Goal: Task Accomplishment & Management: Manage account settings

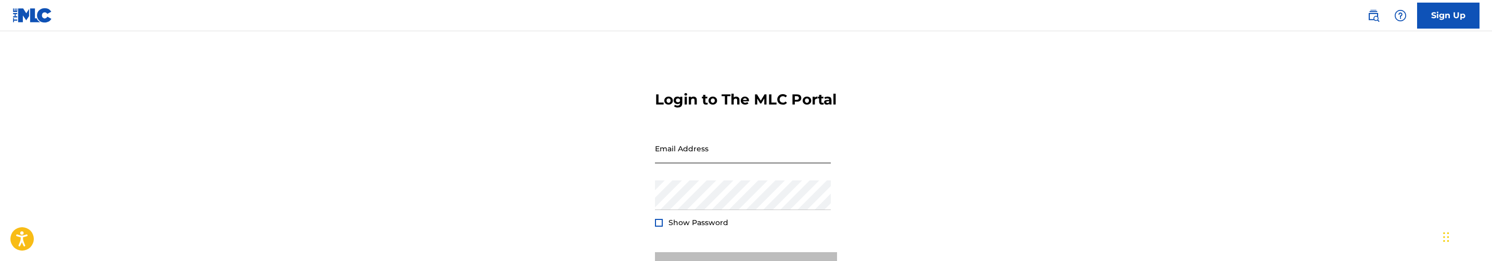
click at [748, 163] on input "Email Address" at bounding box center [743, 149] width 176 height 30
type input "[PERSON_NAME][EMAIL_ADDRESS][DOMAIN_NAME]"
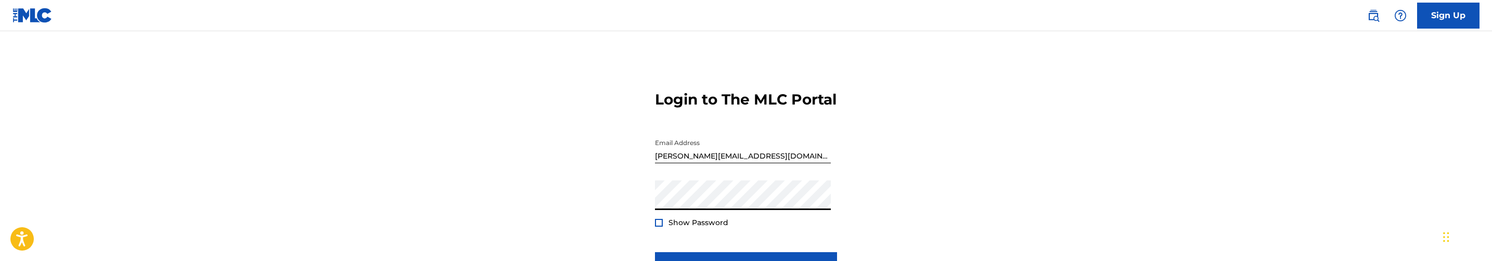
click at [655, 252] on button "Login" at bounding box center [746, 265] width 182 height 26
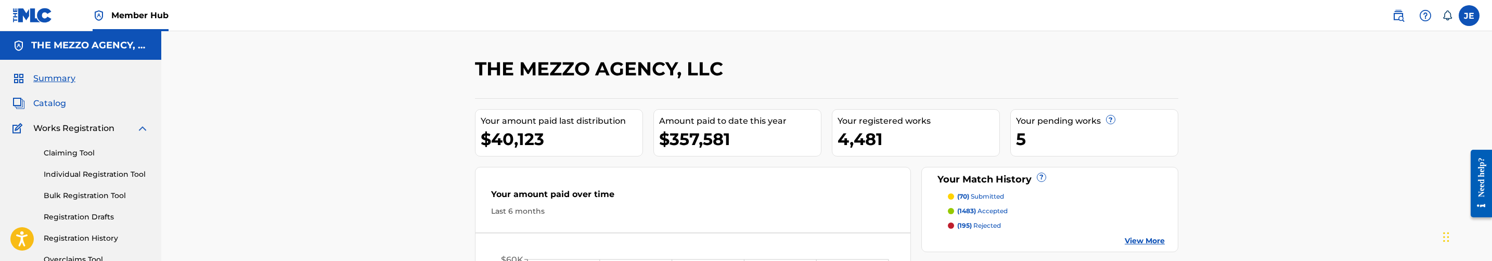
click at [60, 100] on span "Catalog" at bounding box center [49, 103] width 33 height 12
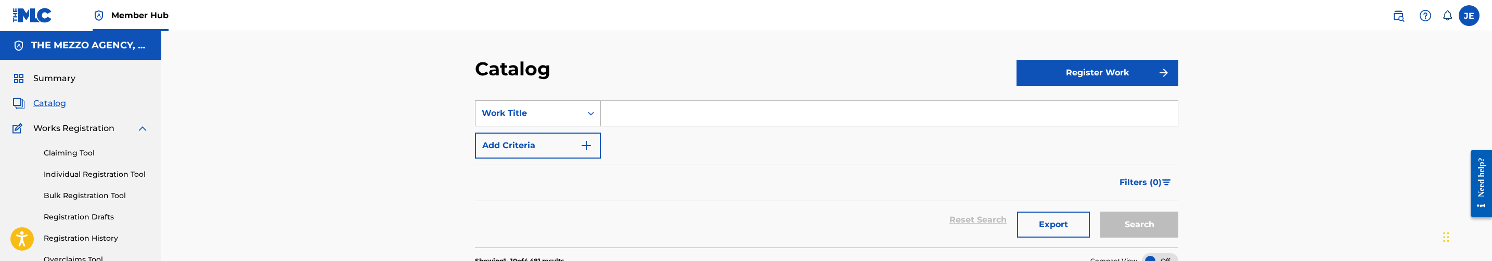
click at [567, 112] on div "Work Title" at bounding box center [538, 113] width 126 height 26
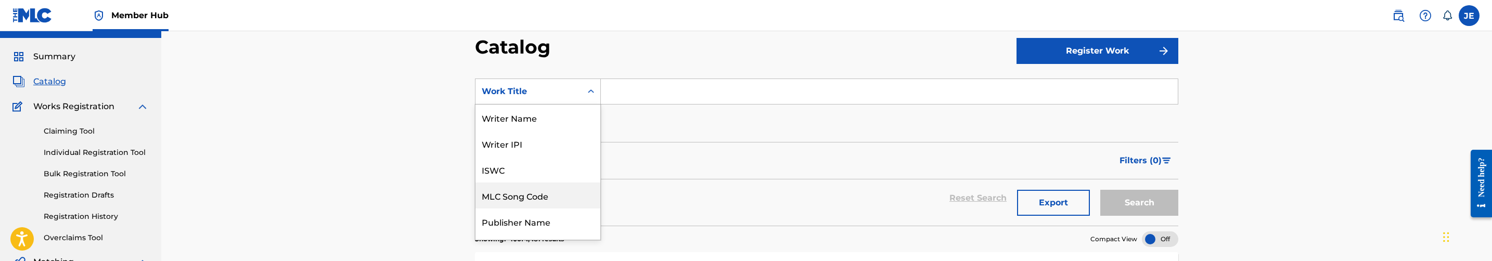
click at [543, 200] on div "MLC Song Code" at bounding box center [537, 196] width 125 height 26
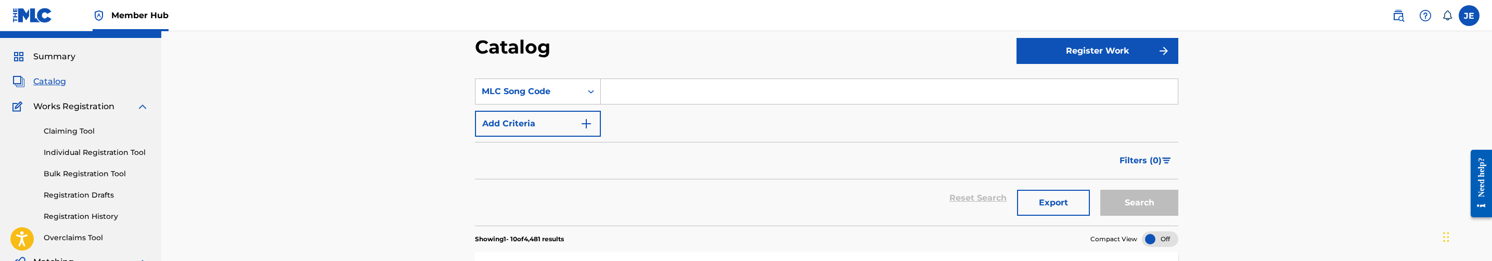
click at [674, 89] on input "Search Form" at bounding box center [889, 91] width 577 height 25
paste input "IG5C22"
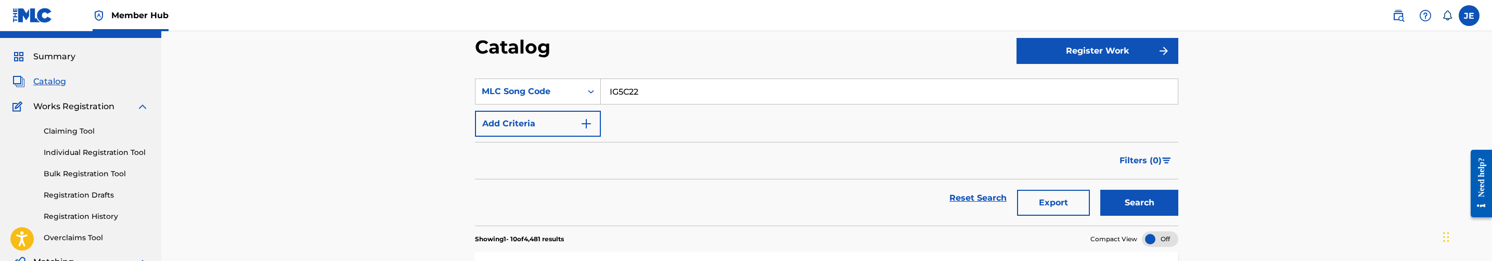
type input "IG5C22"
click at [1100, 190] on button "Search" at bounding box center [1139, 203] width 78 height 26
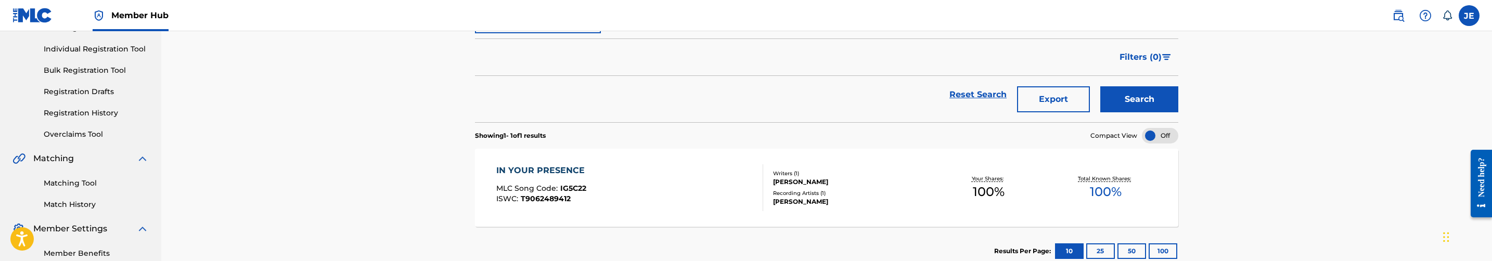
scroll to position [178, 0]
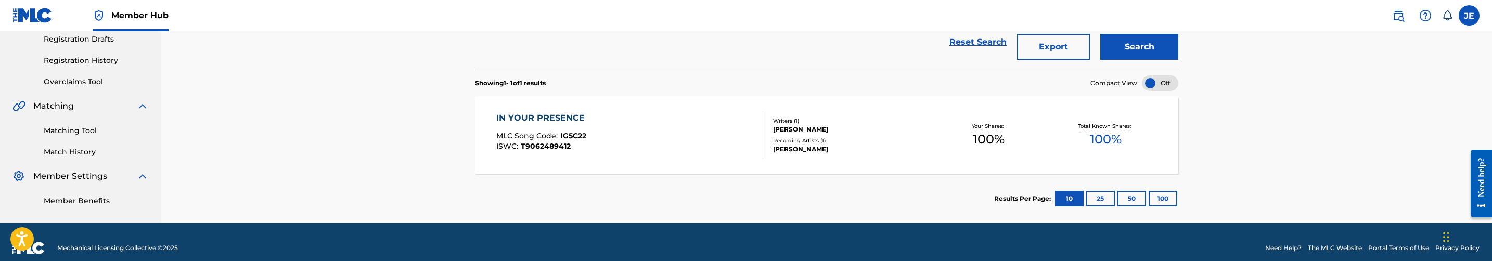
click at [697, 132] on div "IN YOUR PRESENCE MLC Song Code : IG5C22 ISWC : T9062489412" at bounding box center [629, 135] width 267 height 47
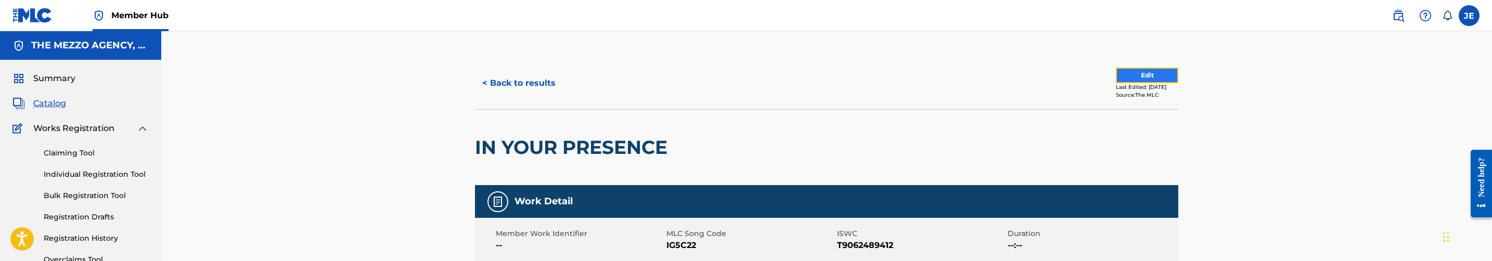
click at [1148, 72] on button "Edit" at bounding box center [1147, 76] width 62 height 16
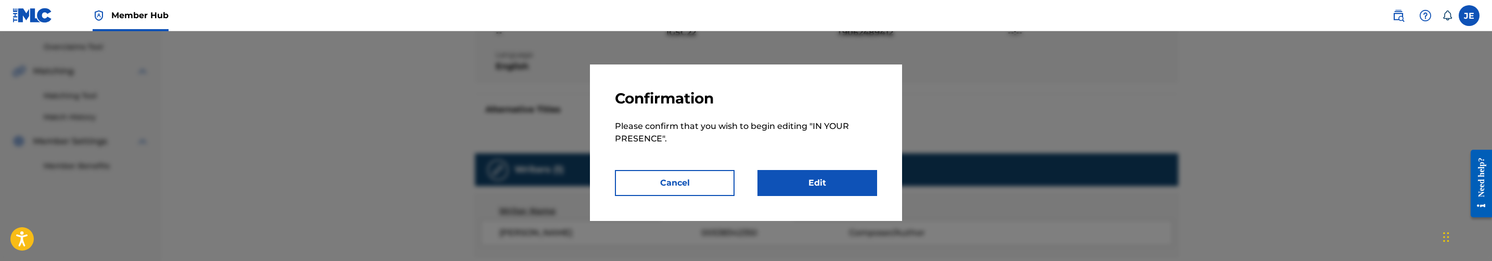
scroll to position [234, 0]
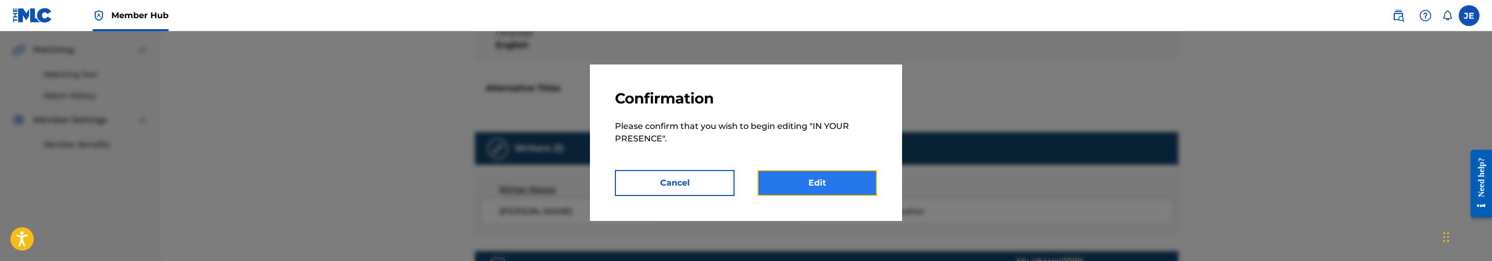
click at [802, 183] on link "Edit" at bounding box center [817, 183] width 120 height 26
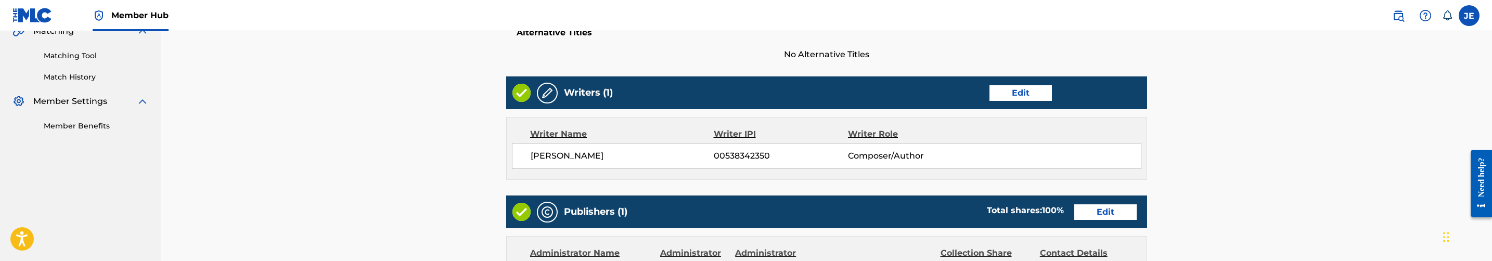
scroll to position [234, 0]
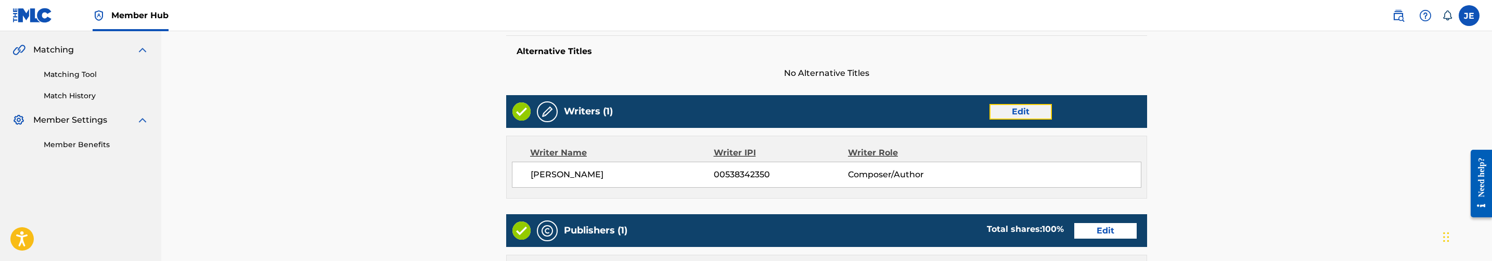
click at [1014, 111] on link "Edit" at bounding box center [1020, 112] width 62 height 16
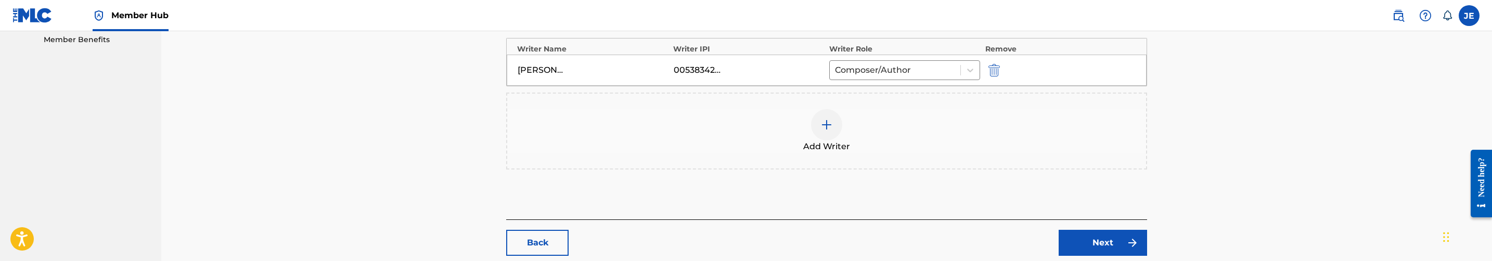
scroll to position [244, 0]
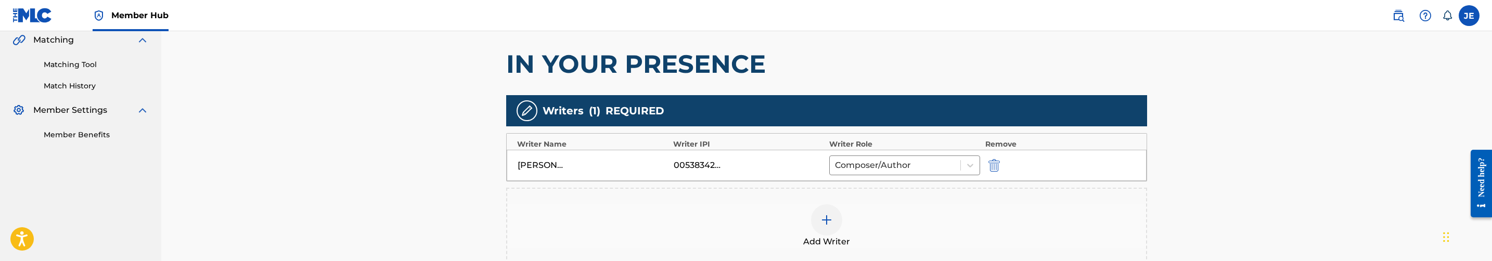
click at [832, 222] on img at bounding box center [826, 220] width 12 height 12
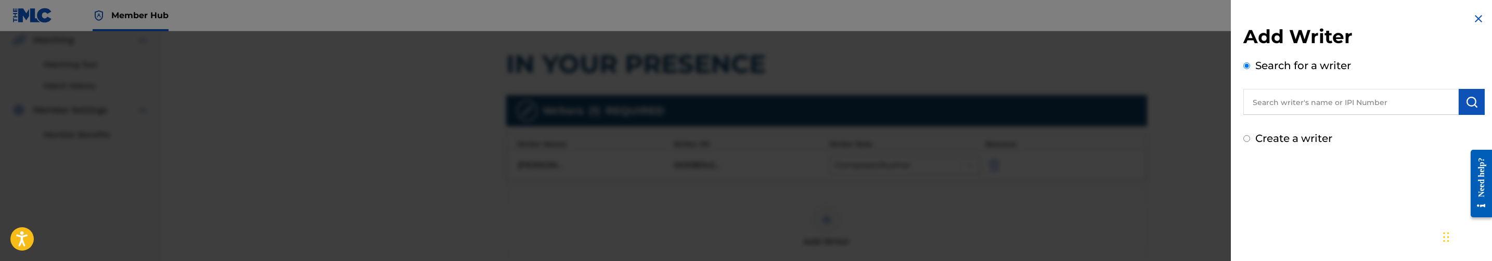
click at [1370, 100] on input "text" at bounding box center [1350, 102] width 215 height 26
paste input "[PERSON_NAME] L JR"
type input "[PERSON_NAME] L JR"
click at [1481, 100] on button "submit" at bounding box center [1472, 102] width 26 height 26
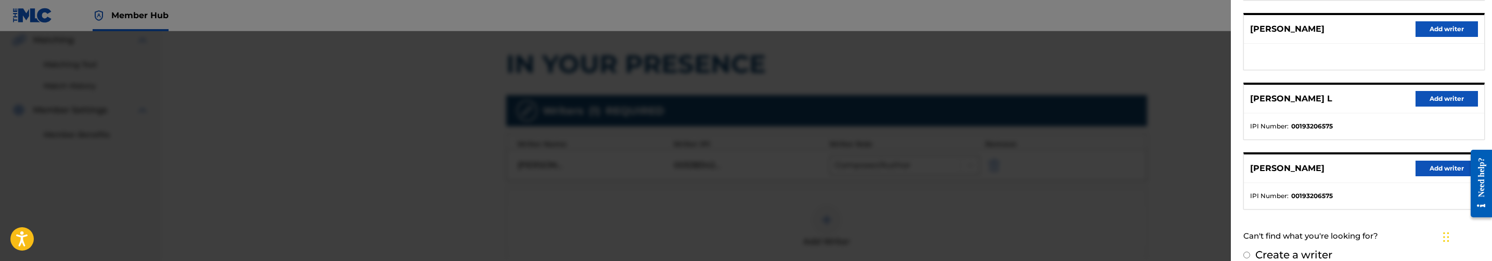
scroll to position [278, 0]
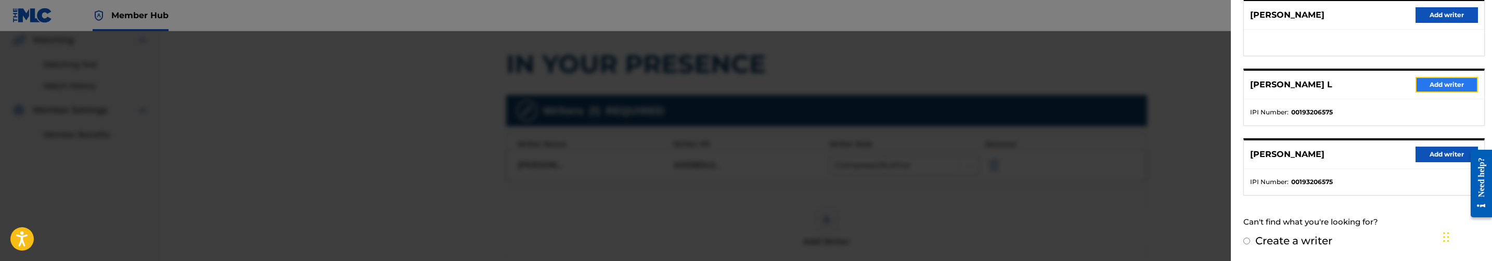
click at [1443, 83] on button "Add writer" at bounding box center [1447, 85] width 62 height 16
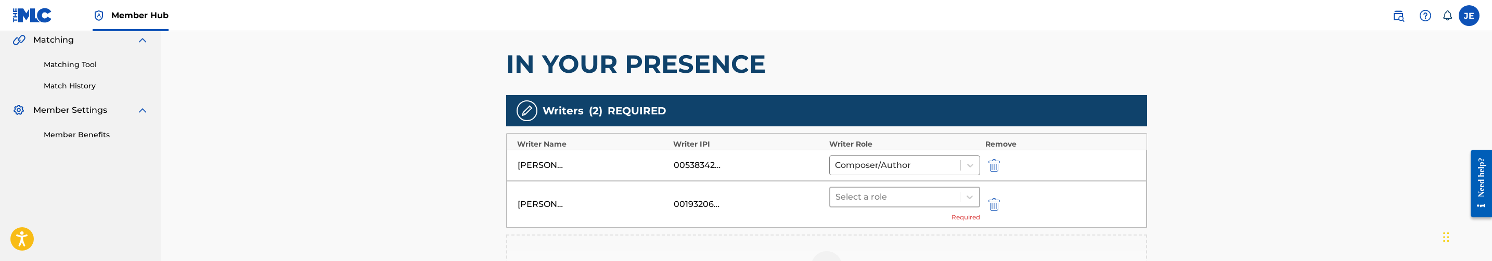
click at [896, 197] on div at bounding box center [894, 197] width 119 height 15
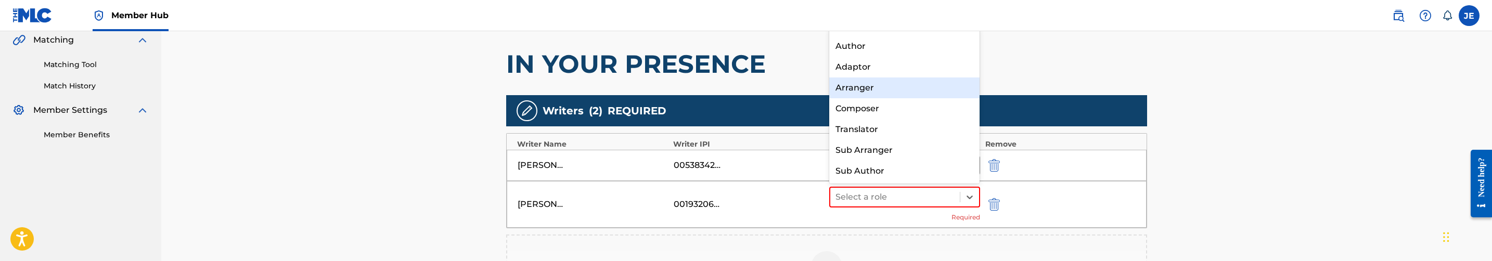
scroll to position [0, 0]
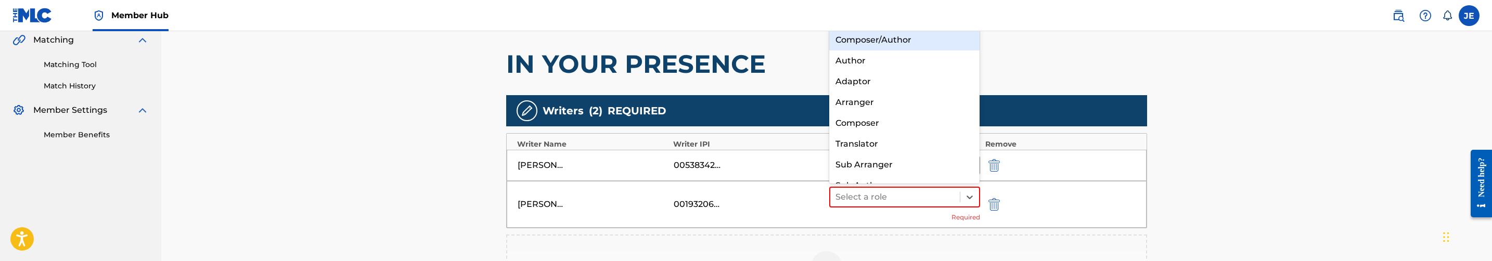
click at [915, 38] on div "Composer/Author" at bounding box center [904, 40] width 150 height 21
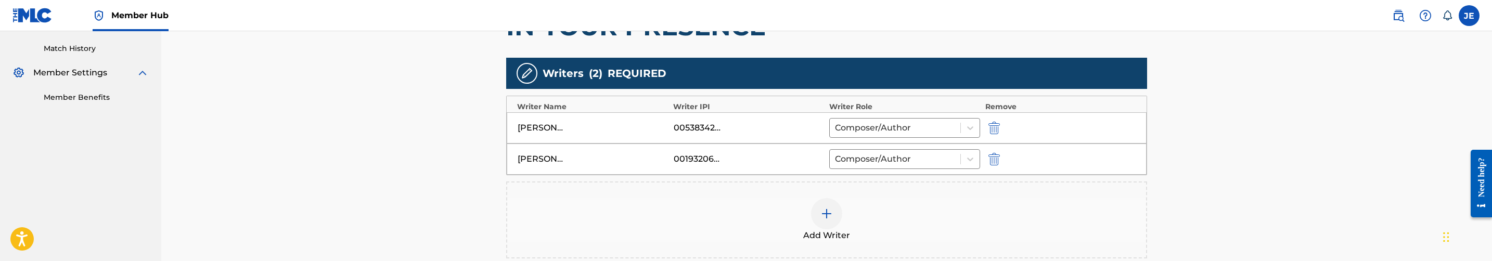
scroll to position [432, 0]
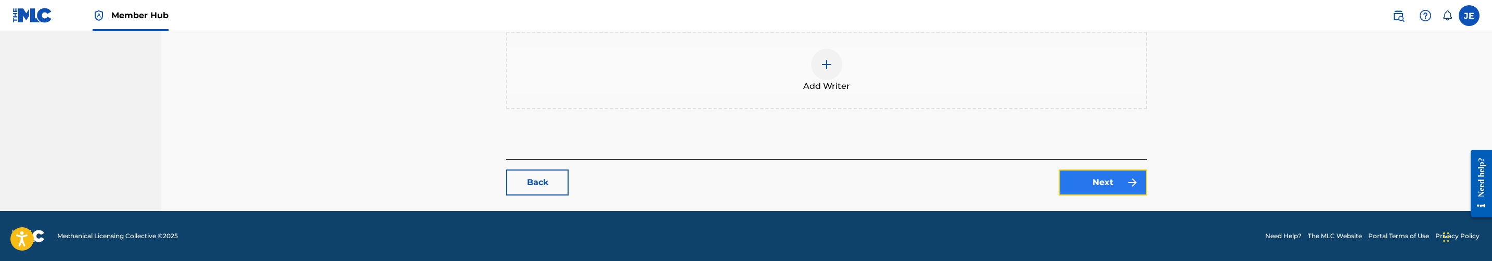
click at [1081, 181] on link "Next" at bounding box center [1103, 183] width 88 height 26
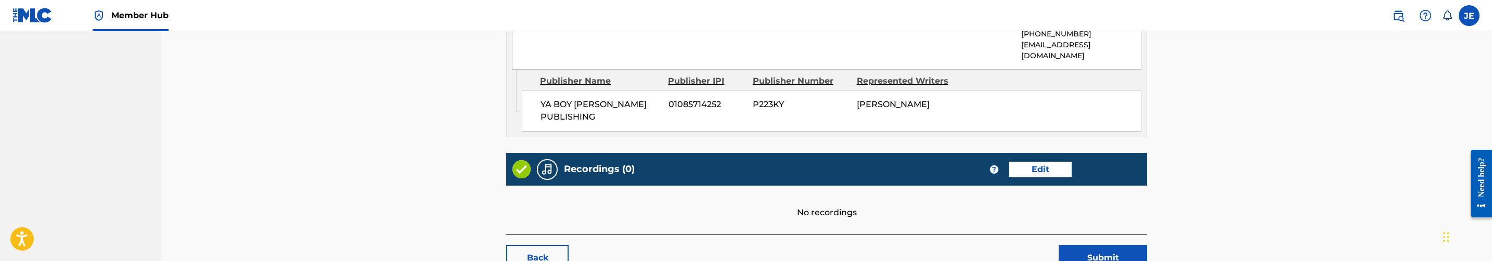
scroll to position [546, 0]
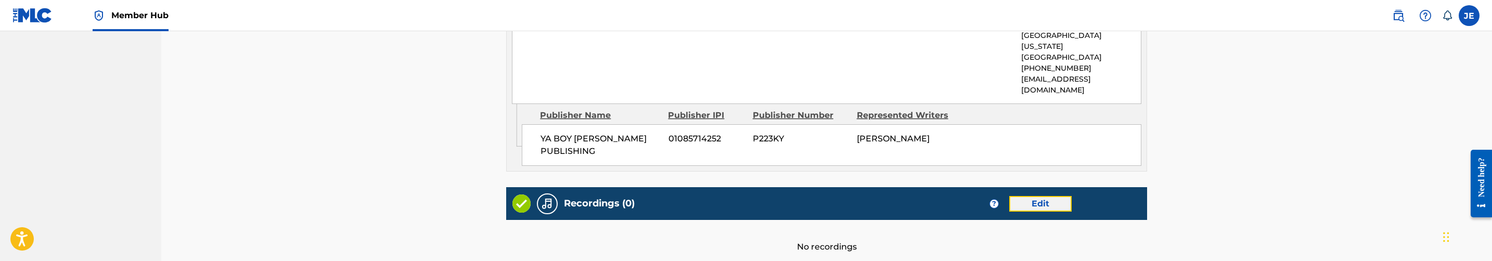
click at [1032, 196] on link "Edit" at bounding box center [1040, 204] width 62 height 16
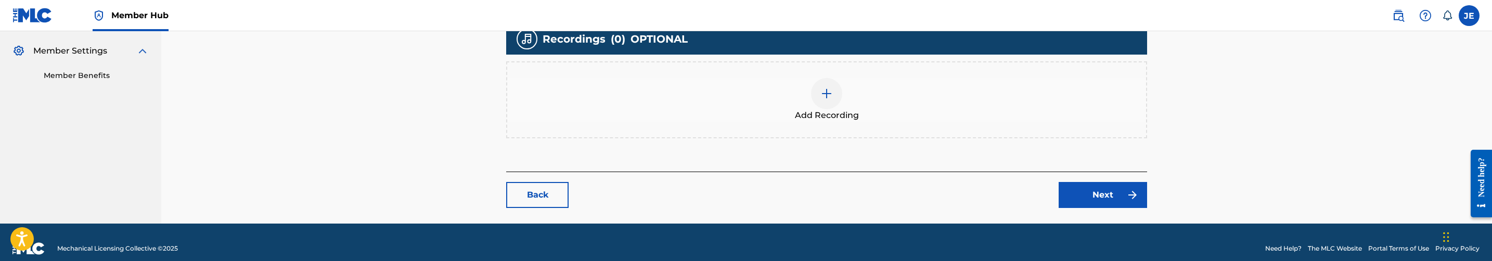
scroll to position [314, 0]
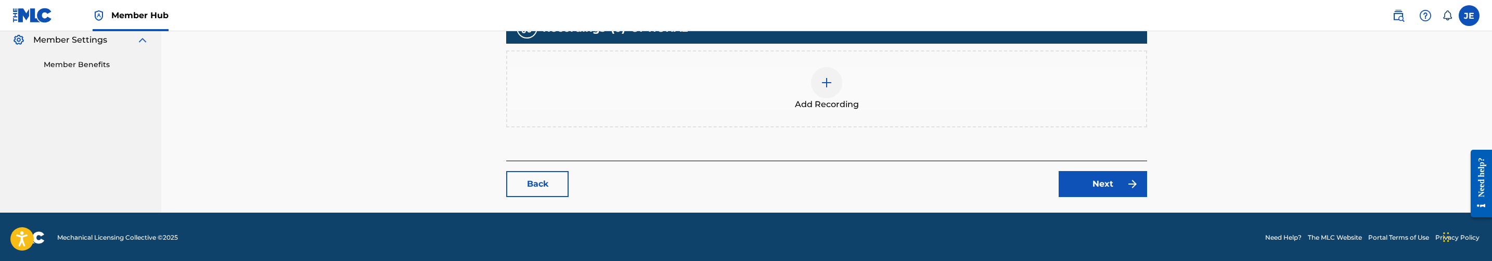
click at [826, 82] on img at bounding box center [826, 82] width 12 height 12
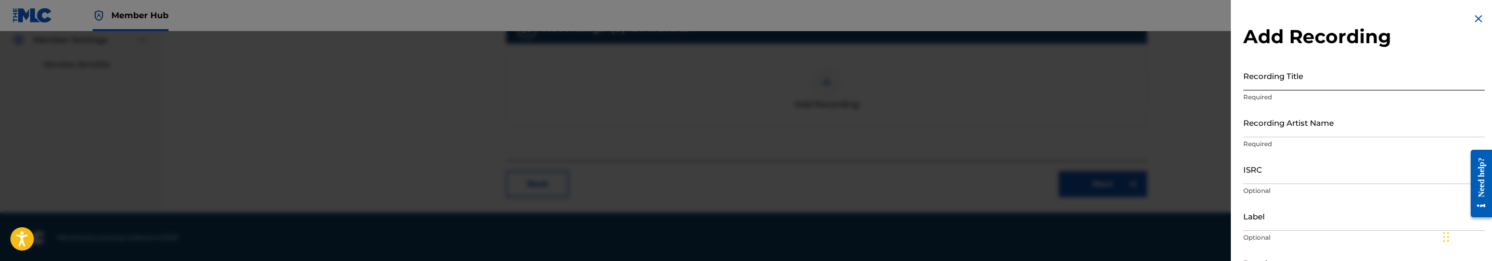
click at [1325, 88] on input "Recording Title" at bounding box center [1363, 76] width 241 height 30
paste input "In Your Presence by [PERSON_NAME]"
drag, startPoint x: 1319, startPoint y: 81, endPoint x: 1497, endPoint y: 82, distance: 177.9
type input "In Your Presence"
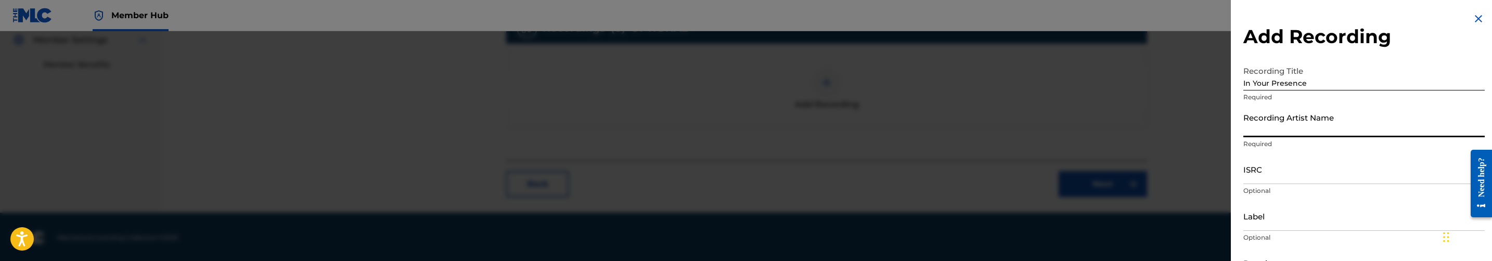
click at [1391, 133] on input "Recording Artist Name" at bounding box center [1363, 123] width 241 height 30
paste input "[PERSON_NAME]"
type input "[PERSON_NAME]"
click at [1297, 173] on input "ISRC" at bounding box center [1363, 170] width 241 height 30
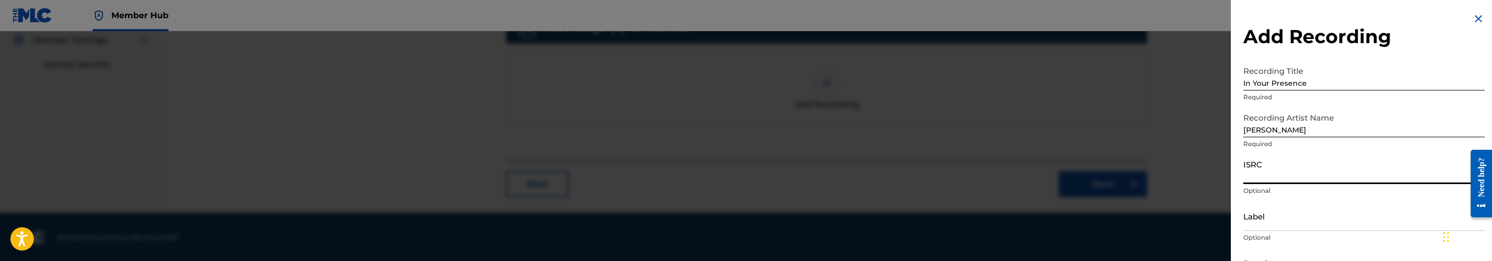
paste input "USACX1302409"
type input "USACX1302409"
click at [1305, 228] on input "Label" at bounding box center [1363, 216] width 241 height 30
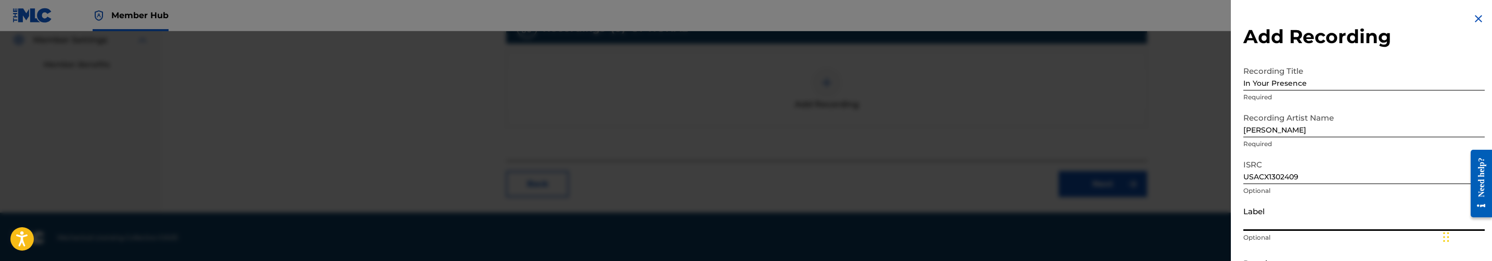
paste input "PughsPen Music Publishing Company"
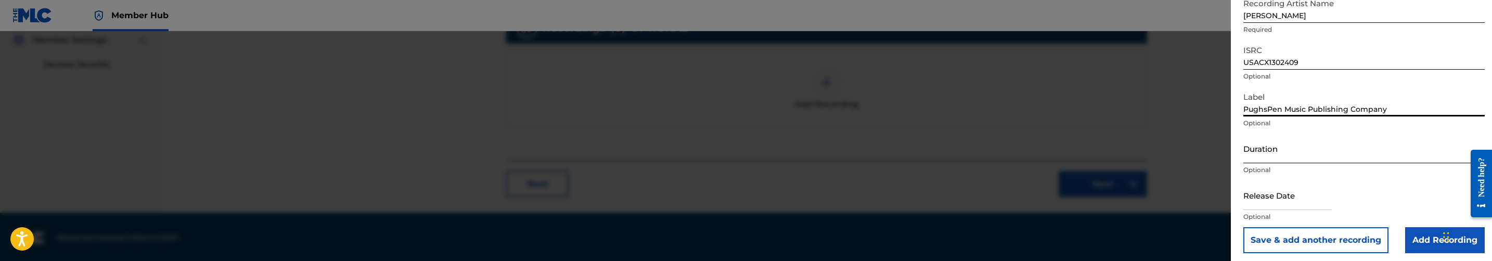
scroll to position [119, 0]
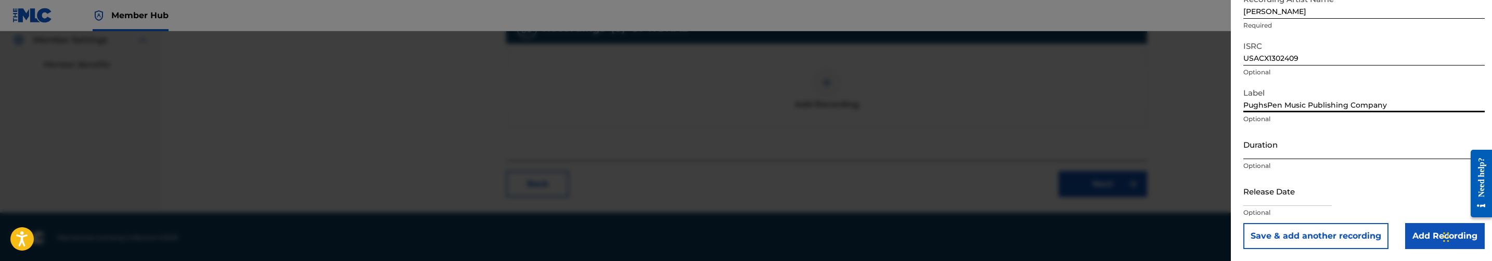
type input "PughsPen Music Publishing Company"
click at [1309, 148] on input "Duration" at bounding box center [1363, 145] width 241 height 30
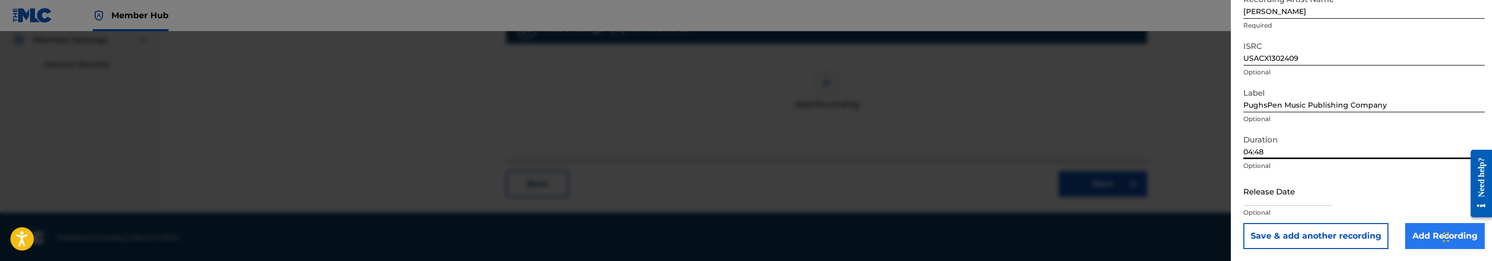
type input "04:48"
click at [1434, 233] on input "Add Recording" at bounding box center [1445, 236] width 80 height 26
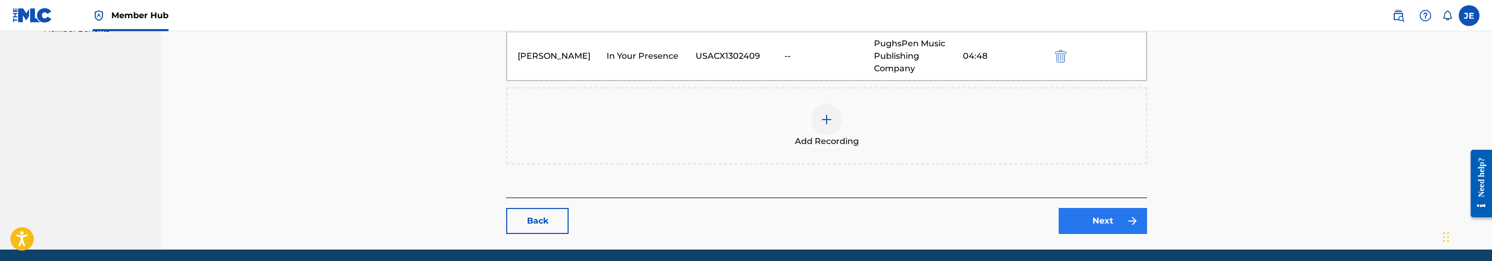
scroll to position [389, 0]
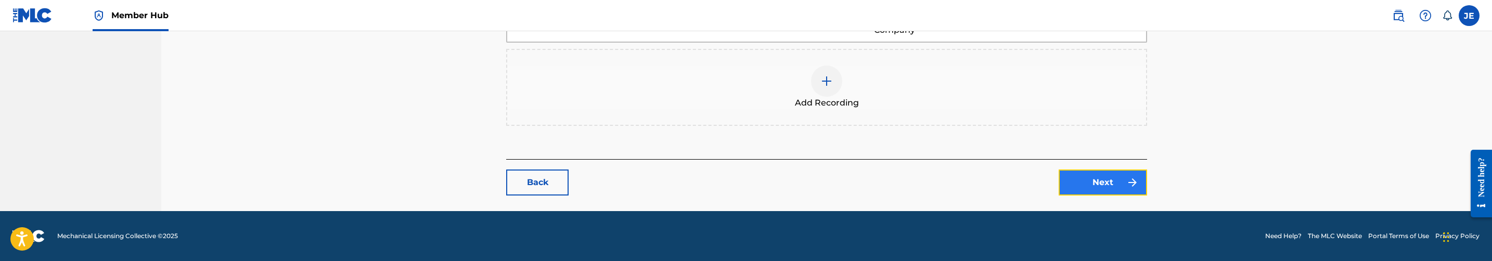
click at [1097, 183] on link "Next" at bounding box center [1103, 183] width 88 height 26
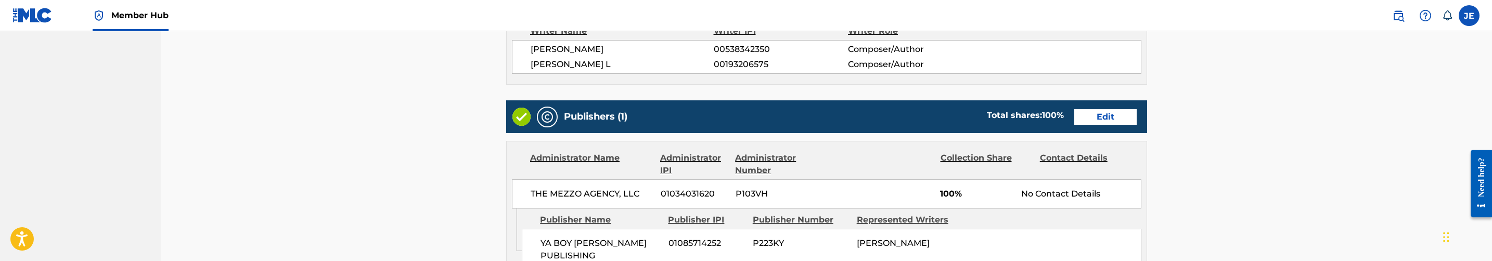
scroll to position [390, 0]
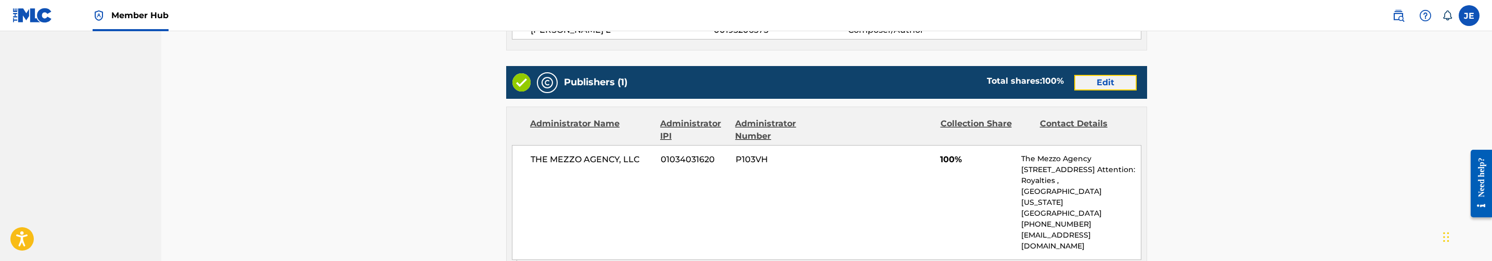
click at [1089, 83] on link "Edit" at bounding box center [1105, 83] width 62 height 16
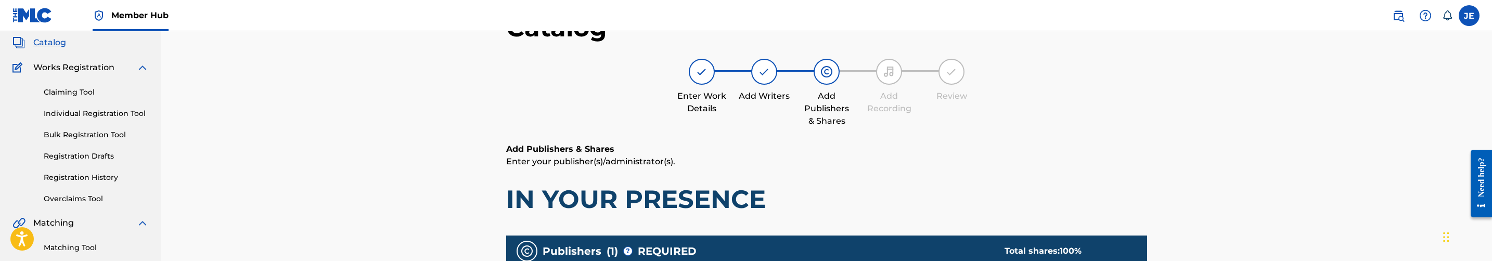
scroll to position [234, 0]
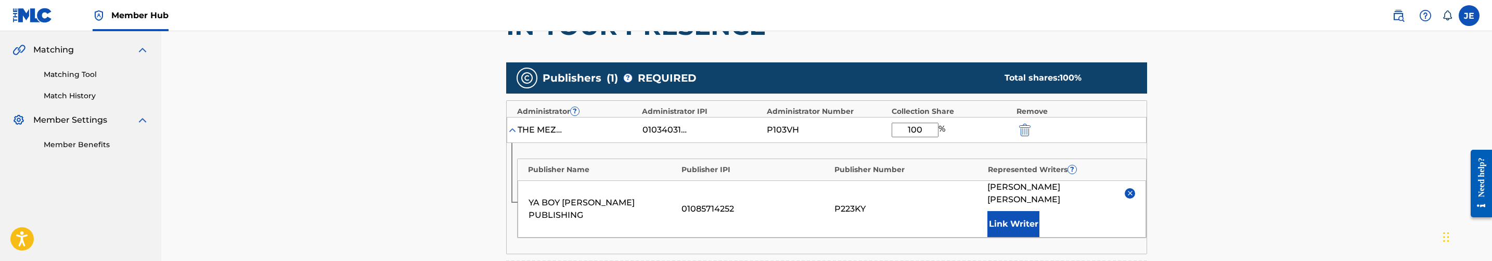
click at [917, 128] on input "100" at bounding box center [915, 130] width 47 height 15
click at [913, 133] on input "100" at bounding box center [915, 130] width 47 height 15
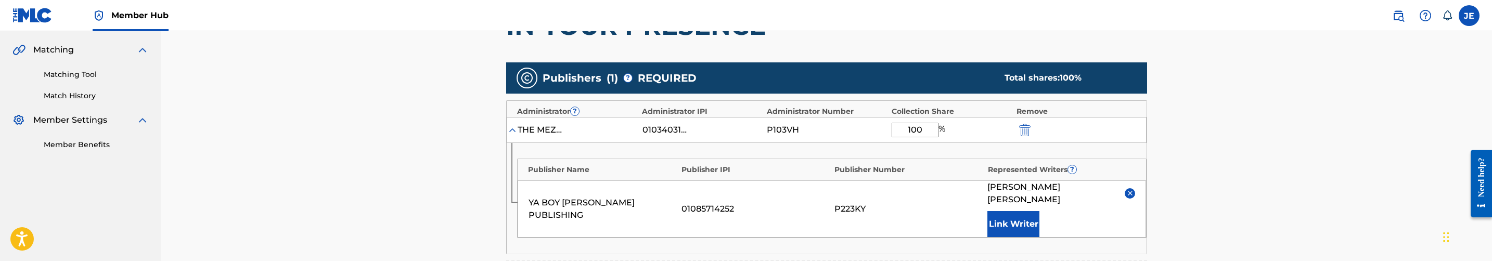
click at [913, 133] on input "100" at bounding box center [915, 130] width 47 height 15
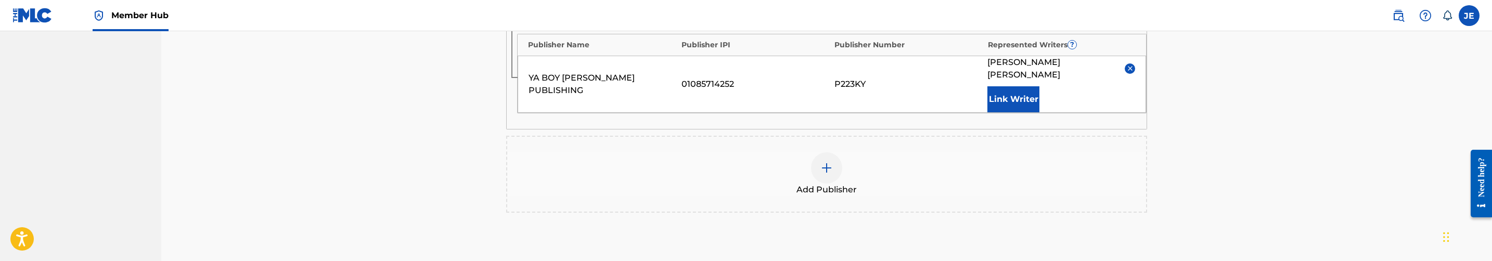
scroll to position [390, 0]
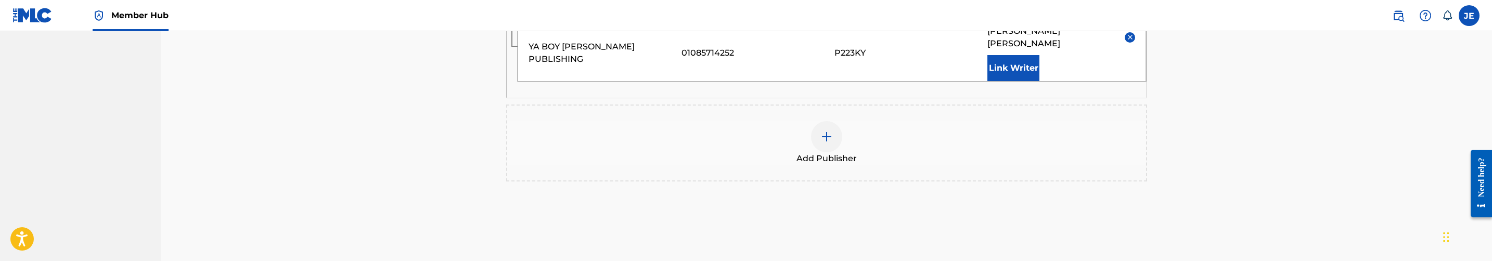
type input "80"
click at [829, 131] on img at bounding box center [826, 137] width 12 height 12
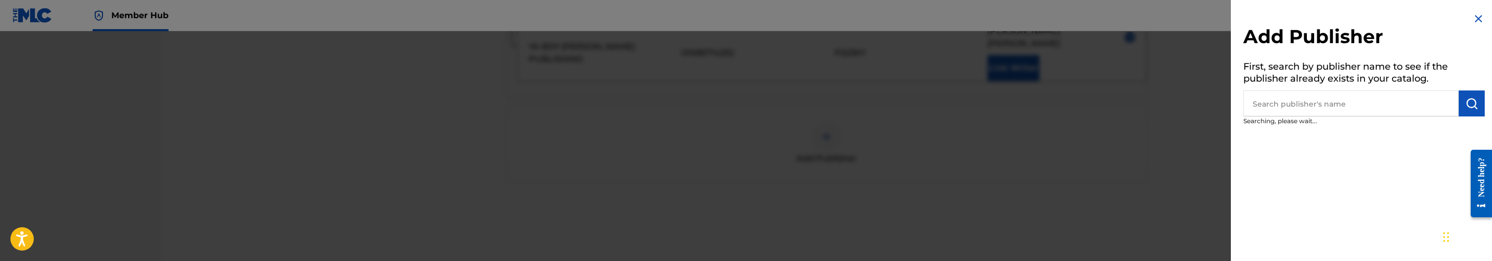
click at [1357, 108] on input "text" at bounding box center [1350, 104] width 215 height 26
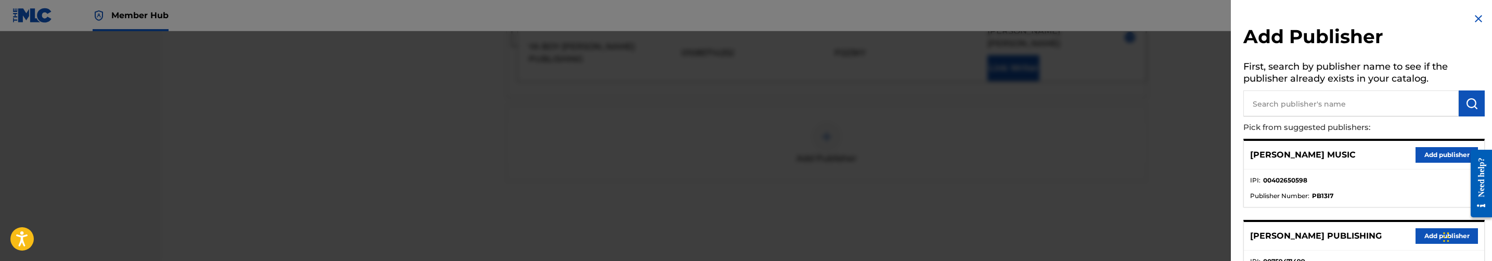
click at [1302, 109] on input "text" at bounding box center [1350, 104] width 215 height 26
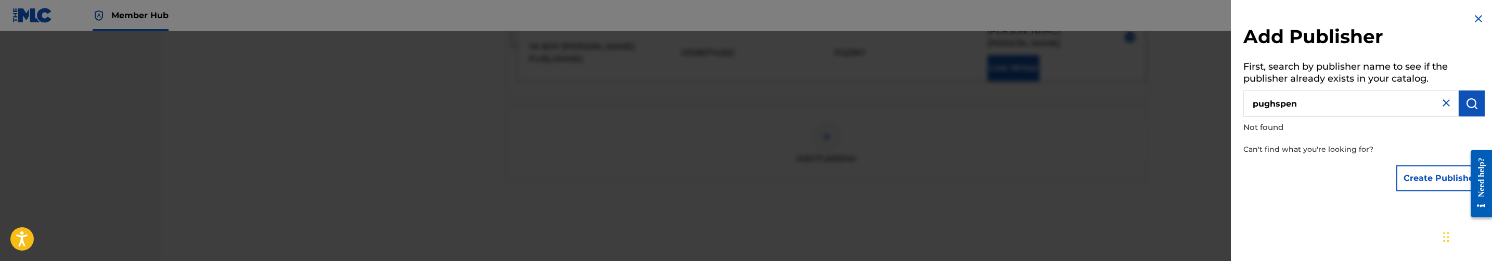
click at [1318, 94] on input "pughspen" at bounding box center [1350, 104] width 215 height 26
click at [1321, 99] on input "pughspen" at bounding box center [1350, 104] width 215 height 26
click at [1469, 100] on img "submit" at bounding box center [1471, 103] width 12 height 12
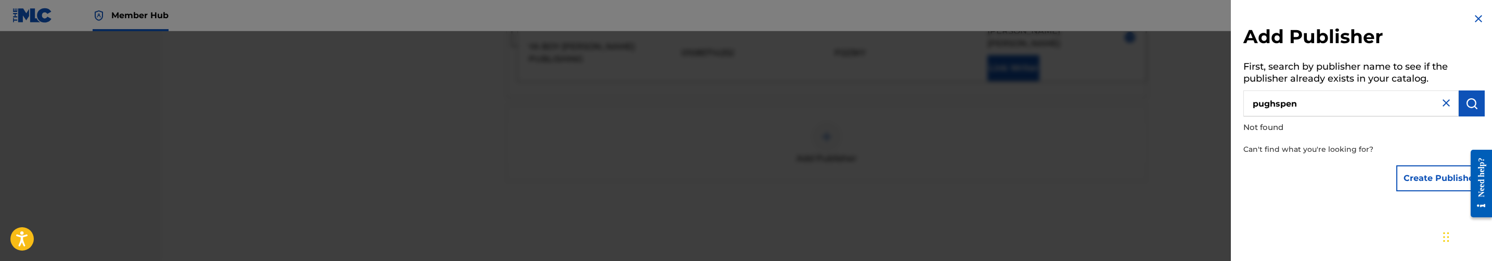
click at [1331, 105] on input "pughspen" at bounding box center [1350, 104] width 215 height 26
click at [1311, 102] on input "pughspen" at bounding box center [1350, 104] width 215 height 26
type input "PUGHSPEN"
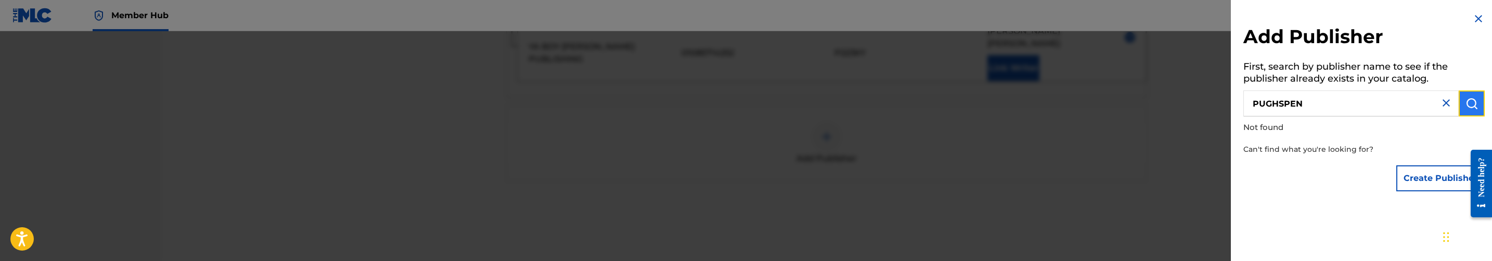
click at [1465, 108] on img "submit" at bounding box center [1471, 103] width 12 height 12
click at [1347, 102] on input "PUGHSPEN" at bounding box center [1350, 104] width 215 height 26
click at [1323, 186] on div "Create Publisher" at bounding box center [1363, 178] width 241 height 36
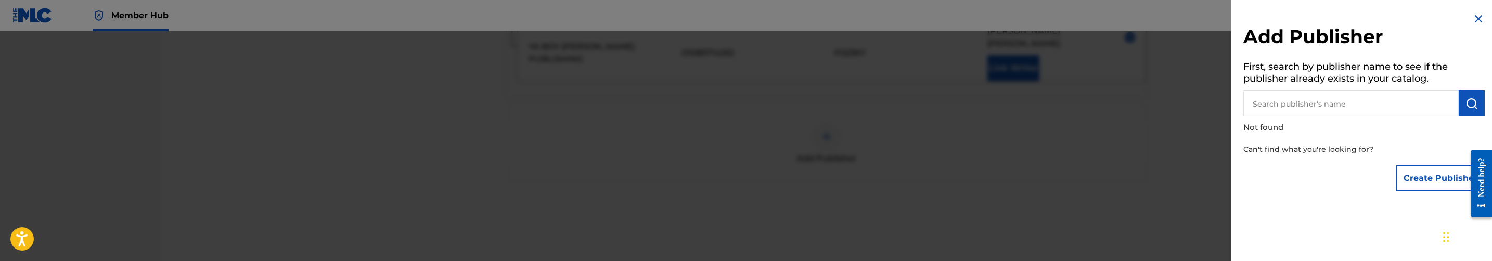
click at [1302, 102] on input "text" at bounding box center [1350, 104] width 215 height 26
paste input "PUGHSPEN MUSIC PUBLISHING CO"
type input "PUGHSPEN MUSIC PUBLISHING CO"
click at [1472, 106] on img "submit" at bounding box center [1471, 103] width 12 height 12
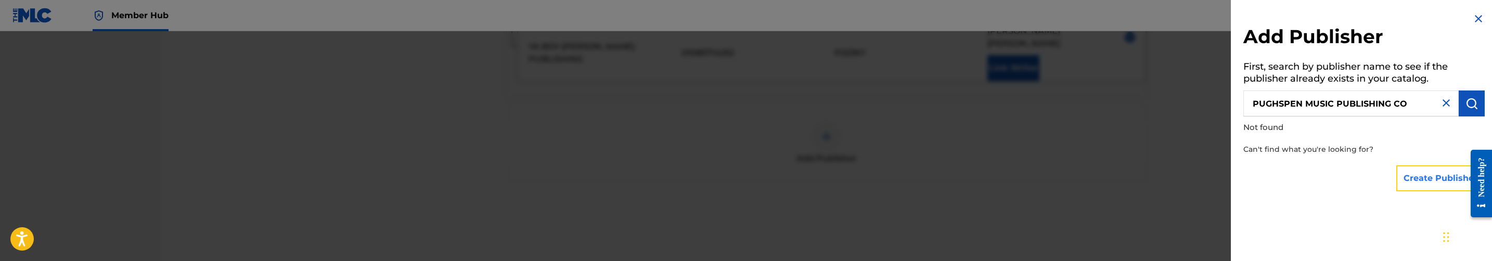
click at [1436, 178] on button "Create Publisher" at bounding box center [1440, 178] width 88 height 26
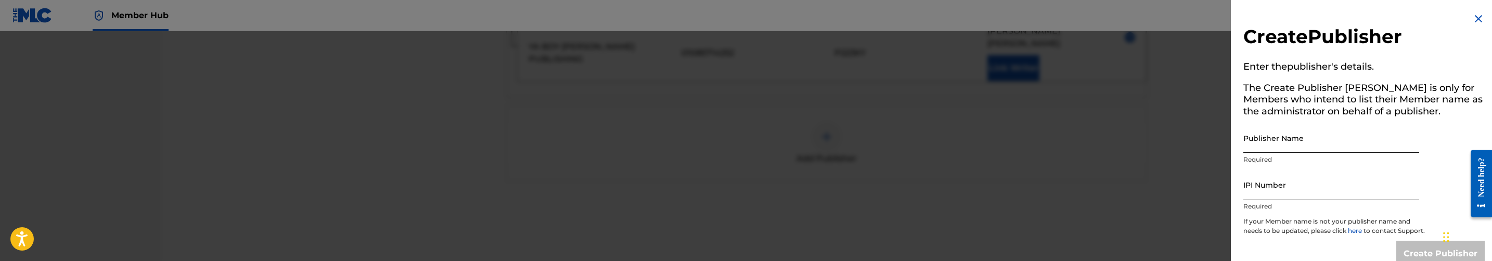
click at [1313, 147] on input "Publisher Name" at bounding box center [1331, 138] width 176 height 30
paste input "PUGHSPEN MUSIC PUBLISHING CO"
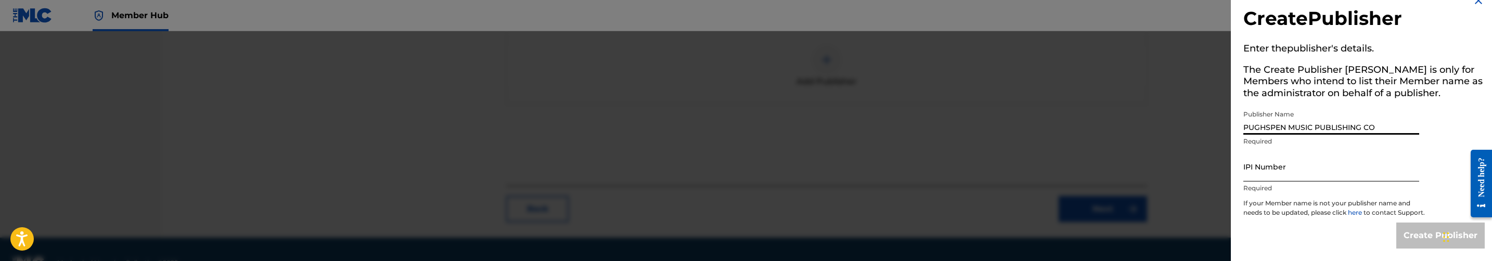
scroll to position [468, 0]
type input "PUGHSPEN MUSIC PUBLISHING CO"
click at [1310, 162] on input "IPI Number" at bounding box center [1331, 167] width 176 height 30
click at [1289, 163] on input "IPI Number" at bounding box center [1331, 167] width 176 height 30
paste input "496847095"
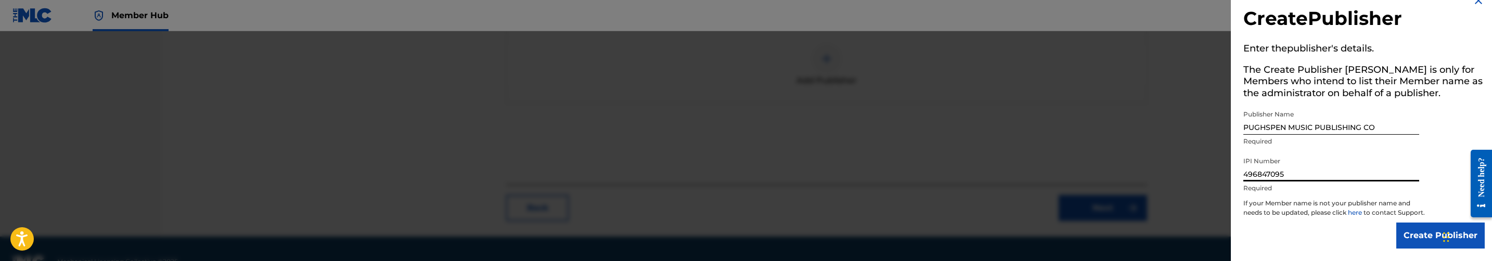
click at [1275, 169] on input "496847095" at bounding box center [1331, 167] width 176 height 30
click at [1269, 167] on input "496847095" at bounding box center [1331, 167] width 176 height 30
click at [1268, 167] on input "496847095" at bounding box center [1331, 167] width 176 height 30
click at [1257, 168] on input "496847095" at bounding box center [1331, 167] width 176 height 30
click at [1249, 167] on input "496847095" at bounding box center [1331, 167] width 176 height 30
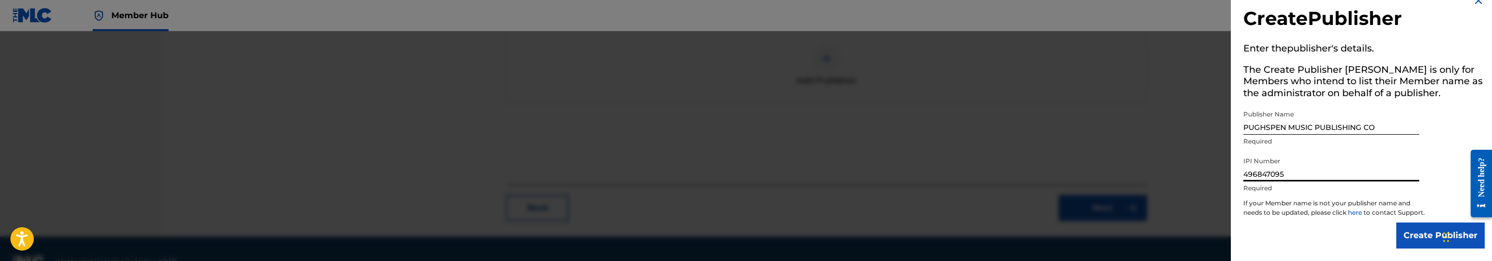
click at [1244, 163] on input "496847095" at bounding box center [1331, 167] width 176 height 30
type input "00496847095"
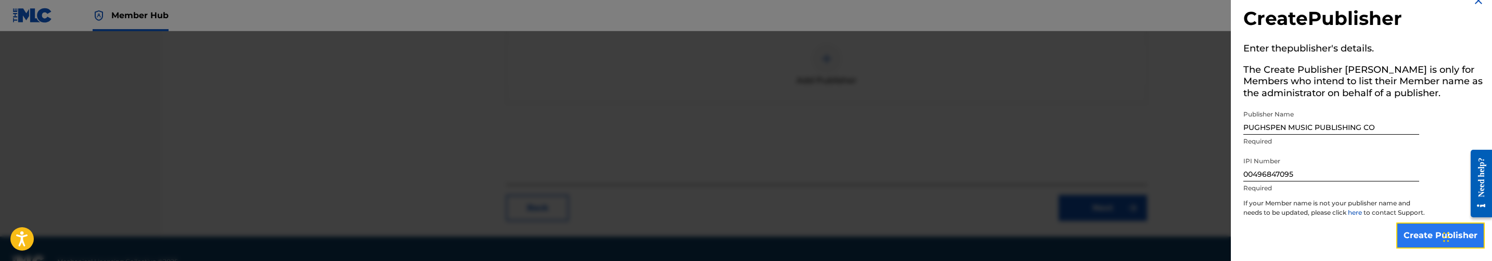
click at [1413, 232] on input "Create Publisher" at bounding box center [1440, 236] width 88 height 26
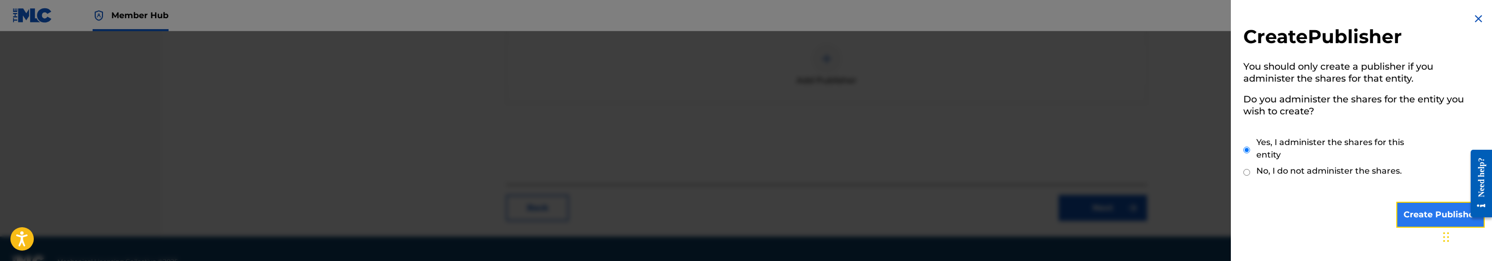
click at [1421, 221] on input "Create Publisher" at bounding box center [1440, 215] width 88 height 26
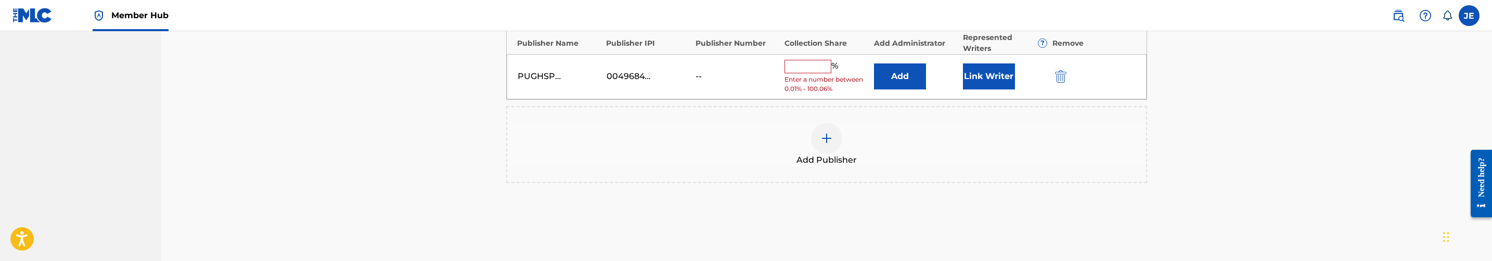
scroll to position [390, 0]
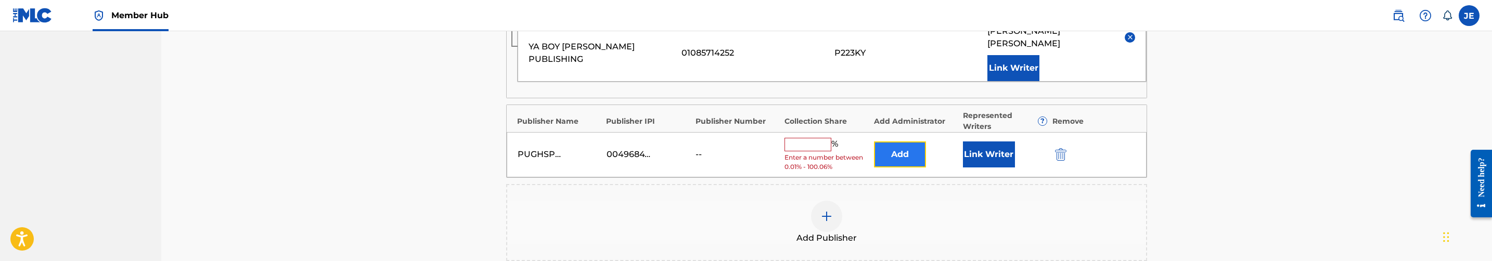
click at [907, 145] on button "Add" at bounding box center [900, 155] width 52 height 26
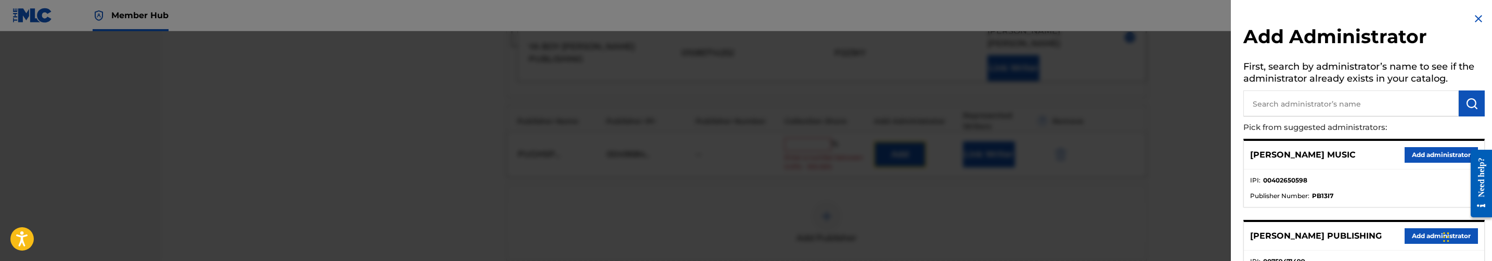
click at [874, 142] on button "Add" at bounding box center [900, 155] width 52 height 26
click at [1414, 106] on input "text" at bounding box center [1350, 104] width 215 height 26
type input "mezzo"
click at [1435, 148] on button "Add administrator" at bounding box center [1441, 155] width 73 height 16
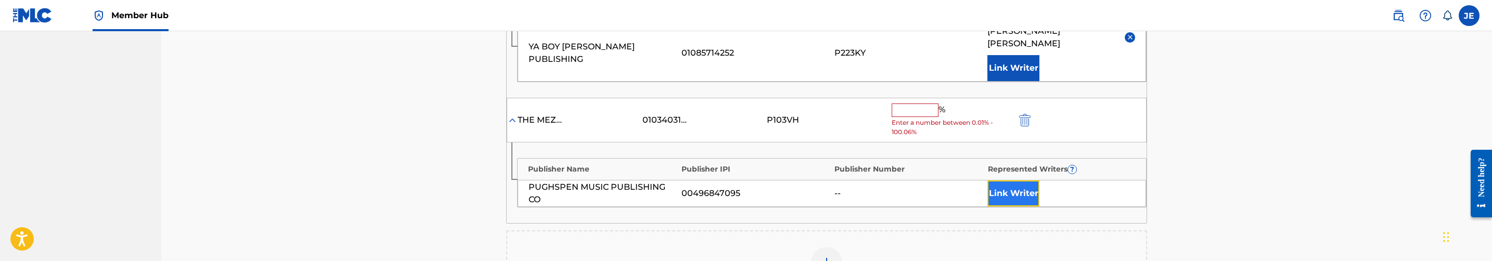
click at [1028, 187] on button "Link Writer" at bounding box center [1013, 194] width 52 height 26
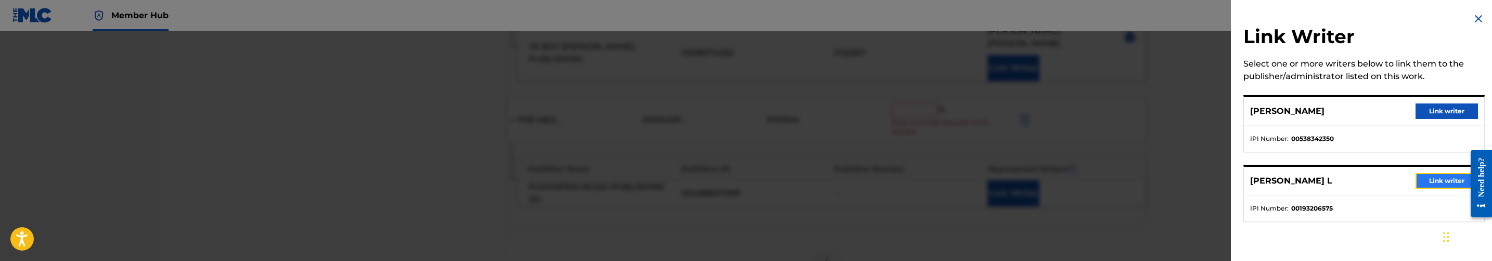
click at [1441, 176] on button "Link writer" at bounding box center [1447, 181] width 62 height 16
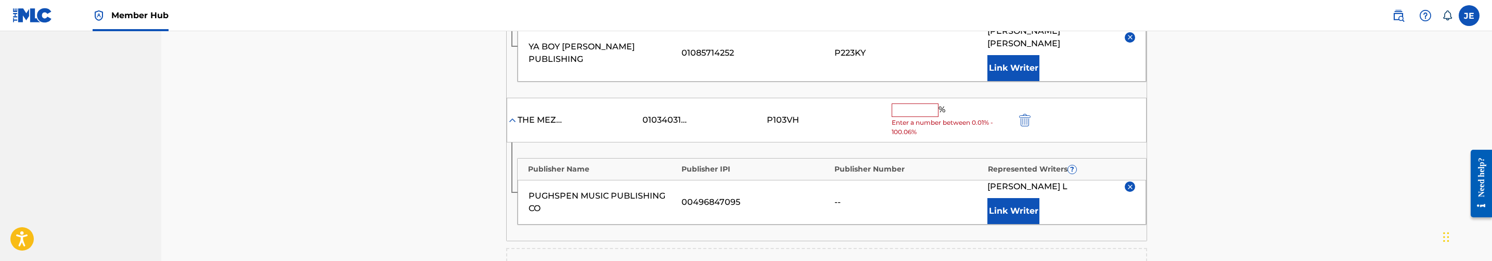
click at [929, 104] on input "text" at bounding box center [915, 111] width 47 height 14
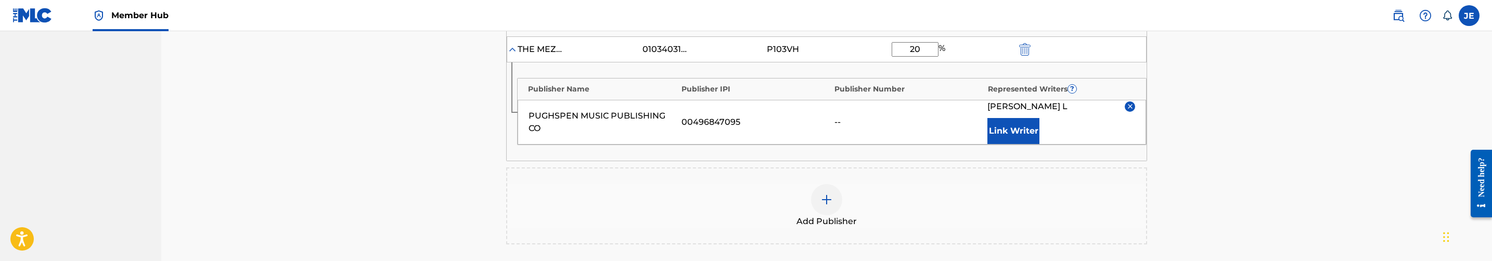
scroll to position [607, 0]
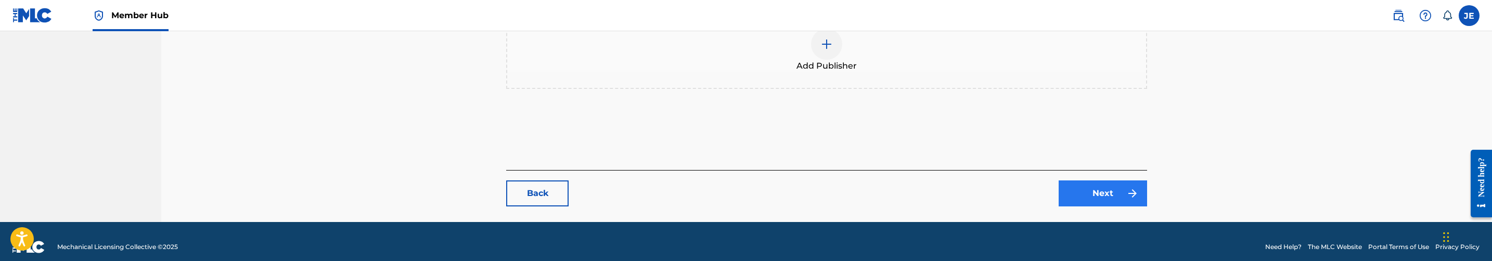
type input "20"
click at [1130, 187] on img at bounding box center [1132, 193] width 12 height 12
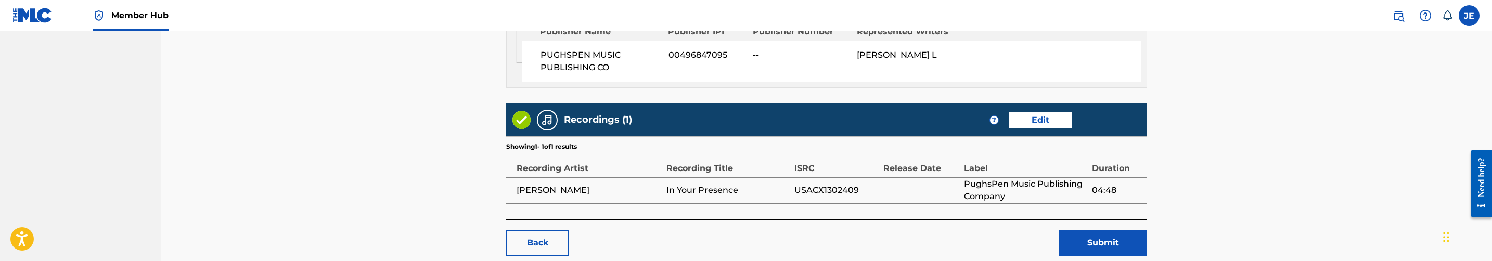
scroll to position [780, 0]
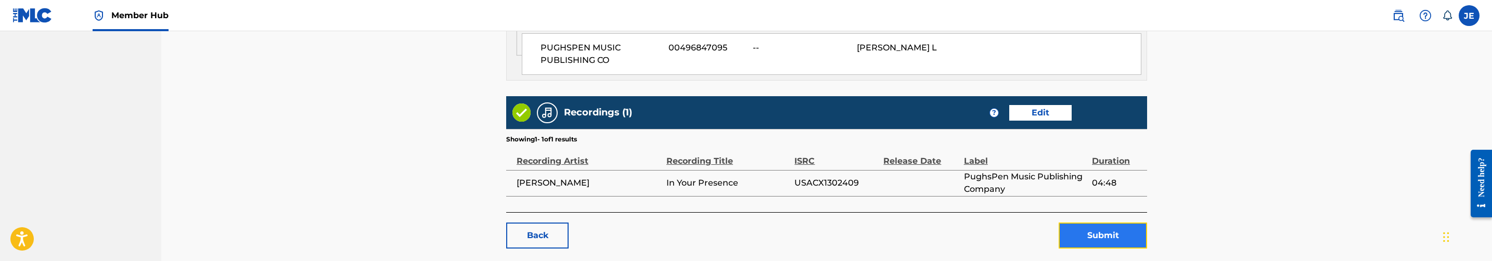
click at [1102, 223] on button "Submit" at bounding box center [1103, 236] width 88 height 26
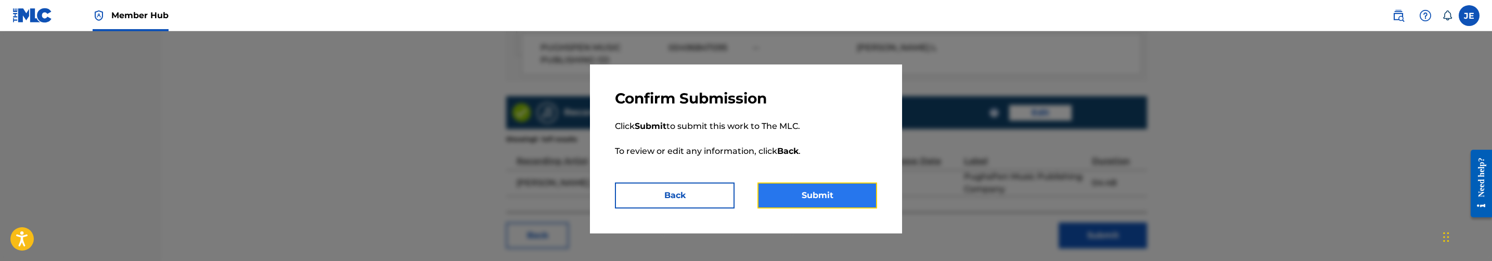
click at [829, 198] on button "Submit" at bounding box center [817, 196] width 120 height 26
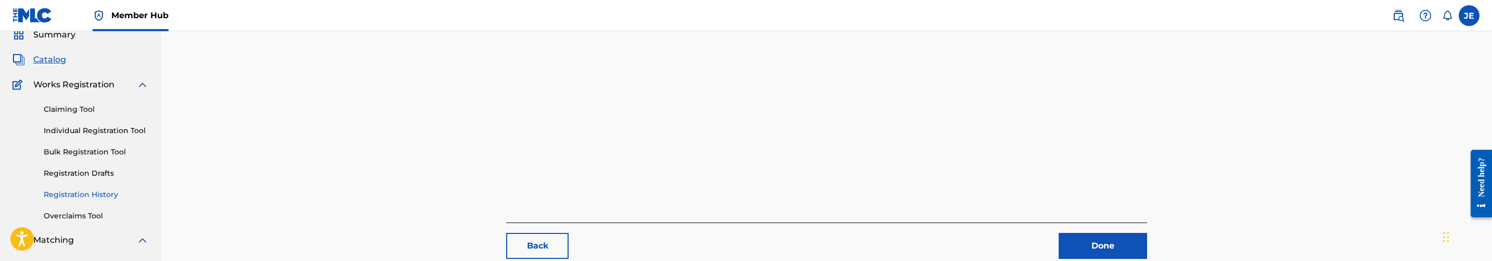
scroll to position [78, 0]
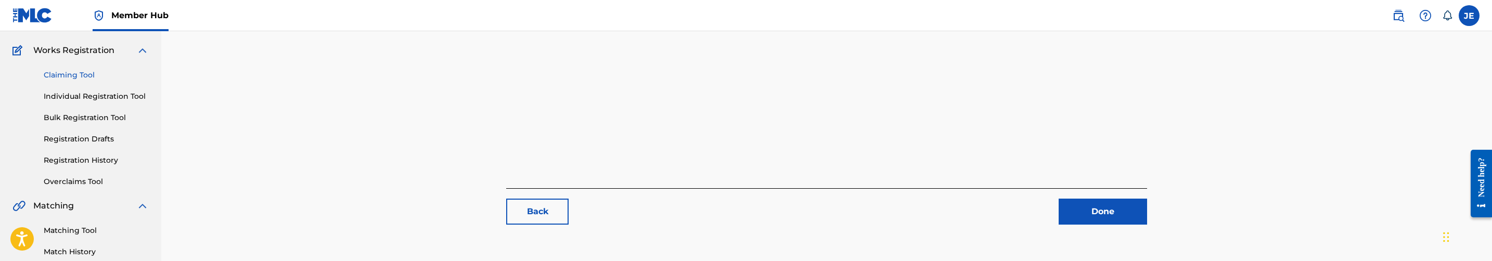
click at [75, 77] on link "Claiming Tool" at bounding box center [96, 75] width 105 height 11
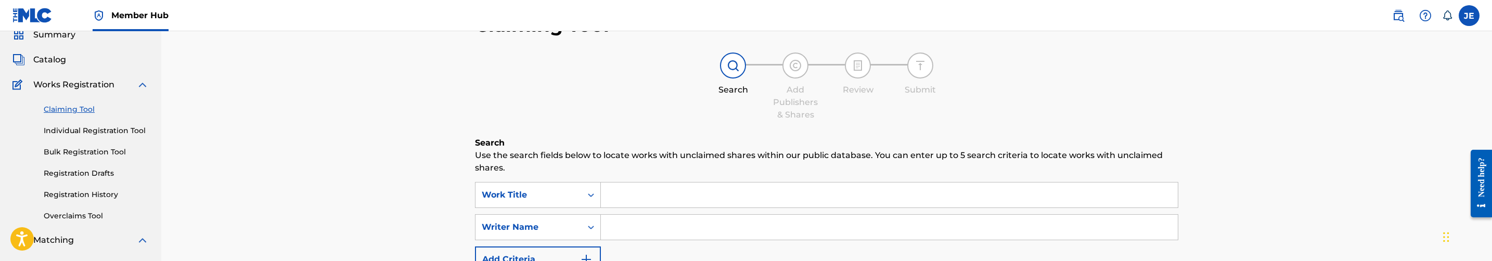
scroll to position [78, 0]
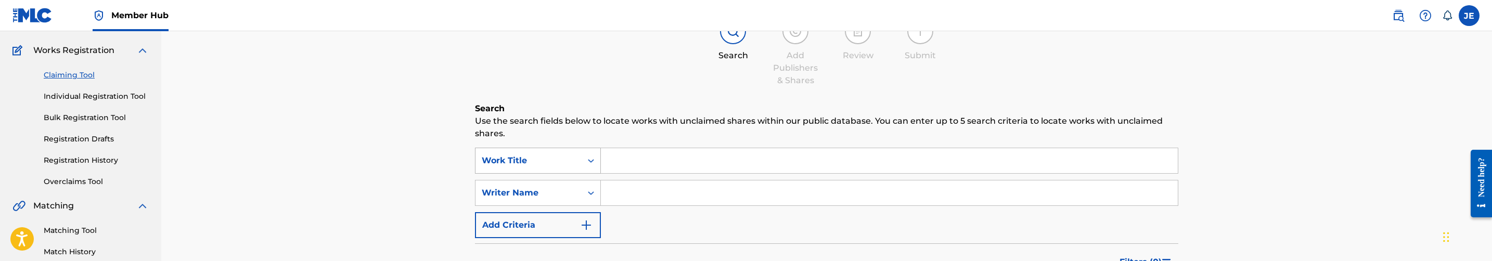
click at [558, 155] on div "Work Title" at bounding box center [529, 161] width 94 height 12
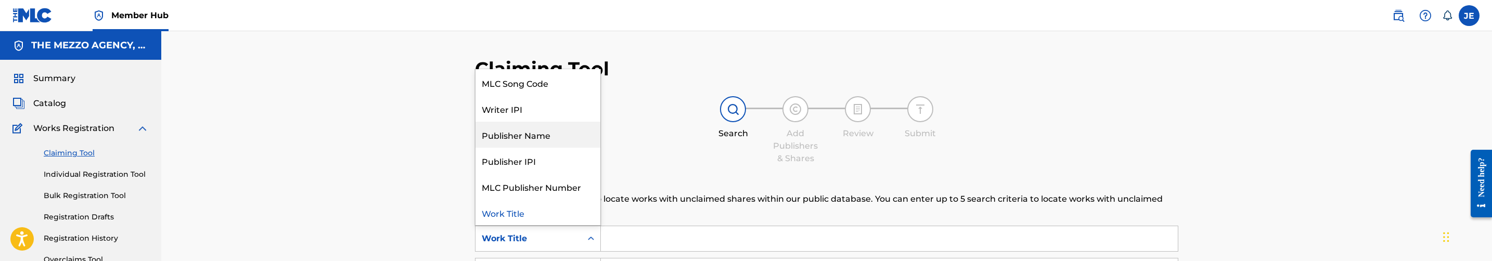
scroll to position [0, 0]
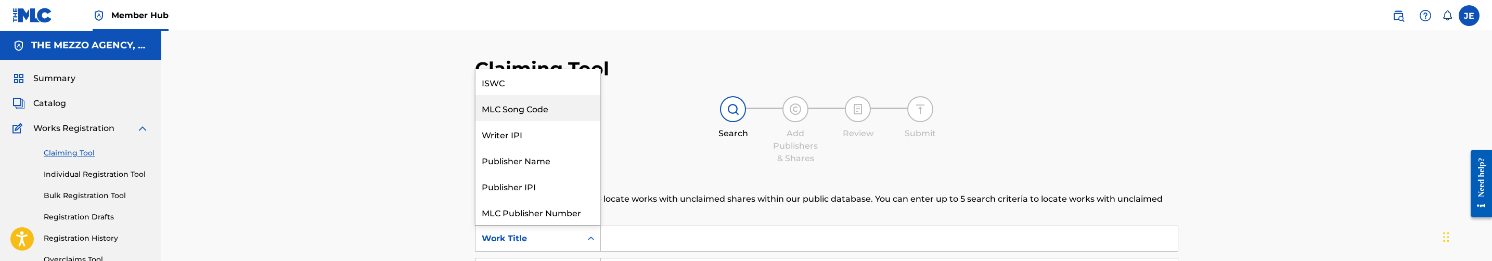
click at [549, 104] on div "MLC Song Code" at bounding box center [537, 108] width 125 height 26
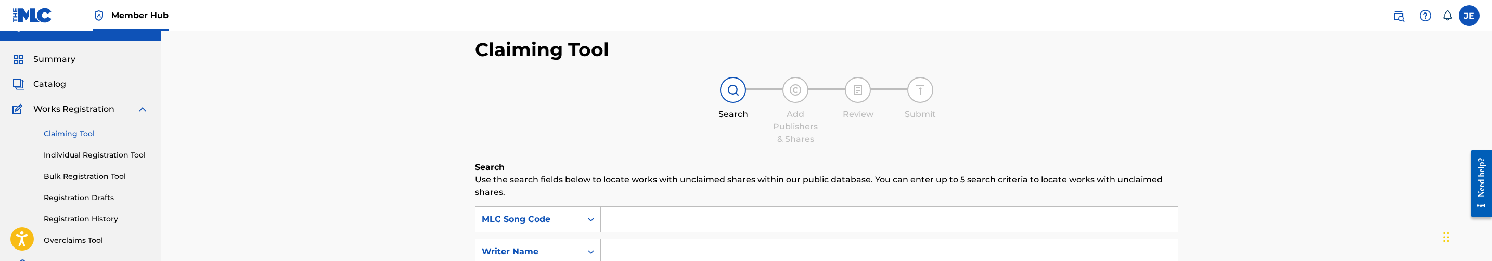
scroll to position [78, 0]
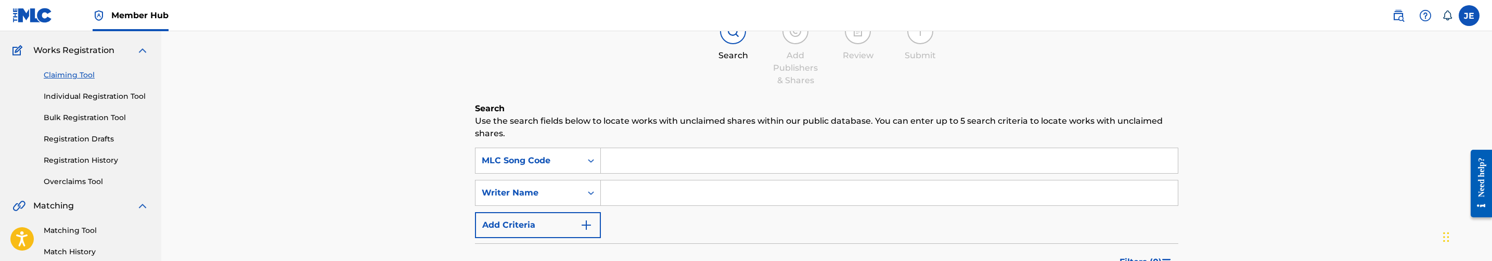
click at [723, 168] on input "Search Form" at bounding box center [889, 160] width 577 height 25
paste input "Piriye Isokrari"
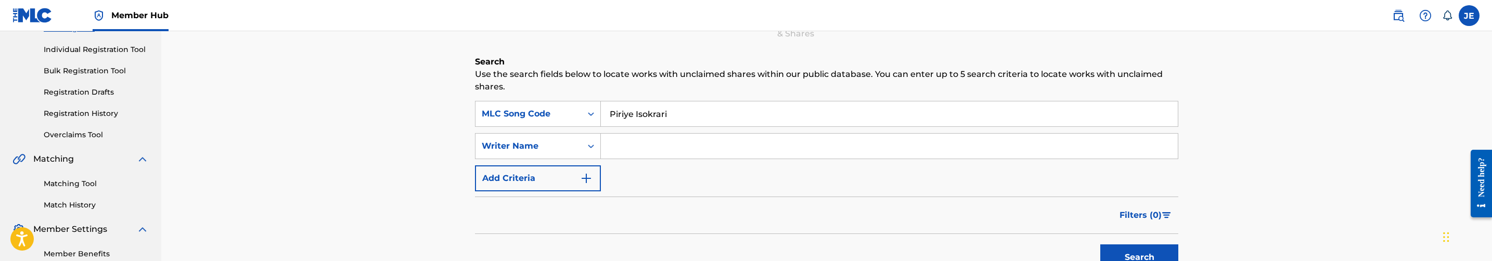
scroll to position [156, 0]
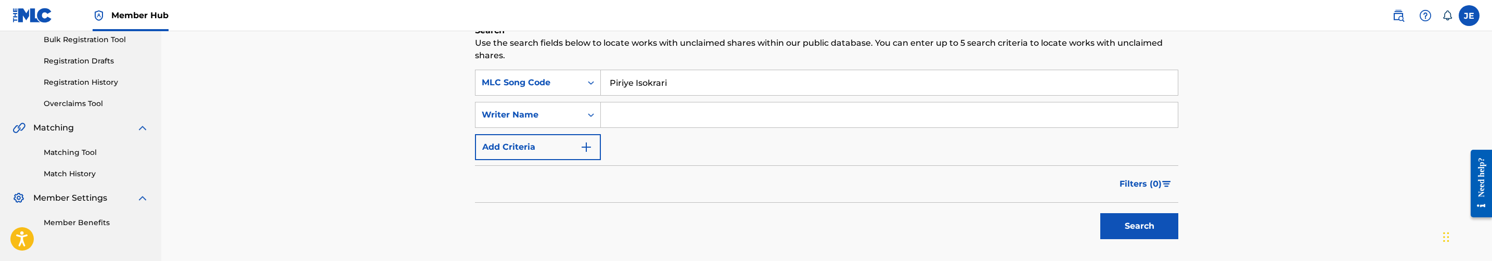
click at [685, 72] on input "Piriye Isokrari" at bounding box center [889, 82] width 577 height 25
paste input "BVCJYV"
type input "BVCJYV"
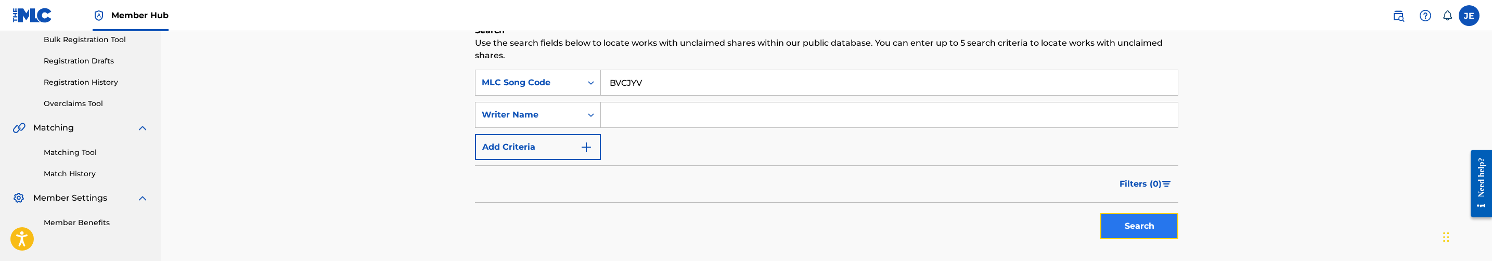
click at [1149, 228] on button "Search" at bounding box center [1139, 226] width 78 height 26
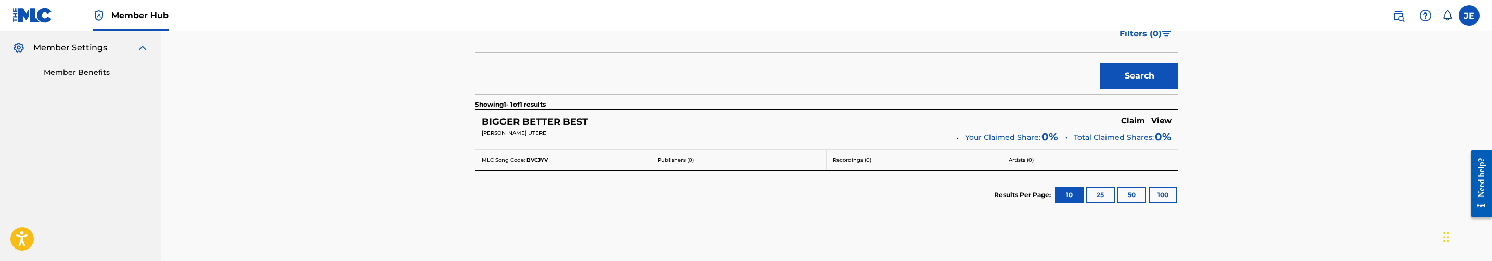
scroll to position [312, 0]
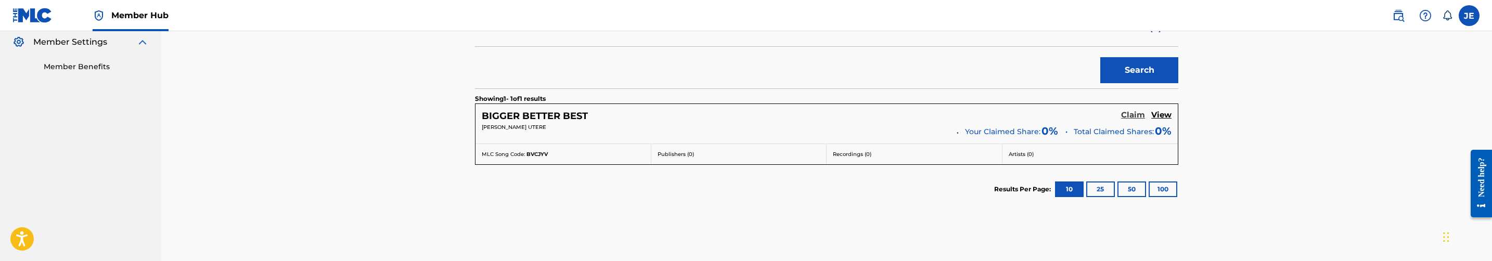
click at [1121, 117] on h5 "Claim" at bounding box center [1133, 115] width 24 height 10
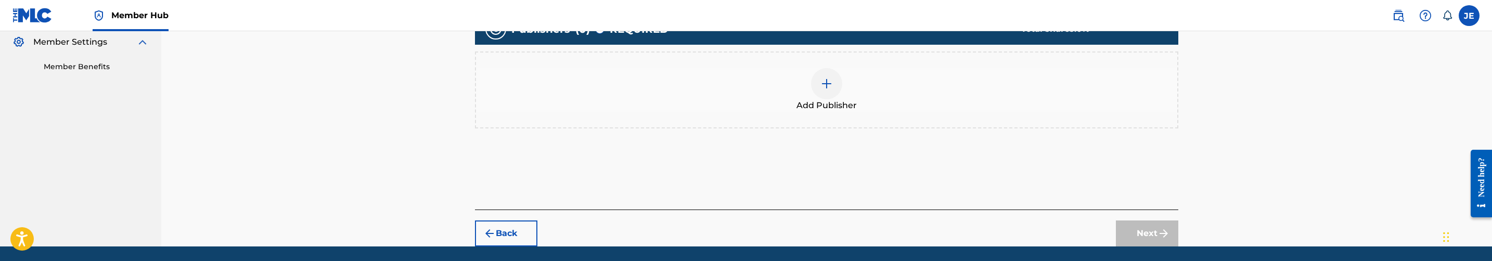
click at [824, 81] on img at bounding box center [826, 84] width 12 height 12
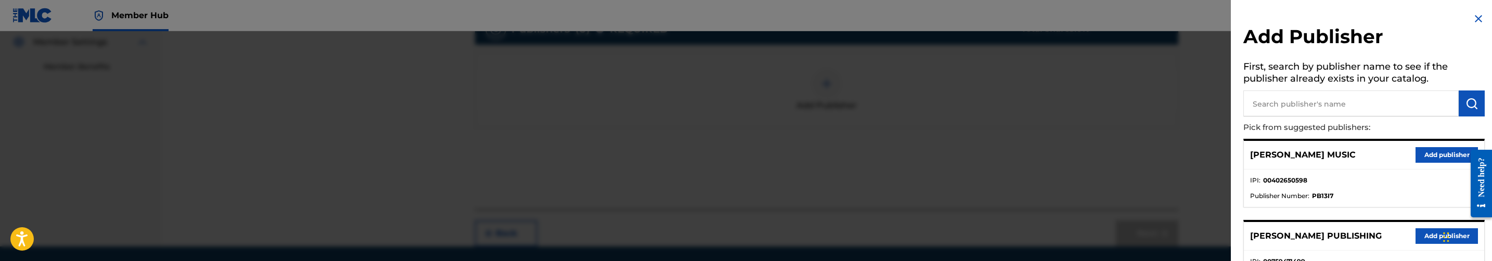
click at [1291, 102] on input "text" at bounding box center [1350, 104] width 215 height 26
type input "aris"
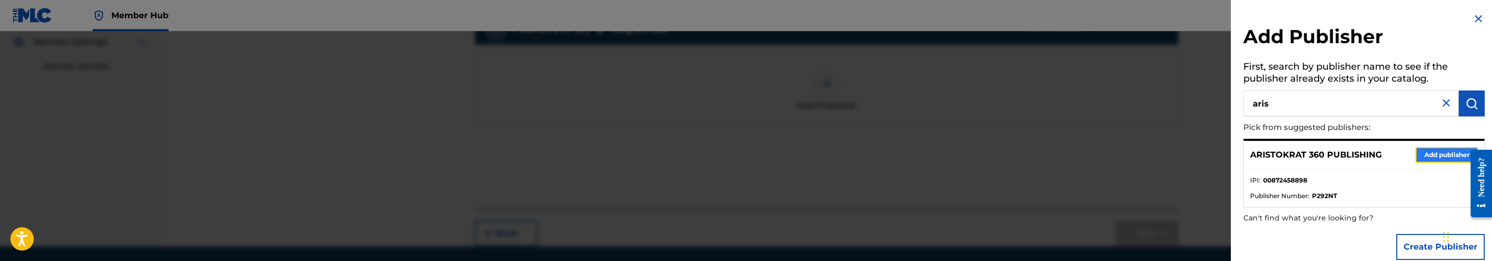
click at [1439, 148] on button "Add publisher" at bounding box center [1447, 155] width 62 height 16
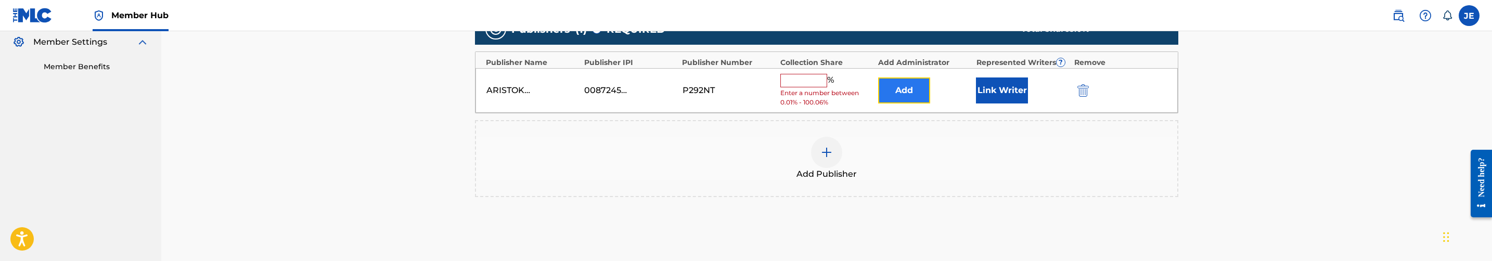
click at [892, 78] on button "Add" at bounding box center [904, 91] width 52 height 26
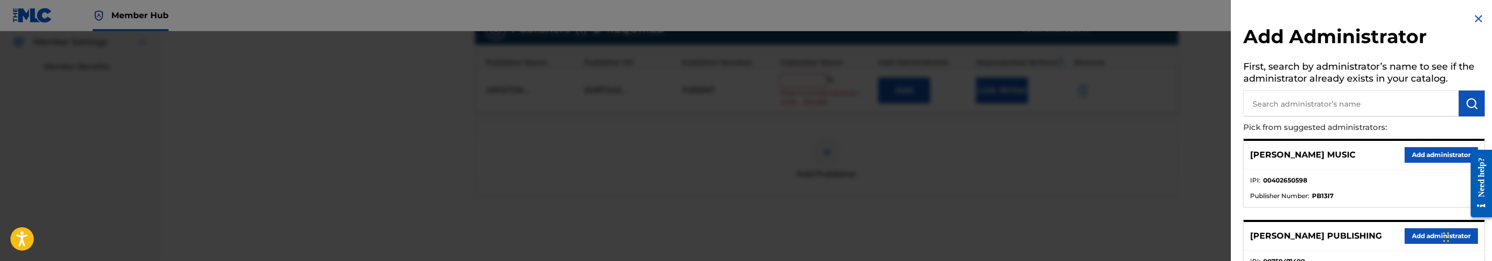
click at [1309, 113] on input "text" at bounding box center [1350, 104] width 215 height 26
type input "mezzo"
click at [1451, 151] on button "Add administrator" at bounding box center [1441, 155] width 73 height 16
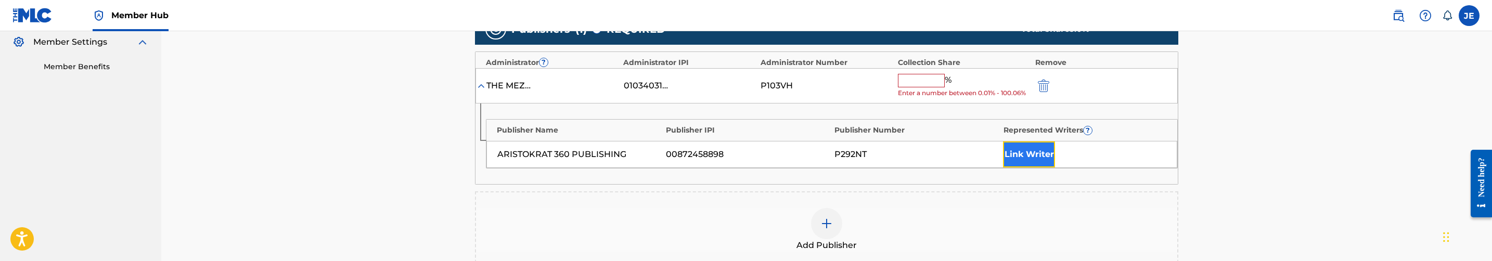
click at [1032, 153] on button "Link Writer" at bounding box center [1029, 155] width 52 height 26
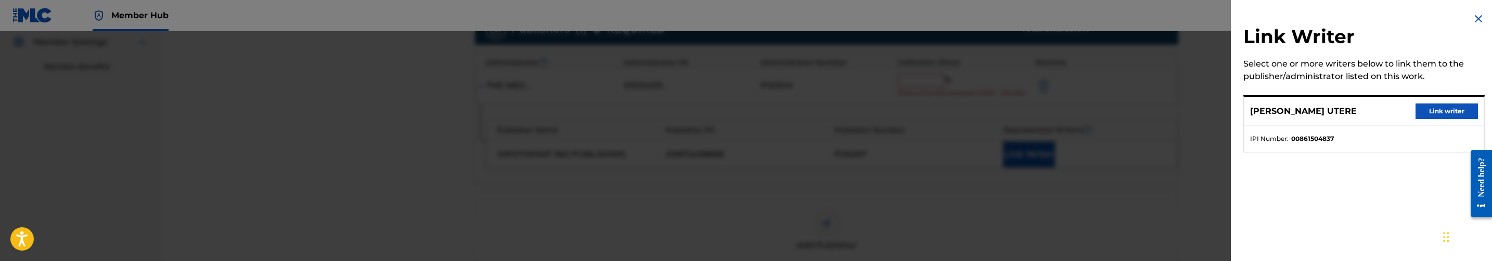
click at [1476, 19] on img at bounding box center [1478, 18] width 12 height 12
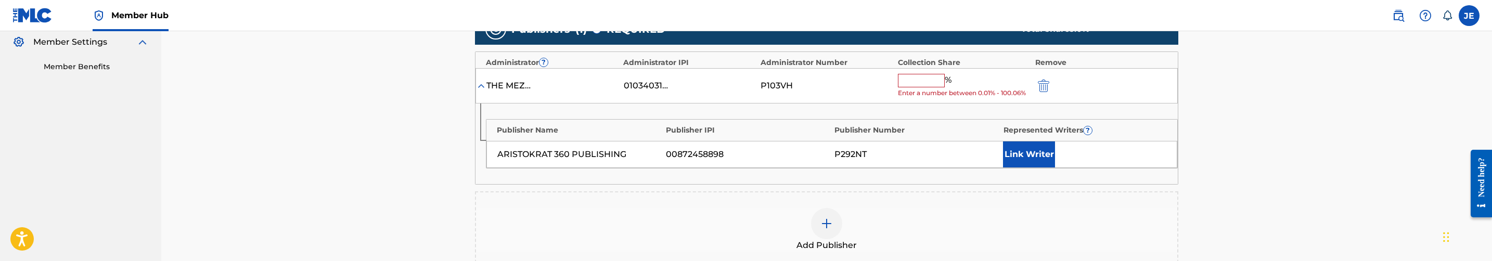
click at [927, 84] on input "text" at bounding box center [921, 81] width 47 height 14
type input "25"
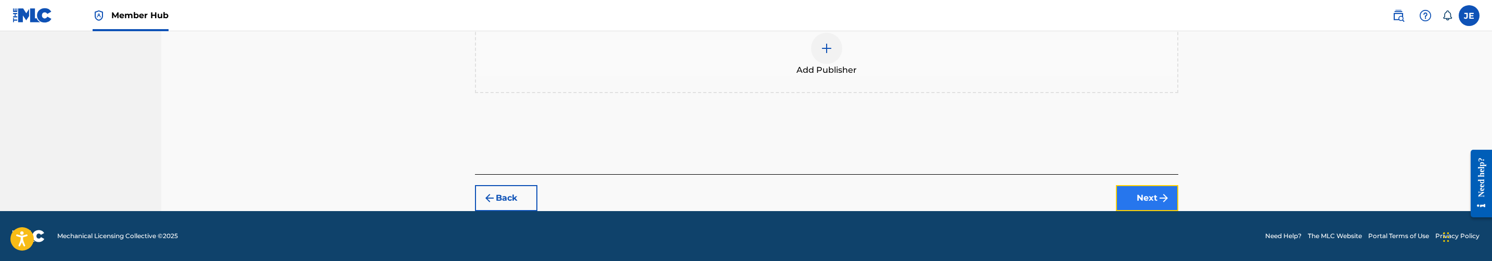
click at [1124, 192] on button "Next" at bounding box center [1147, 198] width 62 height 26
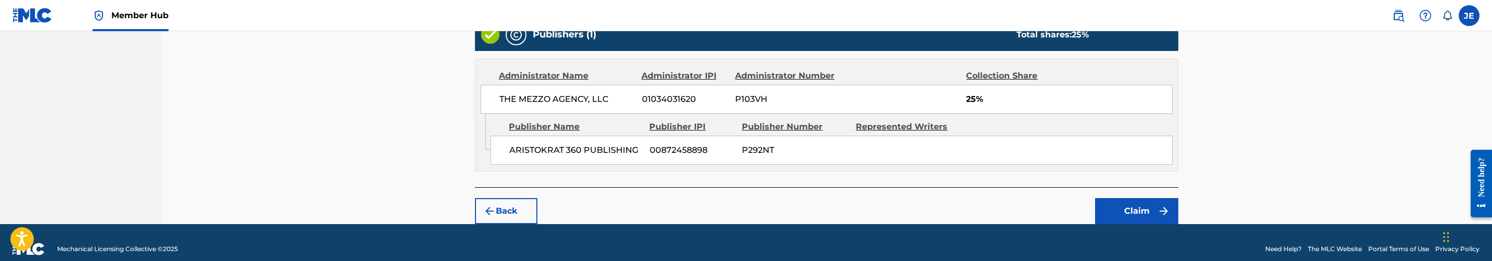
scroll to position [403, 0]
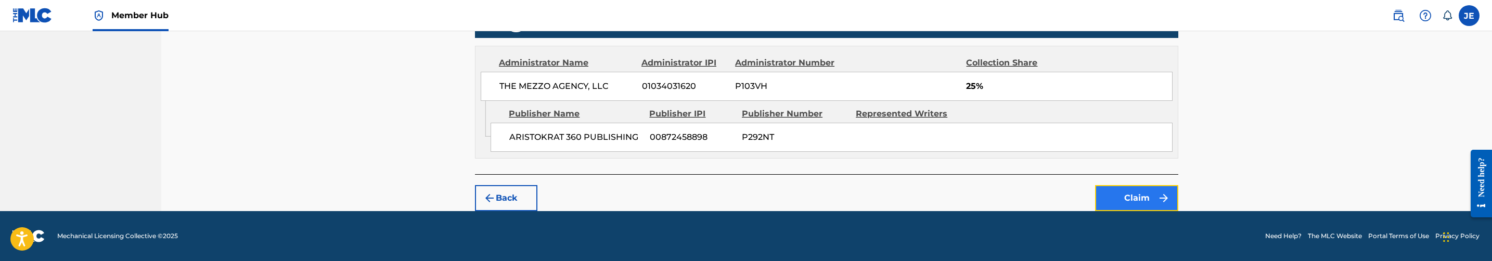
click at [1147, 199] on button "Claim" at bounding box center [1136, 198] width 83 height 26
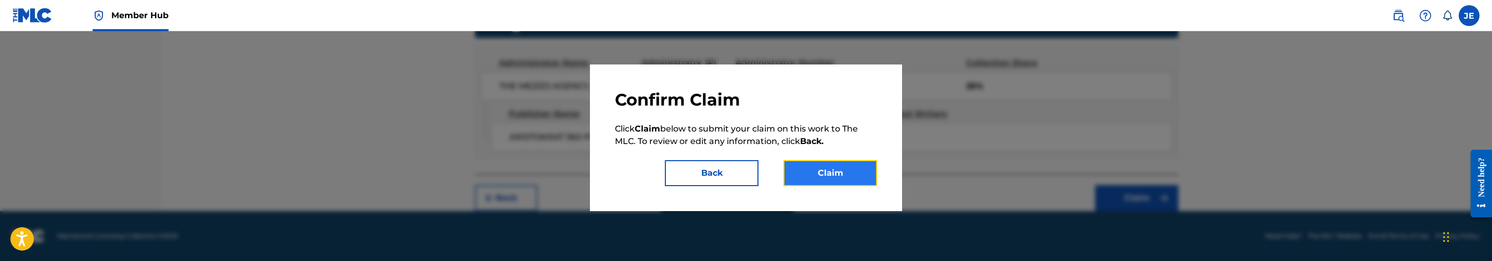
click at [837, 166] on button "Claim" at bounding box center [830, 173] width 94 height 26
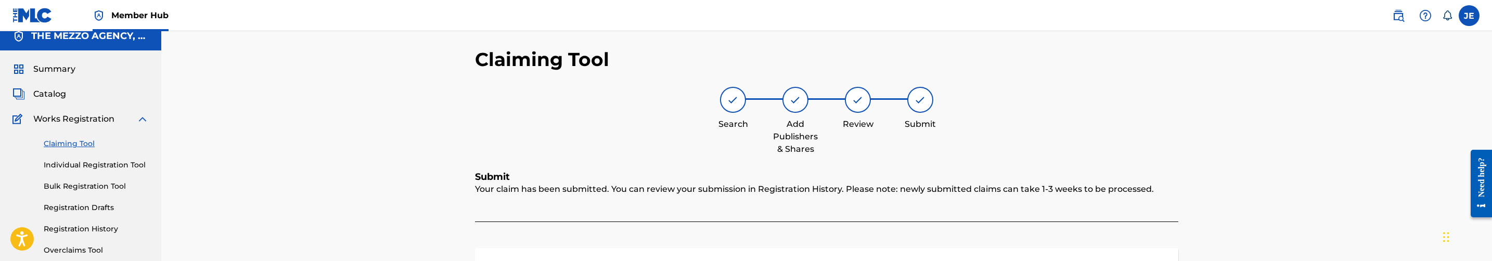
scroll to position [0, 0]
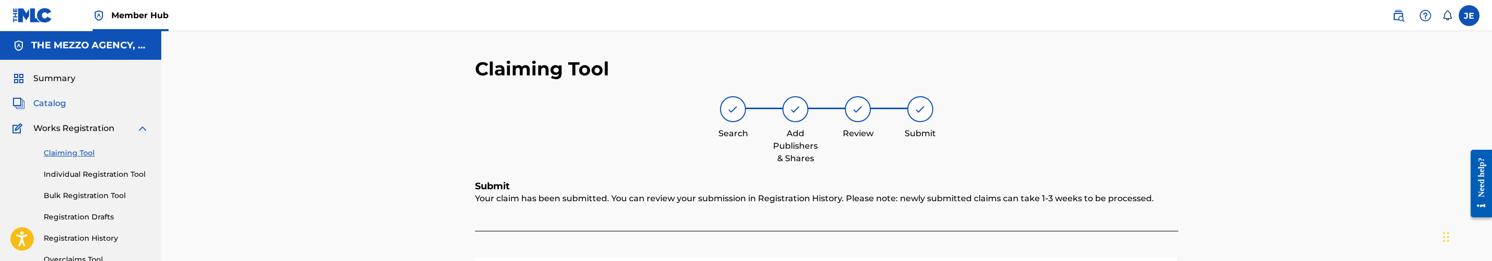
click at [56, 103] on span "Catalog" at bounding box center [49, 103] width 33 height 12
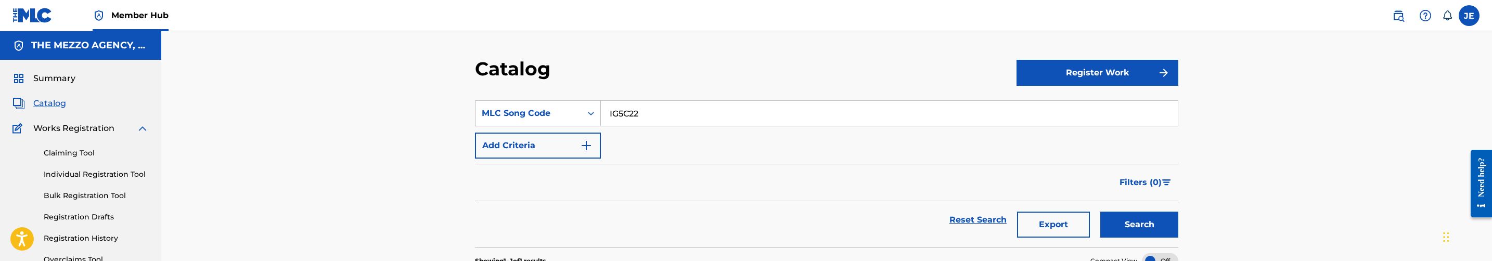
click at [705, 116] on input "IG5C22" at bounding box center [889, 113] width 577 height 25
paste input "BVCJYW"
type input "BVCJYW"
click at [1100, 212] on button "Search" at bounding box center [1139, 225] width 78 height 26
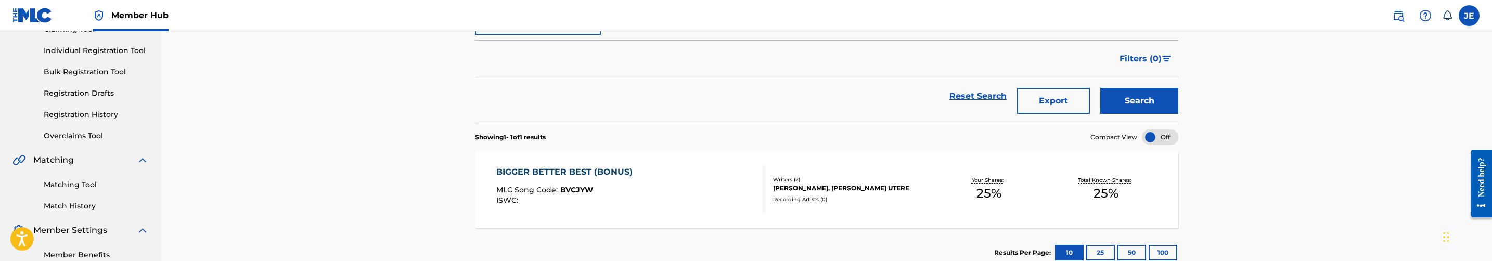
scroll to position [156, 0]
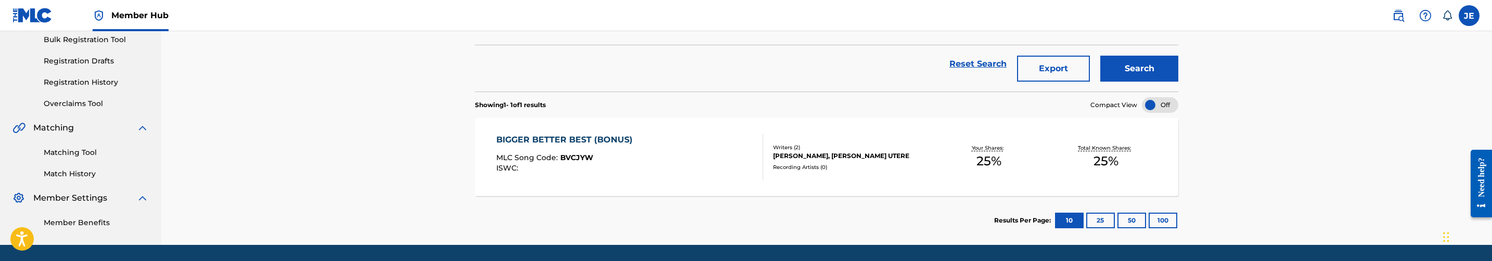
click at [676, 153] on div "BIGGER BETTER BEST (BONUS) MLC Song Code : BVCJYW ISWC :" at bounding box center [629, 157] width 267 height 47
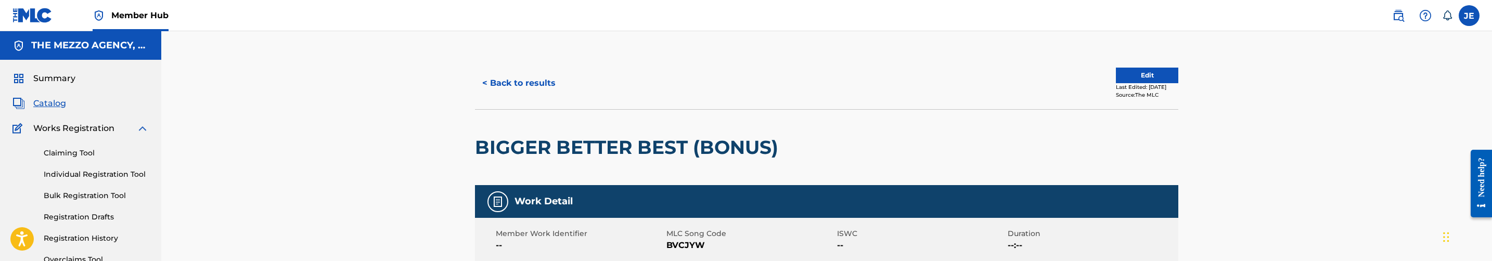
click at [58, 96] on div "Summary Catalog Works Registration Claiming Tool Individual Registration Tool B…" at bounding box center [80, 228] width 161 height 337
click at [57, 102] on span "Catalog" at bounding box center [49, 103] width 33 height 12
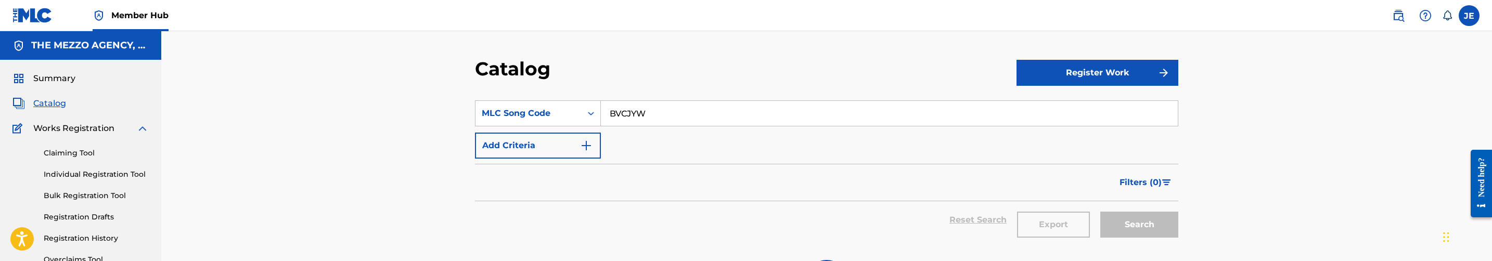
click at [659, 119] on input "BVCJYW" at bounding box center [889, 113] width 577 height 25
paste input "D4439"
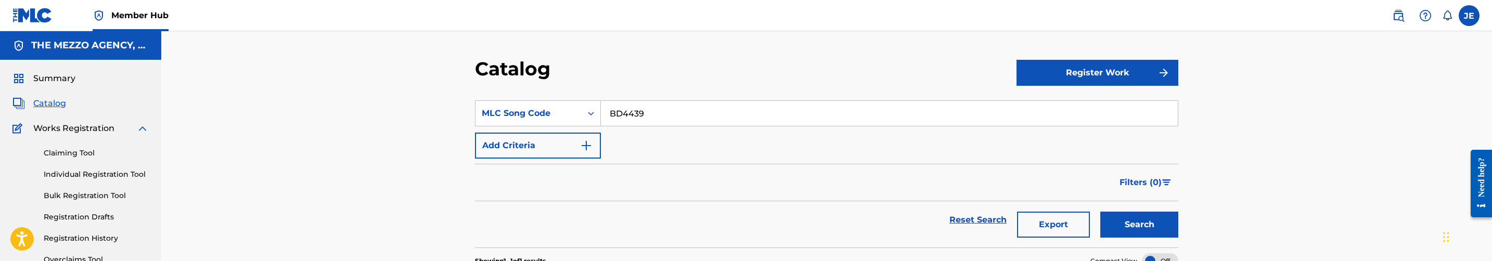
type input "BD4439"
click at [1100, 212] on button "Search" at bounding box center [1139, 225] width 78 height 26
click at [1113, 225] on button "Search" at bounding box center [1139, 225] width 78 height 26
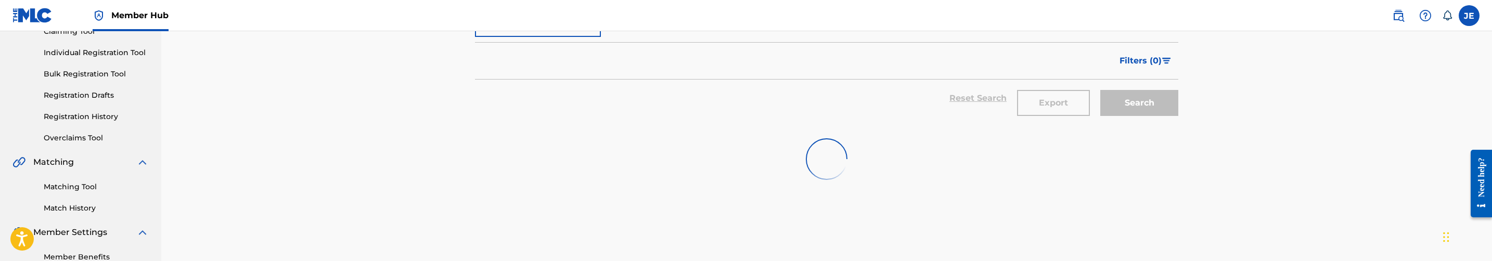
scroll to position [156, 0]
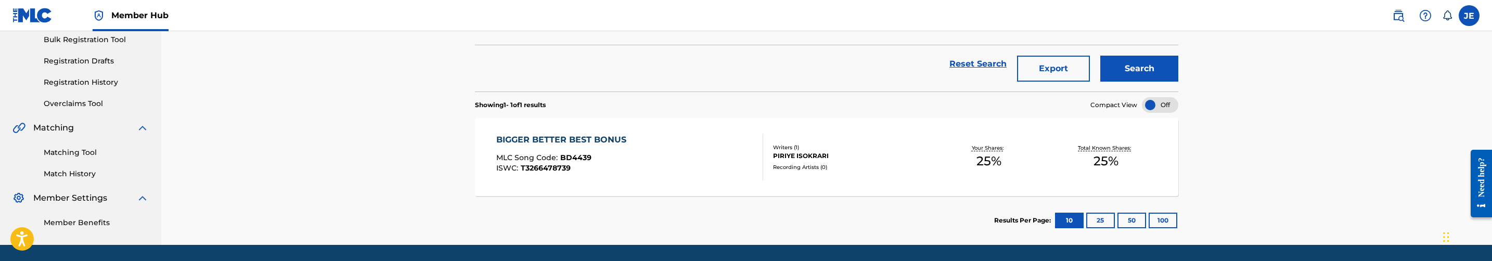
click at [681, 169] on div "BIGGER BETTER BEST BONUS MLC Song Code : BD4439 ISWC : T3266478739" at bounding box center [629, 157] width 267 height 47
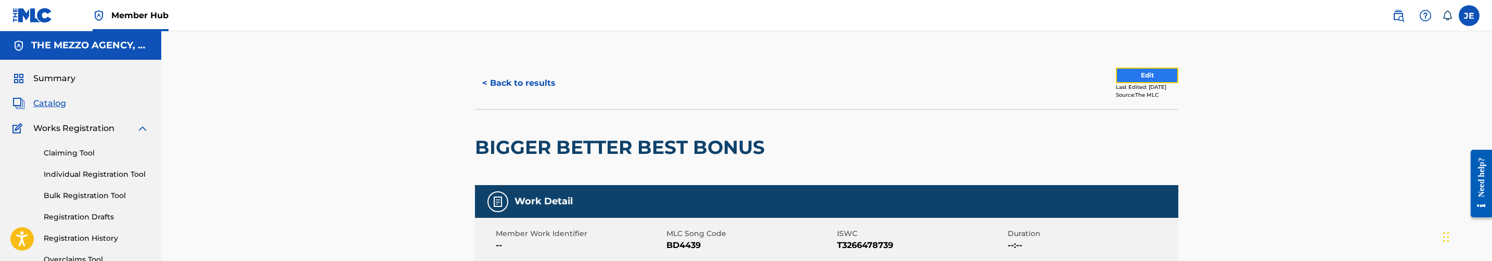
click at [1127, 68] on button "Edit" at bounding box center [1147, 76] width 62 height 16
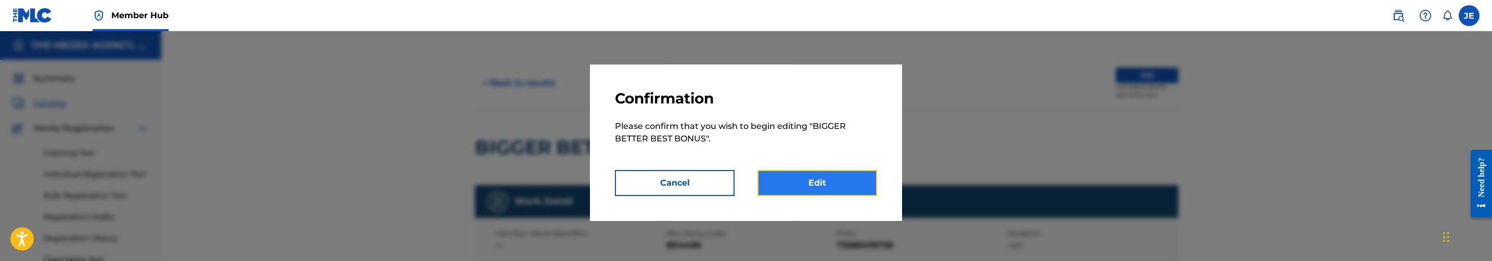
click at [832, 194] on link "Edit" at bounding box center [817, 183] width 120 height 26
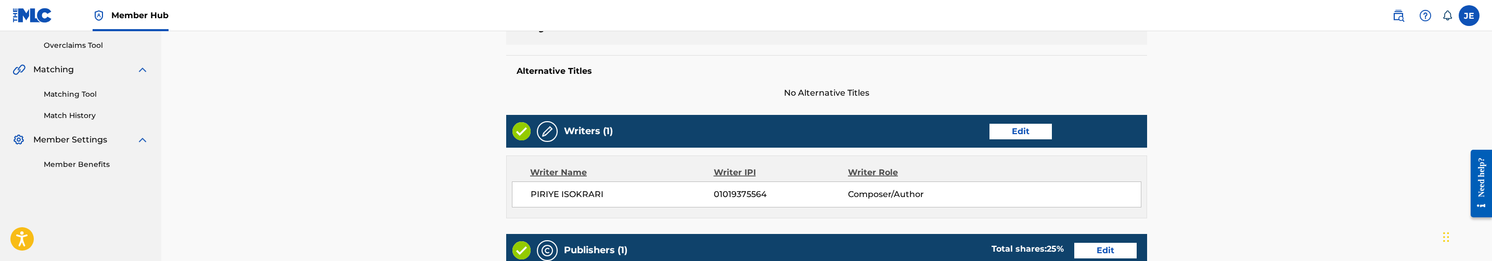
scroll to position [234, 0]
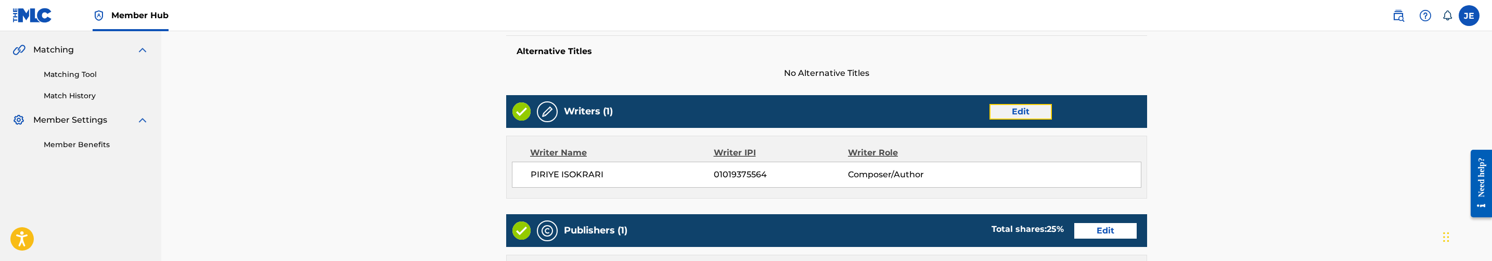
click at [1010, 111] on link "Edit" at bounding box center [1020, 112] width 62 height 16
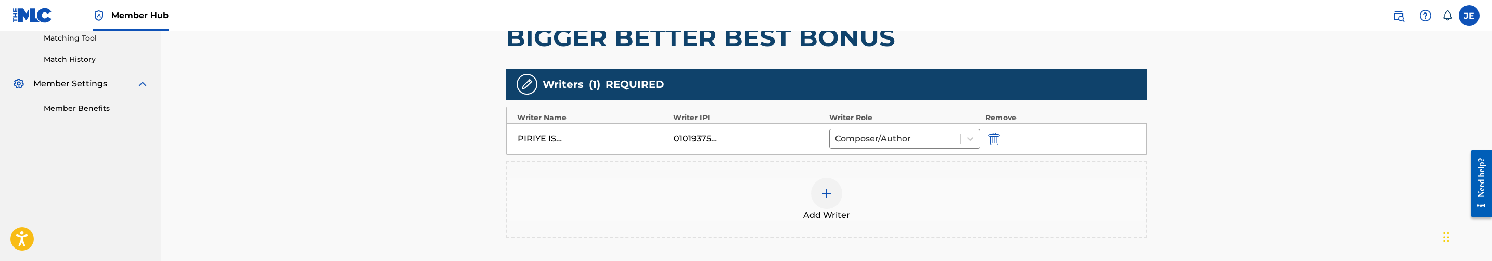
scroll to position [312, 0]
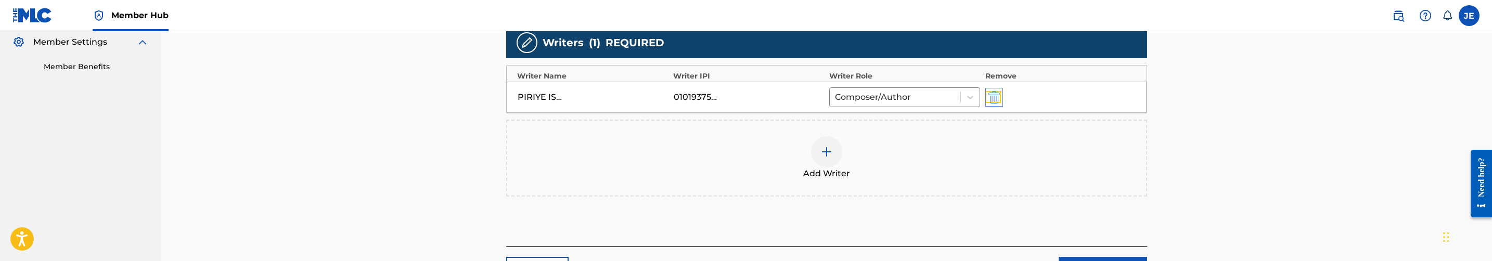
click at [996, 97] on img "submit" at bounding box center [993, 97] width 11 height 12
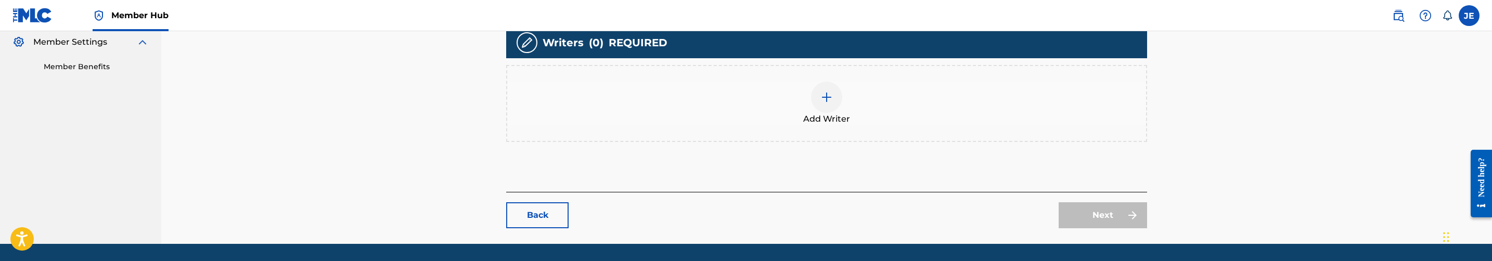
click at [832, 101] on img at bounding box center [826, 97] width 12 height 12
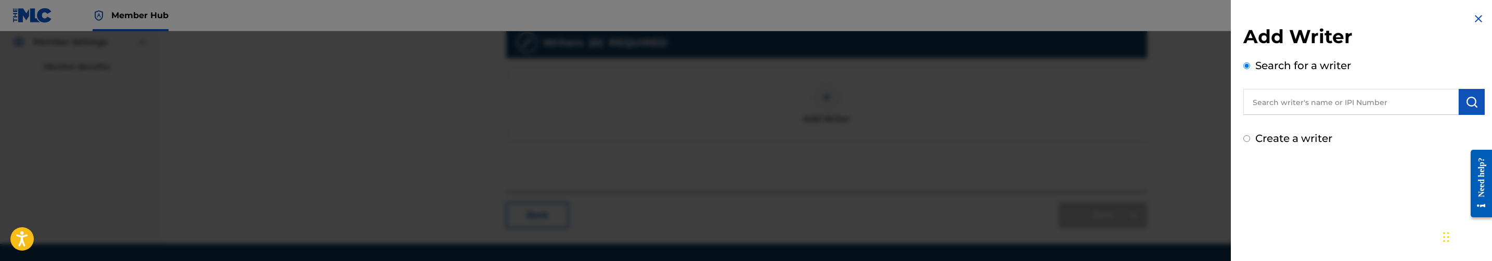
click at [1330, 113] on input "text" at bounding box center [1350, 102] width 215 height 26
paste input "PIRIYE ISOKRARI"
type input "PIRIYE ISOKRARI"
click at [1475, 101] on button "submit" at bounding box center [1472, 102] width 26 height 26
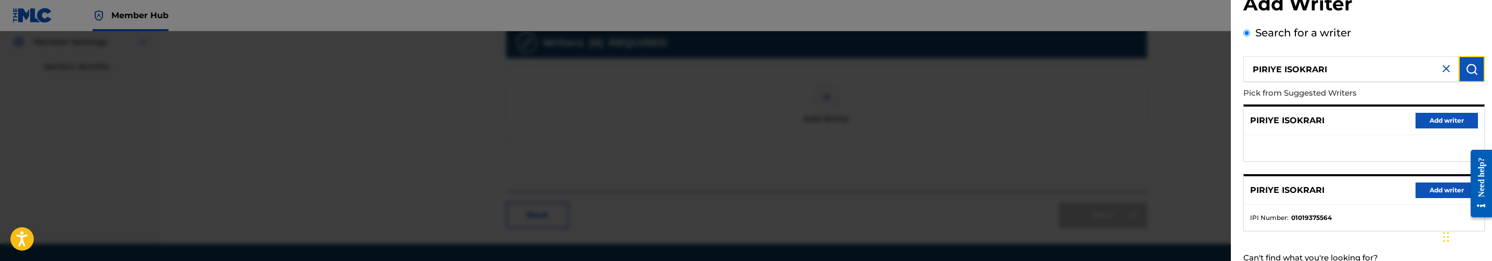
scroll to position [69, 0]
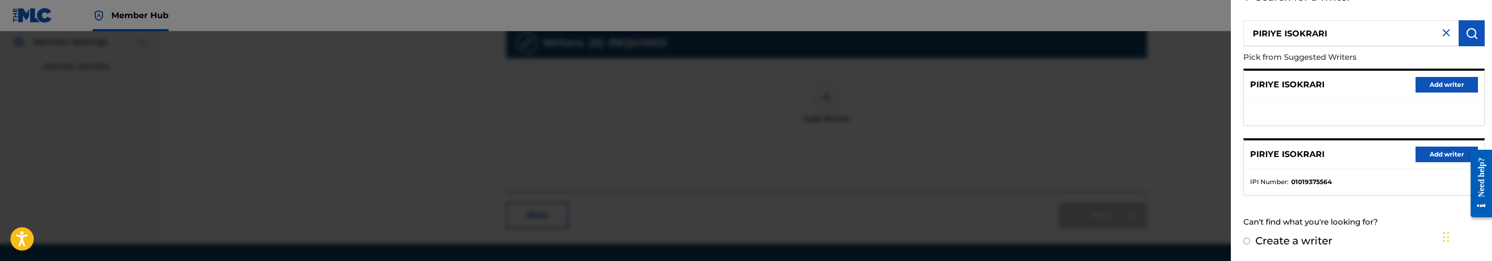
click at [1245, 238] on input "Create a writer" at bounding box center [1246, 241] width 7 height 7
radio input "false"
radio input "true"
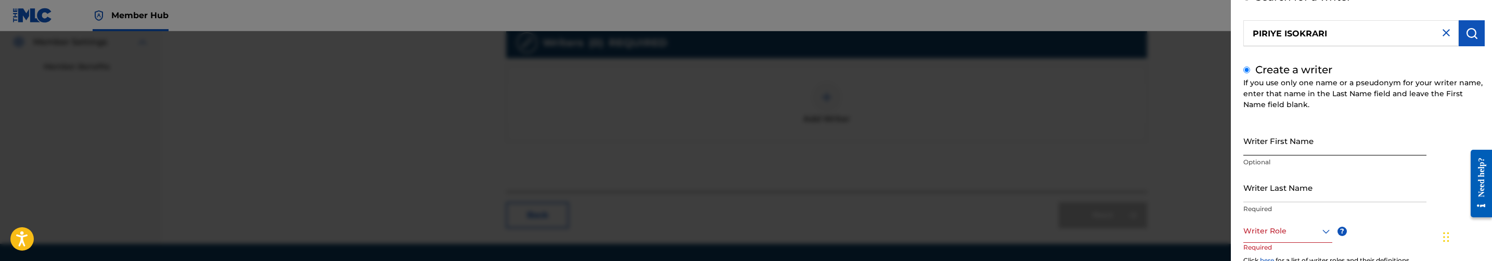
click at [1316, 139] on input "Writer First Name" at bounding box center [1334, 141] width 183 height 30
paste input "PIRIYE ISOKRARI"
click at [1297, 146] on input "PIRIYE ISOKRARI" at bounding box center [1334, 141] width 183 height 30
type input "PIRIYE"
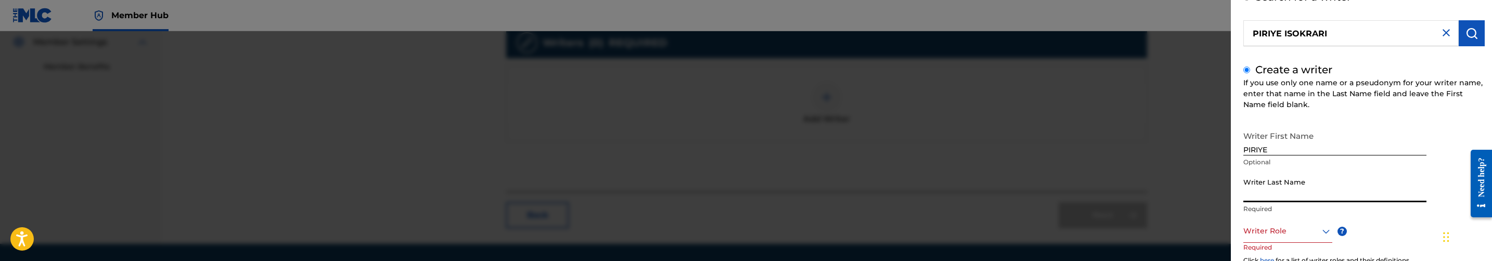
click at [1301, 195] on input "Writer Last Name" at bounding box center [1334, 188] width 183 height 30
paste input "ISOKRARI"
type input "ISOKRARI"
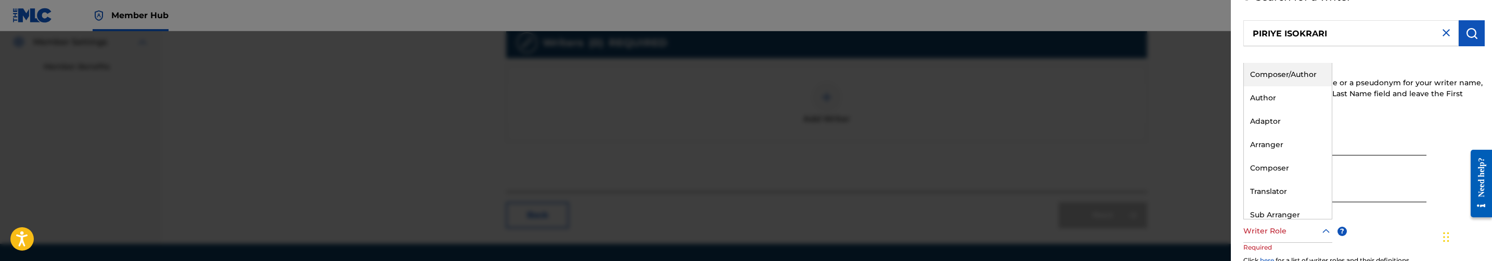
click at [1294, 225] on div at bounding box center [1287, 231] width 89 height 13
click at [1315, 81] on div "Composer/Author" at bounding box center [1288, 74] width 88 height 23
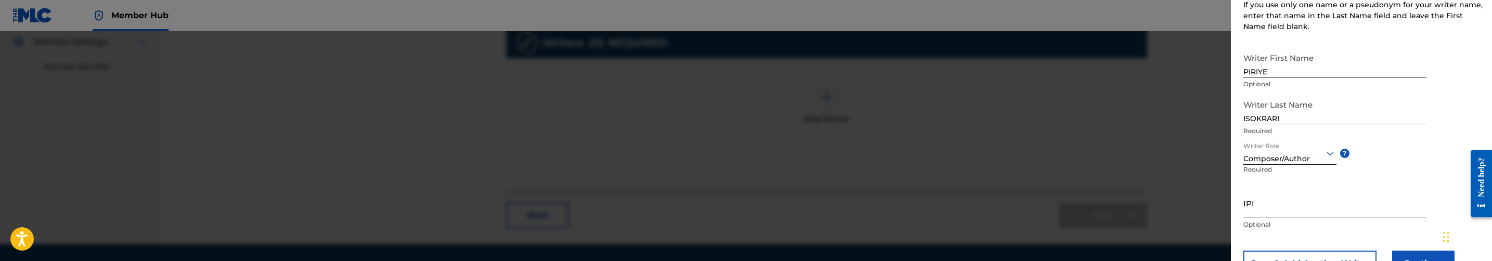
scroll to position [190, 0]
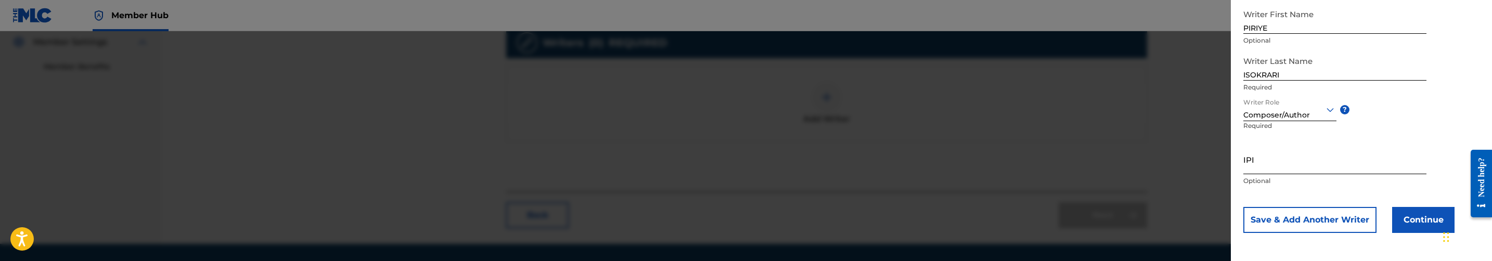
click at [1342, 162] on input "IPI" at bounding box center [1334, 160] width 183 height 30
paste input "1239578221"
click at [1241, 167] on div "Add Writer Search for a writer [PERSON_NAME] Create a writer If you use only on…" at bounding box center [1364, 36] width 266 height 452
click at [1247, 168] on input "1239578221" at bounding box center [1334, 160] width 183 height 30
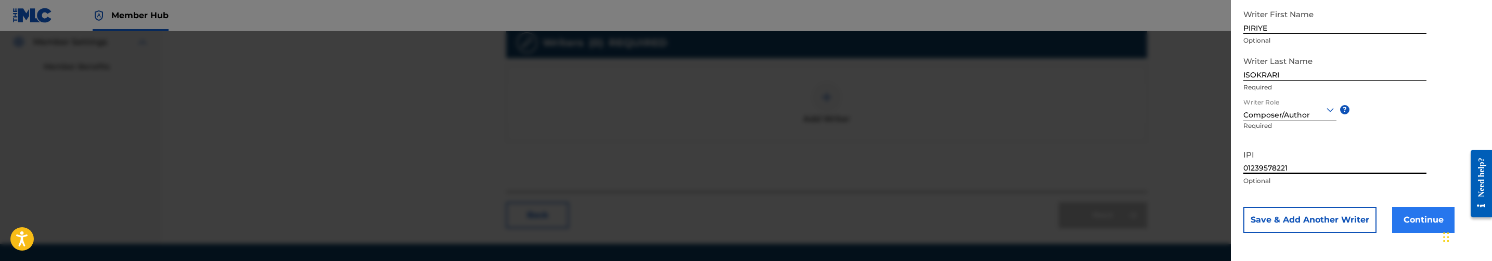
type input "01239578221"
click at [1423, 220] on button "Continue" at bounding box center [1423, 220] width 62 height 26
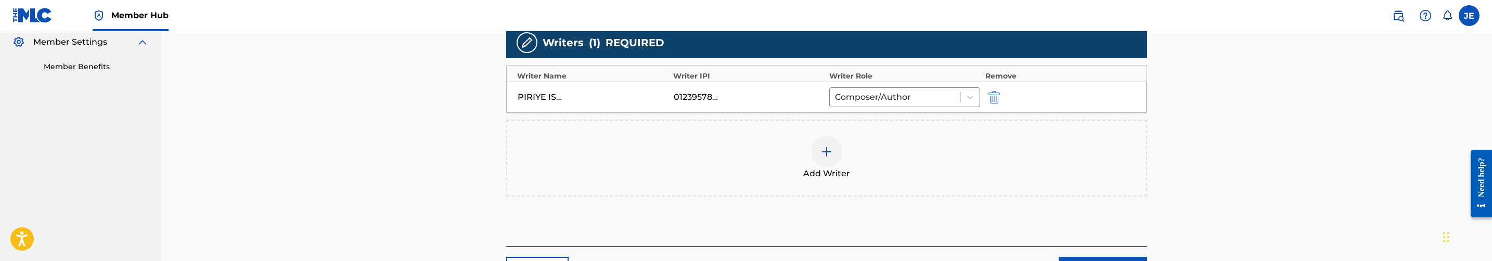
click at [816, 153] on div at bounding box center [826, 151] width 31 height 31
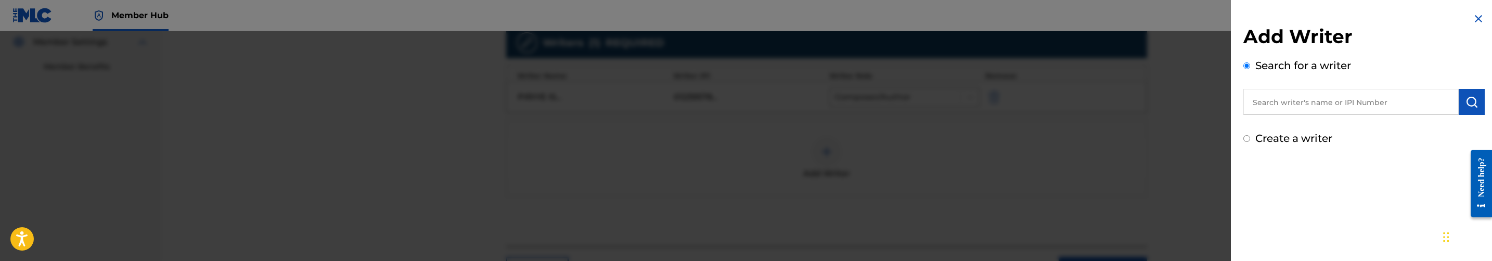
click at [1285, 95] on input "text" at bounding box center [1350, 102] width 215 height 26
paste input "Utere [PERSON_NAME]"
click at [1307, 101] on input "Utere [PERSON_NAME]" at bounding box center [1350, 102] width 215 height 26
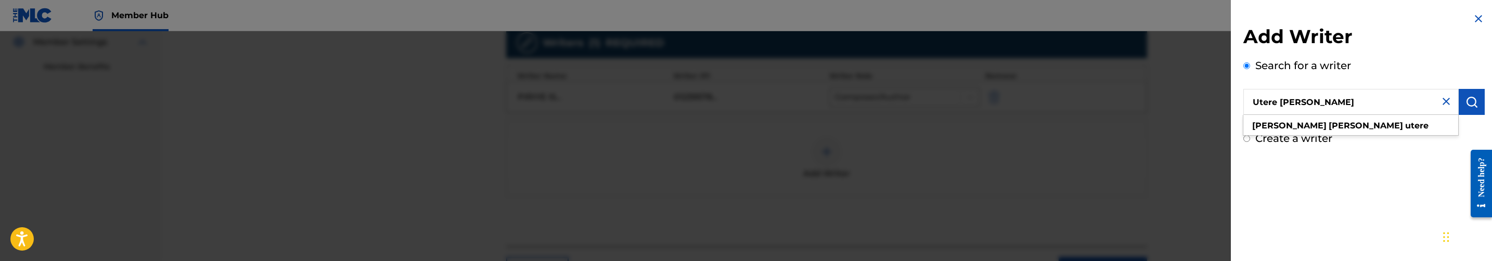
click at [1308, 101] on input "Utere [PERSON_NAME]" at bounding box center [1350, 102] width 215 height 26
type input "[PERSON_NAME]"
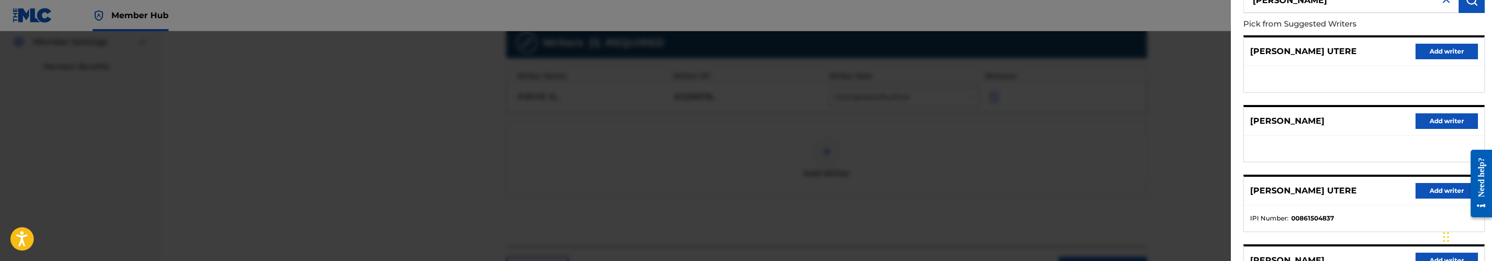
scroll to position [156, 0]
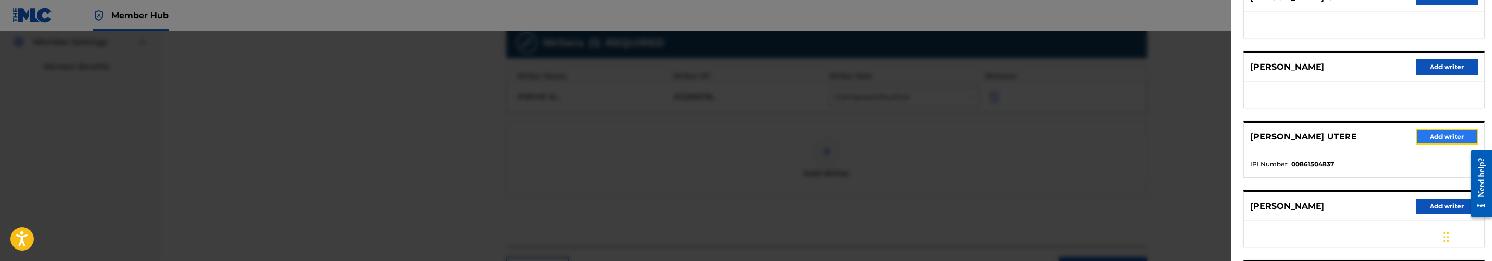
click at [1447, 139] on button "Add writer" at bounding box center [1447, 137] width 62 height 16
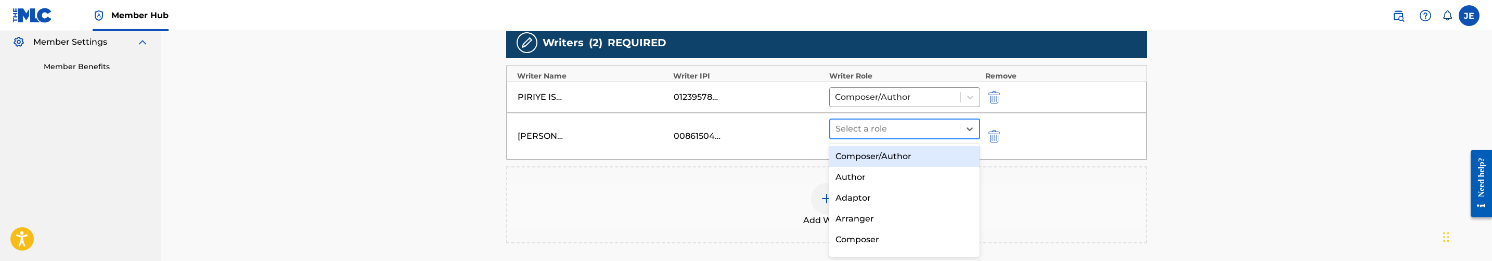
click at [944, 137] on div "Select a role" at bounding box center [895, 129] width 130 height 19
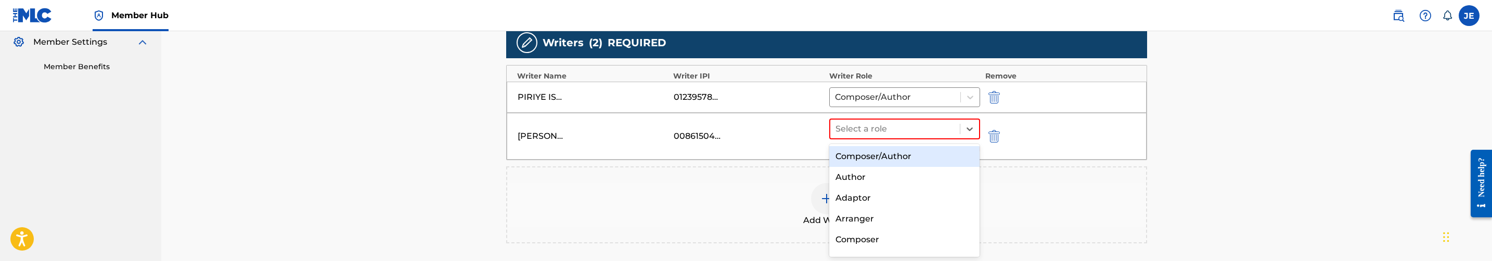
click at [880, 153] on div "Composer/Author" at bounding box center [904, 156] width 150 height 21
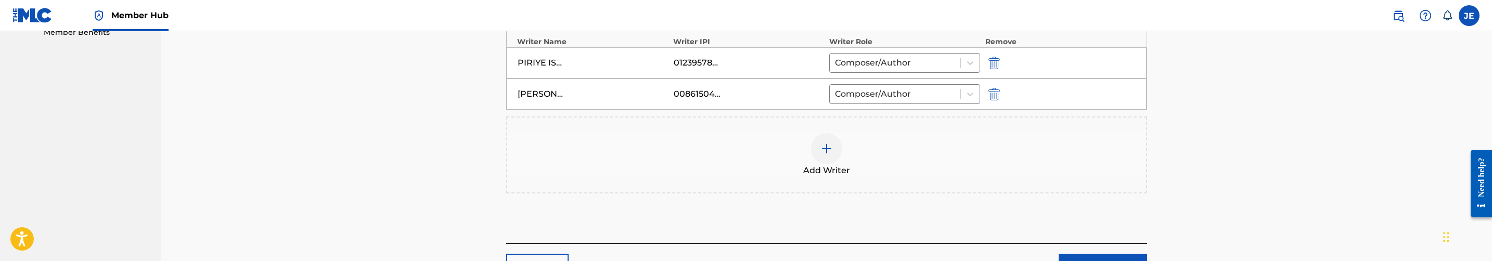
scroll to position [432, 0]
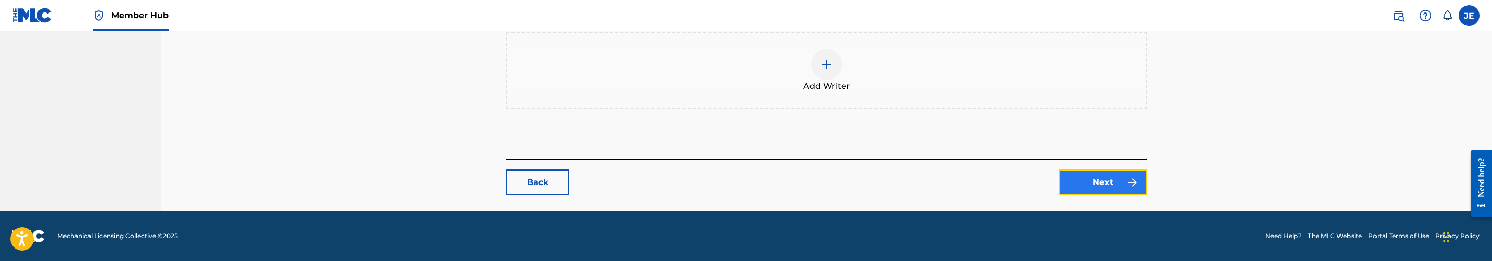
click at [1080, 177] on link "Next" at bounding box center [1103, 183] width 88 height 26
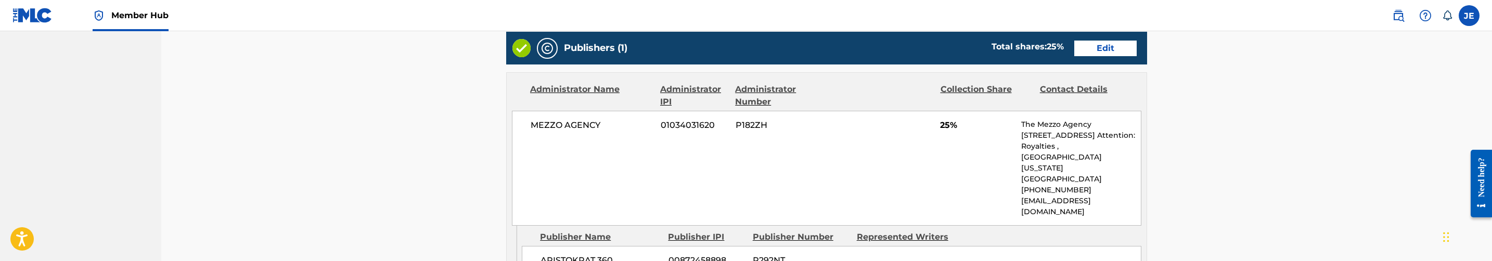
scroll to position [390, 0]
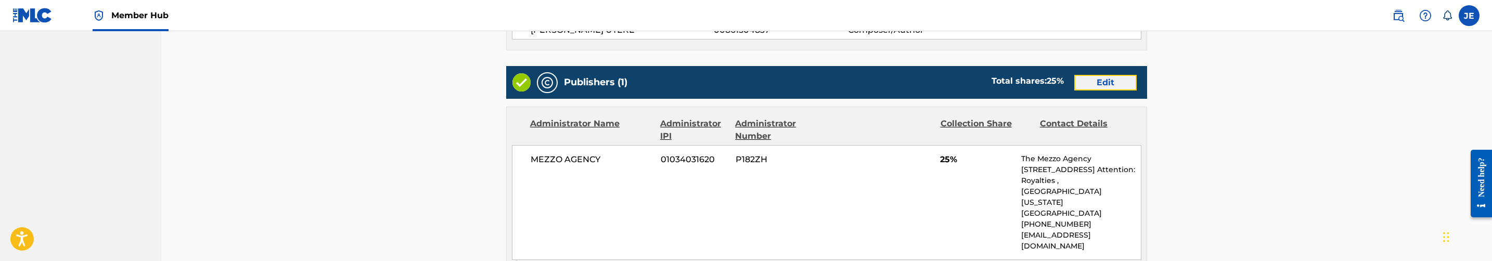
click at [1091, 85] on link "Edit" at bounding box center [1105, 83] width 62 height 16
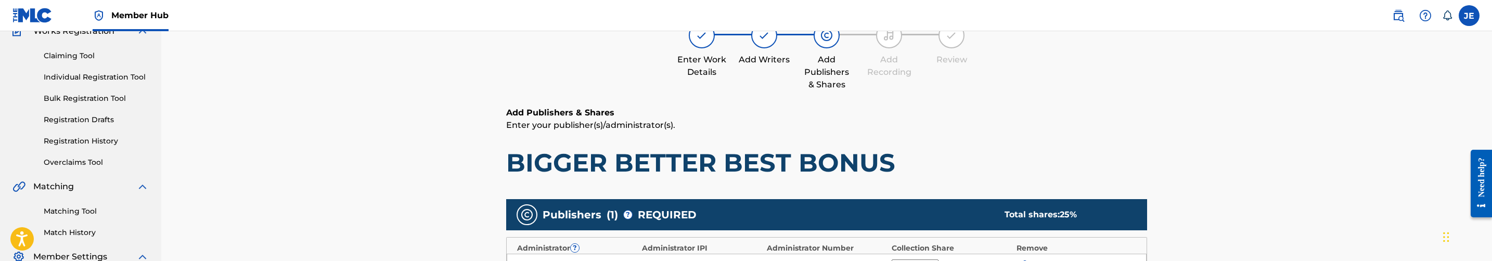
scroll to position [234, 0]
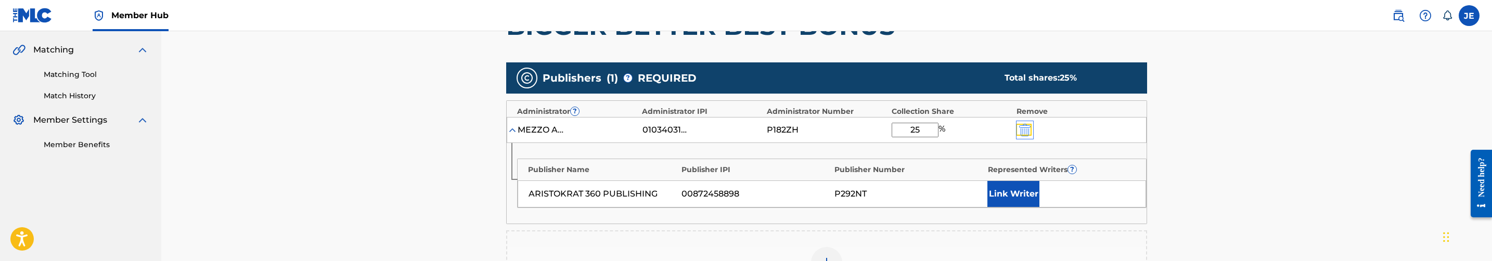
click at [1026, 133] on img "submit" at bounding box center [1024, 130] width 11 height 12
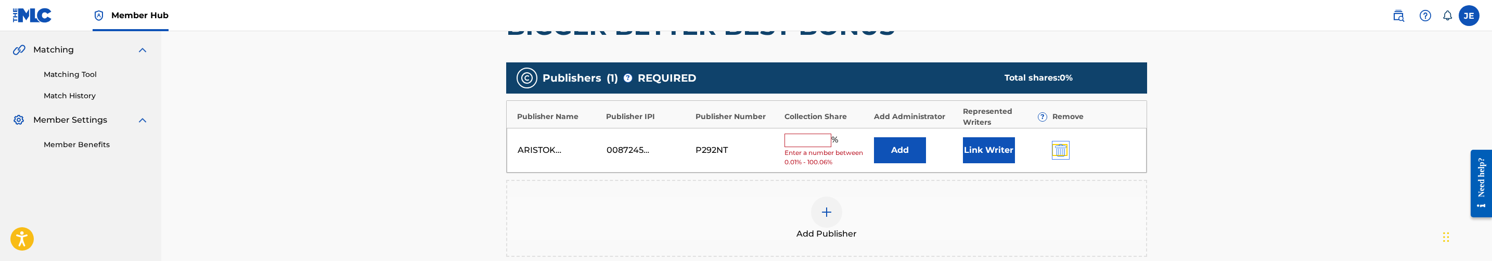
click at [1063, 153] on img "submit" at bounding box center [1060, 150] width 11 height 12
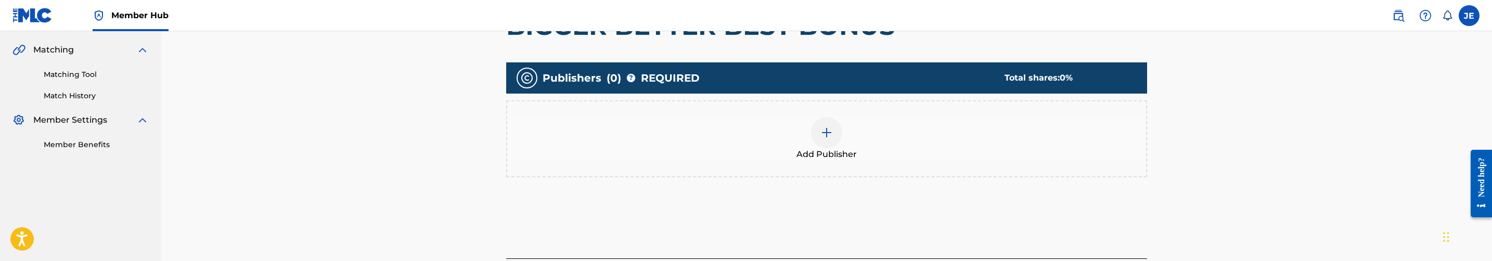
click at [815, 137] on div at bounding box center [826, 132] width 31 height 31
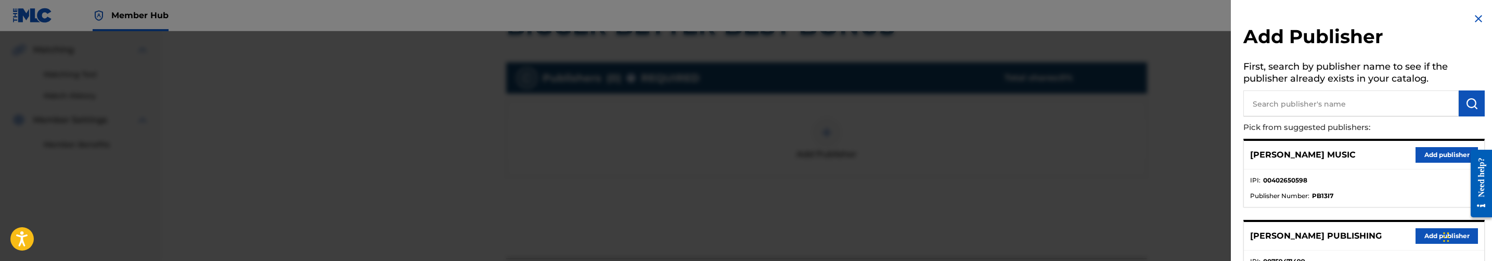
click at [1272, 108] on input "text" at bounding box center [1350, 104] width 215 height 26
type input "aris"
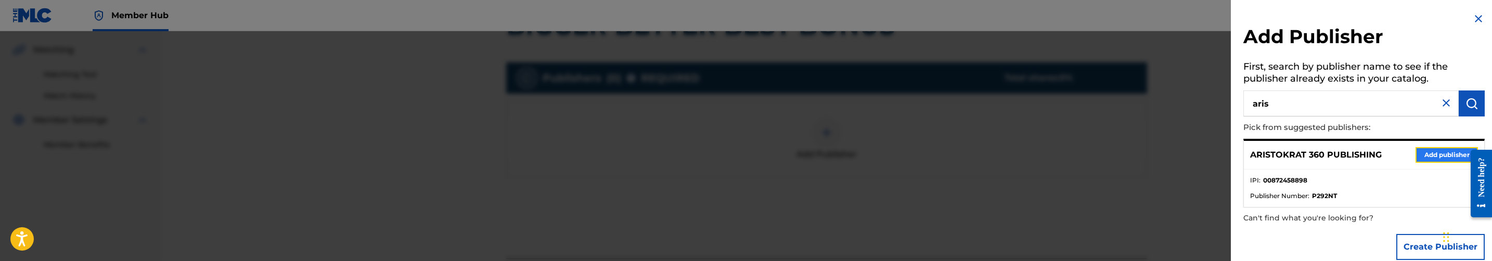
click at [1455, 159] on button "Add publisher" at bounding box center [1447, 155] width 62 height 16
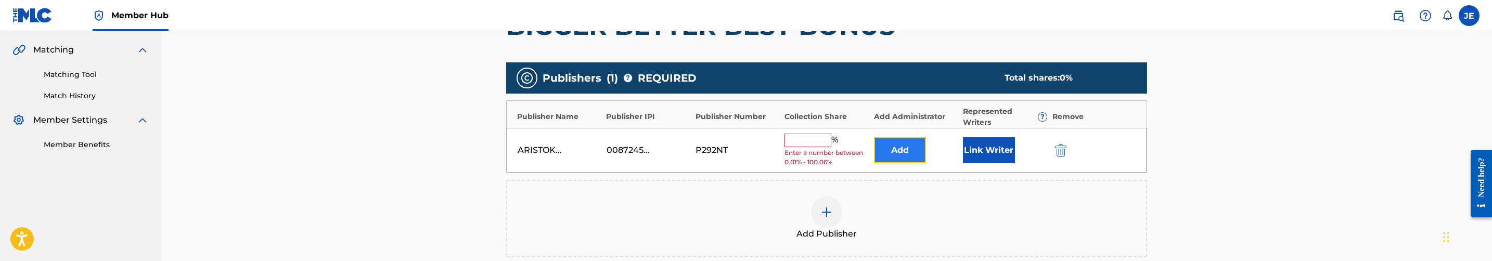
click at [894, 157] on button "Add" at bounding box center [900, 150] width 52 height 26
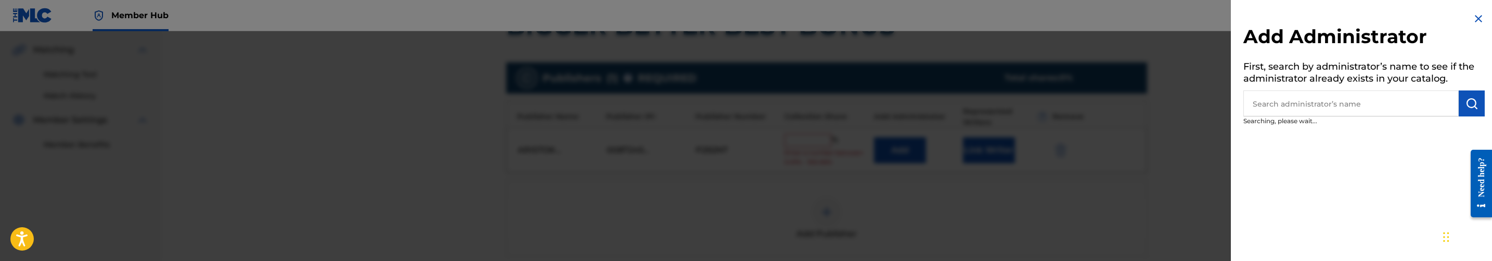
click at [1399, 105] on input "text" at bounding box center [1350, 104] width 215 height 26
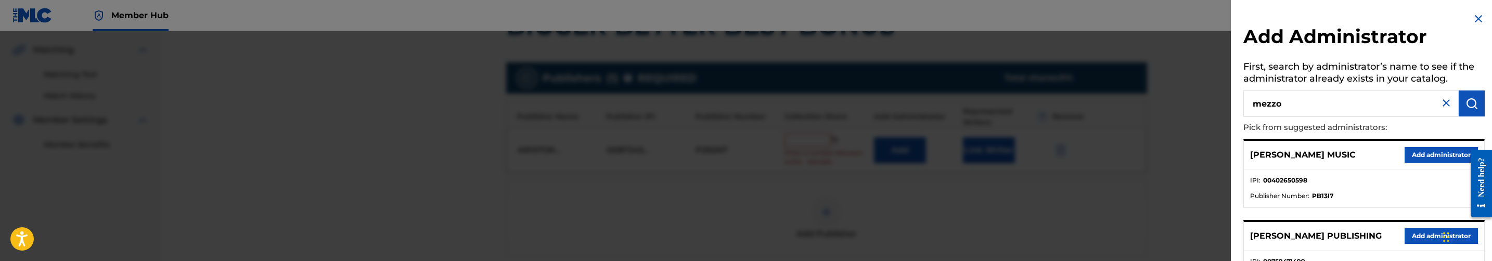
type input "mezzo"
click at [1422, 155] on button "Add administrator" at bounding box center [1441, 155] width 73 height 16
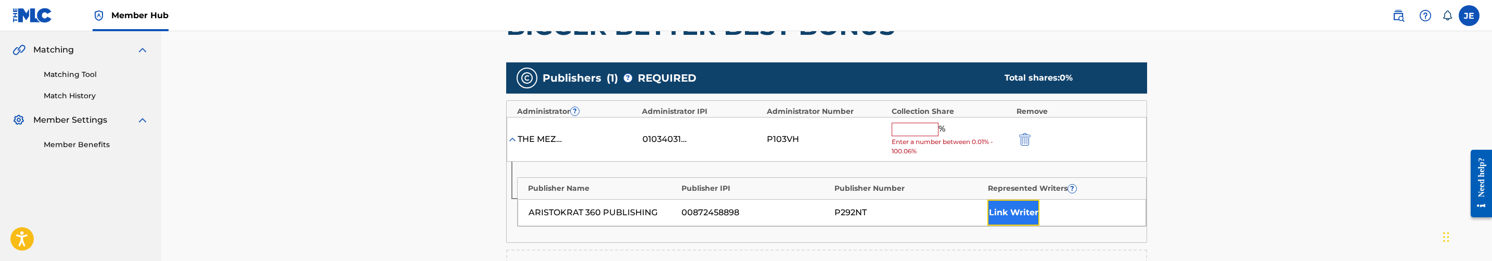
click at [1012, 212] on button "Link Writer" at bounding box center [1013, 213] width 52 height 26
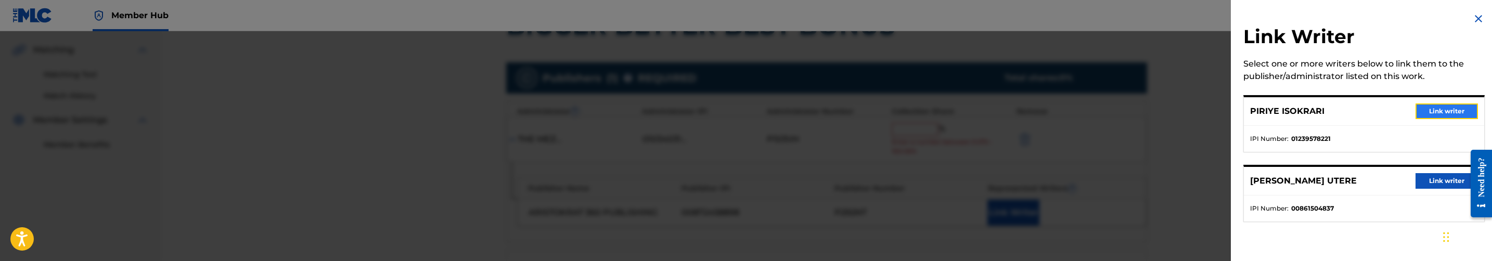
click at [1434, 114] on button "Link writer" at bounding box center [1447, 112] width 62 height 16
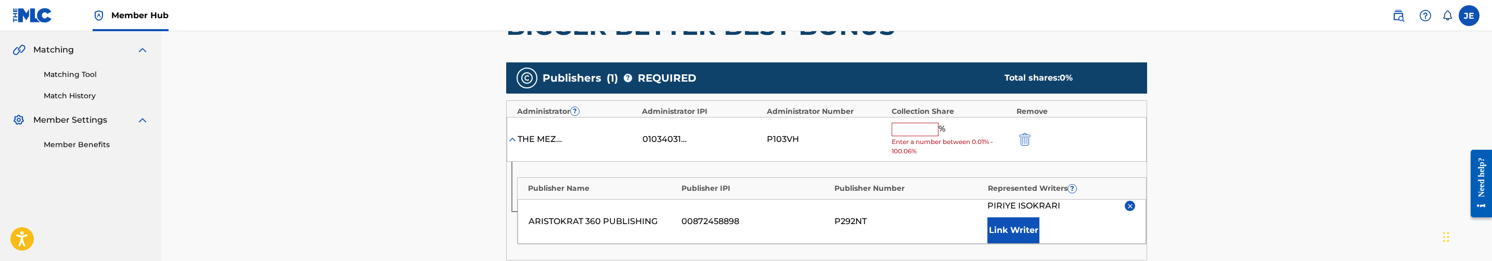
click at [899, 130] on input "text" at bounding box center [915, 130] width 47 height 14
type input "25"
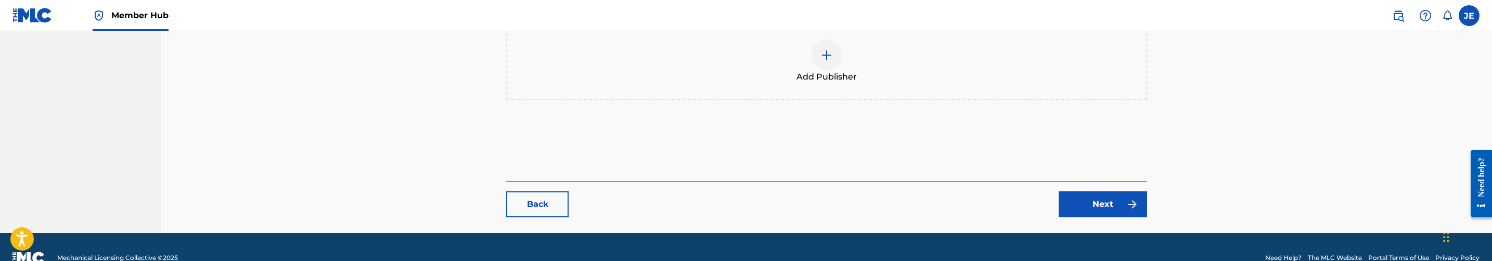
scroll to position [468, 0]
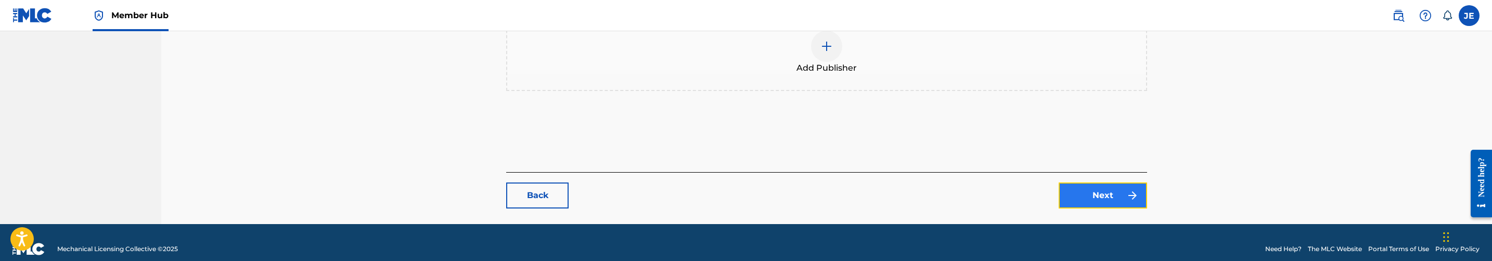
click at [1107, 197] on link "Next" at bounding box center [1103, 196] width 88 height 26
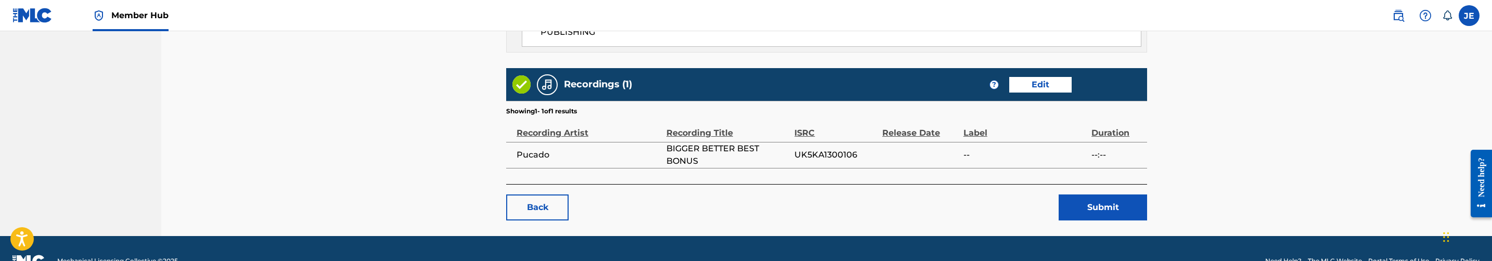
scroll to position [607, 0]
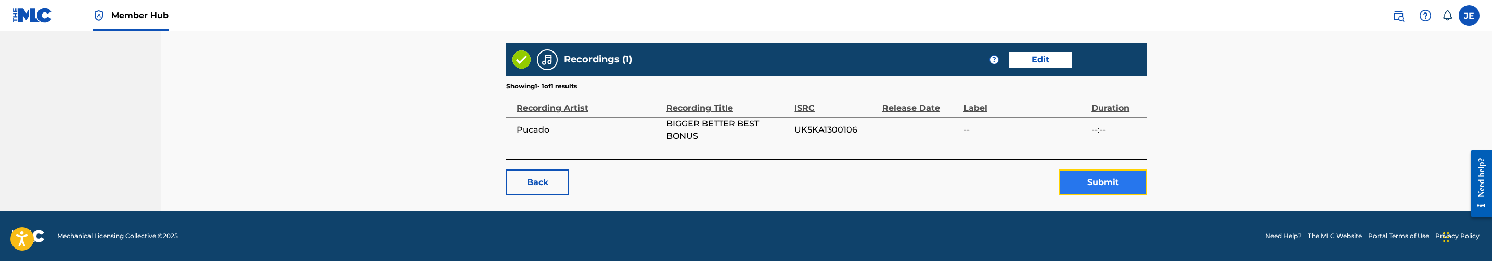
click at [1089, 188] on button "Submit" at bounding box center [1103, 183] width 88 height 26
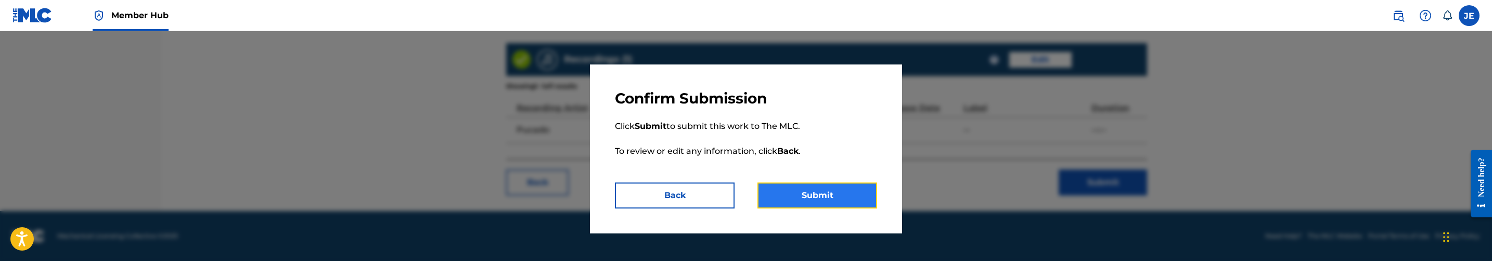
click at [851, 192] on button "Submit" at bounding box center [817, 196] width 120 height 26
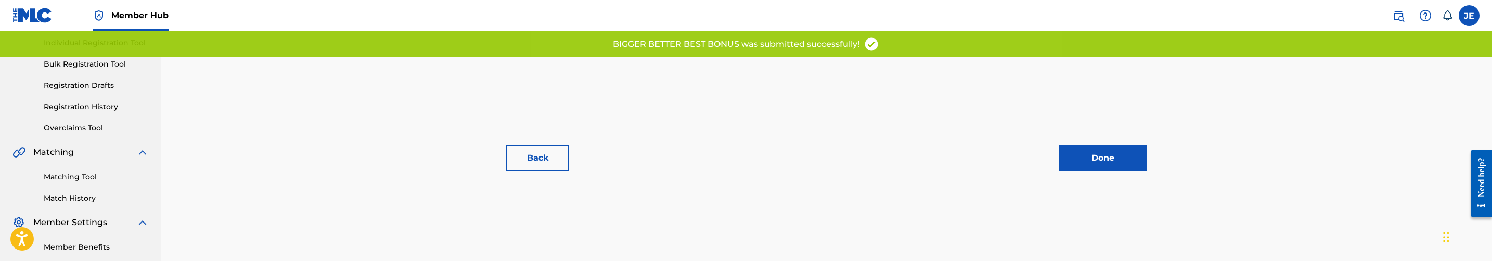
scroll to position [156, 0]
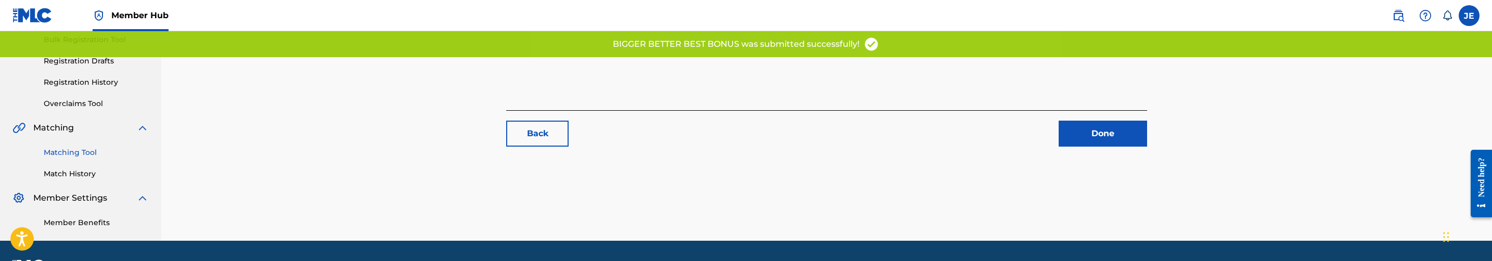
click at [75, 153] on link "Matching Tool" at bounding box center [96, 152] width 105 height 11
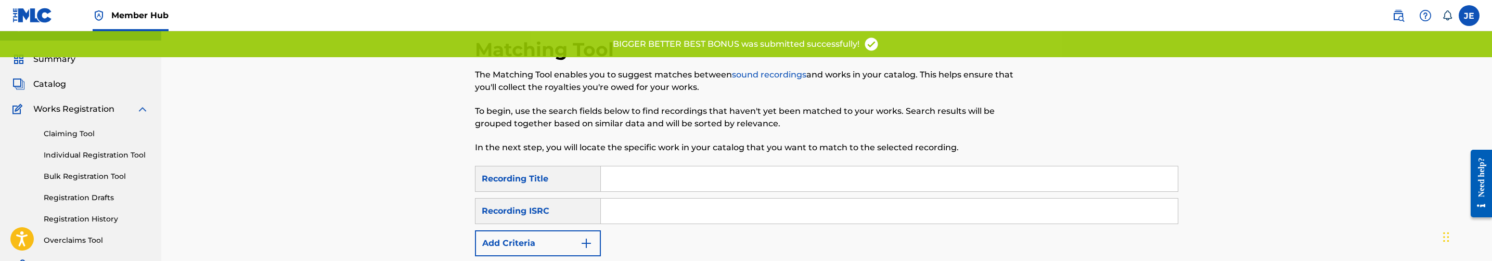
scroll to position [78, 0]
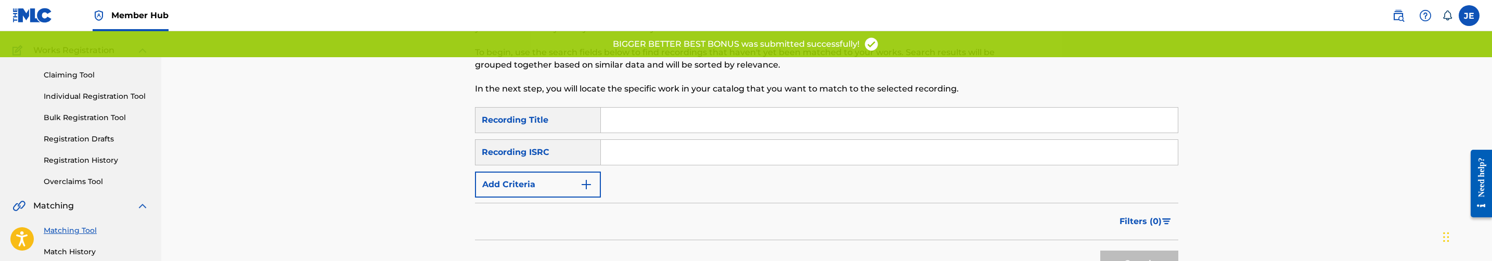
click at [709, 157] on input "Search Form" at bounding box center [889, 152] width 577 height 25
paste input "UK5KA1300106"
type input "UK5KA1300106"
click at [1100, 251] on button "Search" at bounding box center [1139, 264] width 78 height 26
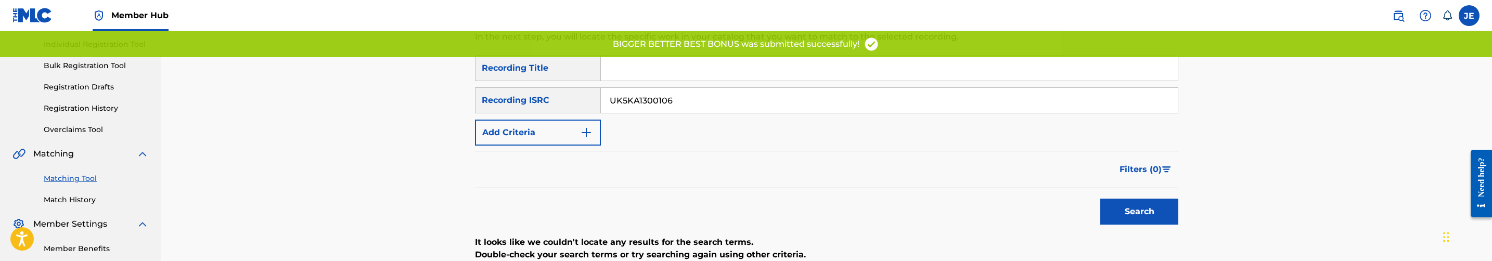
scroll to position [234, 0]
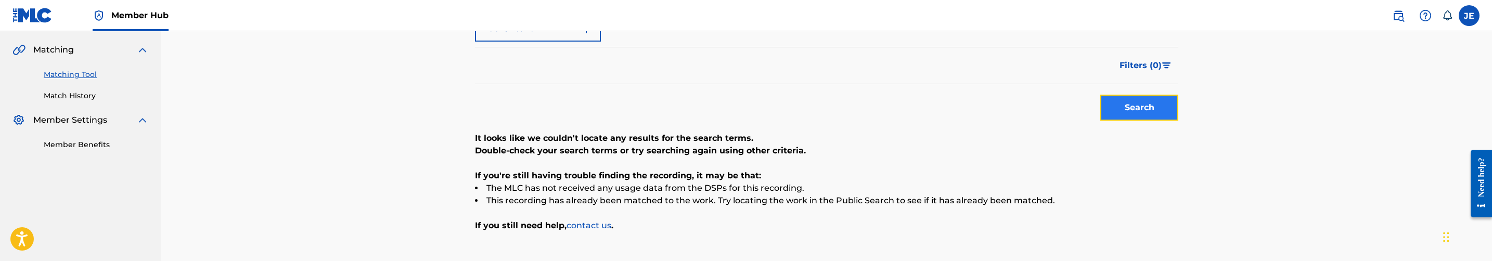
click at [1146, 99] on button "Search" at bounding box center [1139, 108] width 78 height 26
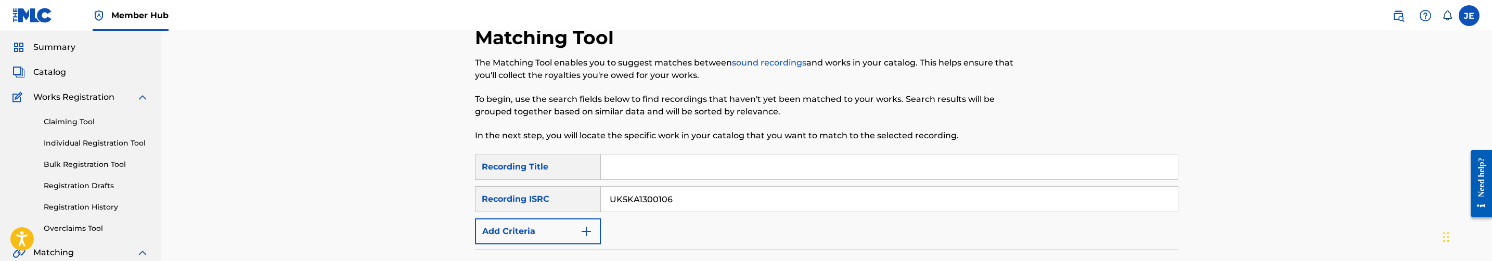
scroll to position [0, 0]
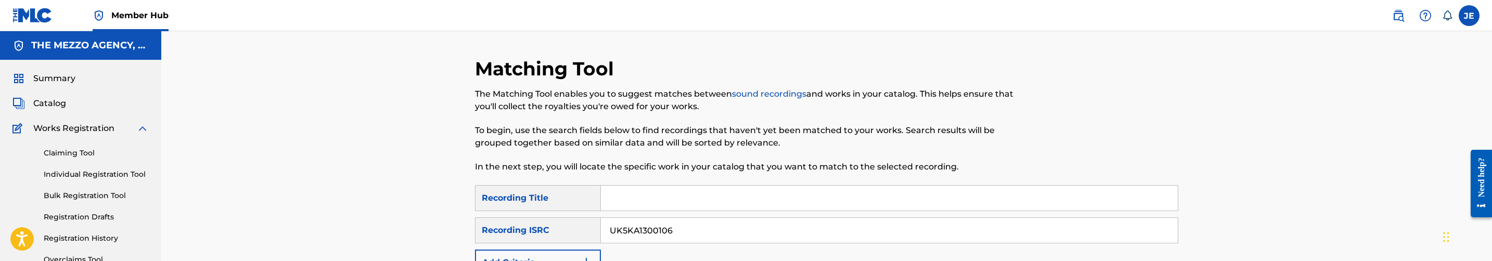
drag, startPoint x: 53, startPoint y: 104, endPoint x: 84, endPoint y: 108, distance: 31.6
click at [53, 104] on span "Catalog" at bounding box center [49, 103] width 33 height 12
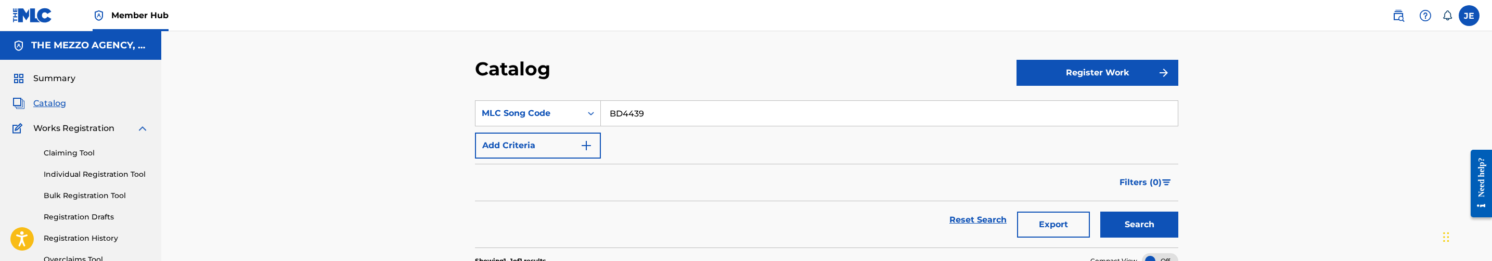
click at [634, 108] on input "BD4439" at bounding box center [889, 113] width 577 height 25
paste input "VCJYT"
type input "BVCJYT"
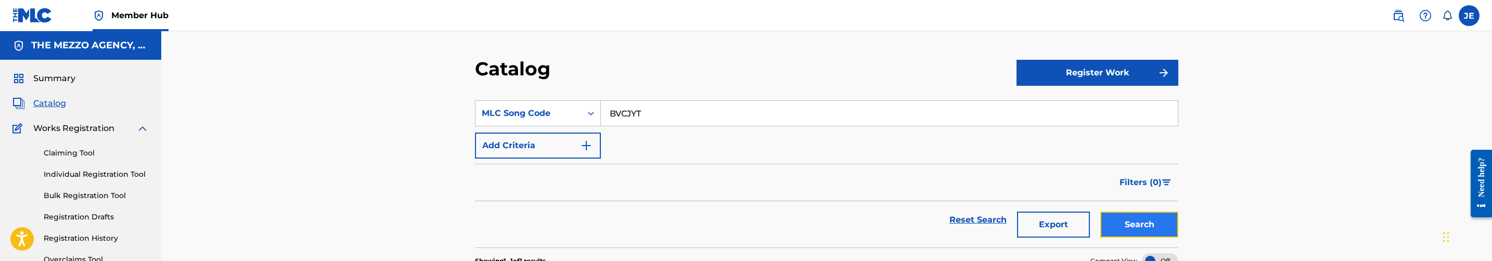
click at [1125, 222] on button "Search" at bounding box center [1139, 225] width 78 height 26
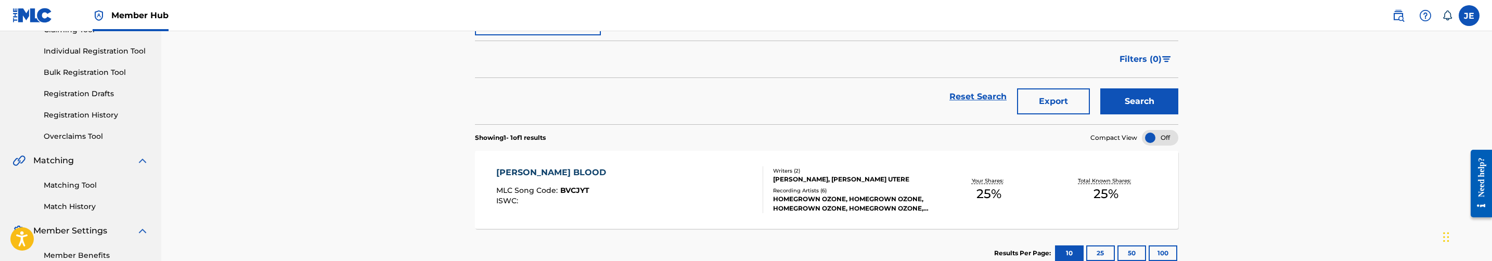
scroll to position [156, 0]
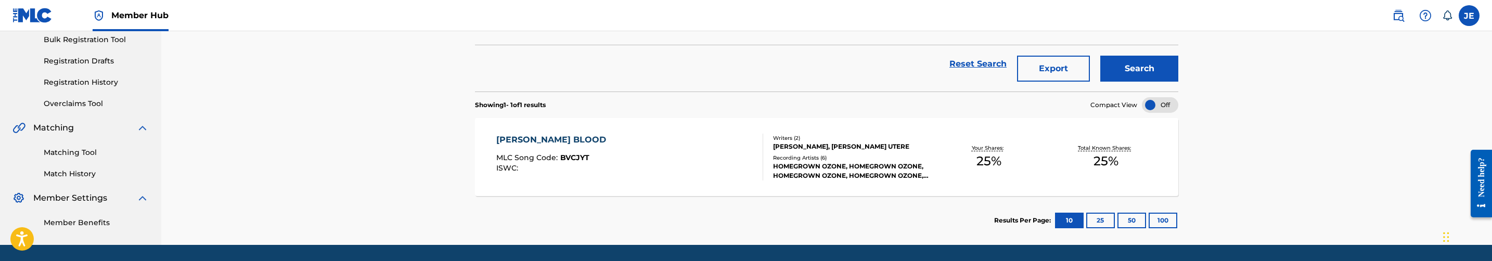
click at [712, 155] on div "[PERSON_NAME] BLOOD MLC Song Code : BVCJYT ISWC :" at bounding box center [629, 157] width 267 height 47
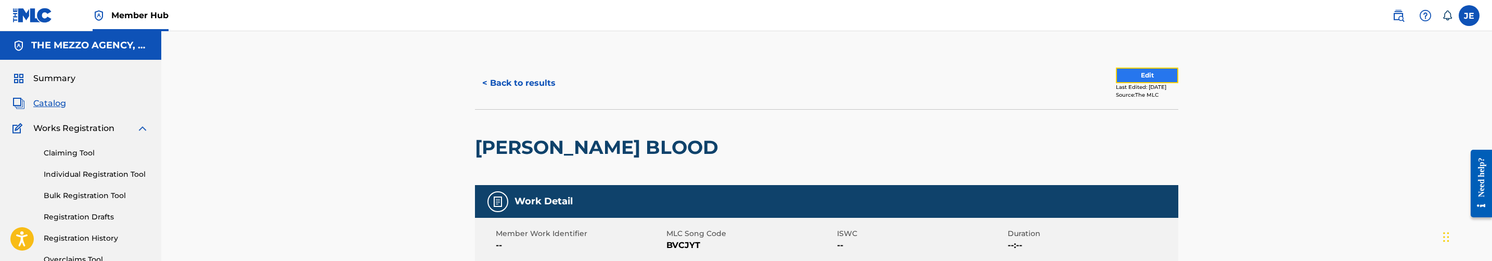
click at [1152, 75] on button "Edit" at bounding box center [1147, 76] width 62 height 16
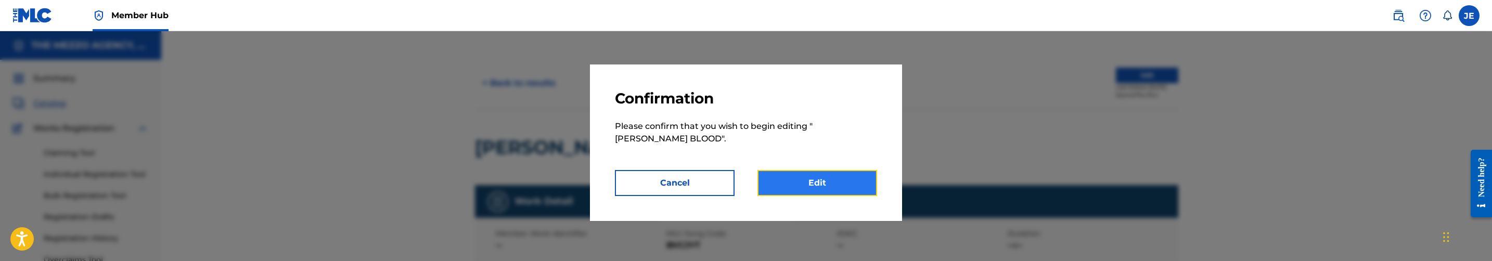
click at [859, 180] on link "Edit" at bounding box center [817, 183] width 120 height 26
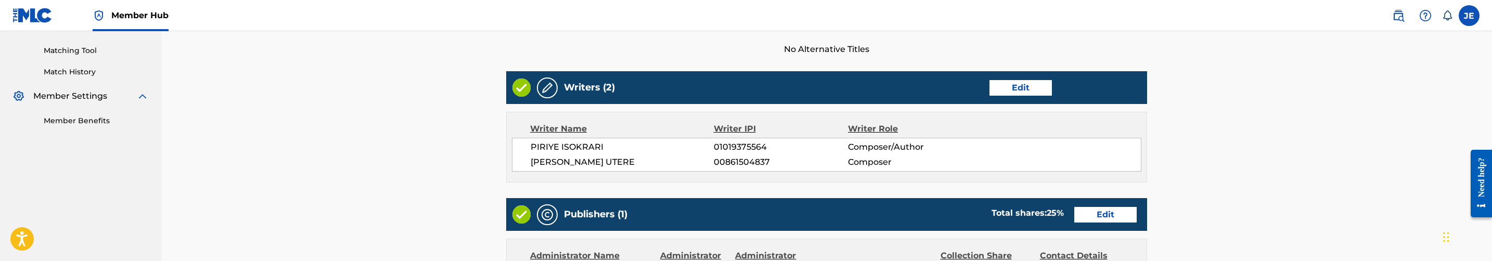
scroll to position [312, 0]
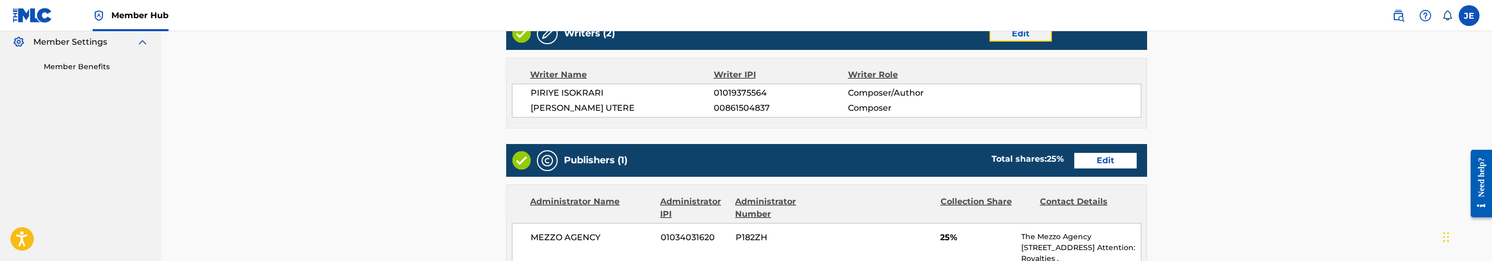
click at [1027, 33] on link "Edit" at bounding box center [1020, 34] width 62 height 16
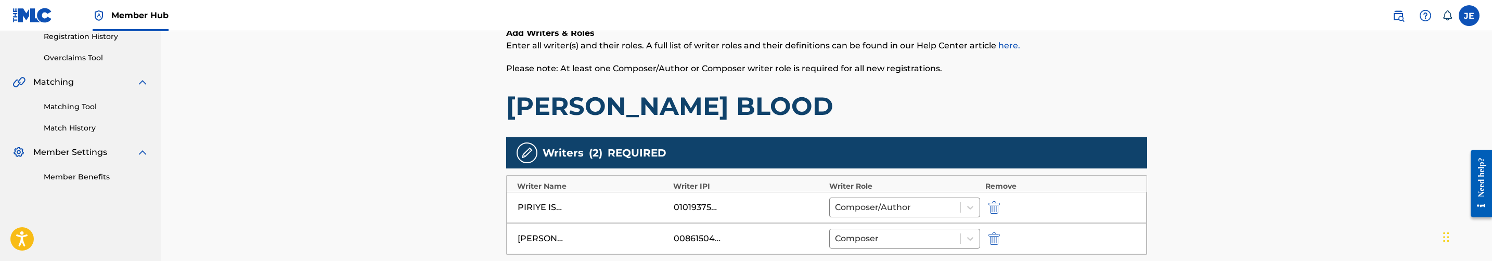
scroll to position [234, 0]
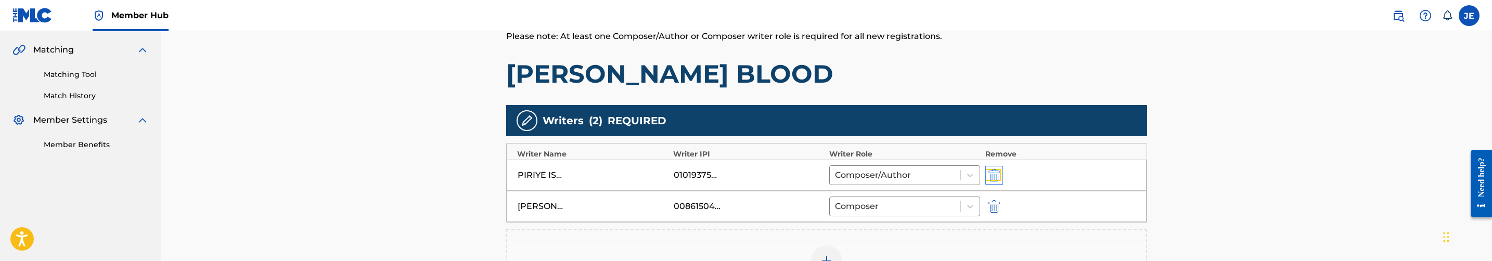
click at [994, 173] on img "submit" at bounding box center [993, 175] width 11 height 12
click at [817, 233] on div at bounding box center [826, 229] width 31 height 31
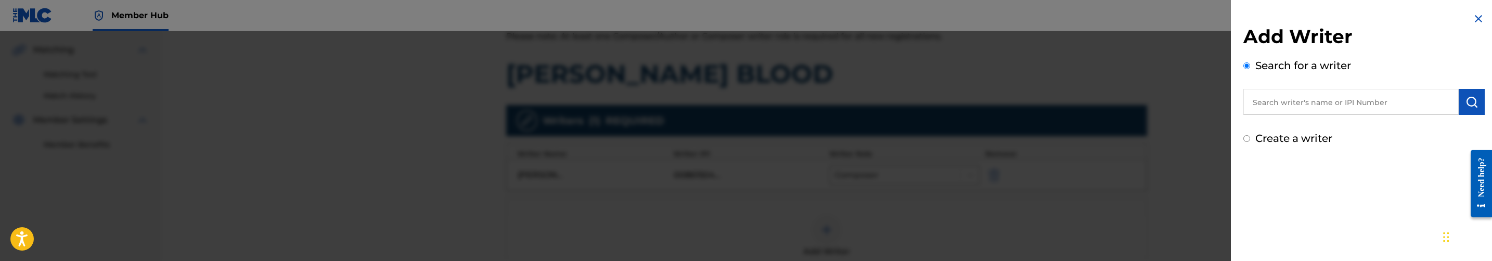
click at [1266, 143] on label "Create a writer" at bounding box center [1293, 138] width 77 height 12
radio input "true"
click at [1250, 142] on input "Create a writer" at bounding box center [1246, 138] width 7 height 7
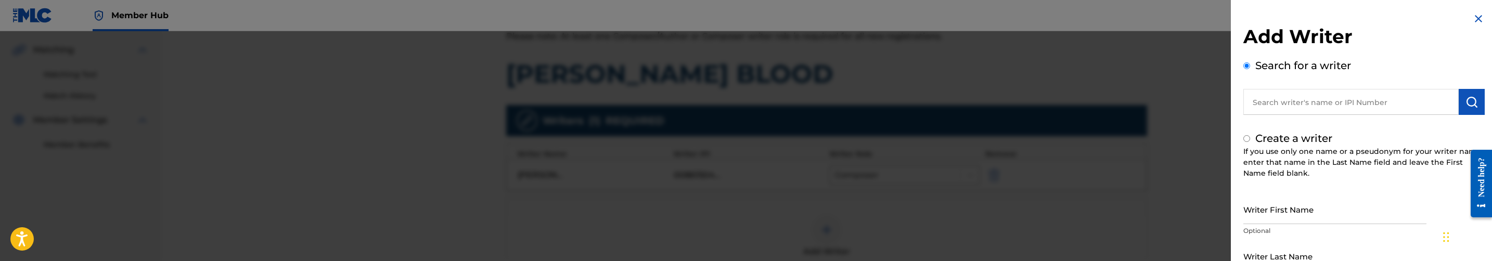
radio input "false"
radio input "true"
click at [1334, 110] on input "text" at bounding box center [1350, 102] width 215 height 26
radio input "true"
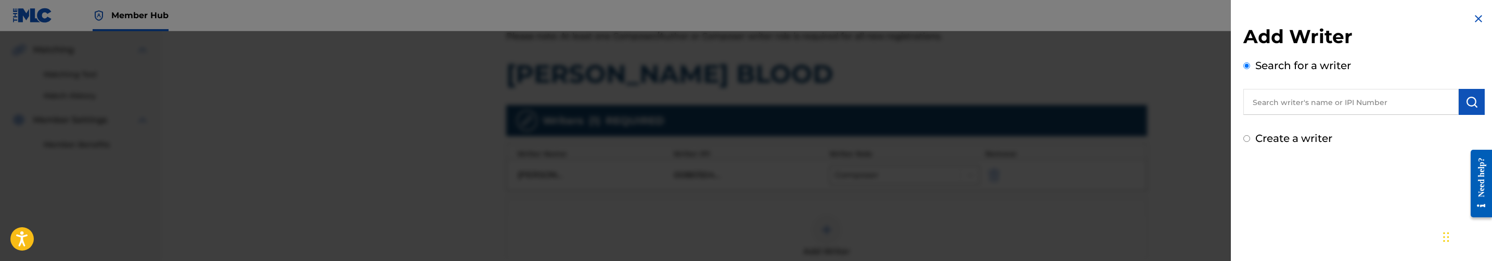
paste input "PIRIYE ISOKRARI"
click at [1313, 106] on input "PIRIYE ISOKRARI" at bounding box center [1350, 102] width 215 height 26
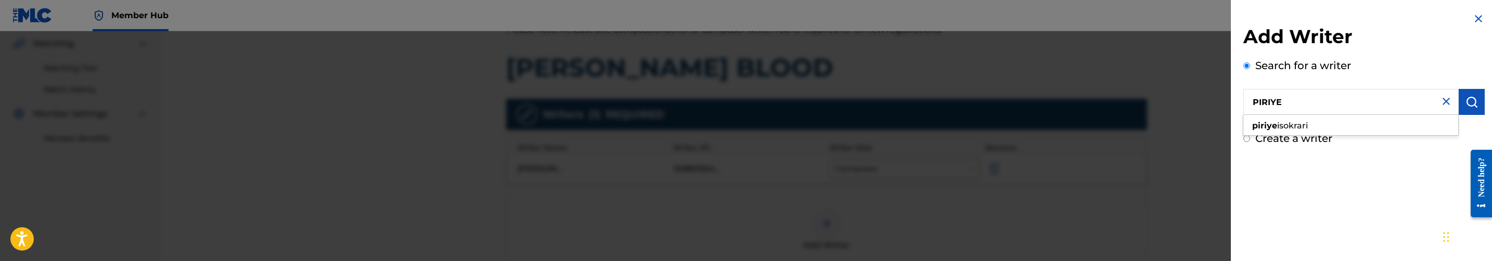
scroll to position [312, 0]
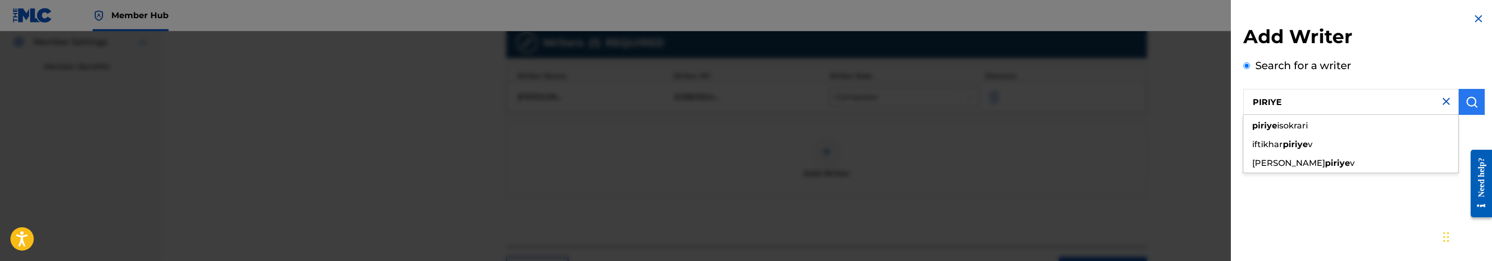
type input "PIRIYE"
click at [1477, 103] on button "submit" at bounding box center [1472, 102] width 26 height 26
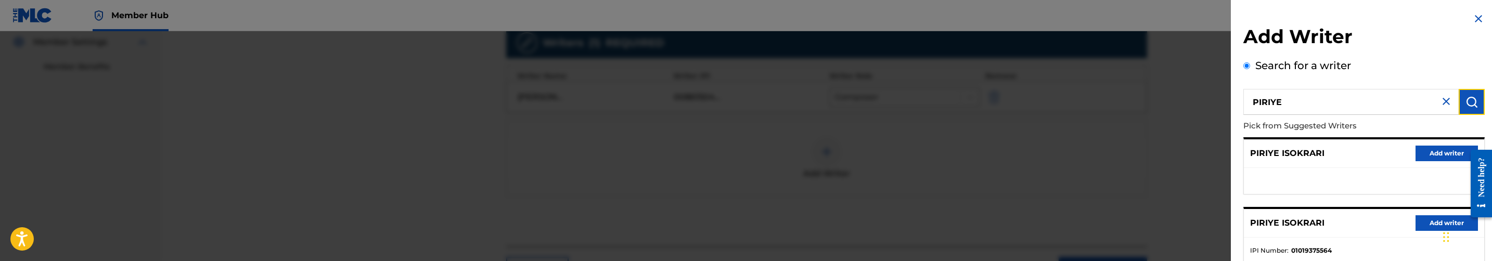
scroll to position [69, 0]
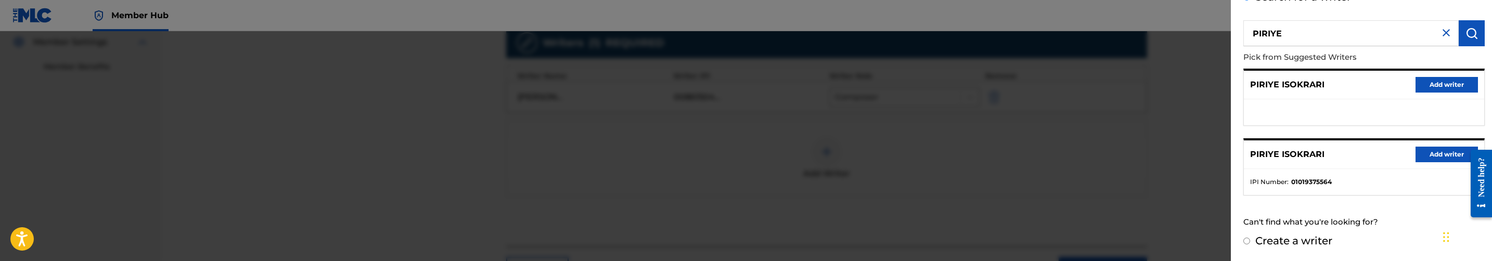
click at [1249, 239] on input "Create a writer" at bounding box center [1246, 241] width 7 height 7
radio input "false"
radio input "true"
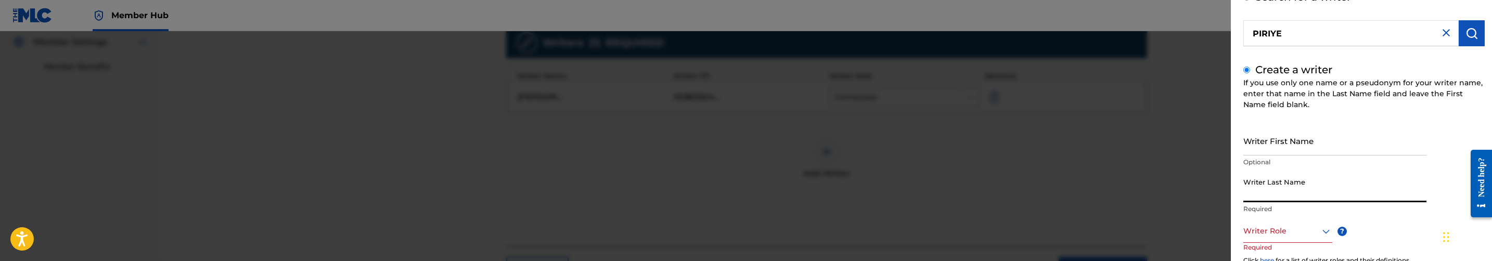
click at [1288, 194] on input "Writer Last Name" at bounding box center [1334, 188] width 183 height 30
paste input "ISOKRARI"
type input "ISOKRARI"
click at [1275, 38] on input "PIRIYE" at bounding box center [1350, 33] width 215 height 26
radio input "true"
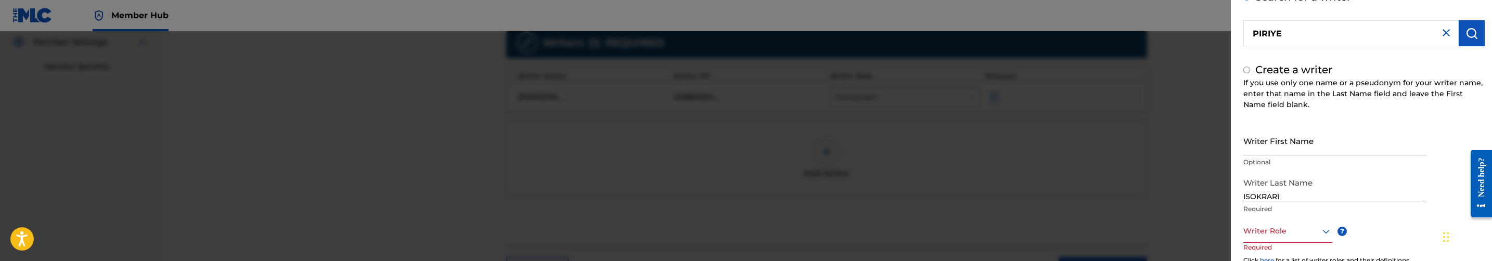
click at [1275, 38] on input "PIRIYE" at bounding box center [1350, 33] width 215 height 26
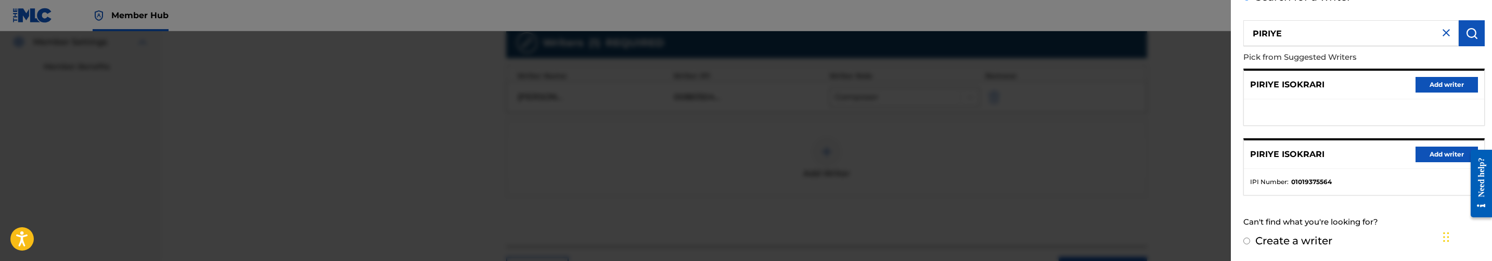
click at [1275, 38] on input "PIRIYE" at bounding box center [1350, 33] width 215 height 26
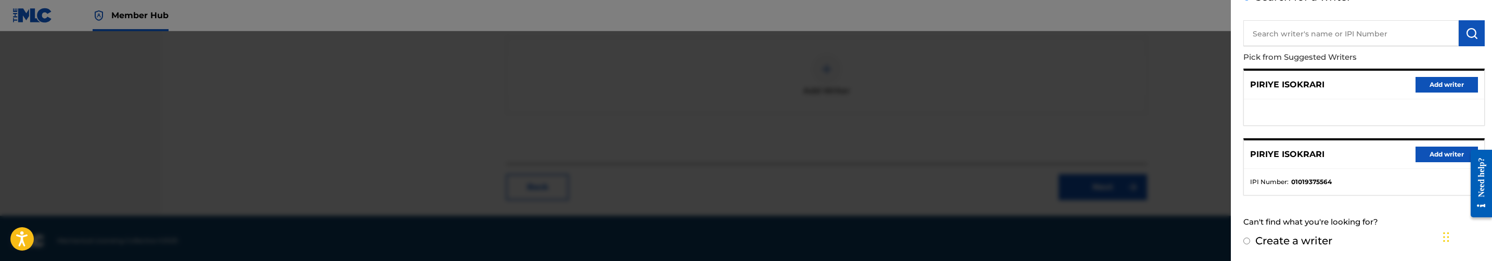
scroll to position [400, 0]
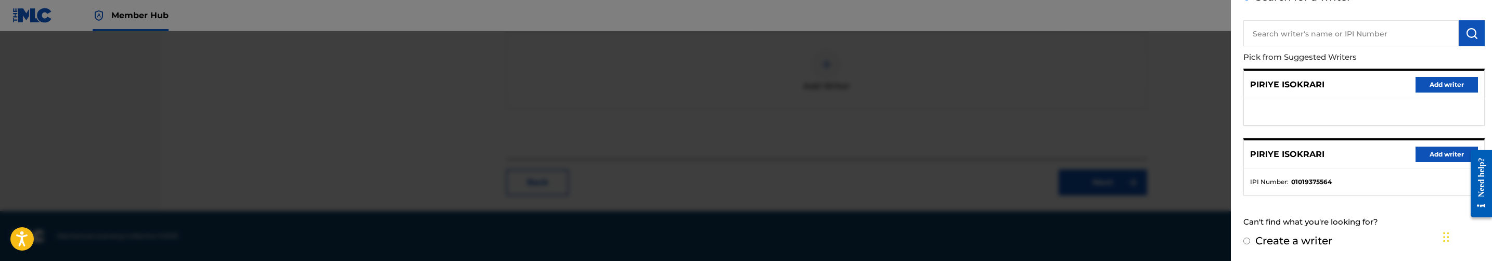
click at [1305, 238] on label "Create a writer" at bounding box center [1293, 241] width 77 height 12
radio input "true"
click at [1250, 238] on input "Create a writer" at bounding box center [1246, 241] width 7 height 7
radio input "false"
radio input "true"
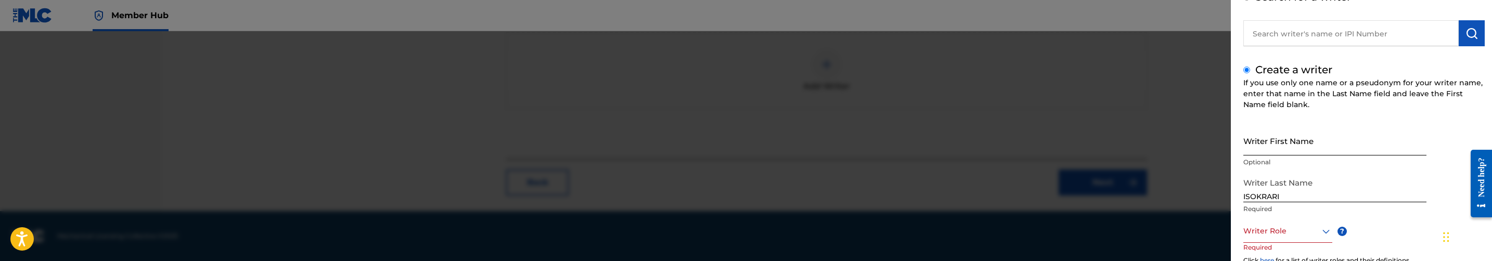
click at [1303, 144] on input "Writer First Name" at bounding box center [1334, 141] width 183 height 30
paste input "PIRIYE"
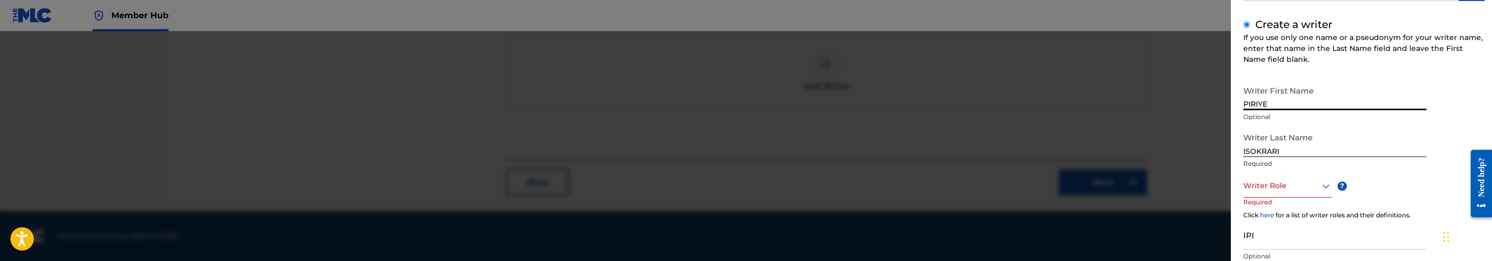
scroll to position [147, 0]
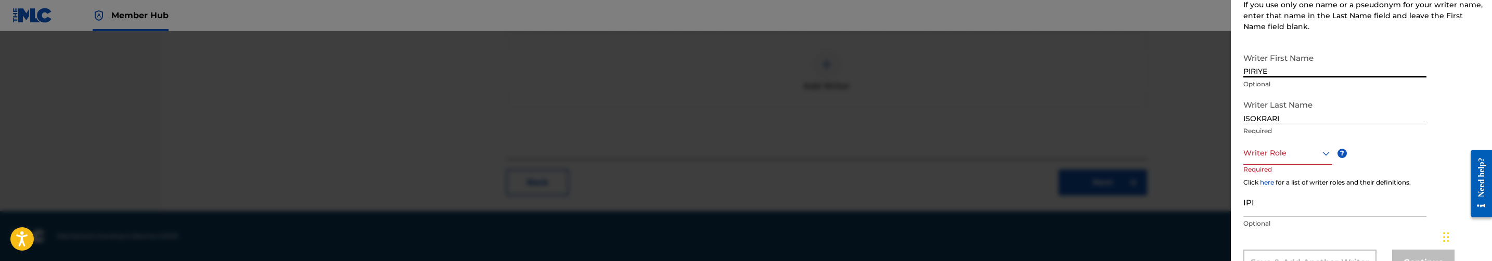
type input "PIRIYE"
click at [1288, 213] on input "IPI" at bounding box center [1334, 202] width 183 height 30
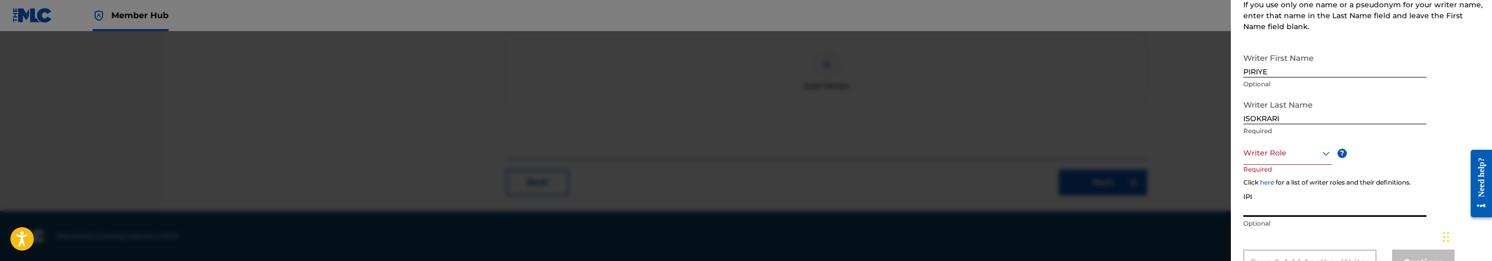
paste input "1239578221"
click at [1245, 210] on input "1239578221" at bounding box center [1334, 202] width 183 height 30
type input "01239578221"
click at [1274, 157] on div at bounding box center [1287, 153] width 89 height 13
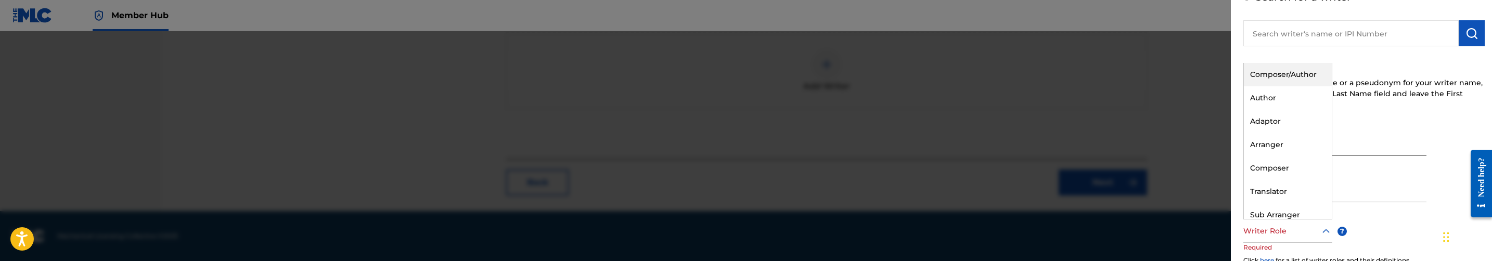
click at [1296, 75] on div "Composer/Author" at bounding box center [1288, 74] width 88 height 23
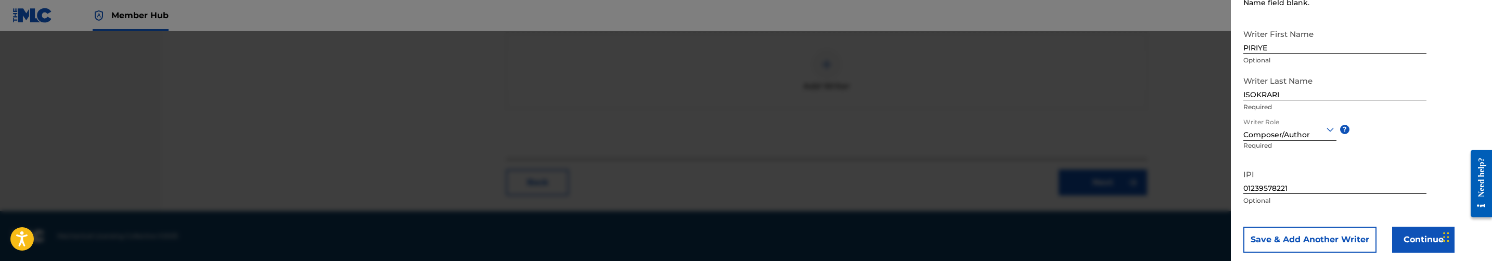
scroll to position [190, 0]
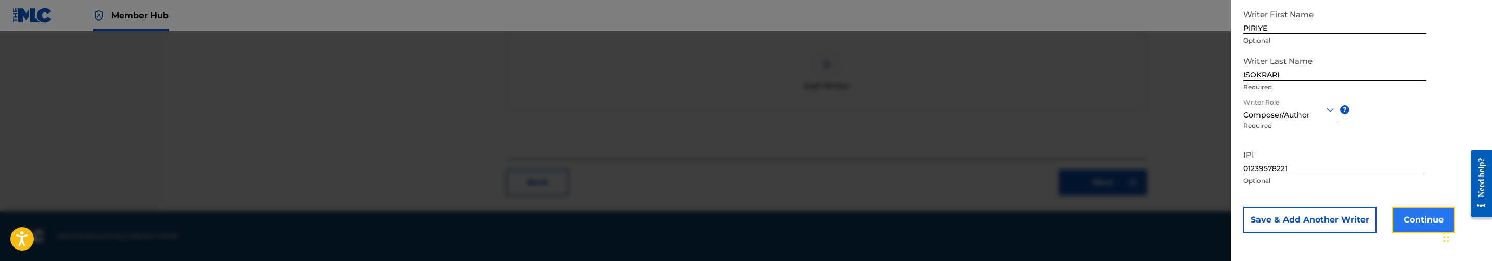
click at [1411, 222] on button "Continue" at bounding box center [1423, 220] width 62 height 26
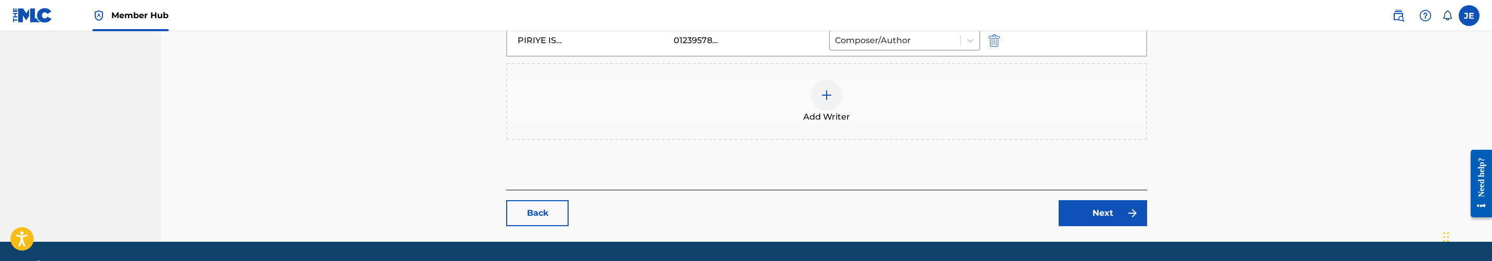
scroll to position [432, 0]
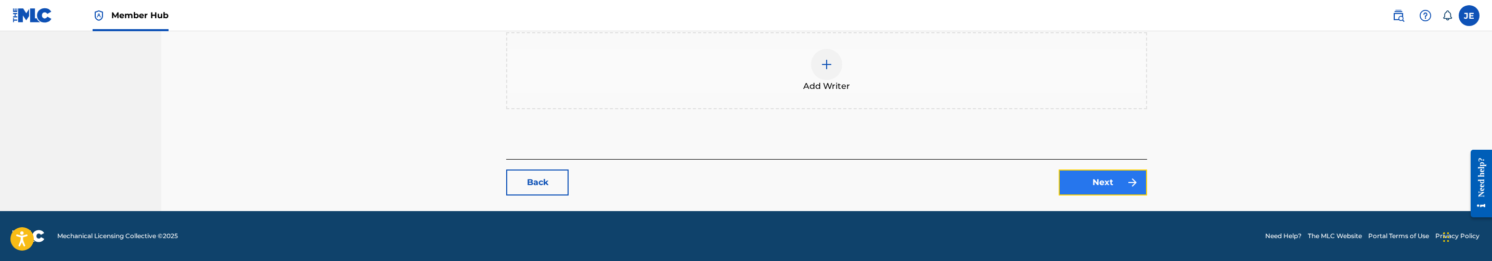
click at [1107, 194] on link "Next" at bounding box center [1103, 183] width 88 height 26
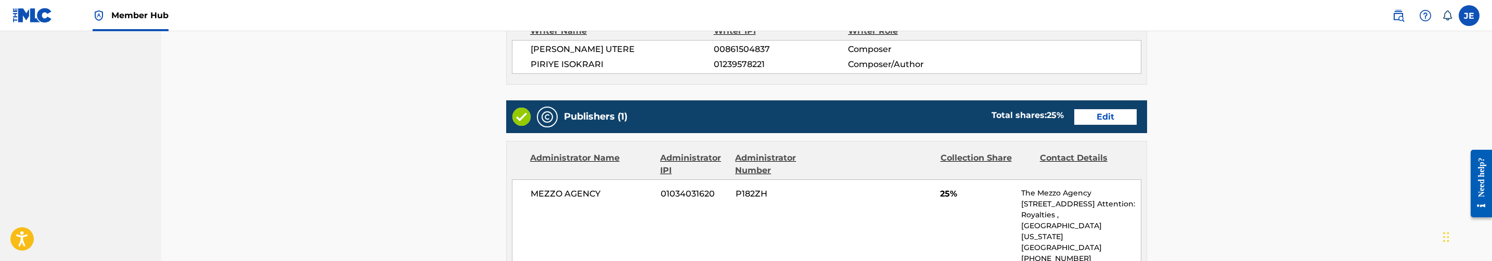
scroll to position [390, 0]
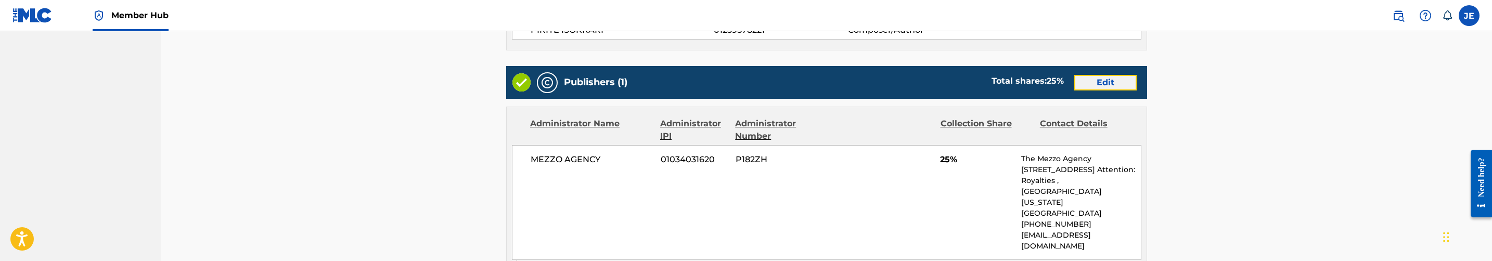
click at [1109, 83] on link "Edit" at bounding box center [1105, 83] width 62 height 16
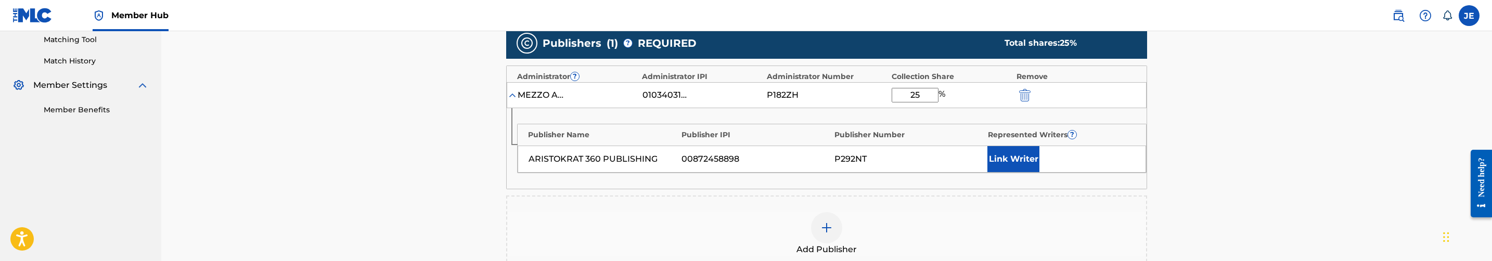
scroll to position [312, 0]
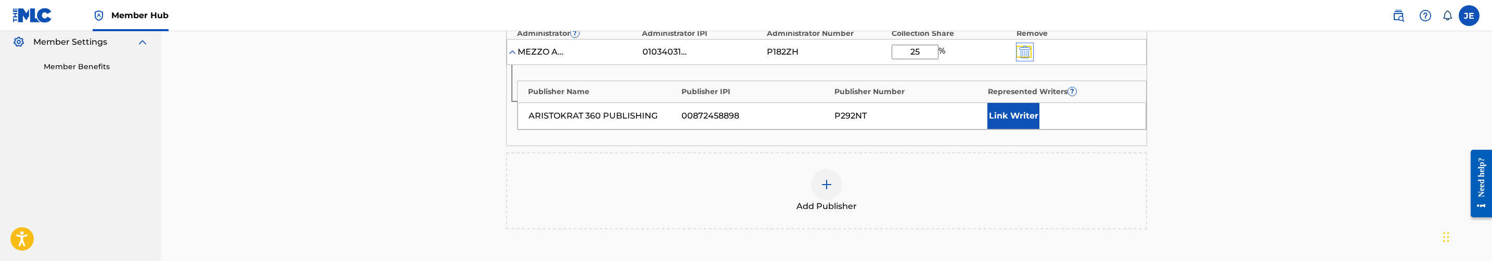
click at [1030, 56] on img "submit" at bounding box center [1024, 52] width 11 height 12
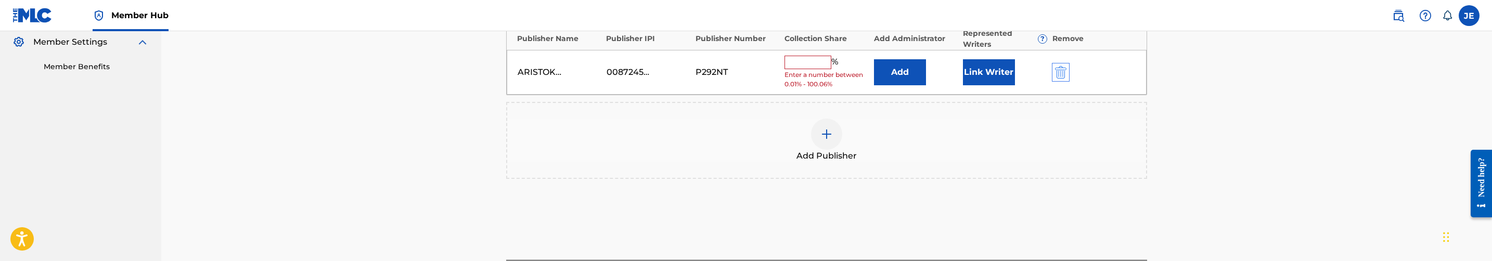
click at [1063, 66] on div "ARISTOKRAT 360 PUBLISHING 00872458898 P292NT % Enter a number between 0.01% - 1…" at bounding box center [827, 72] width 640 height 45
click at [1063, 75] on img "submit" at bounding box center [1060, 72] width 11 height 12
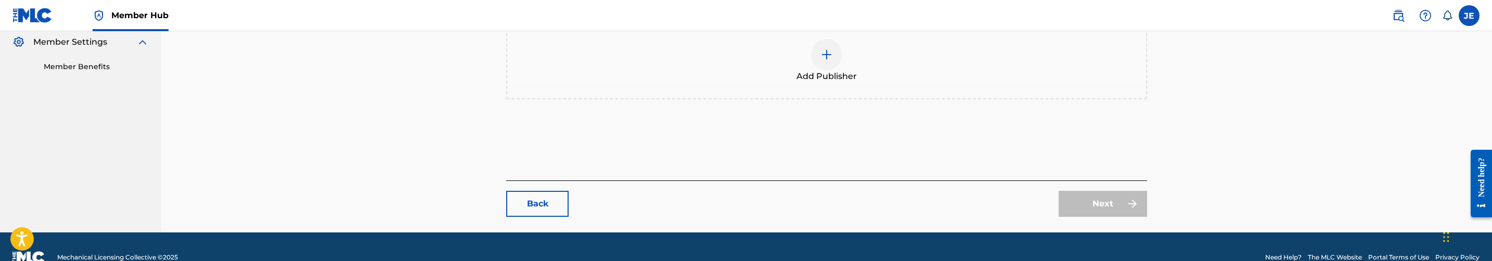
click at [826, 50] on img at bounding box center [826, 54] width 12 height 12
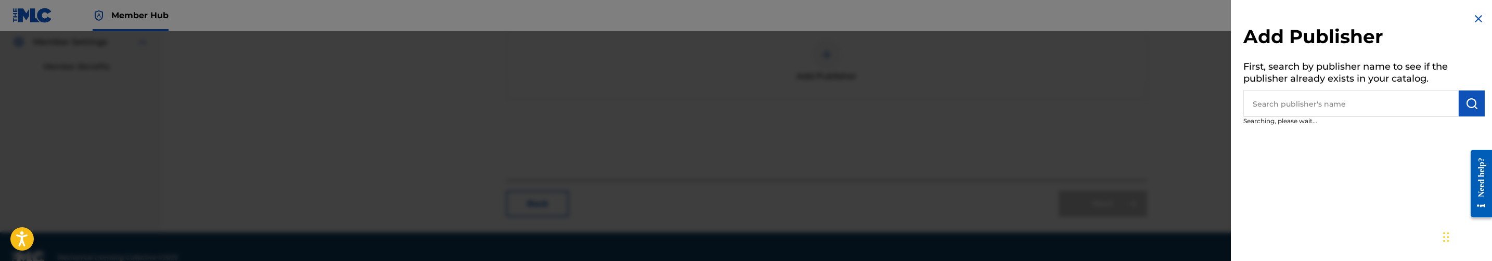
click at [1335, 99] on input "text" at bounding box center [1350, 104] width 215 height 26
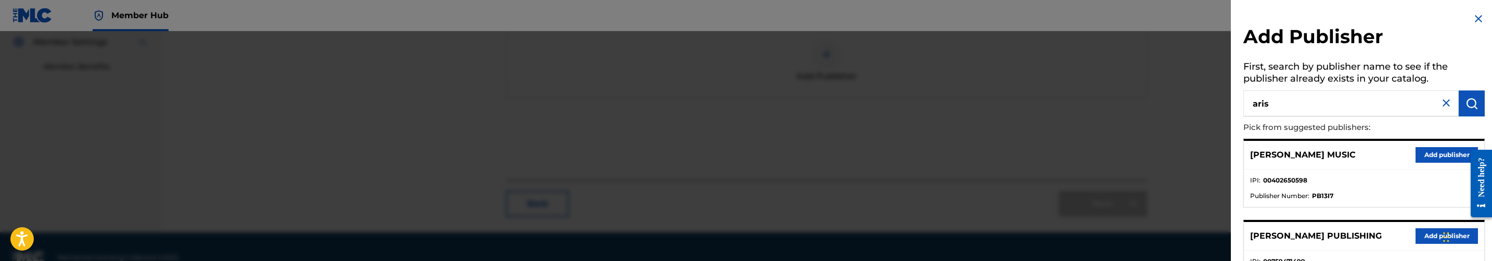
type input "aris"
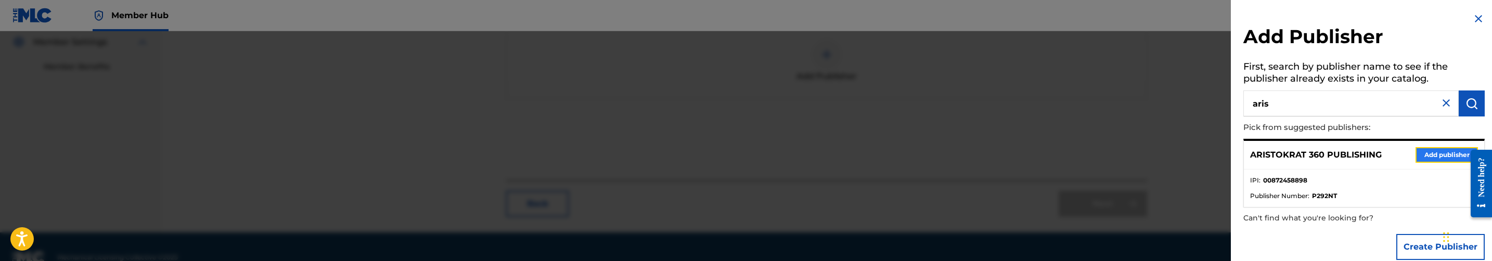
click at [1435, 153] on button "Add publisher" at bounding box center [1447, 155] width 62 height 16
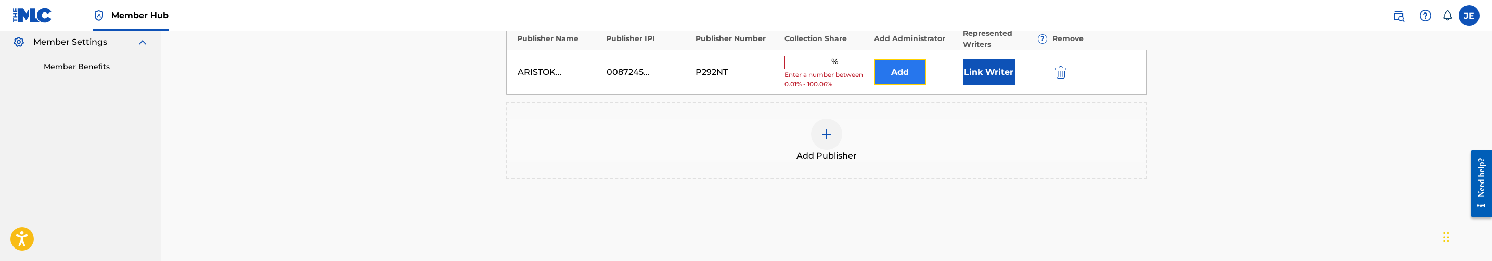
click at [892, 69] on button "Add" at bounding box center [900, 72] width 52 height 26
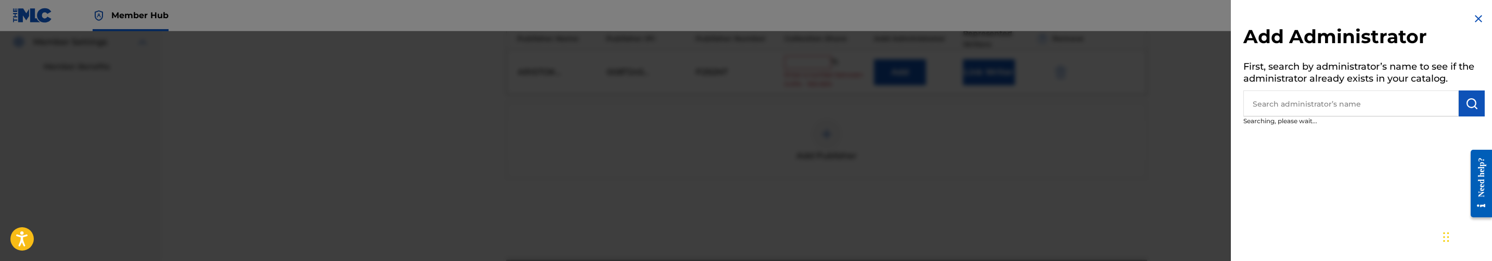
click at [1340, 105] on input "text" at bounding box center [1350, 104] width 215 height 26
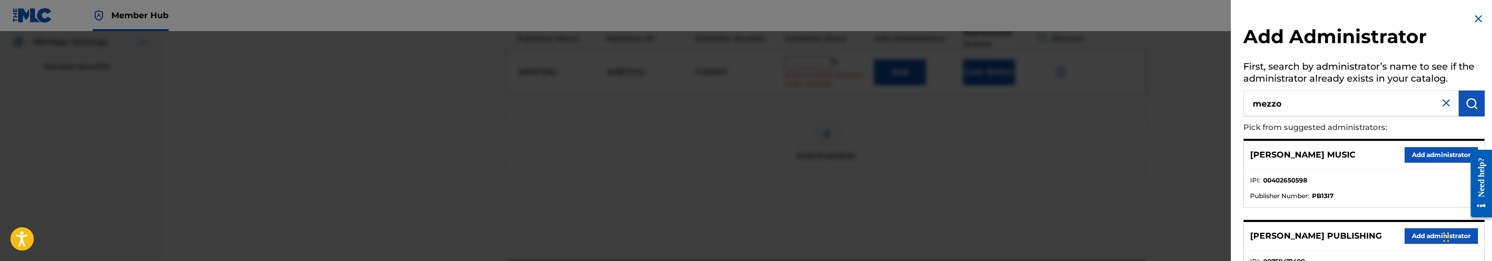
type input "mezzo"
click at [1418, 152] on button "Add administrator" at bounding box center [1441, 155] width 73 height 16
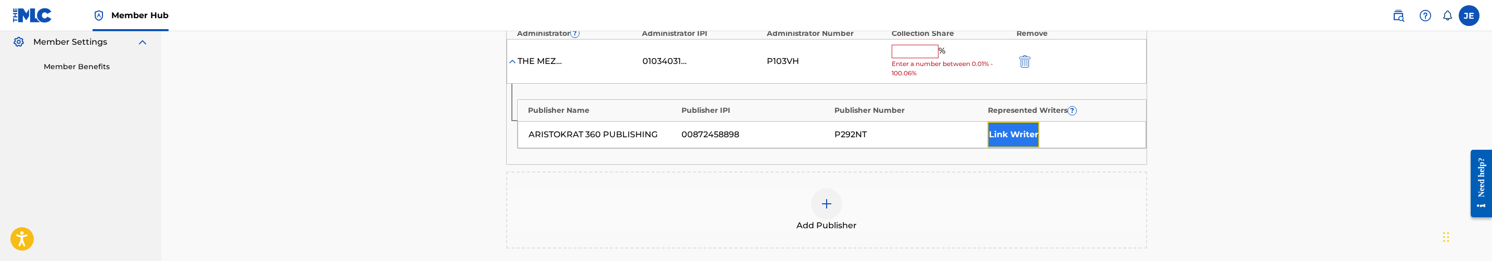
click at [1030, 138] on button "Link Writer" at bounding box center [1013, 135] width 52 height 26
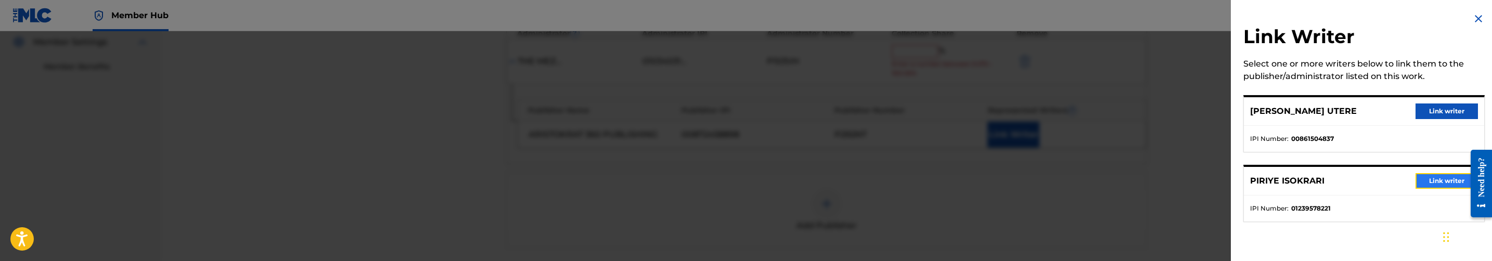
click at [1431, 176] on button "Link writer" at bounding box center [1447, 181] width 62 height 16
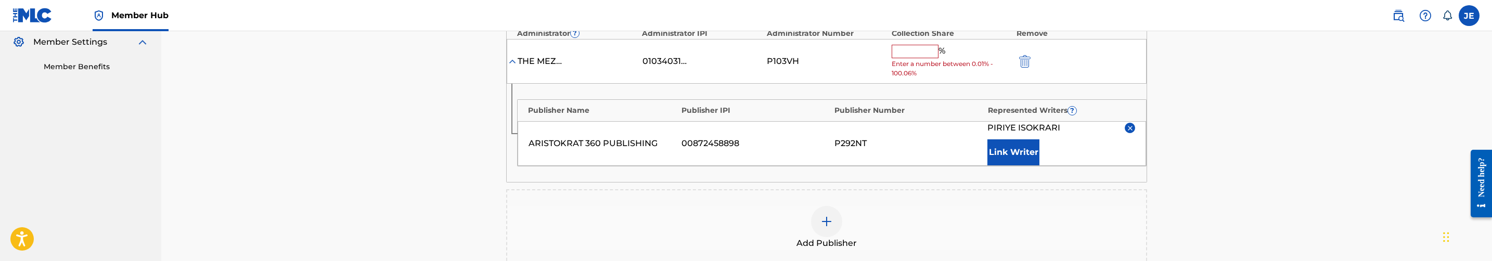
click at [902, 52] on input "text" at bounding box center [915, 52] width 47 height 14
type input "25"
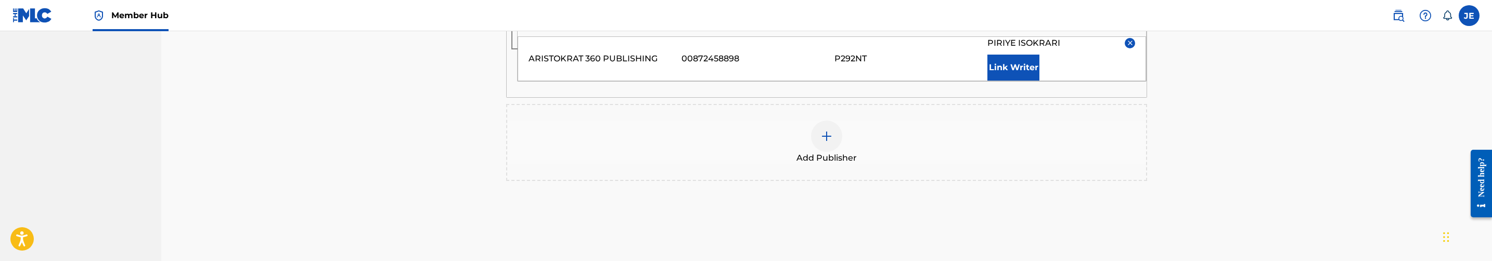
scroll to position [481, 0]
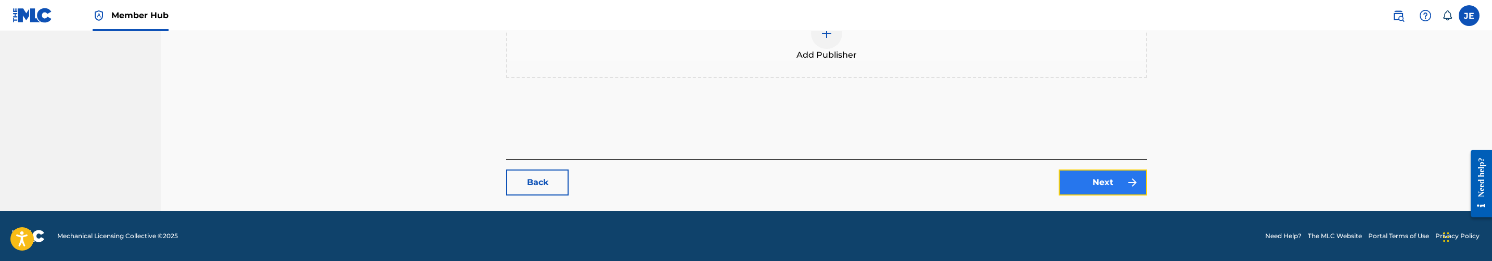
click at [1098, 187] on link "Next" at bounding box center [1103, 183] width 88 height 26
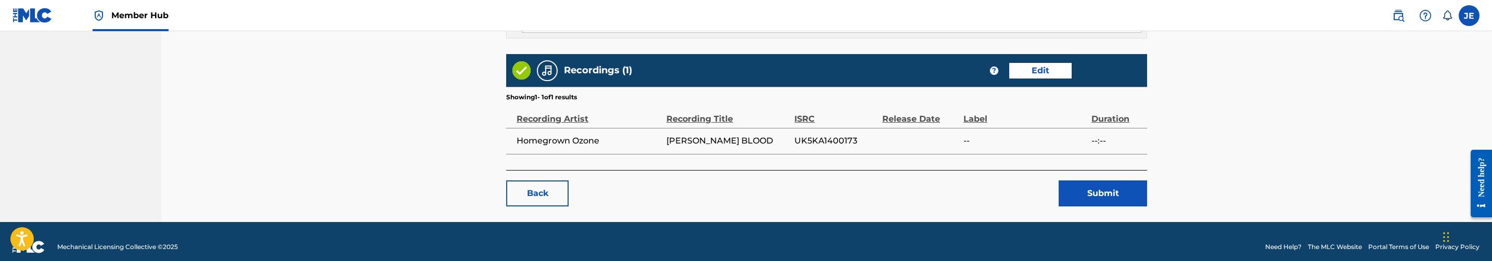
scroll to position [607, 0]
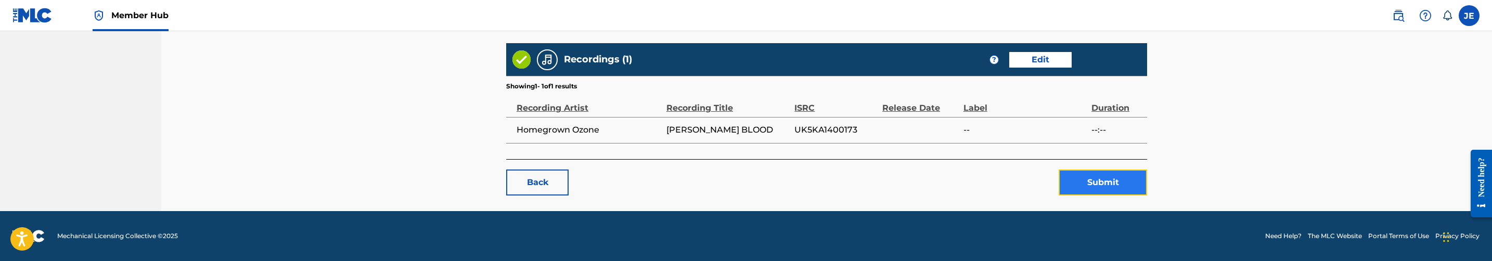
click at [1108, 170] on button "Submit" at bounding box center [1103, 183] width 88 height 26
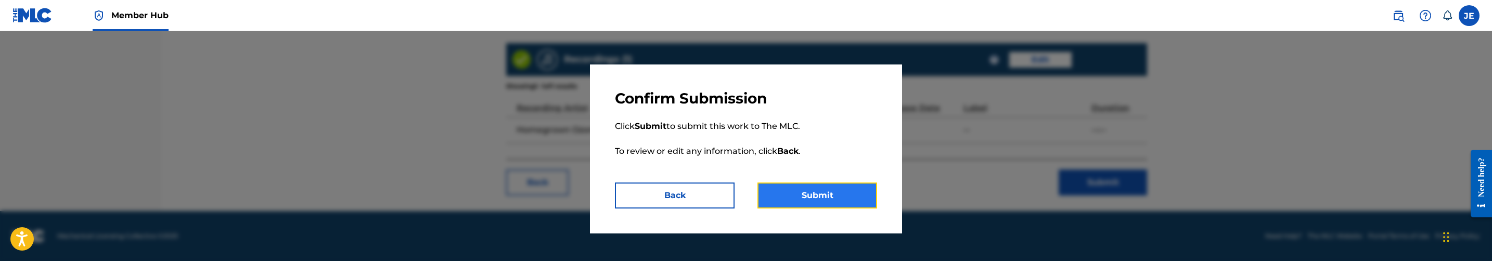
click at [855, 188] on button "Submit" at bounding box center [817, 196] width 120 height 26
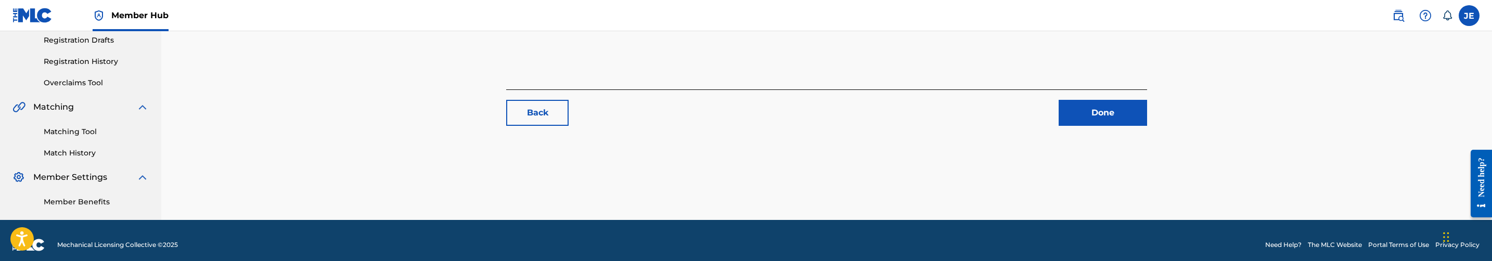
scroll to position [185, 0]
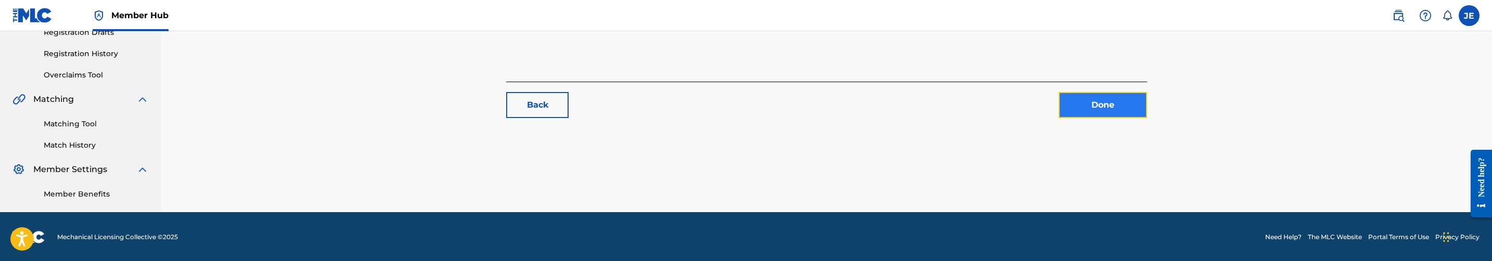
click at [1077, 101] on link "Done" at bounding box center [1103, 105] width 88 height 26
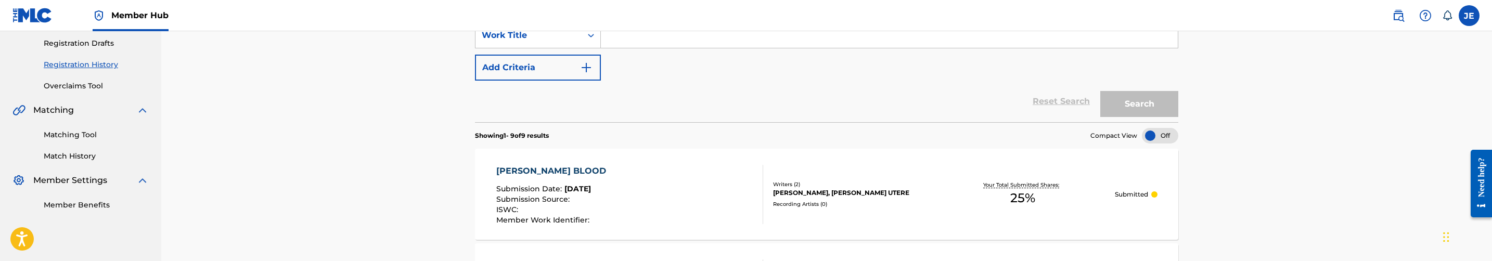
scroll to position [234, 0]
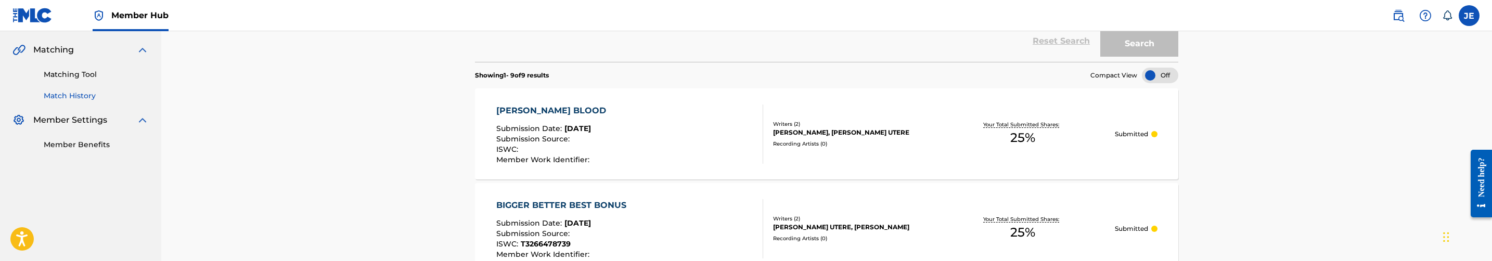
click at [69, 91] on link "Match History" at bounding box center [96, 96] width 105 height 11
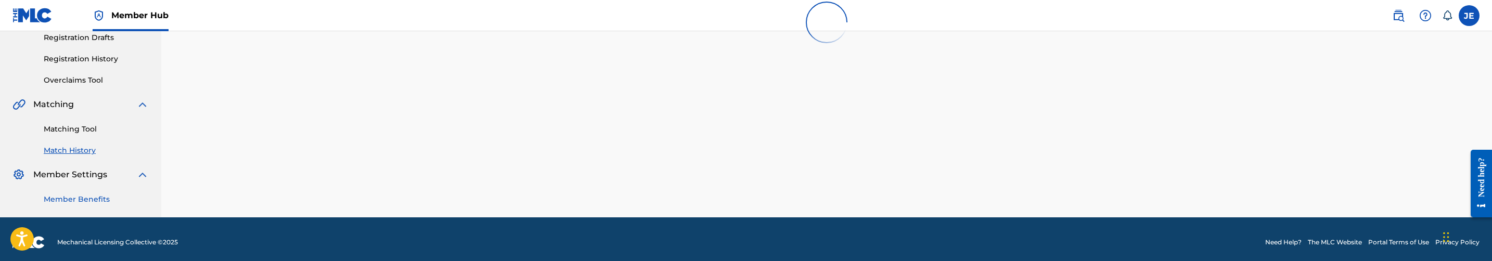
scroll to position [185, 0]
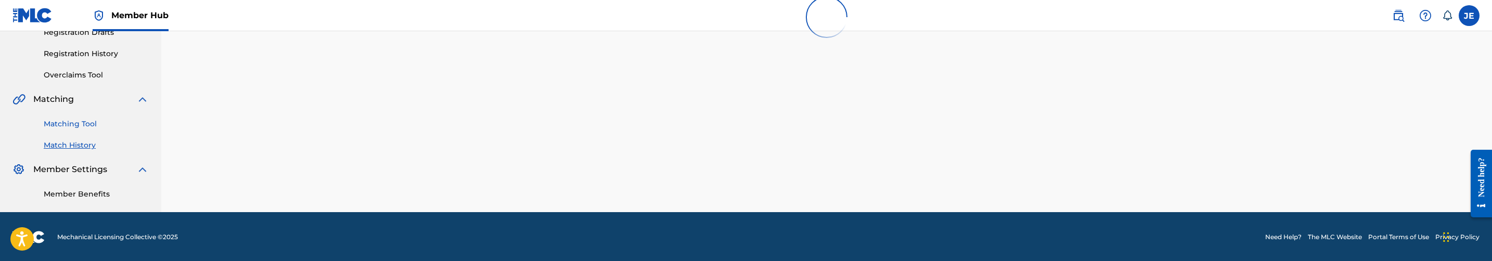
click at [77, 128] on link "Matching Tool" at bounding box center [96, 124] width 105 height 11
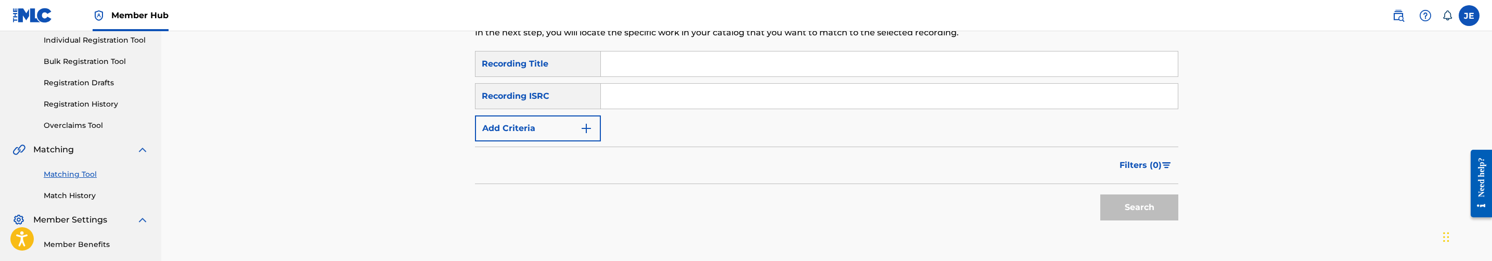
scroll to position [156, 0]
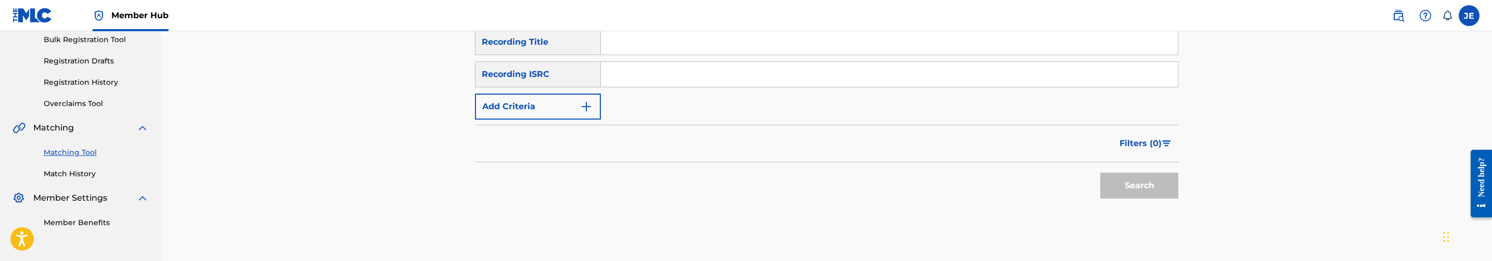
click at [652, 80] on input "Search Form" at bounding box center [889, 74] width 577 height 25
paste input "UK5KA1400173"
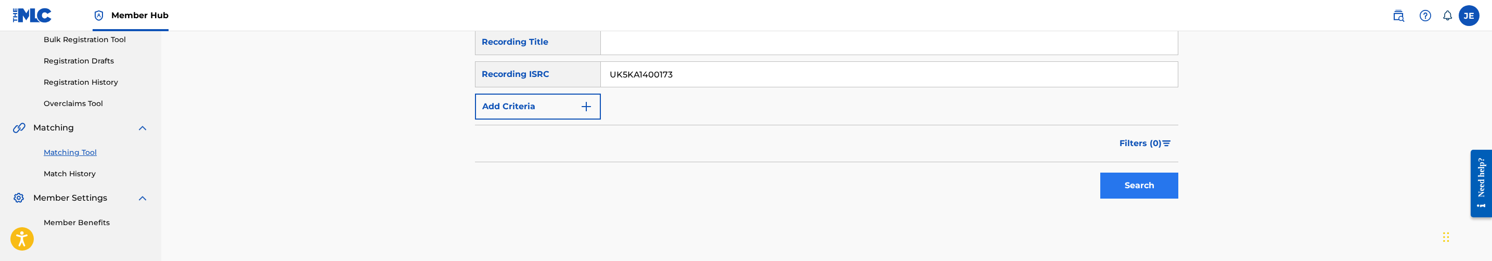
type input "UK5KA1400173"
click at [1134, 184] on button "Search" at bounding box center [1139, 186] width 78 height 26
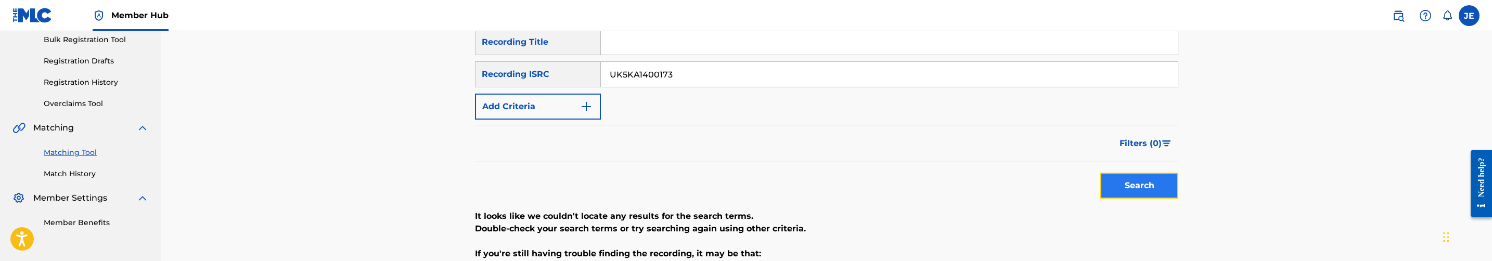
click at [1161, 190] on button "Search" at bounding box center [1139, 186] width 78 height 26
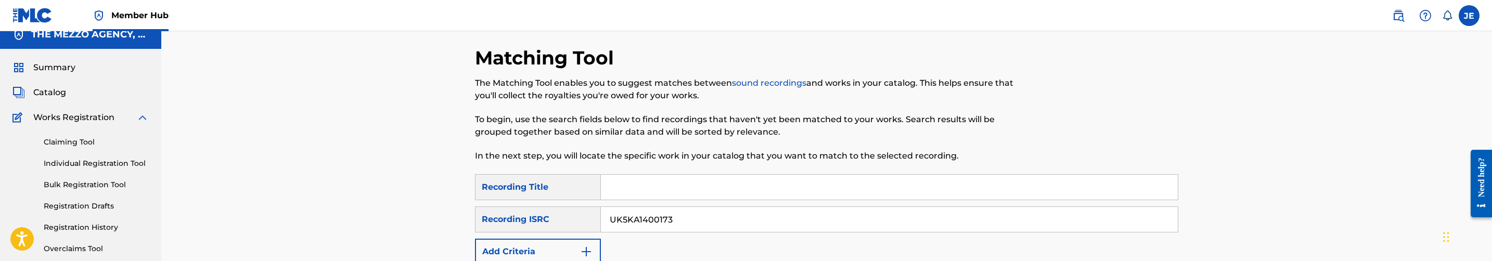
scroll to position [0, 0]
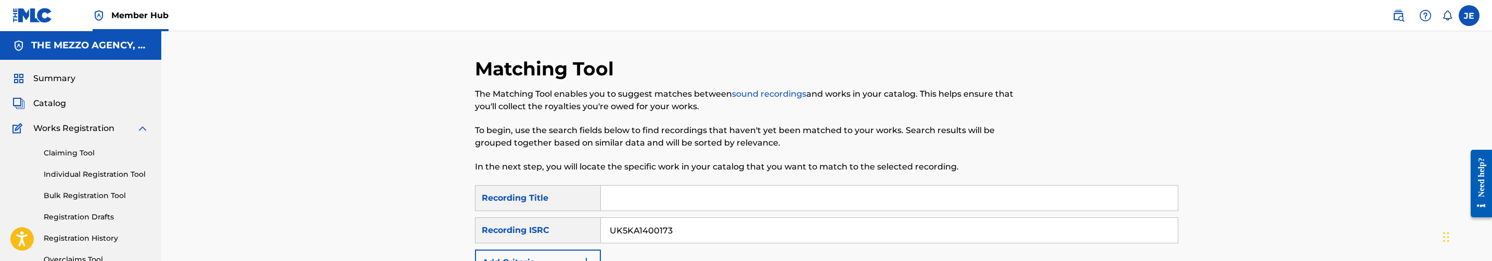
click at [61, 110] on div "Summary Catalog Works Registration Claiming Tool Individual Registration Tool B…" at bounding box center [80, 228] width 161 height 337
click at [62, 100] on span "Catalog" at bounding box center [49, 103] width 33 height 12
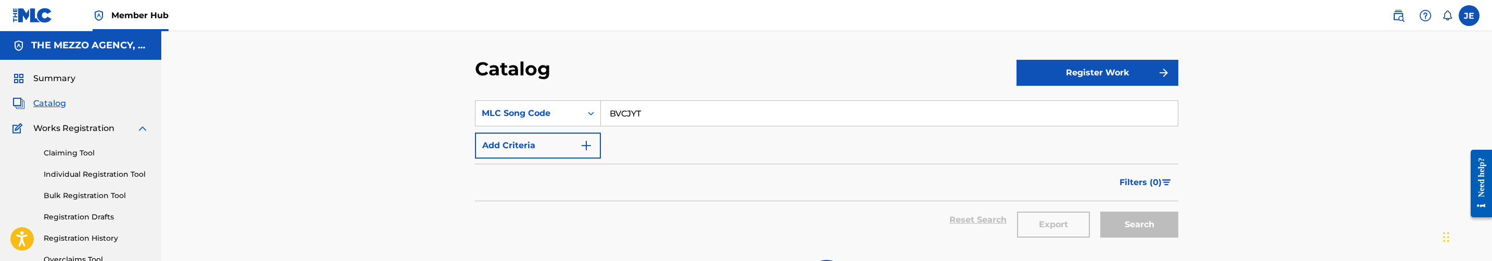
click at [645, 114] on input "BVCJYT" at bounding box center [889, 113] width 577 height 25
paste input "M"
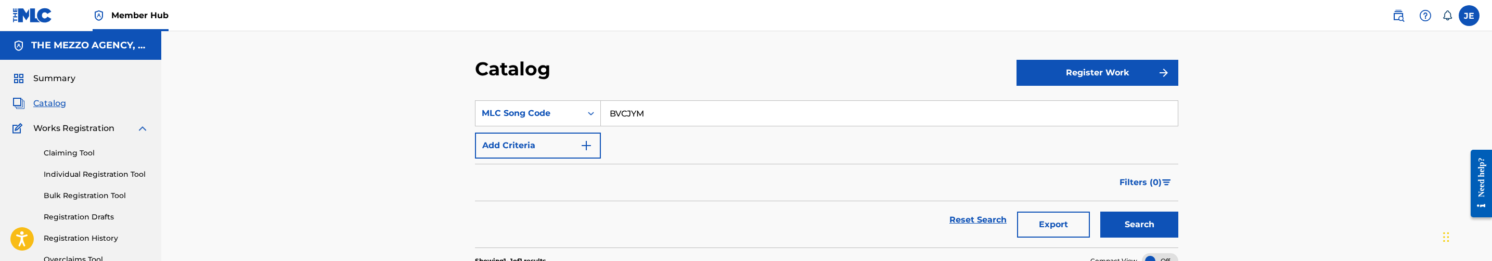
type input "BVCJYM"
click at [1100, 212] on button "Search" at bounding box center [1139, 225] width 78 height 26
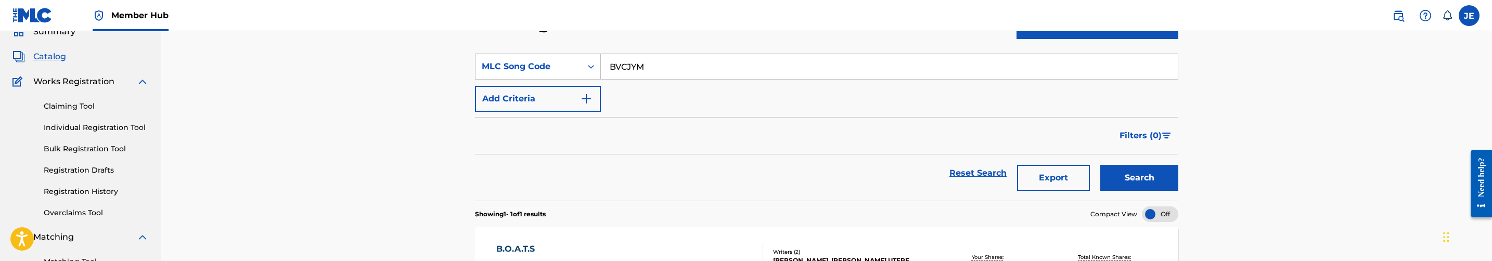
scroll to position [78, 0]
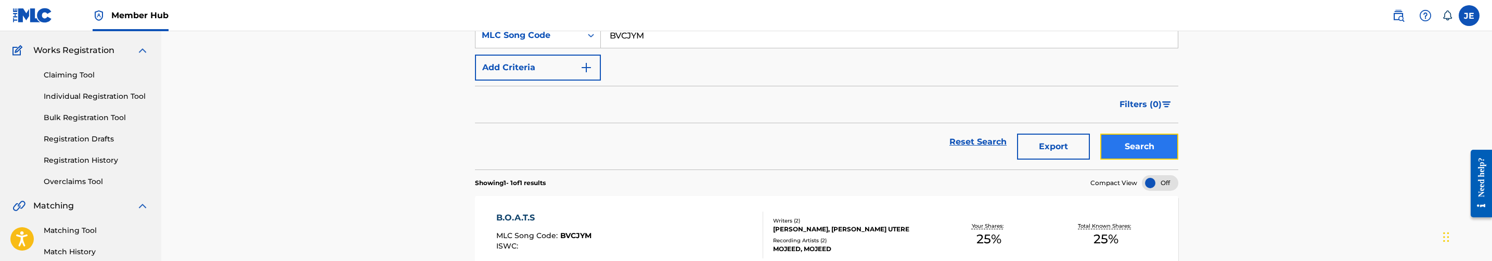
click at [1141, 153] on button "Search" at bounding box center [1139, 147] width 78 height 26
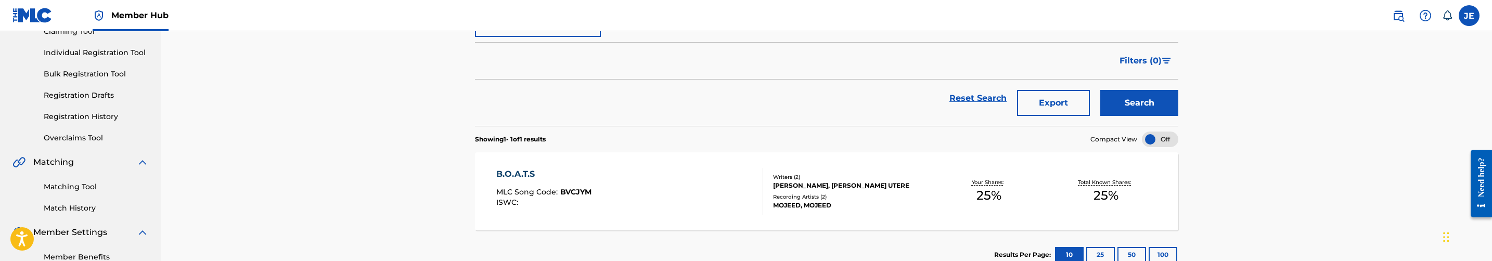
scroll to position [156, 0]
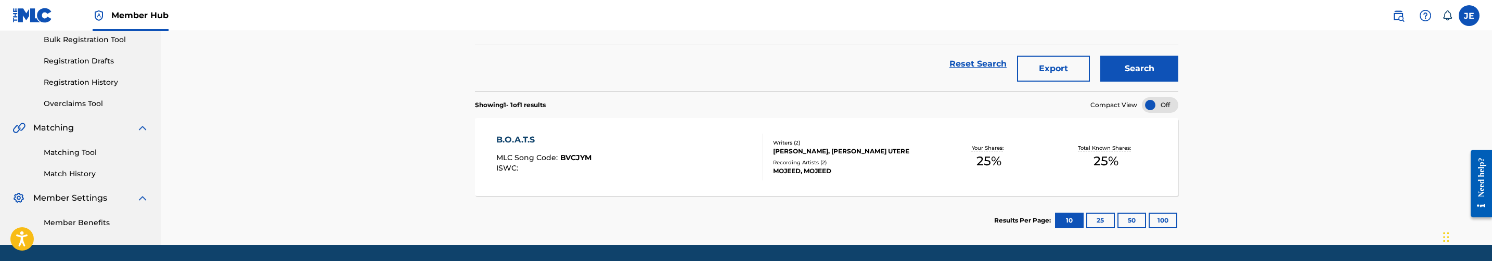
click at [718, 165] on div "B.O.A.T.S MLC Song Code : BVCJYM ISWC :" at bounding box center [629, 157] width 267 height 47
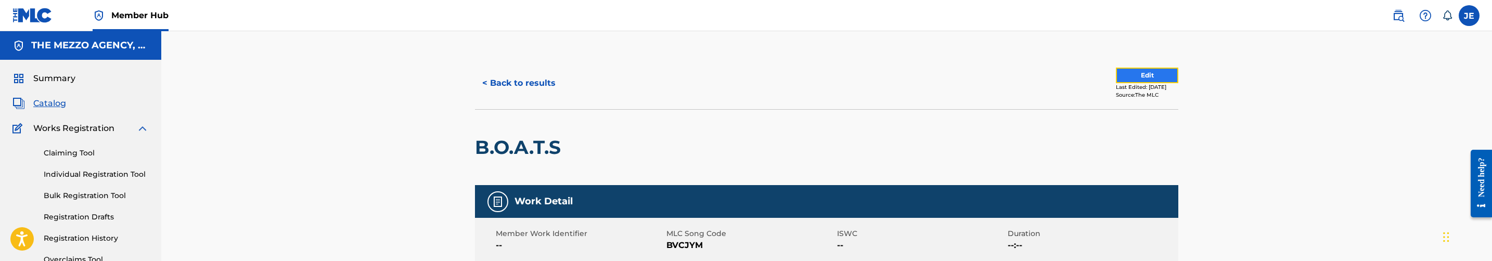
click at [1121, 72] on button "Edit" at bounding box center [1147, 76] width 62 height 16
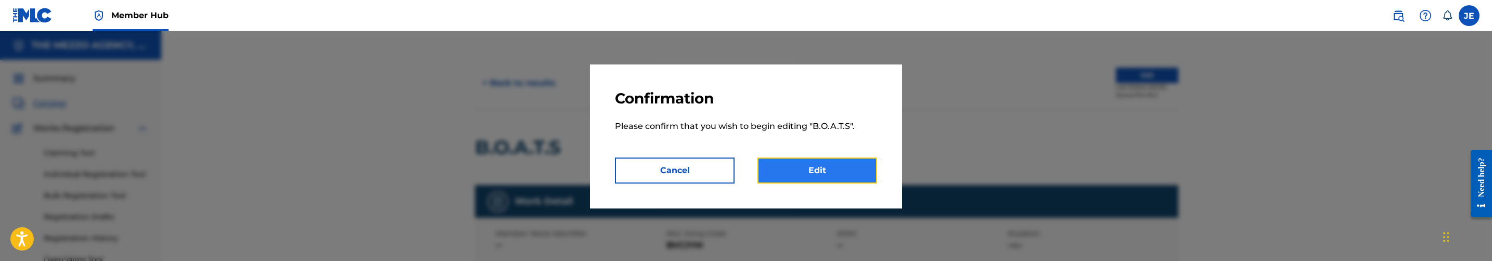
click at [822, 177] on link "Edit" at bounding box center [817, 171] width 120 height 26
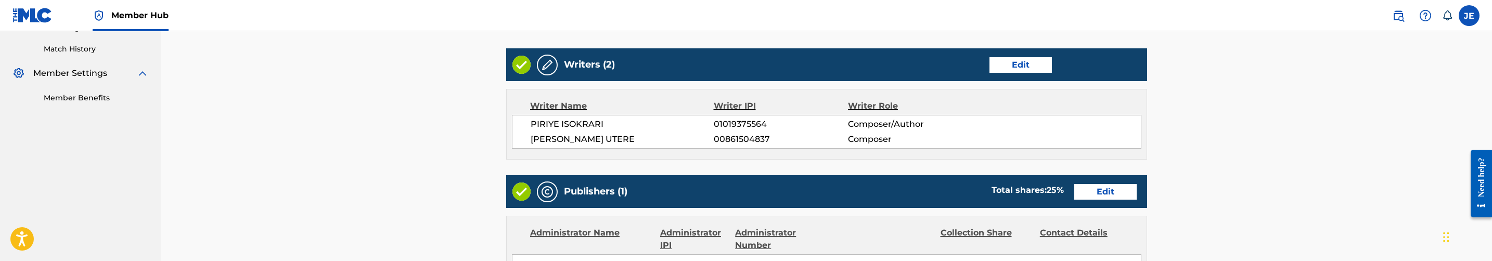
scroll to position [312, 0]
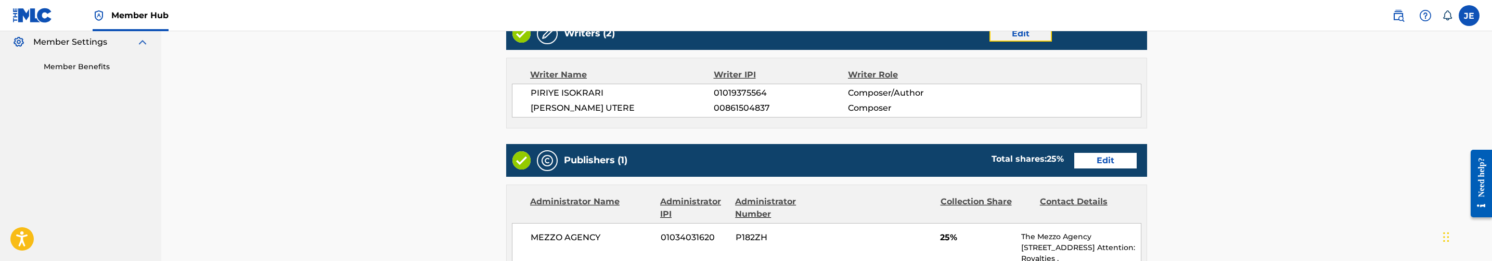
click at [1035, 33] on link "Edit" at bounding box center [1020, 34] width 62 height 16
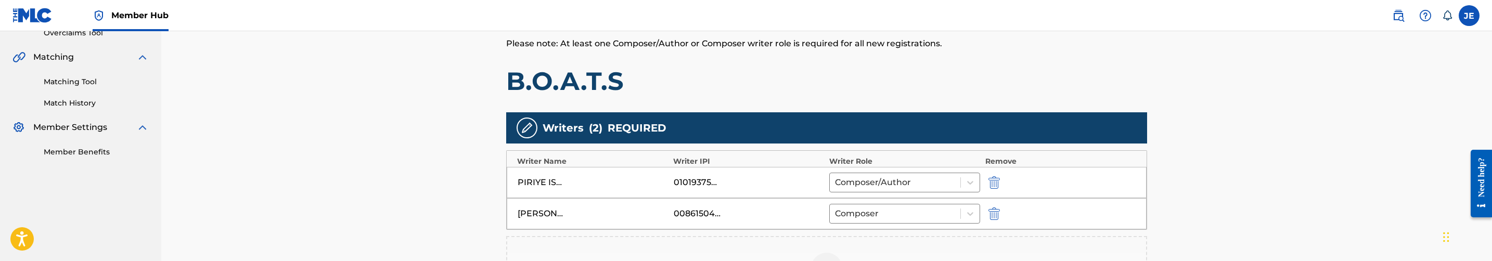
scroll to position [234, 0]
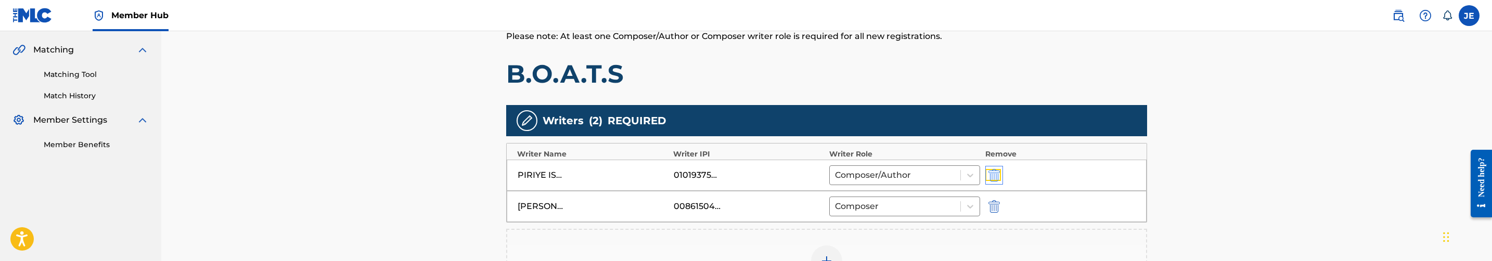
click at [993, 173] on img "submit" at bounding box center [993, 175] width 11 height 12
click at [832, 228] on img at bounding box center [826, 230] width 12 height 12
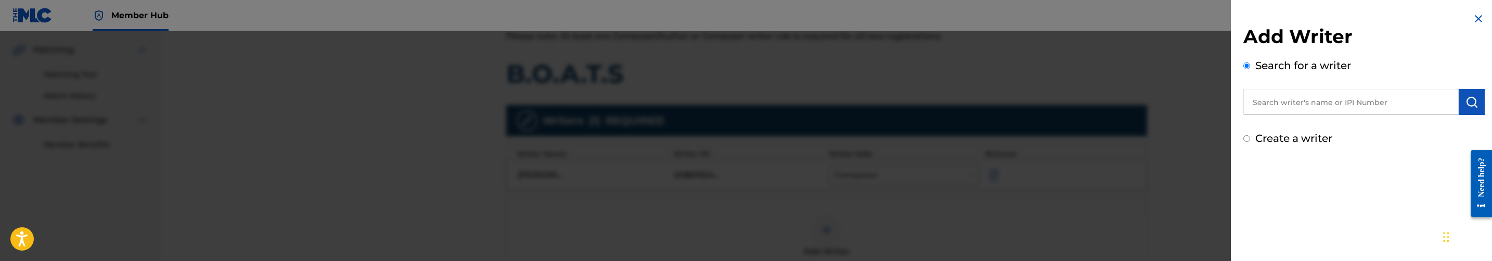
click at [1274, 136] on label "Create a writer" at bounding box center [1293, 138] width 77 height 12
radio input "true"
click at [1250, 136] on input "Create a writer" at bounding box center [1246, 138] width 7 height 7
radio input "false"
radio input "true"
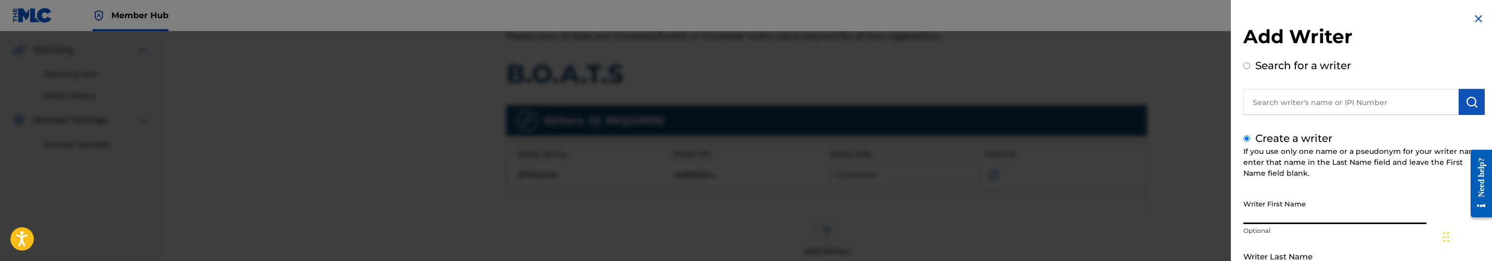
click at [1286, 216] on input "Writer First Name" at bounding box center [1334, 210] width 183 height 30
paste input "PIRIYE ISOKRARI"
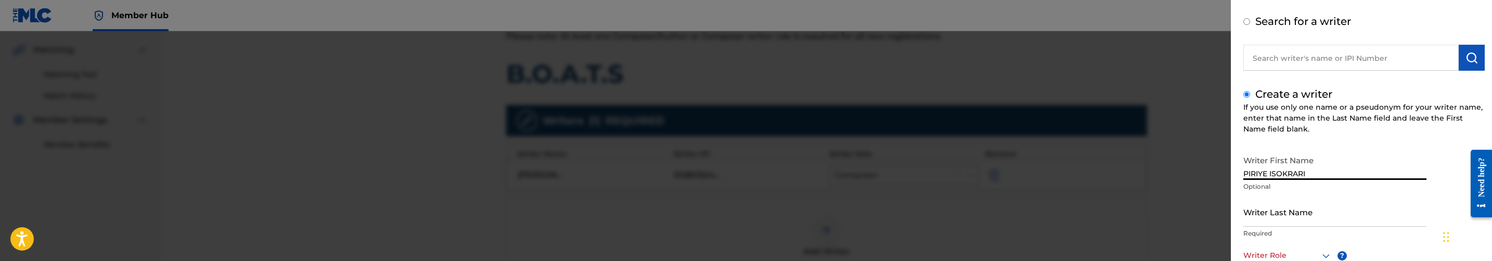
scroll to position [78, 0]
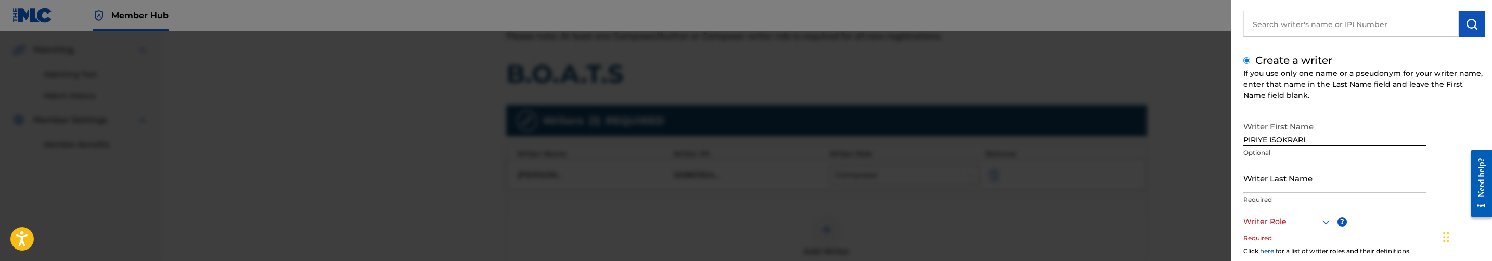
click at [1290, 135] on input "PIRIYE ISOKRARI" at bounding box center [1334, 132] width 183 height 30
type input "PIRIYE"
click at [1295, 179] on input "Writer Last Name" at bounding box center [1334, 178] width 183 height 30
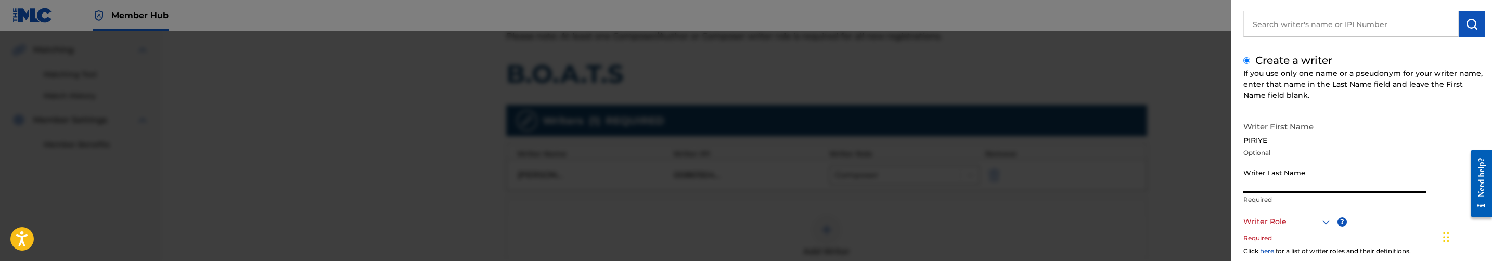
paste input "ISOKRARI"
type input "ISOKRARI"
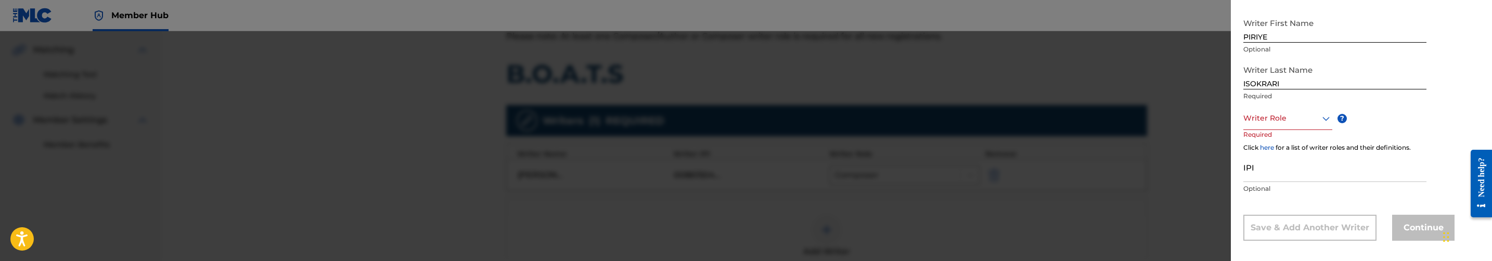
scroll to position [189, 0]
click at [1291, 173] on input "IPI" at bounding box center [1334, 160] width 183 height 30
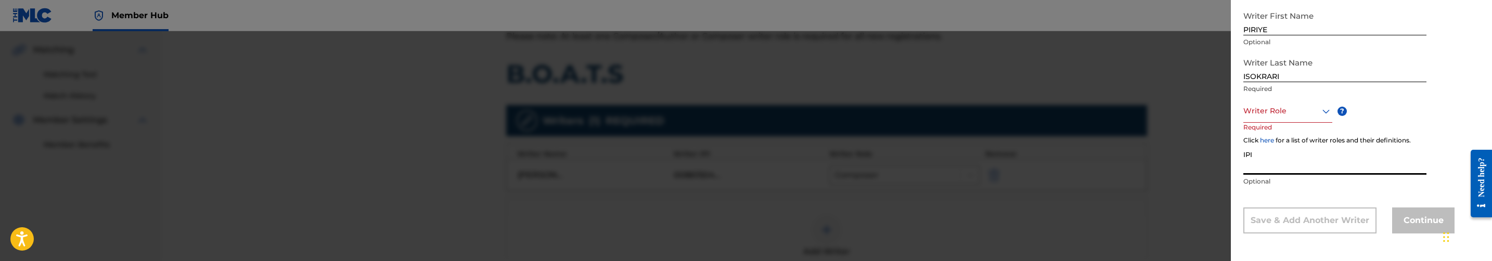
paste input "1239578221"
click at [1245, 166] on input "1239578221" at bounding box center [1334, 160] width 183 height 30
type input "01239578221"
click at [1271, 107] on div at bounding box center [1287, 111] width 89 height 13
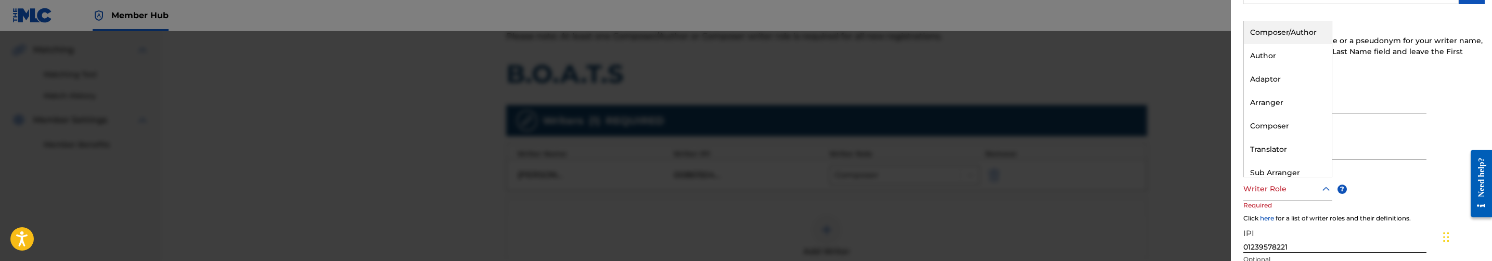
click at [1298, 25] on div "Composer/Author" at bounding box center [1288, 32] width 88 height 23
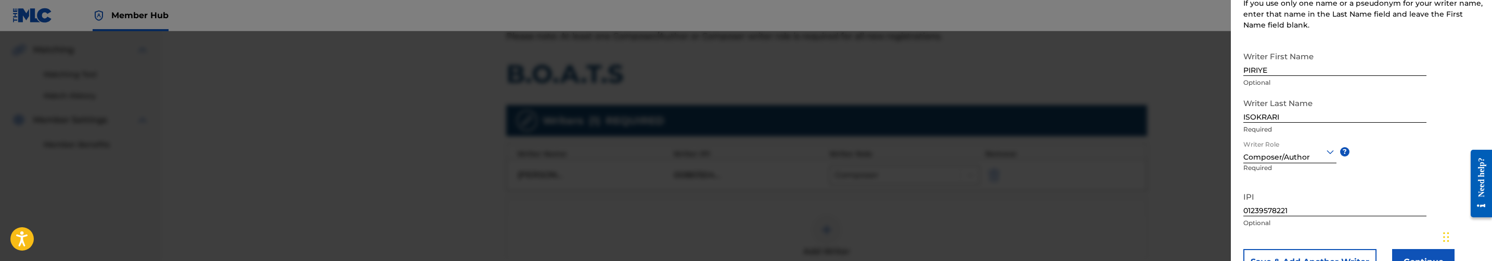
scroll to position [190, 0]
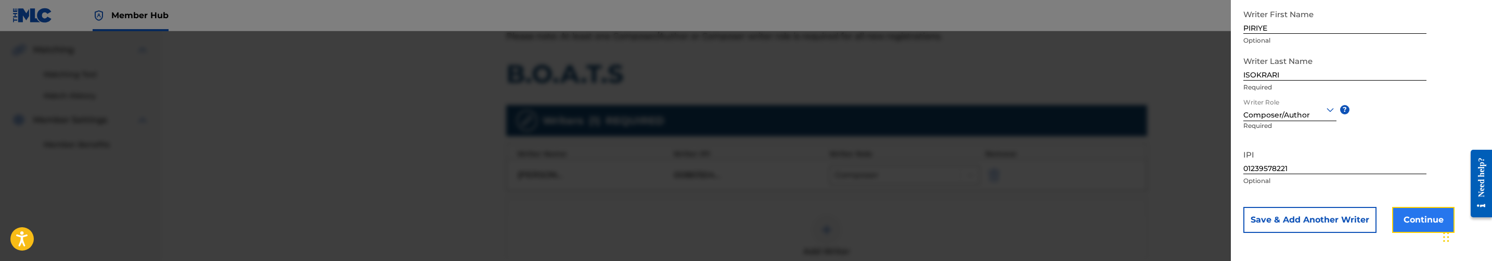
click at [1434, 218] on button "Continue" at bounding box center [1423, 220] width 62 height 26
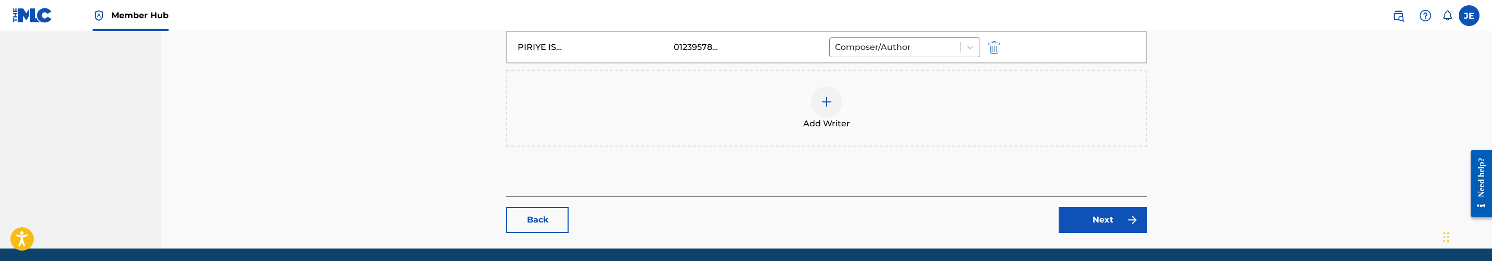
scroll to position [432, 0]
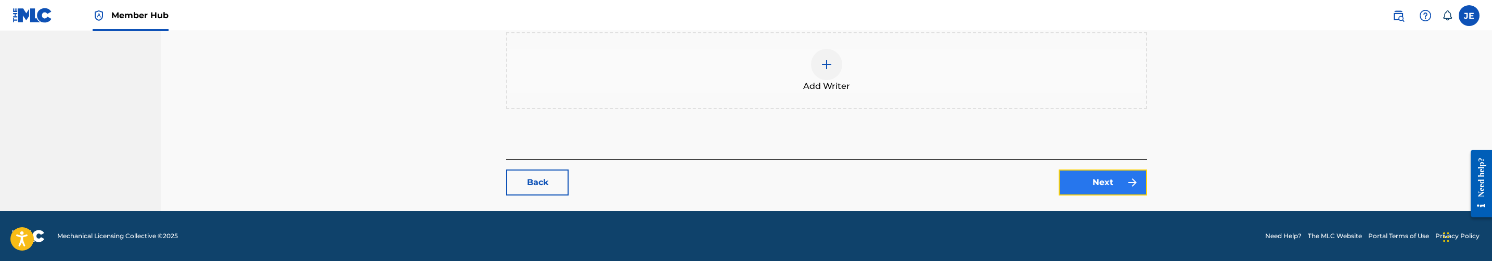
click at [1111, 174] on link "Next" at bounding box center [1103, 183] width 88 height 26
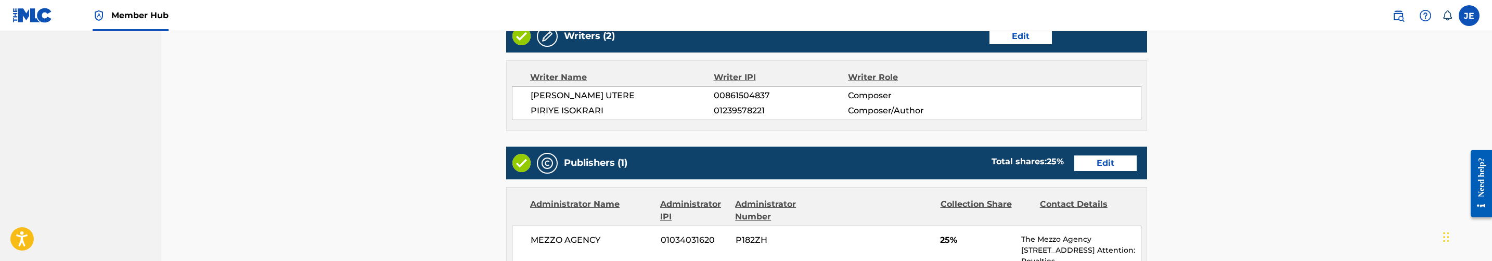
scroll to position [390, 0]
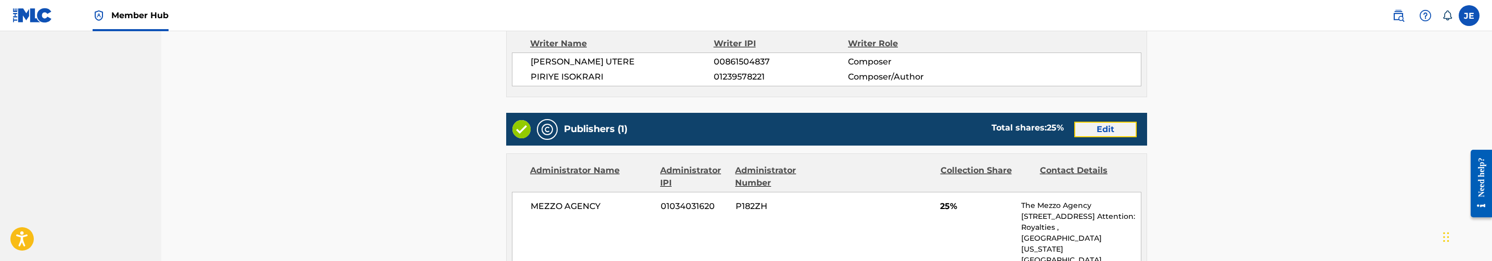
click at [1109, 130] on link "Edit" at bounding box center [1105, 130] width 62 height 16
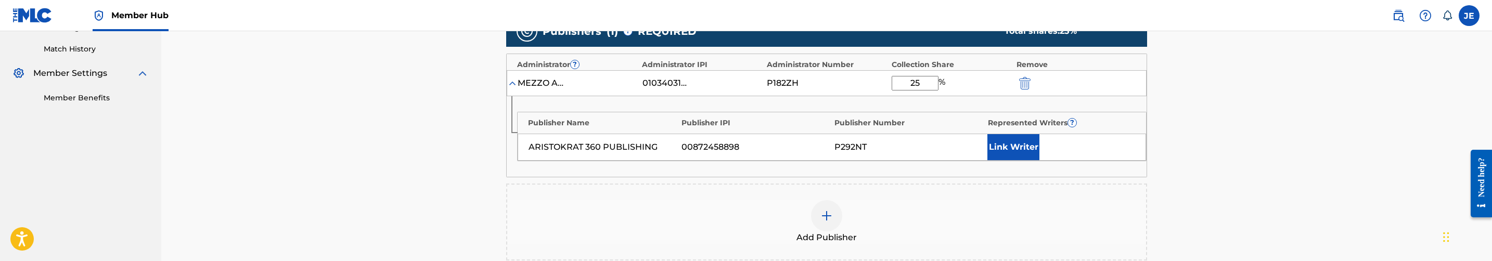
scroll to position [312, 0]
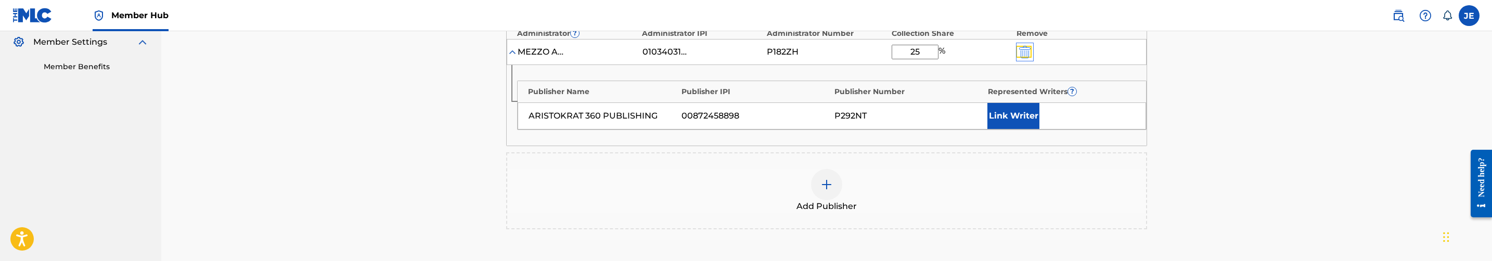
click at [1027, 53] on img "submit" at bounding box center [1024, 52] width 11 height 12
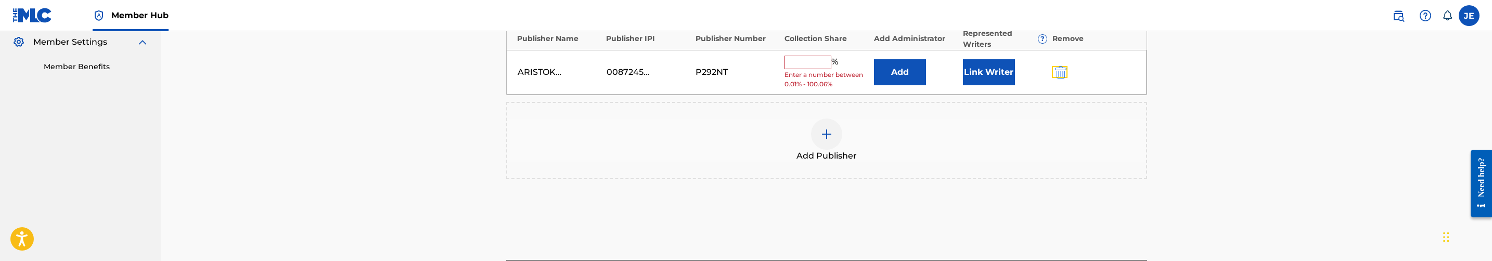
click at [1052, 71] on button "submit" at bounding box center [1060, 72] width 16 height 12
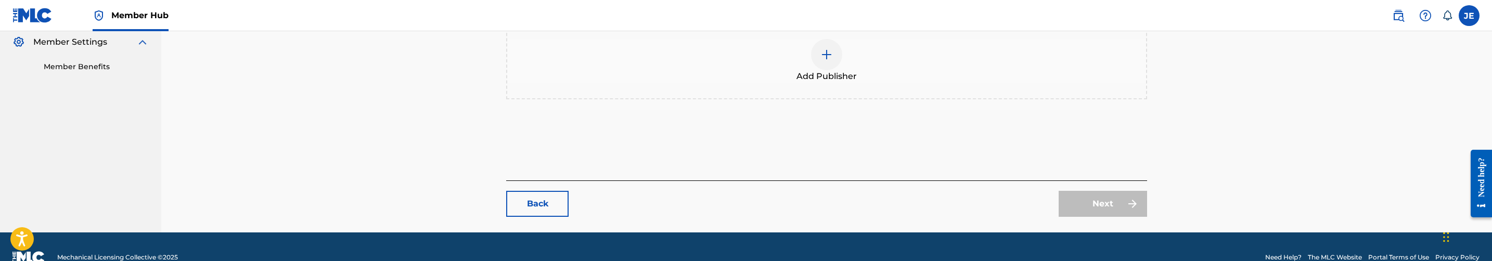
click at [829, 59] on img at bounding box center [826, 54] width 12 height 12
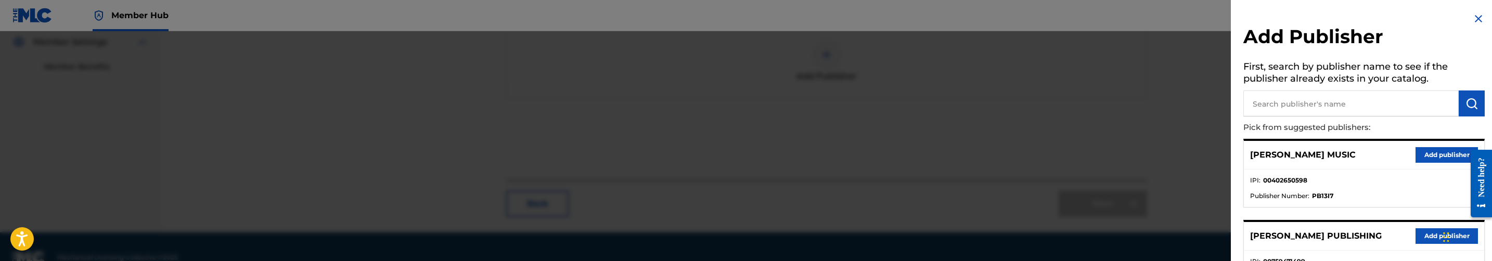
click at [1276, 94] on input "text" at bounding box center [1350, 104] width 215 height 26
type input "aris"
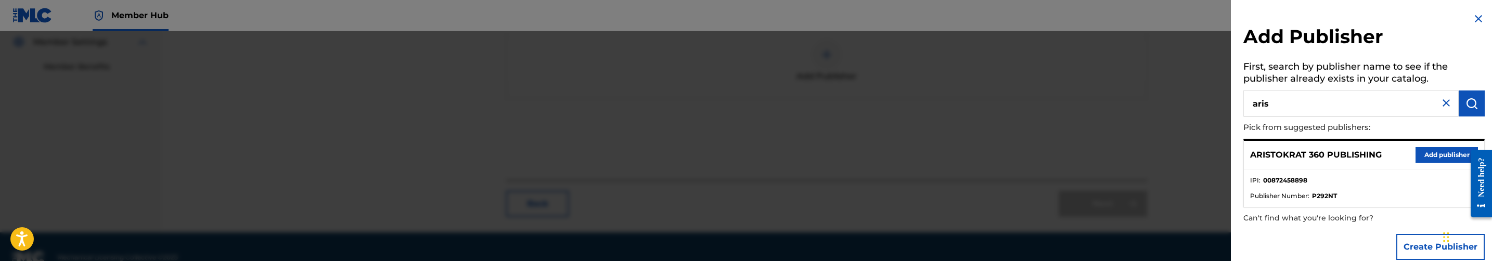
click at [1458, 162] on div "ARISTOKRAT 360 PUBLISHING Add publisher" at bounding box center [1364, 155] width 240 height 29
click at [1454, 159] on button "Add publisher" at bounding box center [1447, 155] width 62 height 16
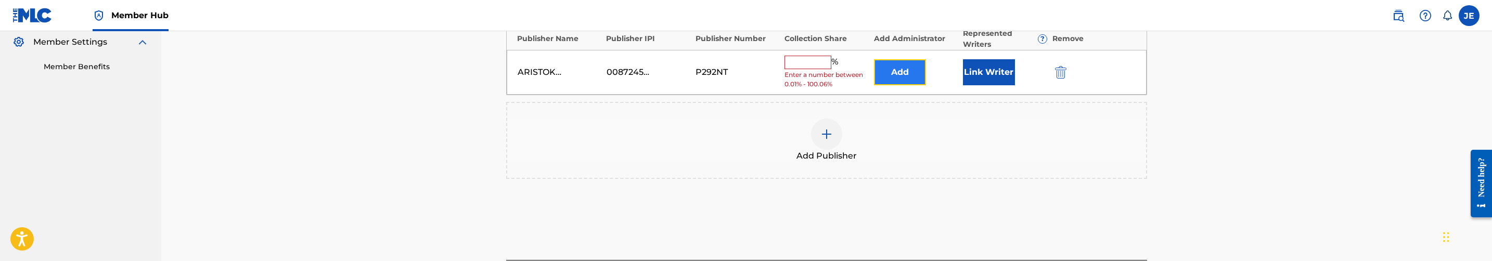
click at [895, 76] on button "Add" at bounding box center [900, 72] width 52 height 26
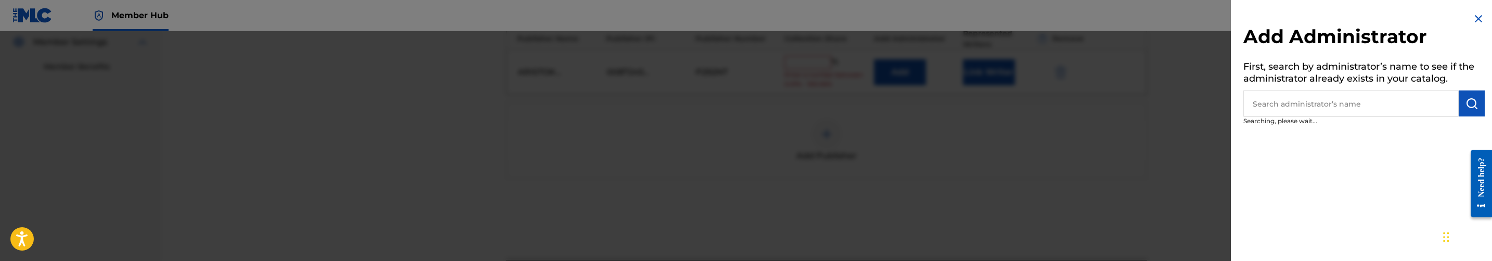
click at [1332, 101] on input "text" at bounding box center [1350, 104] width 215 height 26
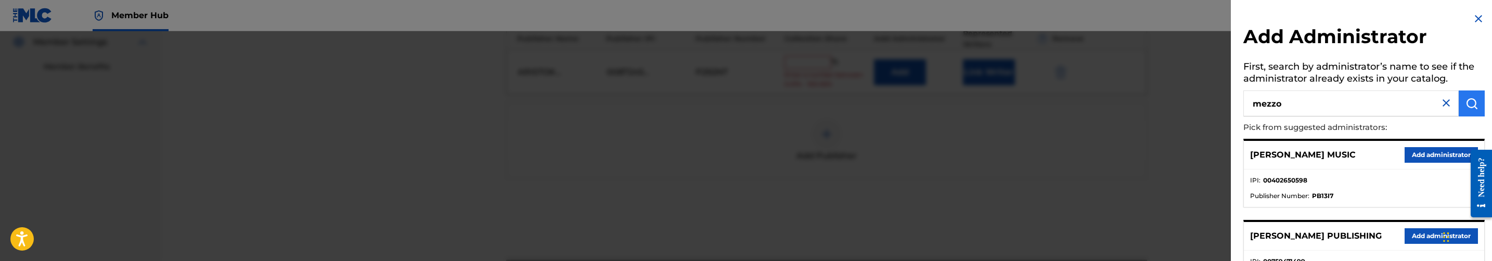
type input "mezzo"
click at [1465, 106] on img "submit" at bounding box center [1471, 103] width 12 height 12
click at [1436, 155] on button "Add administrator" at bounding box center [1441, 155] width 73 height 16
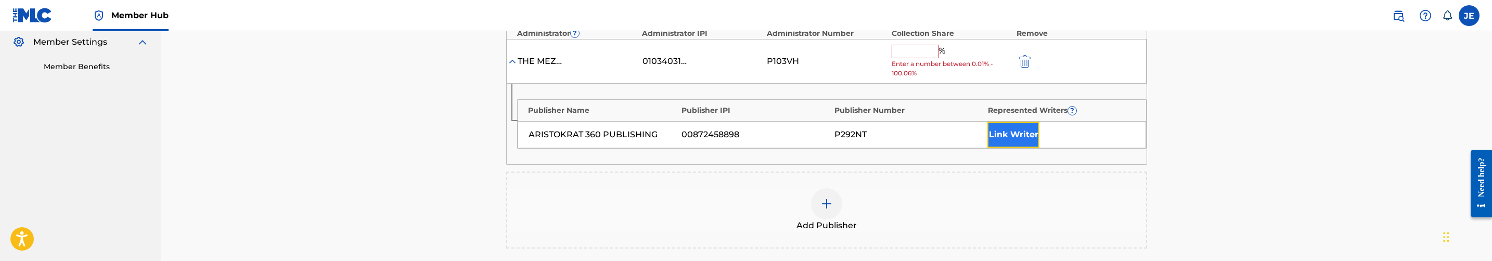
click at [1005, 137] on button "Link Writer" at bounding box center [1013, 135] width 52 height 26
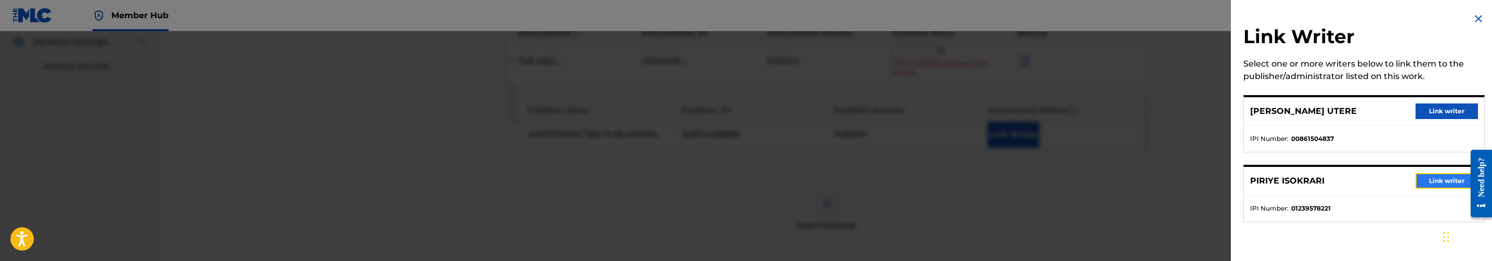
click at [1430, 180] on button "Link writer" at bounding box center [1447, 181] width 62 height 16
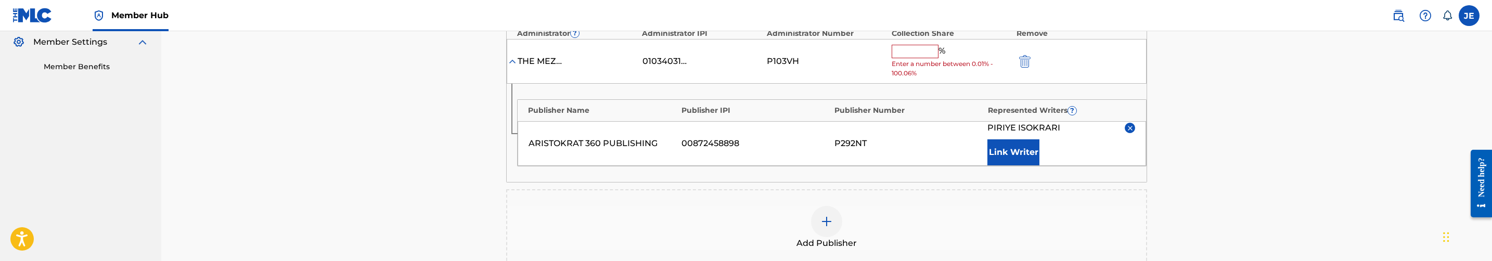
click at [923, 52] on input "text" at bounding box center [915, 52] width 47 height 14
type input "25"
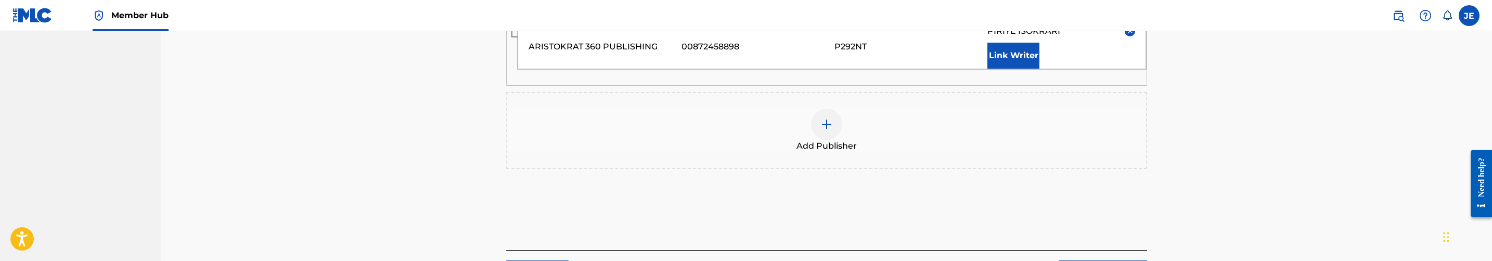
scroll to position [468, 0]
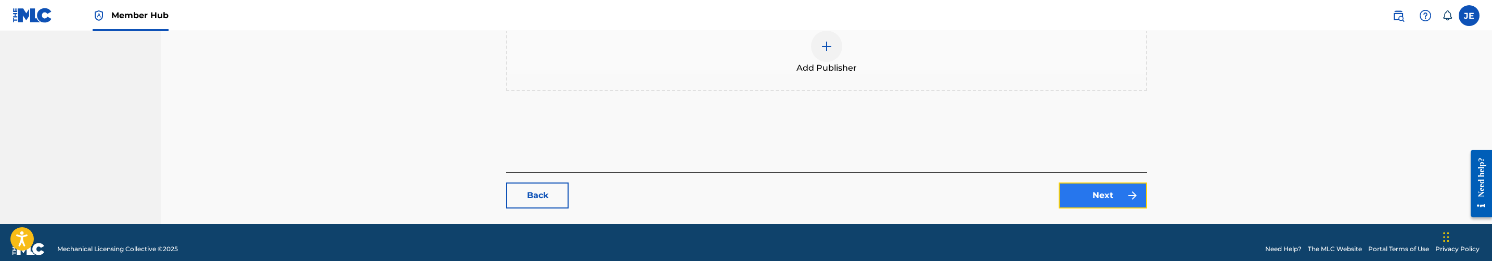
click at [1099, 198] on link "Next" at bounding box center [1103, 196] width 88 height 26
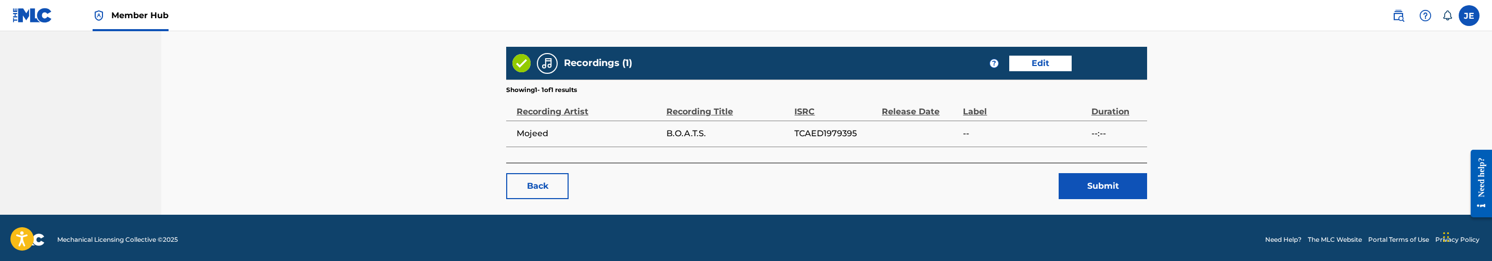
scroll to position [654, 0]
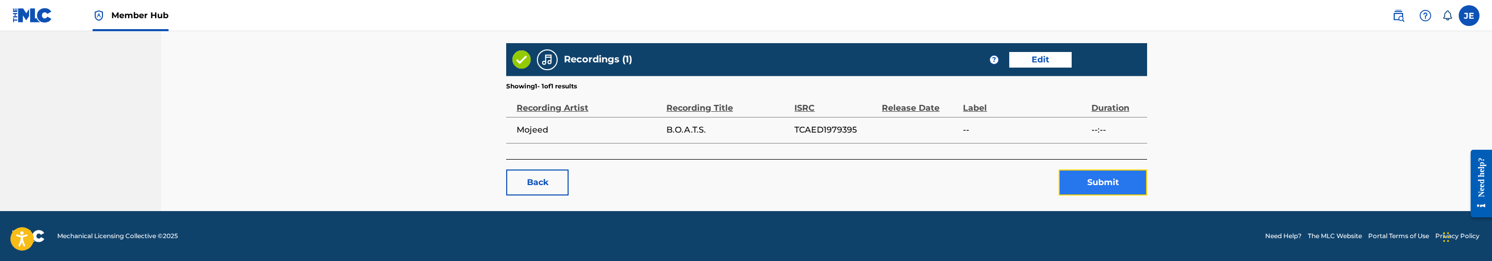
click at [1105, 183] on button "Submit" at bounding box center [1103, 183] width 88 height 26
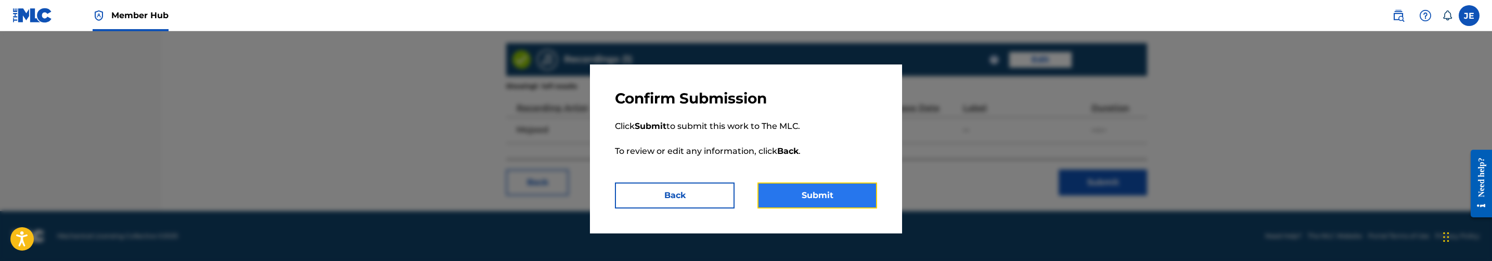
click at [843, 189] on button "Submit" at bounding box center [817, 196] width 120 height 26
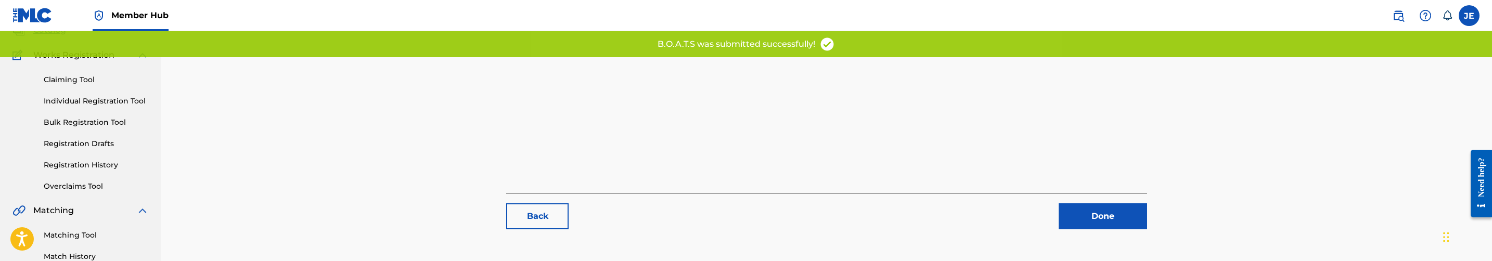
scroll to position [156, 0]
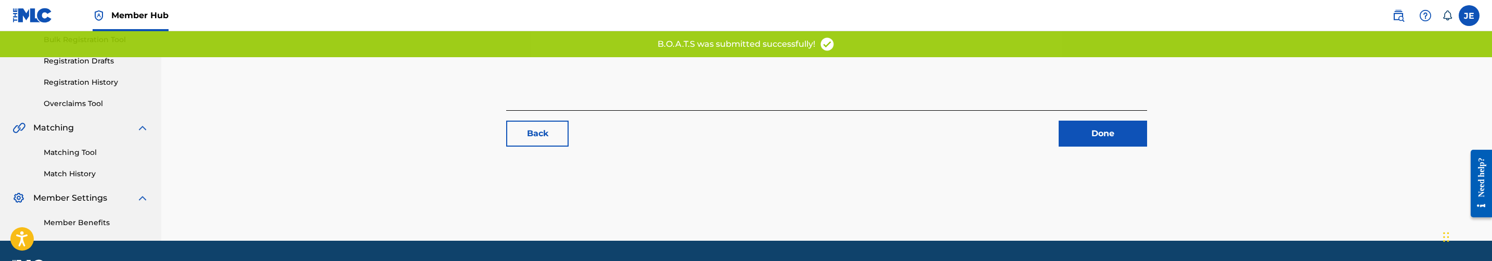
click at [71, 160] on div "Matching Tool Match History" at bounding box center [80, 156] width 136 height 45
click at [74, 153] on link "Matching Tool" at bounding box center [96, 152] width 105 height 11
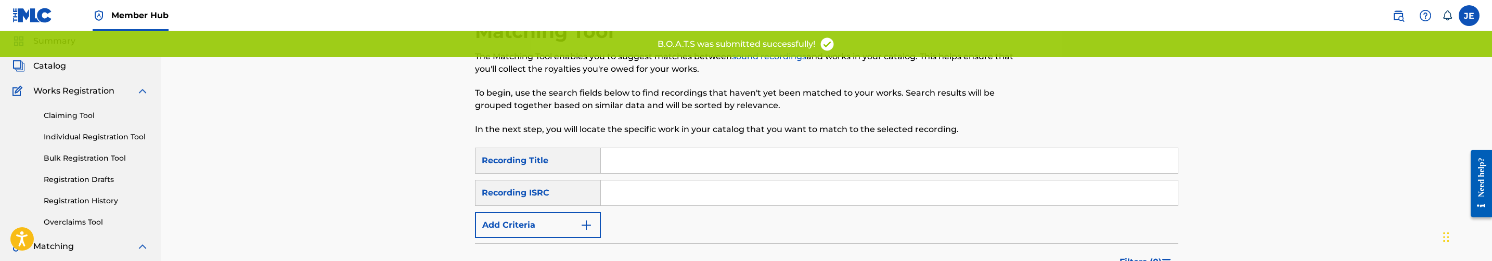
scroll to position [78, 0]
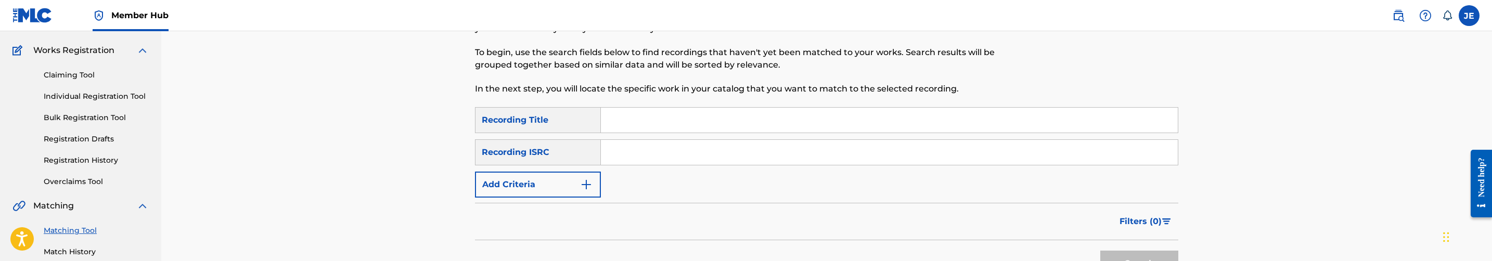
click at [698, 158] on input "Search Form" at bounding box center [889, 152] width 577 height 25
paste input "TCAED1979395"
type input "TCAED1979395"
click at [1100, 251] on button "Search" at bounding box center [1139, 264] width 78 height 26
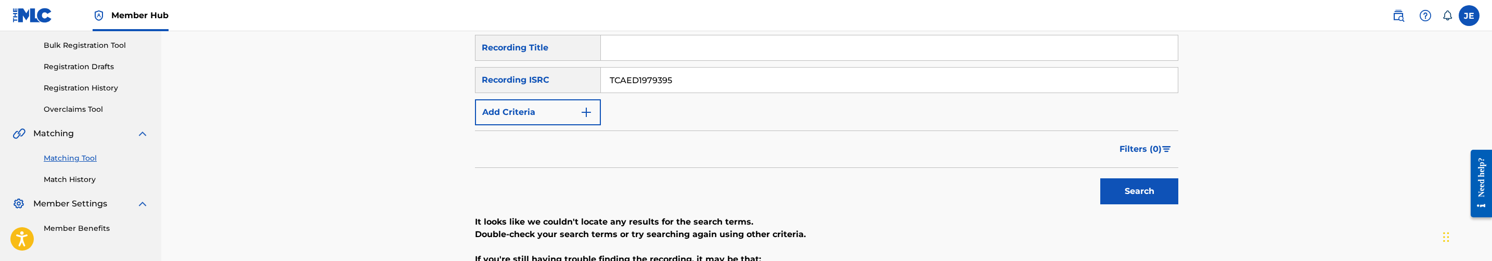
scroll to position [234, 0]
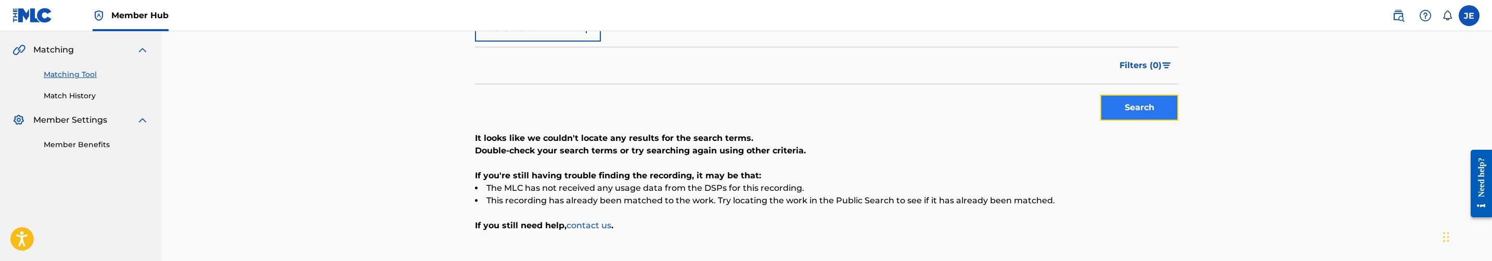
click at [1156, 112] on button "Search" at bounding box center [1139, 108] width 78 height 26
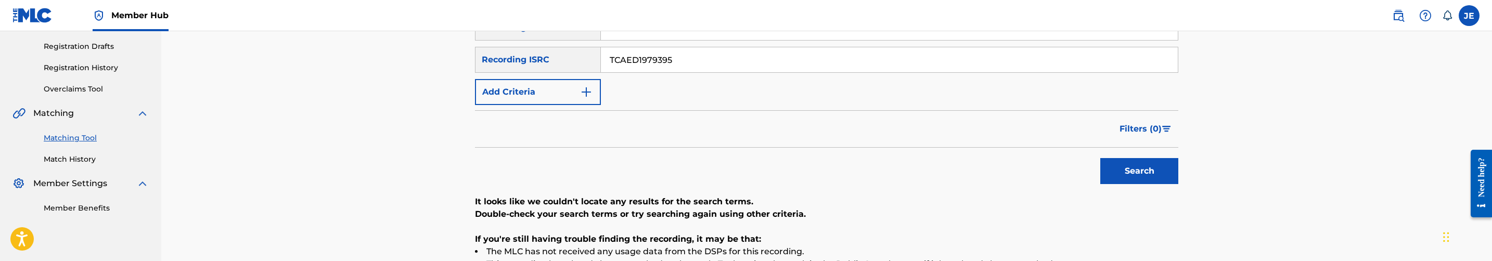
scroll to position [0, 0]
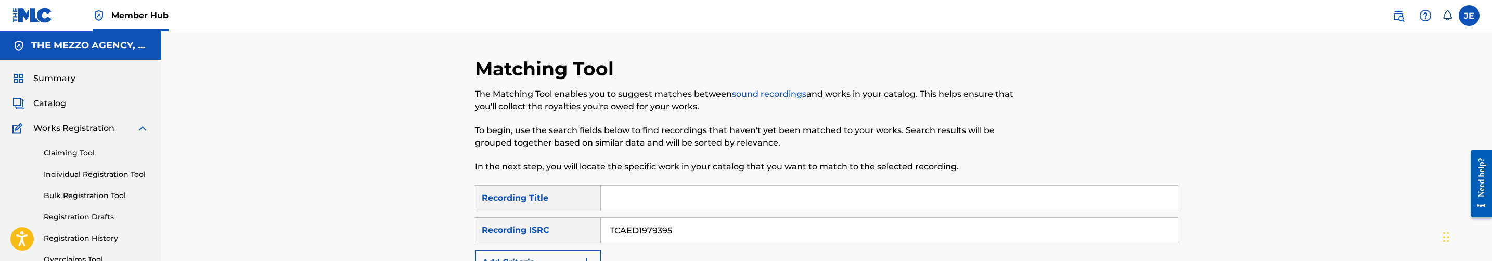
click at [53, 98] on span "Catalog" at bounding box center [49, 103] width 33 height 12
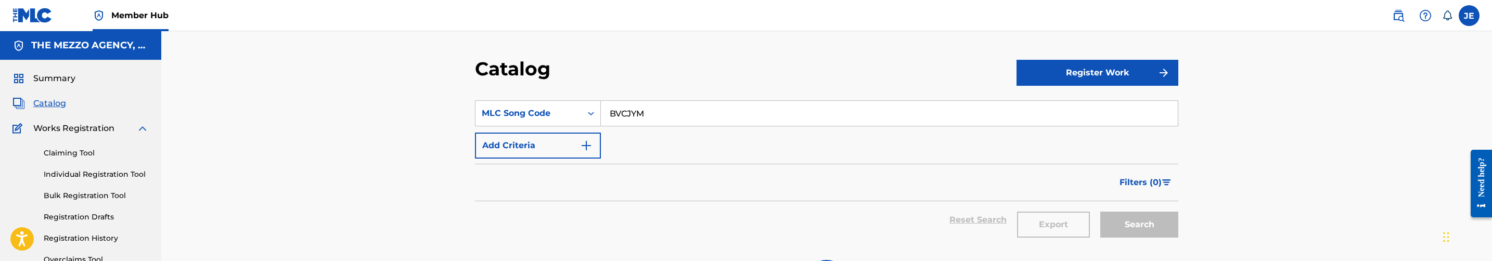
click at [671, 115] on input "BVCJYM" at bounding box center [889, 113] width 577 height 25
paste input "B51T"
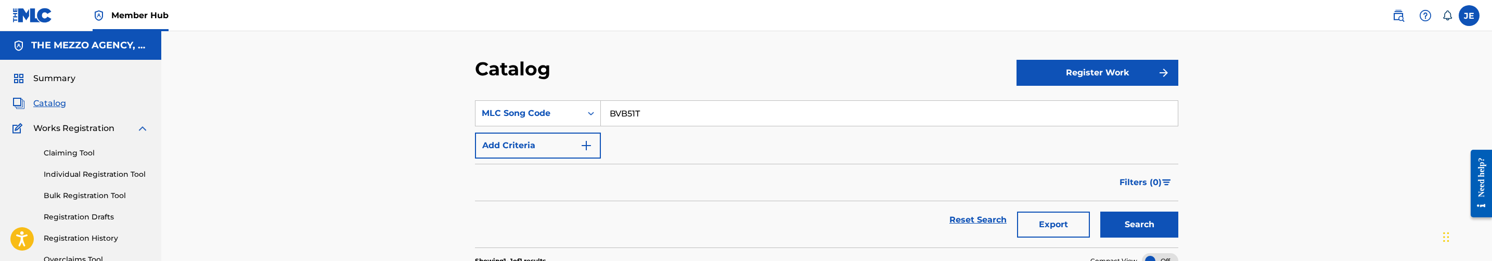
type input "BVB51T"
click at [1100, 212] on button "Search" at bounding box center [1139, 225] width 78 height 26
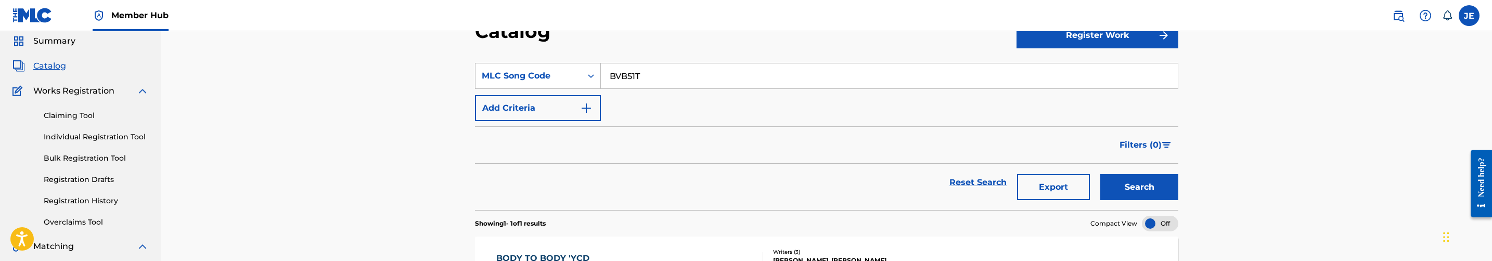
scroll to position [78, 0]
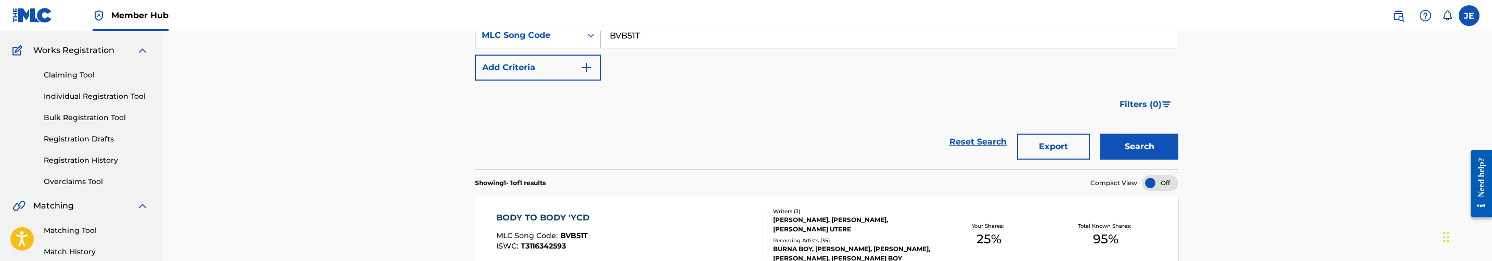
click at [678, 221] on div "BODY TO BODY 'YCD MLC Song Code : BVB51T ISWC : T3116342593" at bounding box center [629, 235] width 267 height 47
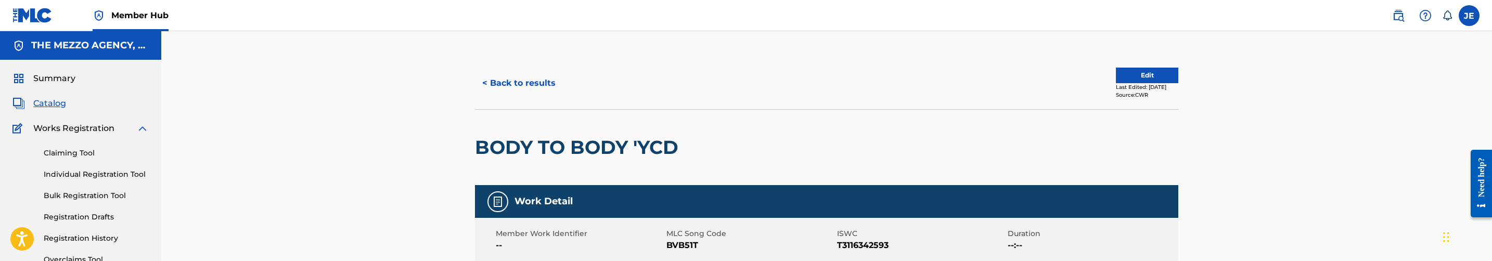
click at [1140, 83] on div "Last Edited: [DATE]" at bounding box center [1147, 87] width 62 height 8
click at [1138, 75] on button "Edit" at bounding box center [1147, 76] width 62 height 16
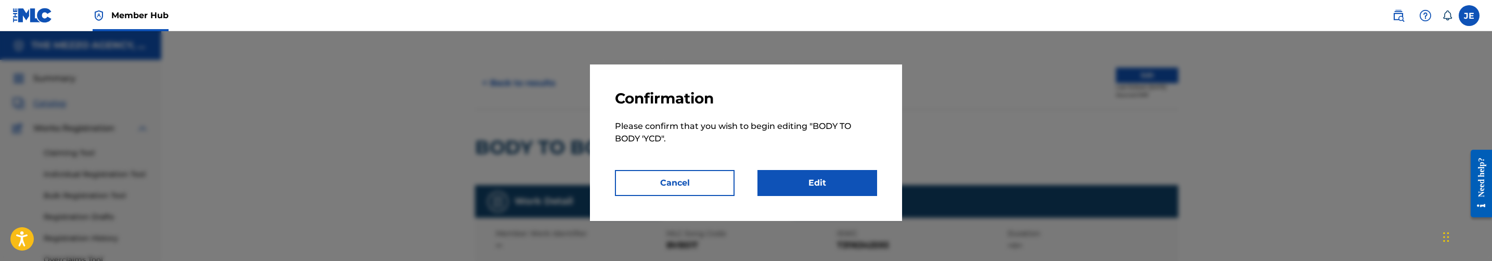
click at [782, 203] on div "Confirmation Please confirm that you wish to begin editing " BODY TO BODY 'YCD …" at bounding box center [746, 143] width 312 height 157
click at [827, 185] on link "Edit" at bounding box center [817, 183] width 120 height 26
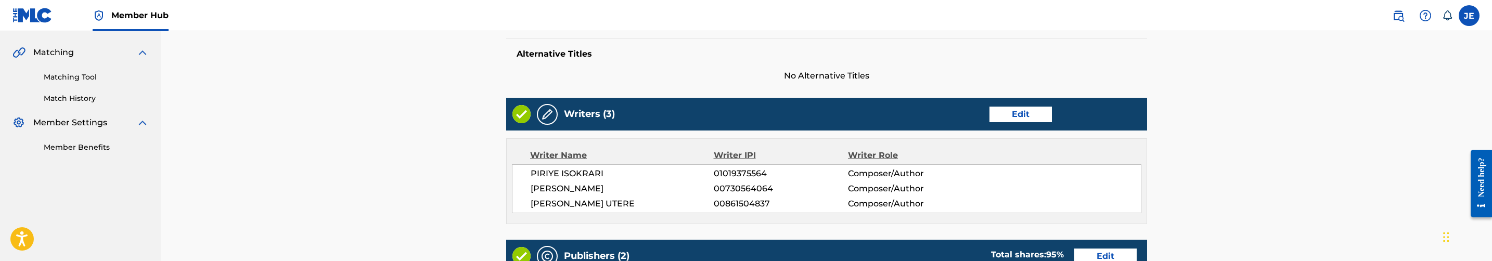
scroll to position [234, 0]
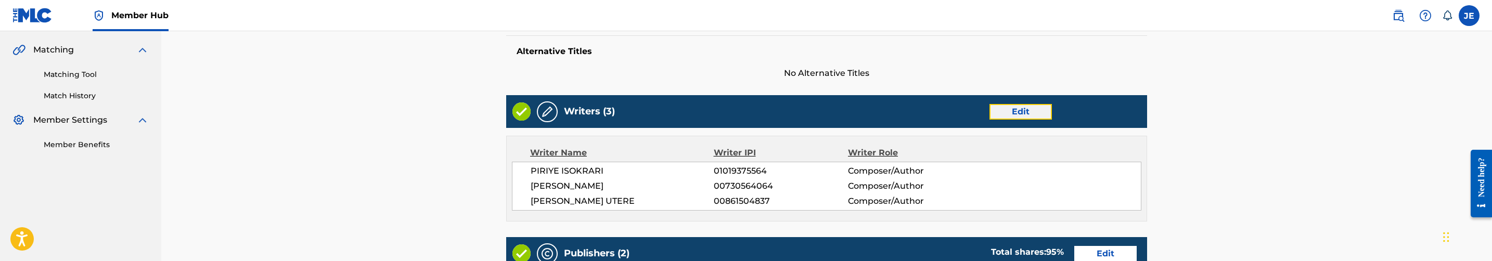
click at [1028, 111] on link "Edit" at bounding box center [1020, 112] width 62 height 16
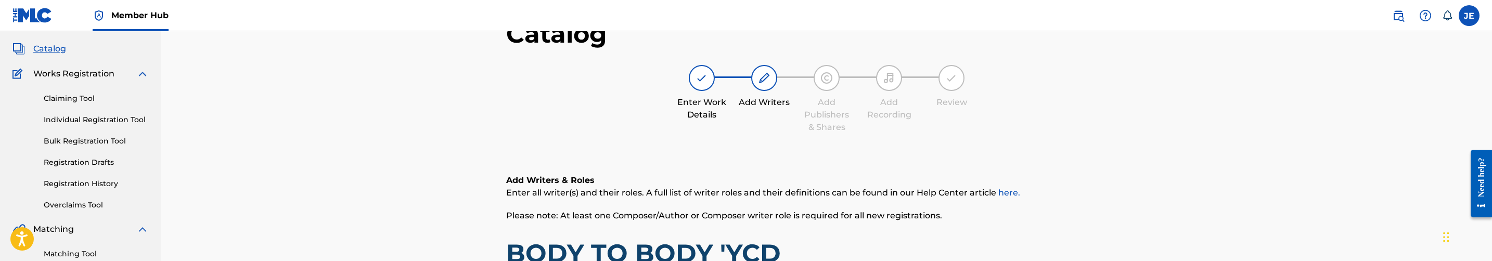
scroll to position [234, 0]
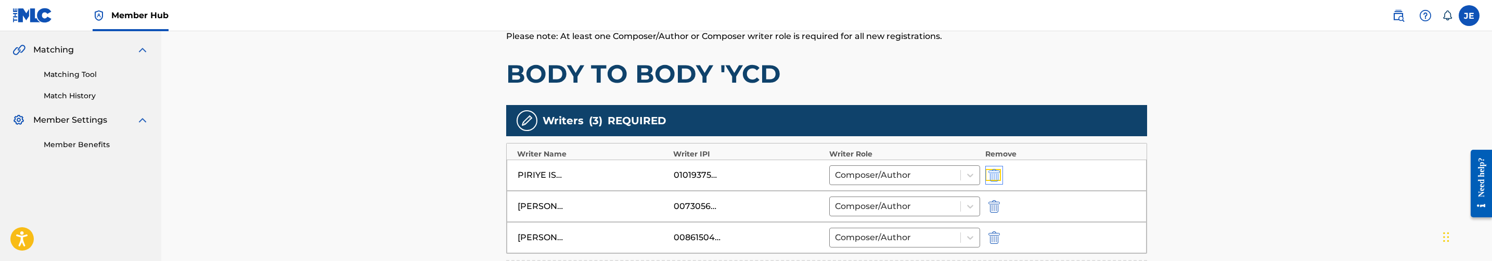
click at [999, 176] on img "submit" at bounding box center [993, 175] width 11 height 12
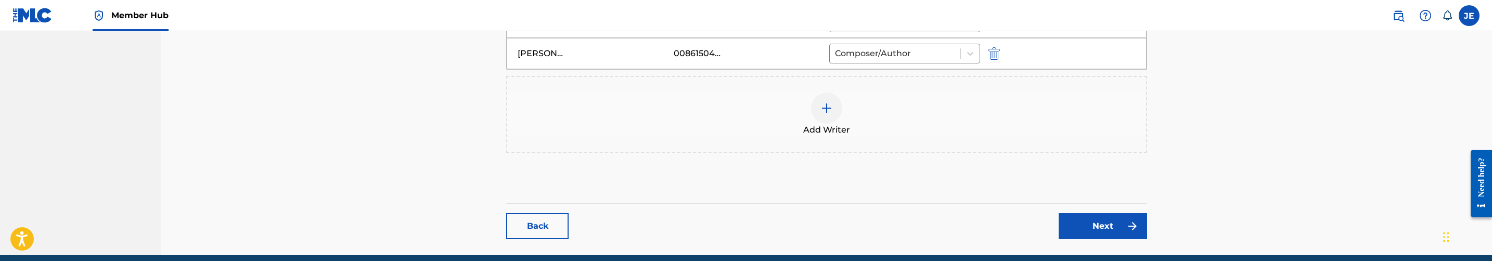
scroll to position [390, 0]
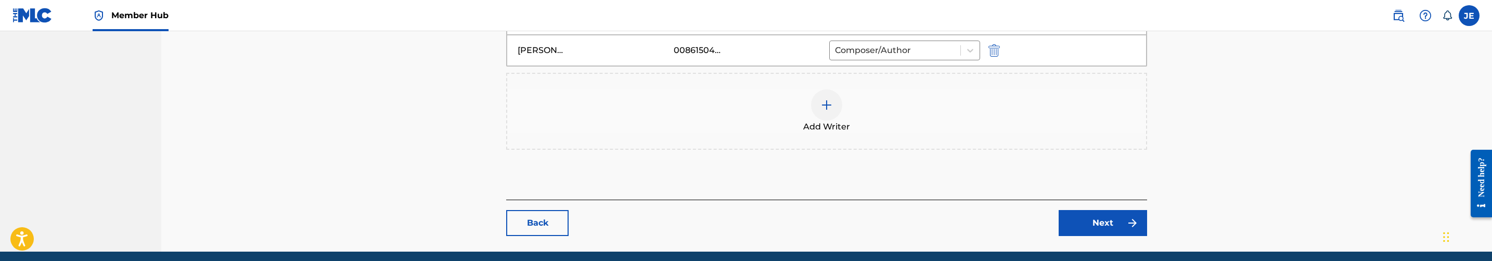
click at [828, 111] on img at bounding box center [826, 105] width 12 height 12
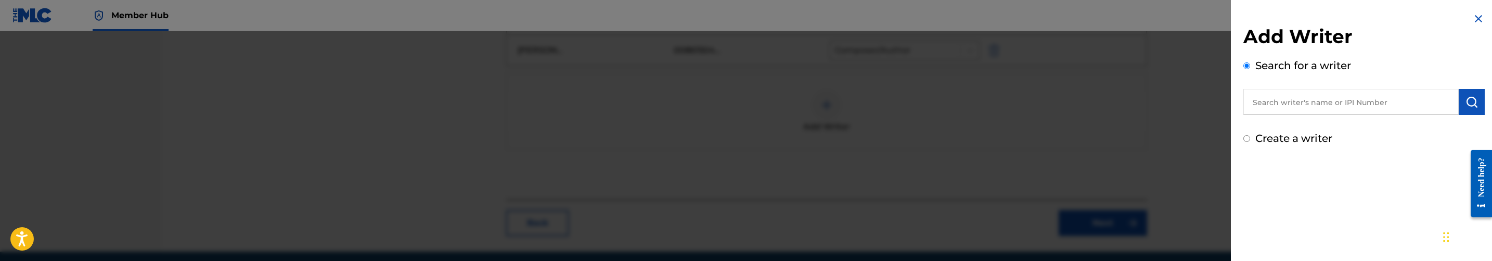
click at [1279, 139] on label "Create a writer" at bounding box center [1293, 138] width 77 height 12
radio input "true"
click at [1250, 139] on input "Create a writer" at bounding box center [1246, 138] width 7 height 7
radio input "false"
radio input "true"
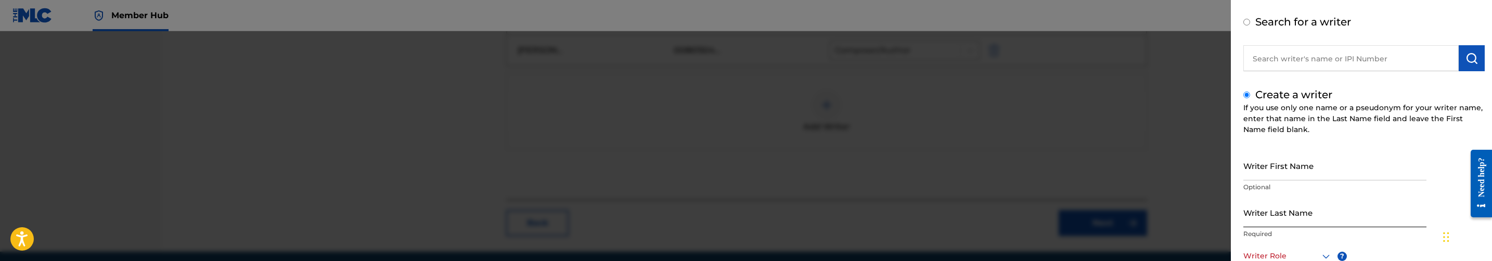
scroll to position [78, 0]
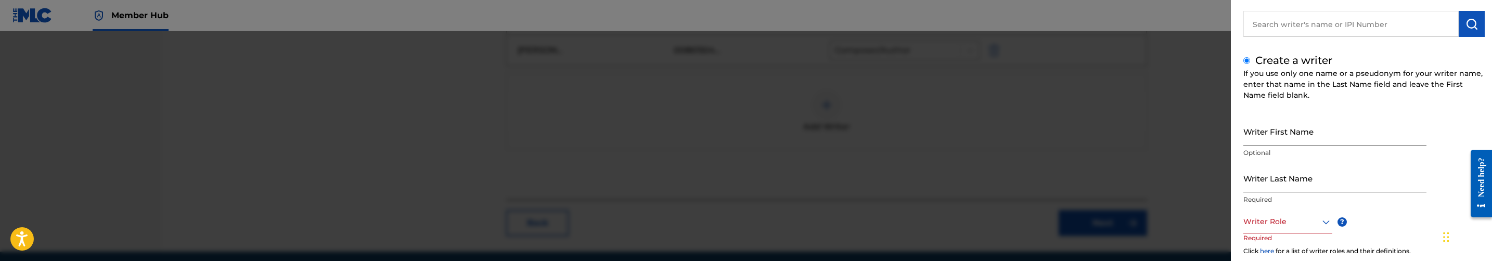
click at [1327, 143] on input "Writer First Name" at bounding box center [1334, 132] width 183 height 30
paste input "PIRIYE ISOKRARI"
click at [1293, 139] on input "PIRIYE ISOKRARI" at bounding box center [1334, 132] width 183 height 30
type input "PIRIYE"
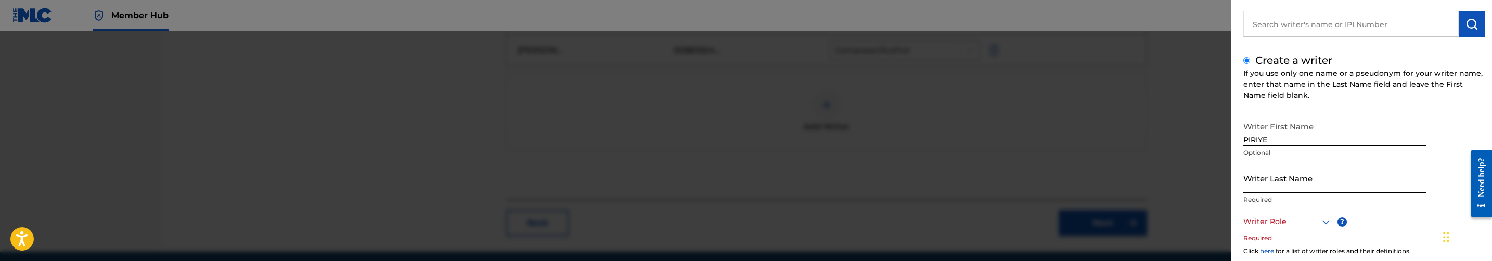
click at [1299, 182] on input "Writer Last Name" at bounding box center [1334, 178] width 183 height 30
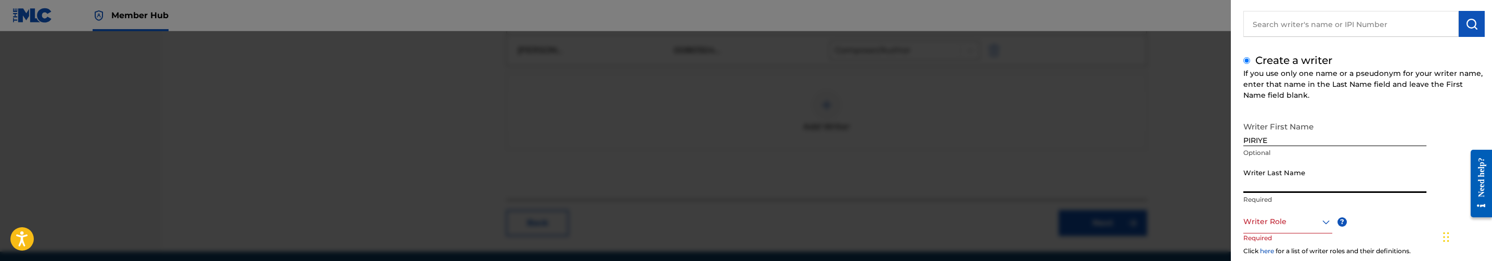
paste input "ISOKRARI"
type input "ISOKRARI"
click at [1268, 222] on div at bounding box center [1287, 221] width 89 height 13
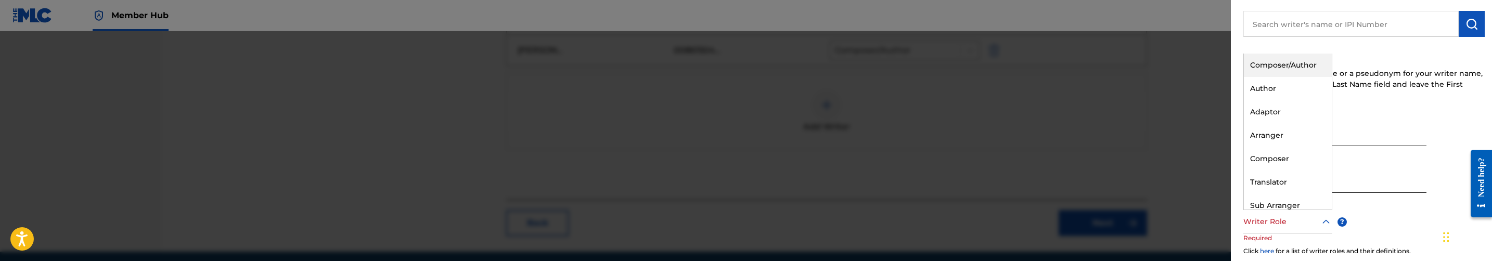
click at [1277, 61] on div "Composer/Author" at bounding box center [1288, 65] width 88 height 23
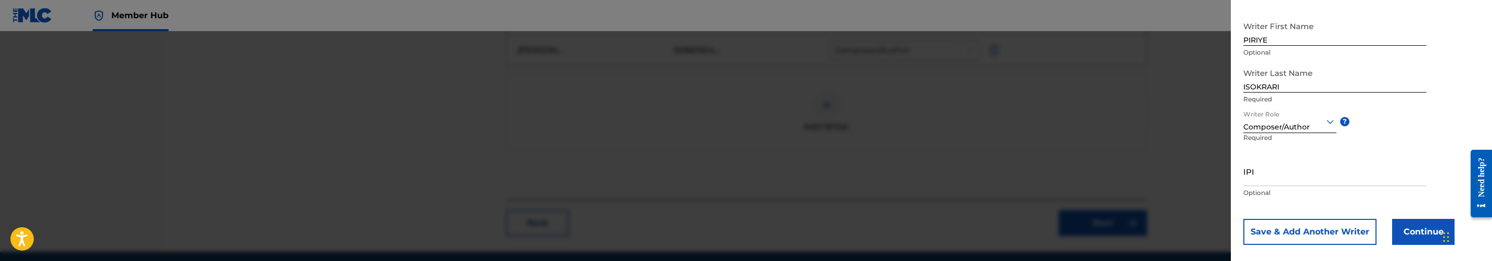
scroll to position [190, 0]
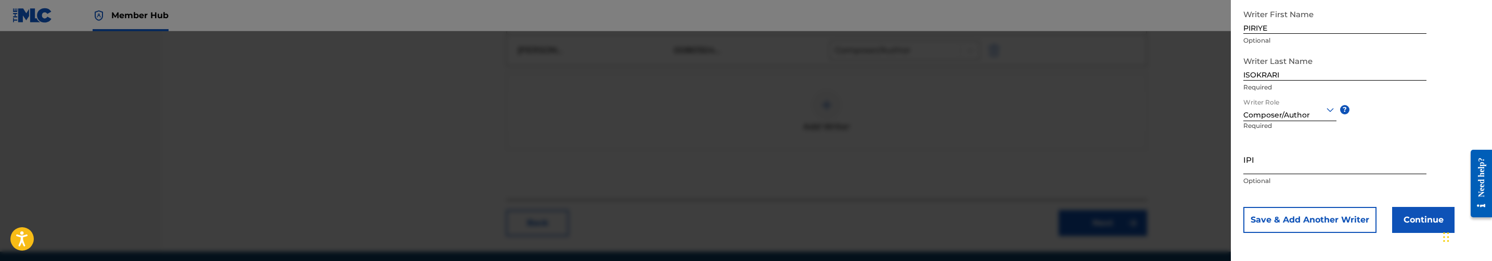
click at [1297, 168] on input "IPI" at bounding box center [1334, 160] width 183 height 30
paste input "1239578221"
click at [1246, 165] on input "1239578221" at bounding box center [1334, 160] width 183 height 30
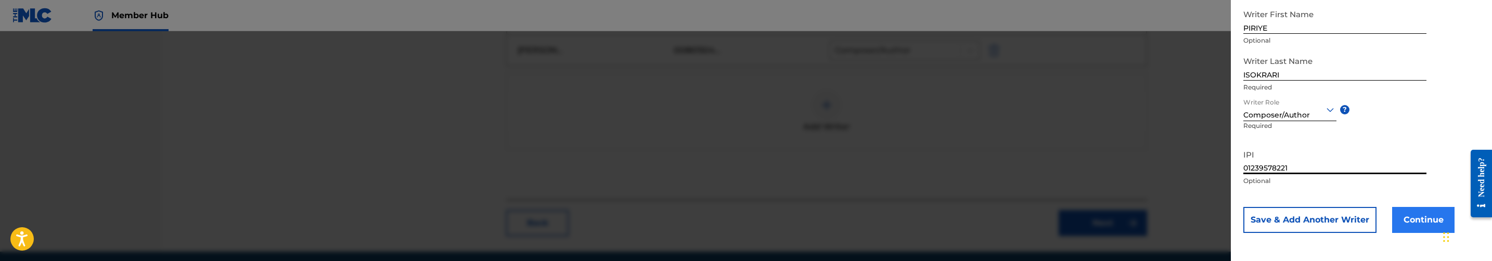
type input "01239578221"
click at [1423, 224] on button "Continue" at bounding box center [1423, 220] width 62 height 26
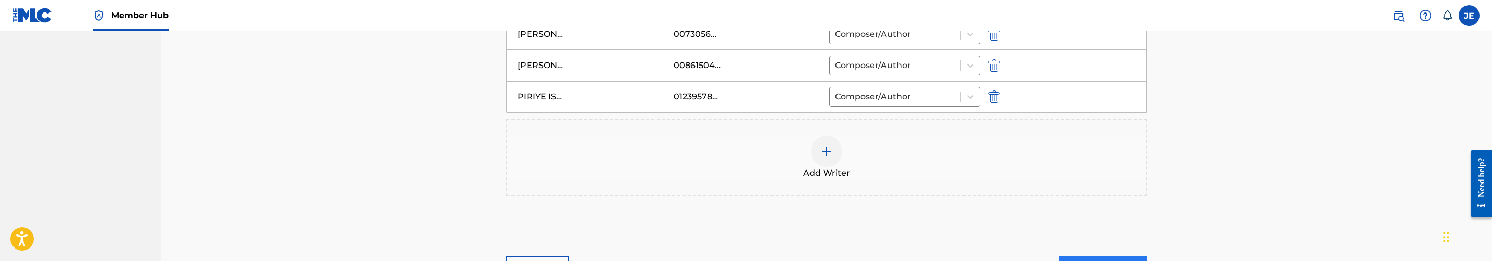
scroll to position [464, 0]
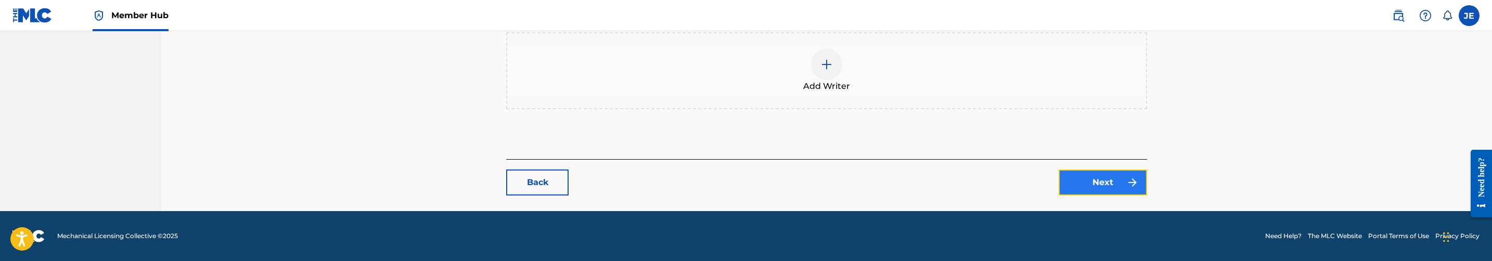
click at [1113, 188] on link "Next" at bounding box center [1103, 183] width 88 height 26
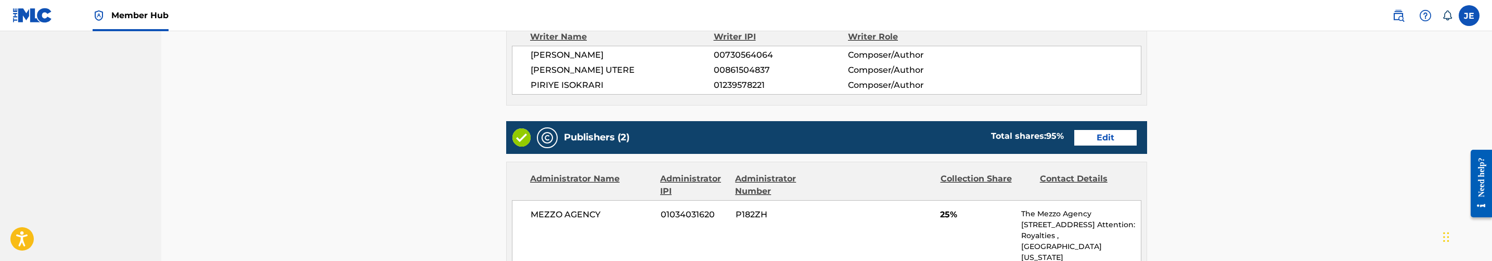
scroll to position [390, 0]
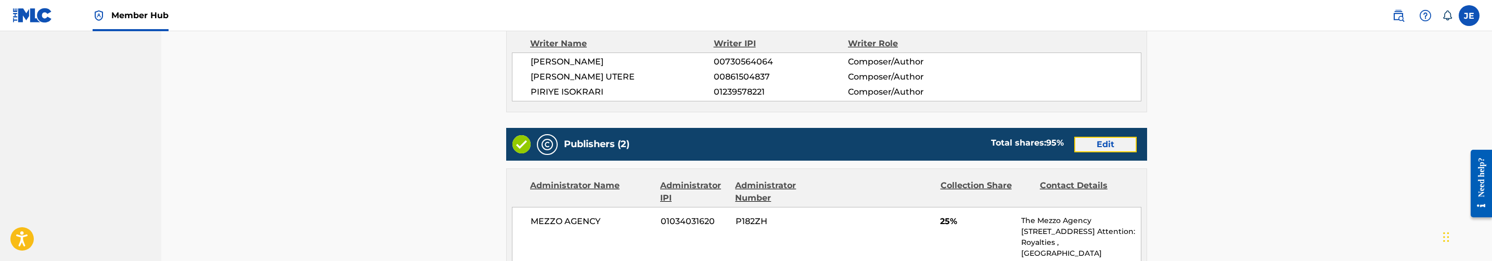
click at [1107, 144] on link "Edit" at bounding box center [1105, 145] width 62 height 16
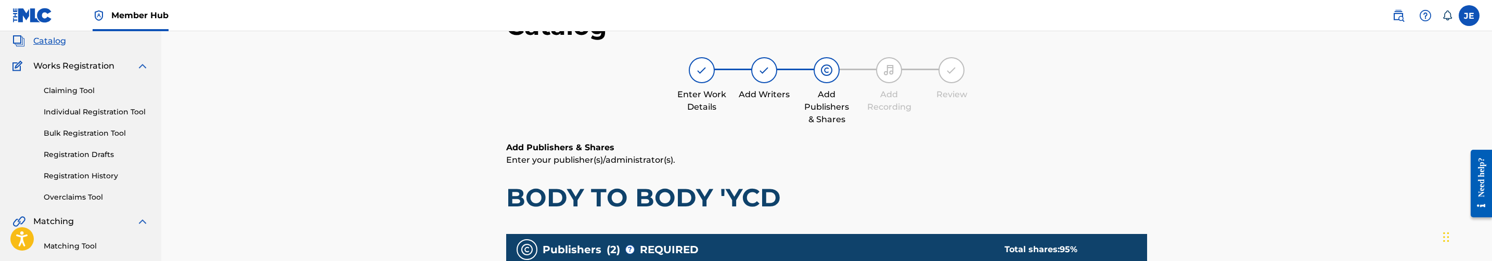
scroll to position [156, 0]
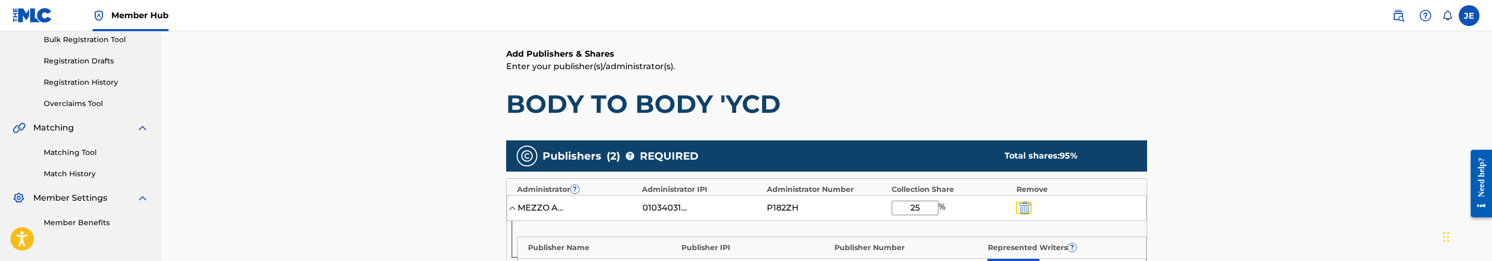
click at [1022, 205] on img "submit" at bounding box center [1024, 208] width 11 height 12
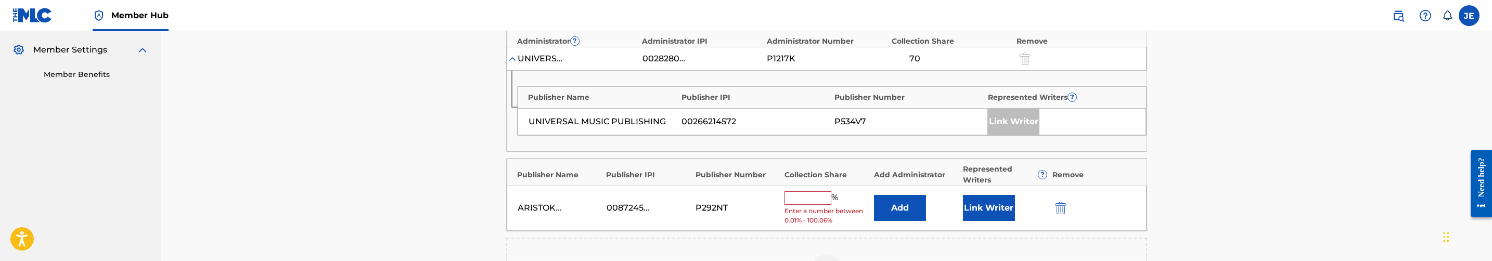
scroll to position [312, 0]
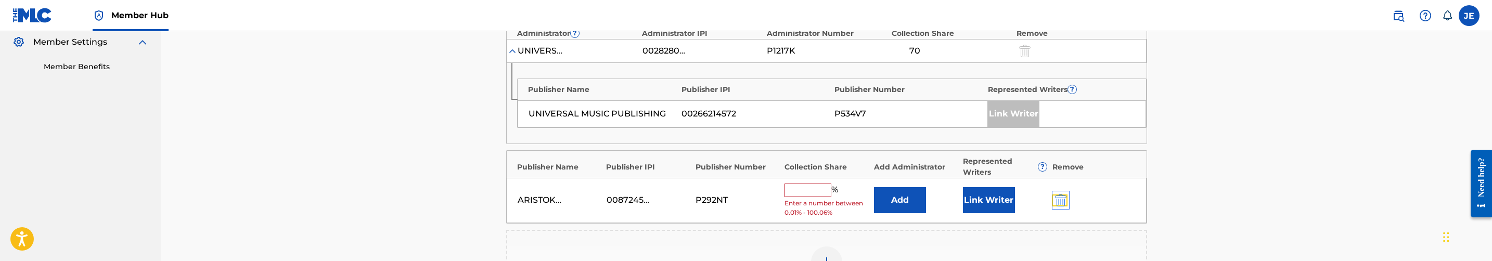
click at [1056, 200] on img "submit" at bounding box center [1060, 200] width 11 height 12
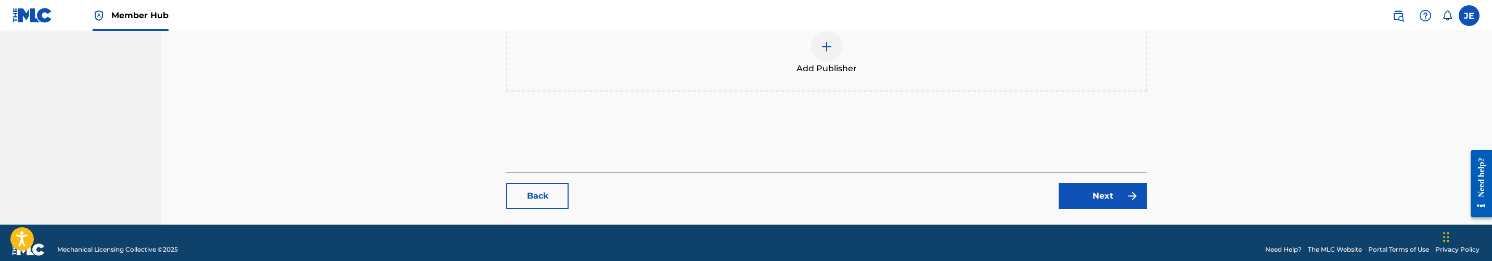
scroll to position [462, 0]
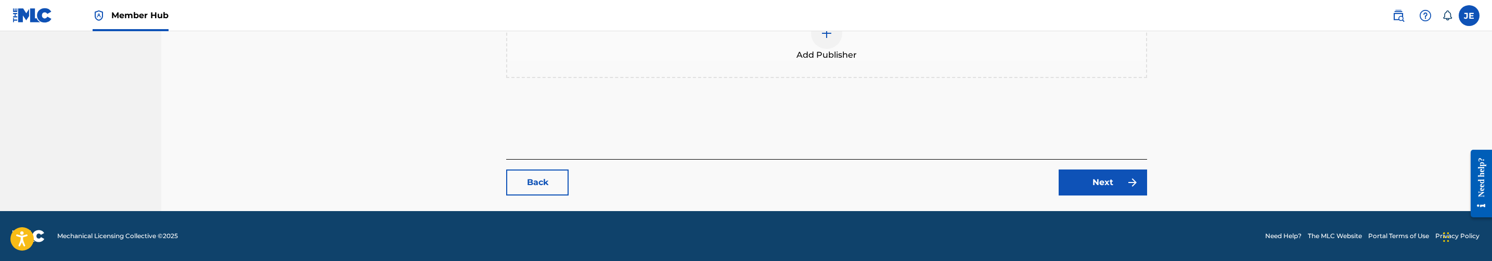
click at [832, 39] on img at bounding box center [826, 33] width 12 height 12
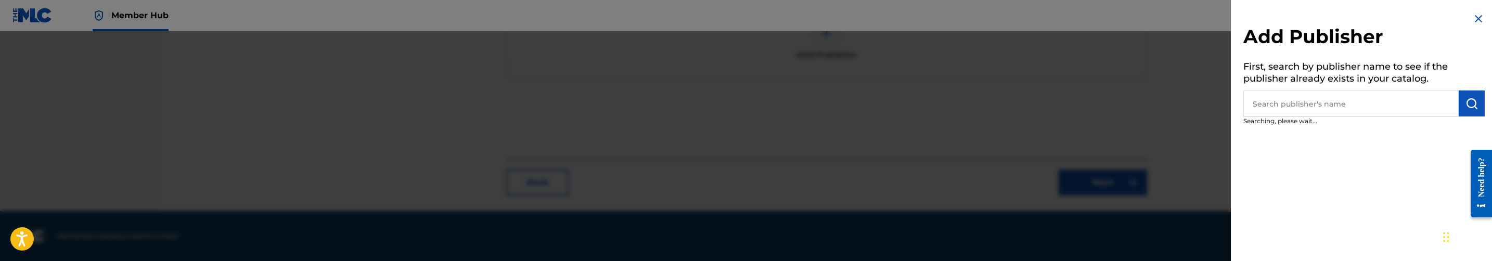
click at [1375, 106] on input "text" at bounding box center [1350, 104] width 215 height 26
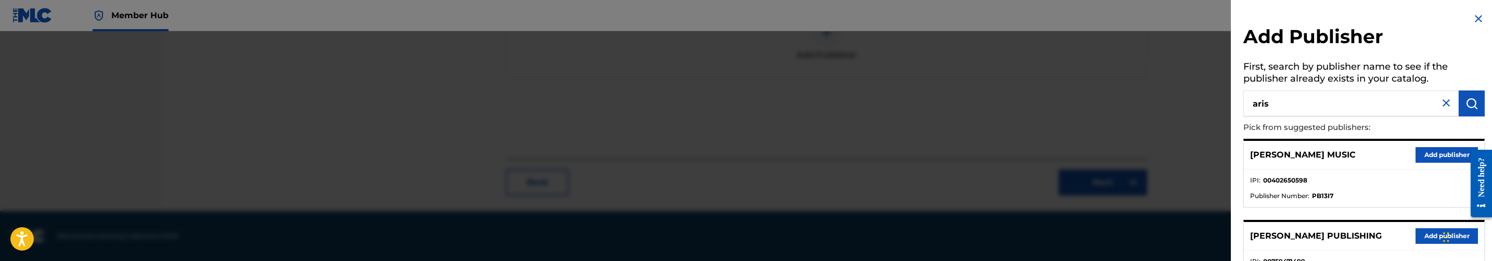
type input "aris"
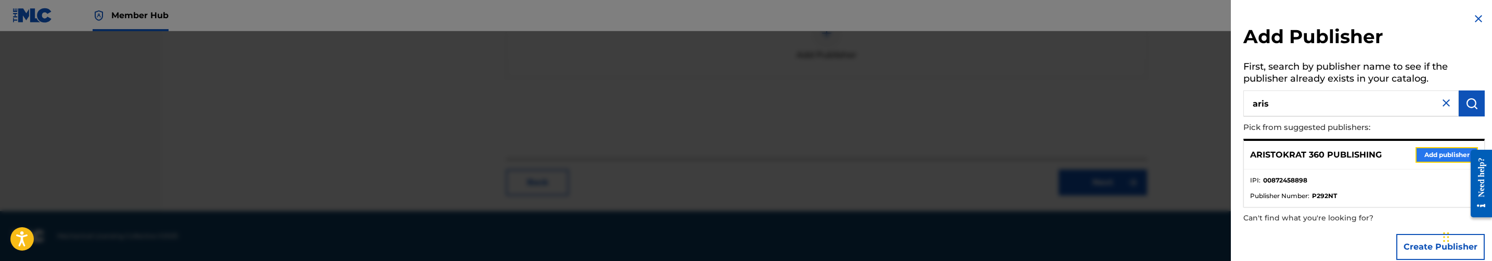
click at [1425, 156] on button "Add publisher" at bounding box center [1447, 155] width 62 height 16
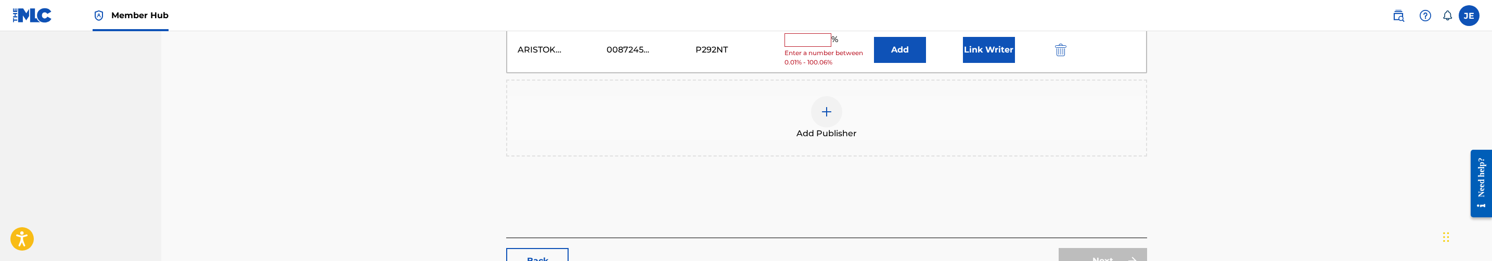
scroll to position [384, 0]
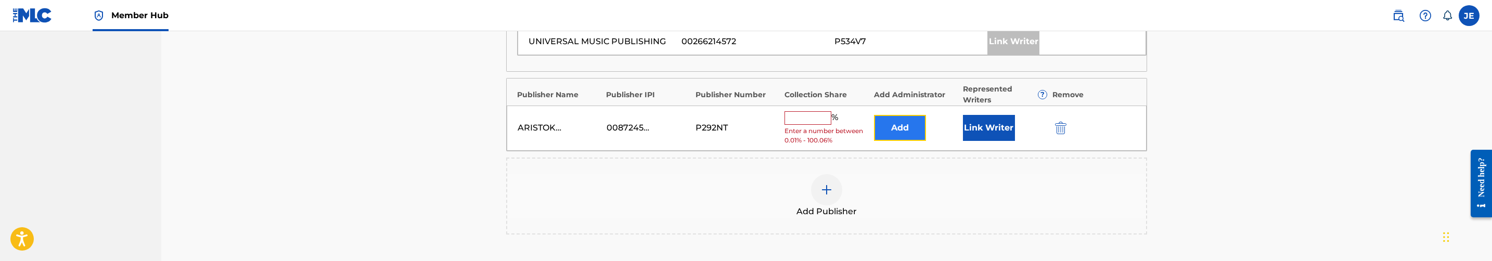
click at [908, 132] on button "Add" at bounding box center [900, 128] width 52 height 26
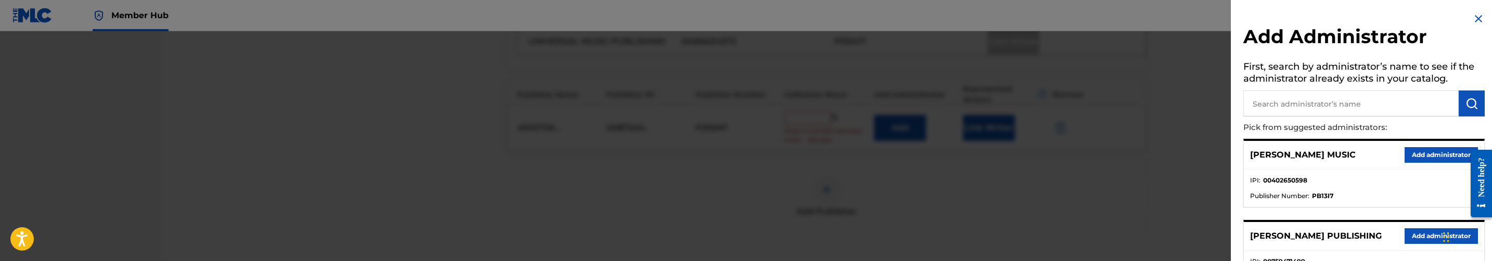
click at [1405, 119] on p "Pick from suggested administrators:" at bounding box center [1334, 128] width 182 height 22
click at [1406, 104] on input "text" at bounding box center [1350, 104] width 215 height 26
type input "mezzo"
click at [1430, 155] on button "Add administrator" at bounding box center [1441, 155] width 73 height 16
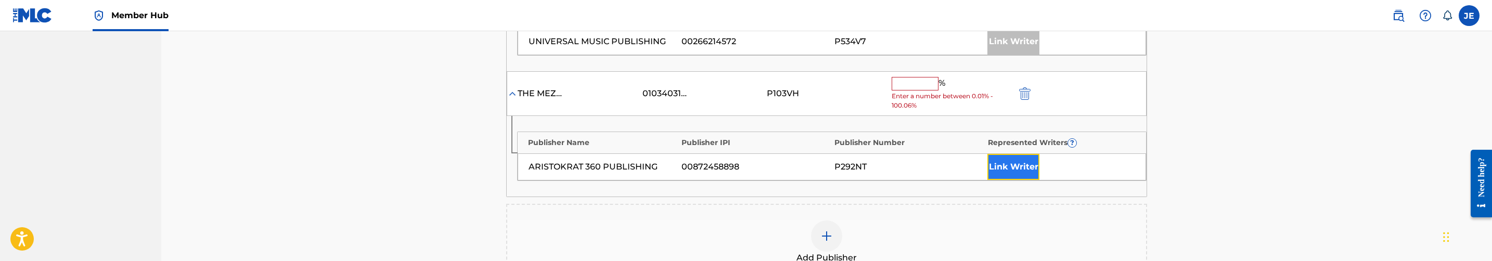
click at [1007, 171] on button "Link Writer" at bounding box center [1013, 167] width 52 height 26
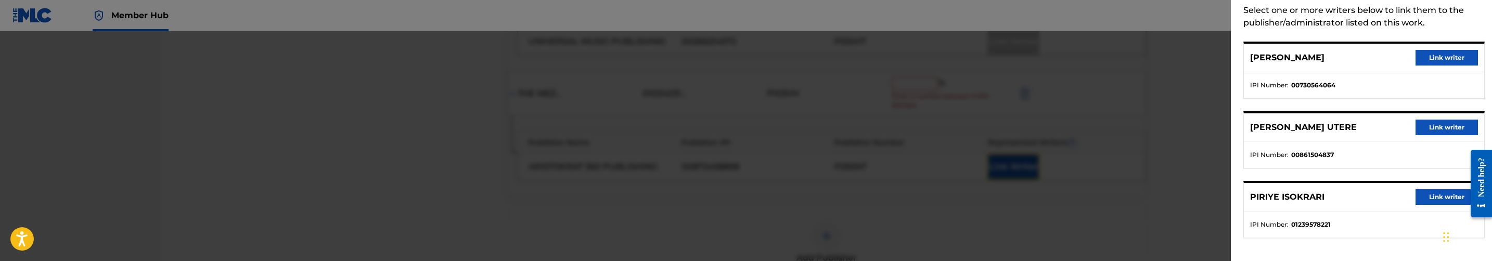
scroll to position [55, 0]
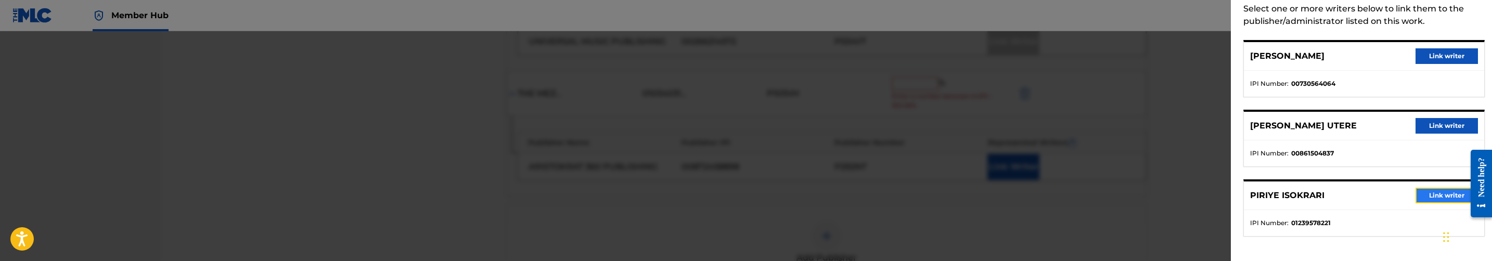
click at [1444, 192] on button "Link writer" at bounding box center [1447, 196] width 62 height 16
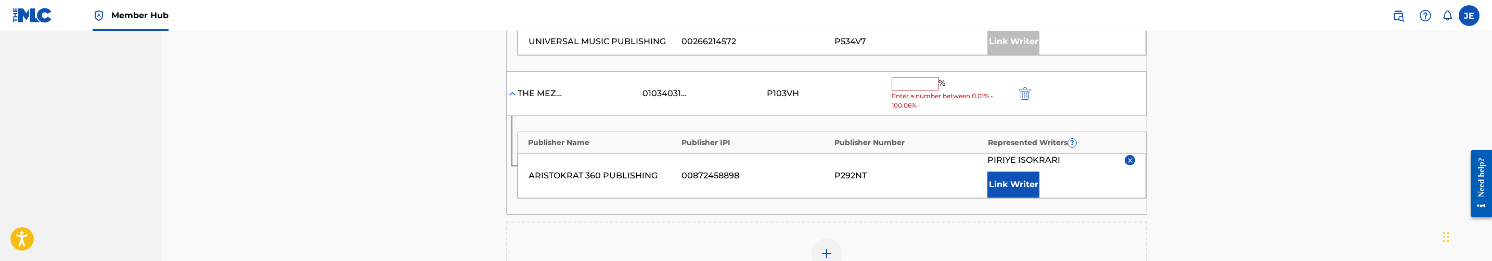
click at [907, 82] on input "text" at bounding box center [915, 84] width 47 height 14
click at [901, 88] on input "text" at bounding box center [915, 84] width 47 height 14
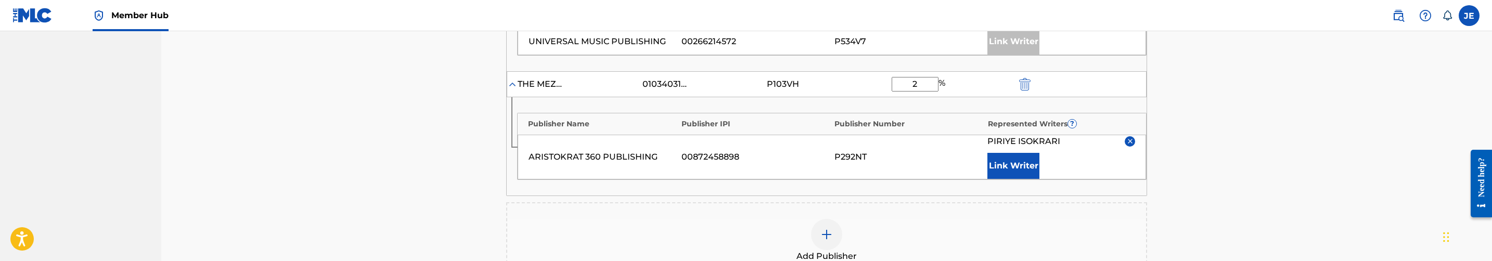
type input "25"
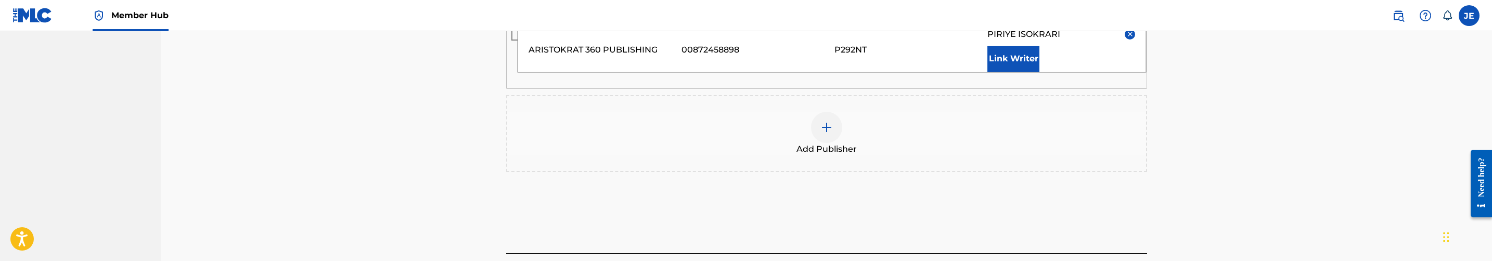
scroll to position [587, 0]
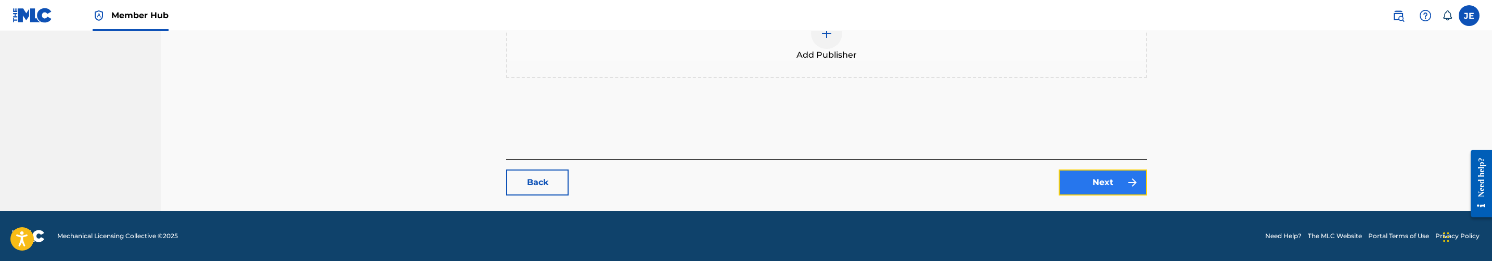
click at [1126, 189] on img at bounding box center [1132, 182] width 12 height 12
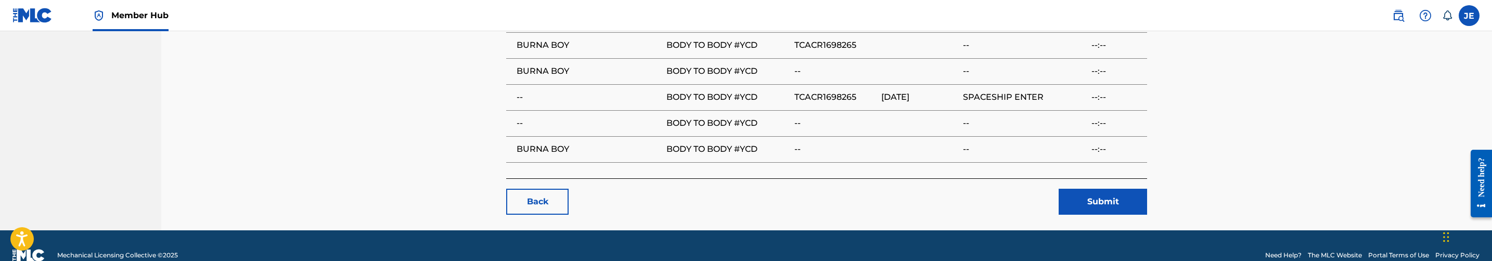
scroll to position [1013, 0]
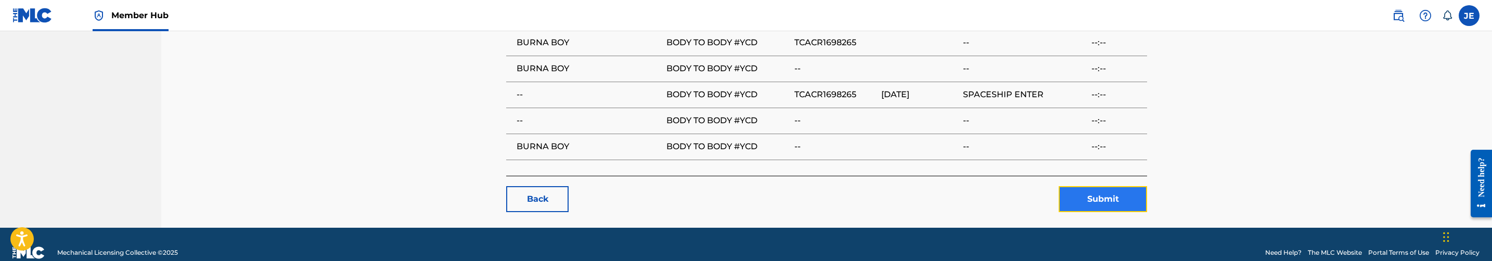
click at [1117, 186] on button "Submit" at bounding box center [1103, 199] width 88 height 26
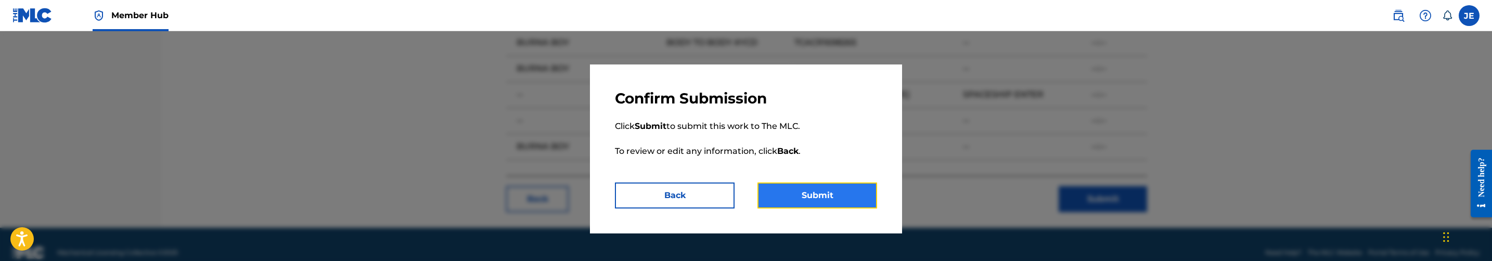
click at [851, 194] on button "Submit" at bounding box center [817, 196] width 120 height 26
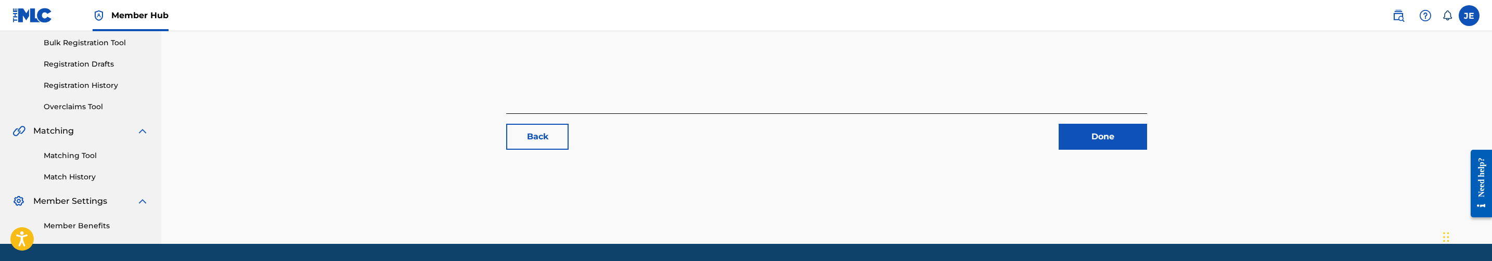
scroll to position [156, 0]
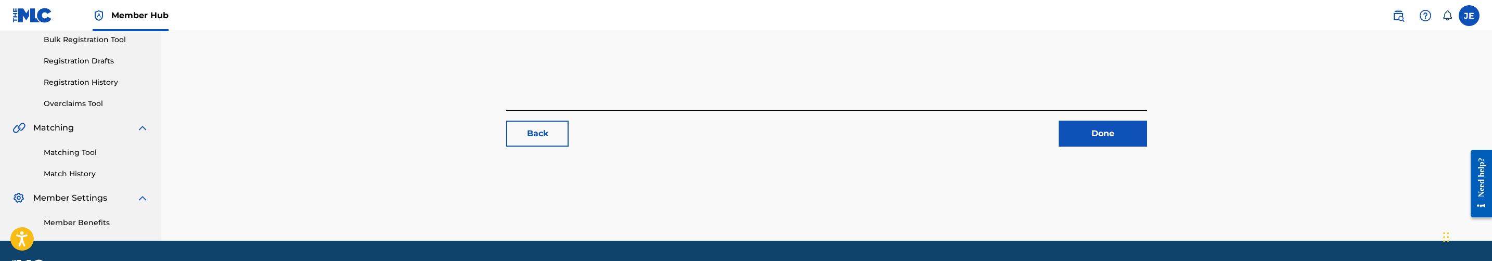
drag, startPoint x: 83, startPoint y: 151, endPoint x: 177, endPoint y: 150, distance: 94.2
click at [83, 151] on link "Matching Tool" at bounding box center [96, 152] width 105 height 11
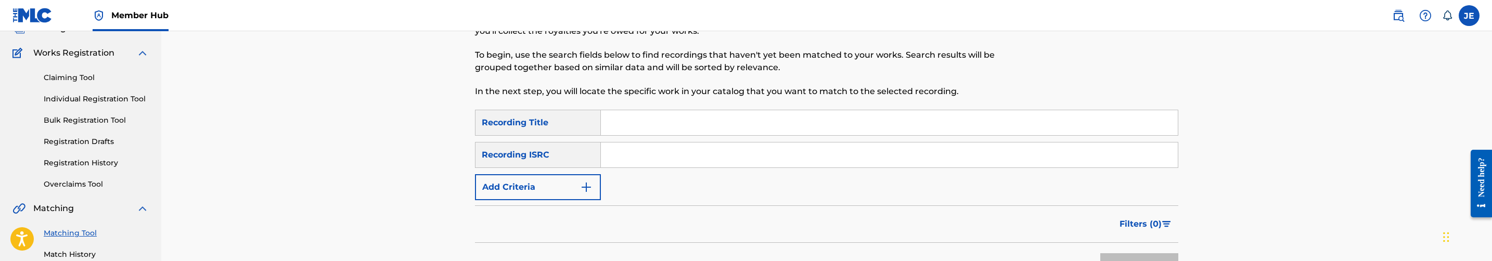
scroll to position [78, 0]
click at [723, 152] on input "Search Form" at bounding box center [889, 152] width 577 height 25
paste input "TCACR1698265"
type input "TCACR1698265"
click at [1100, 251] on button "Search" at bounding box center [1139, 264] width 78 height 26
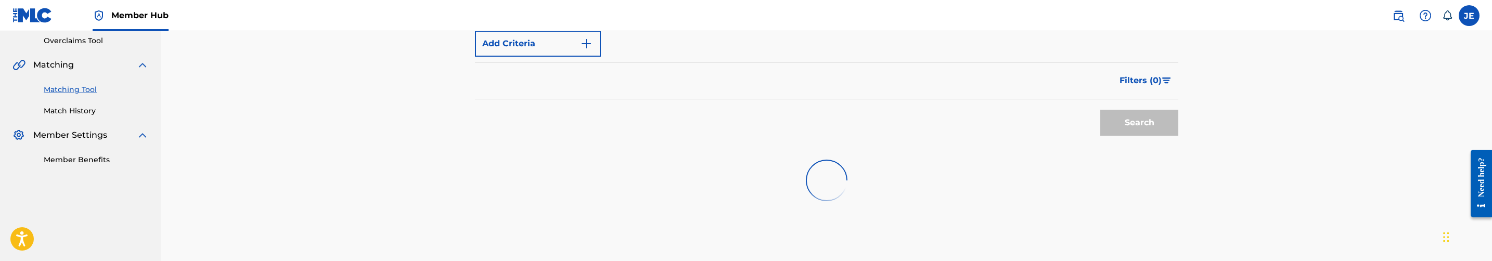
scroll to position [234, 0]
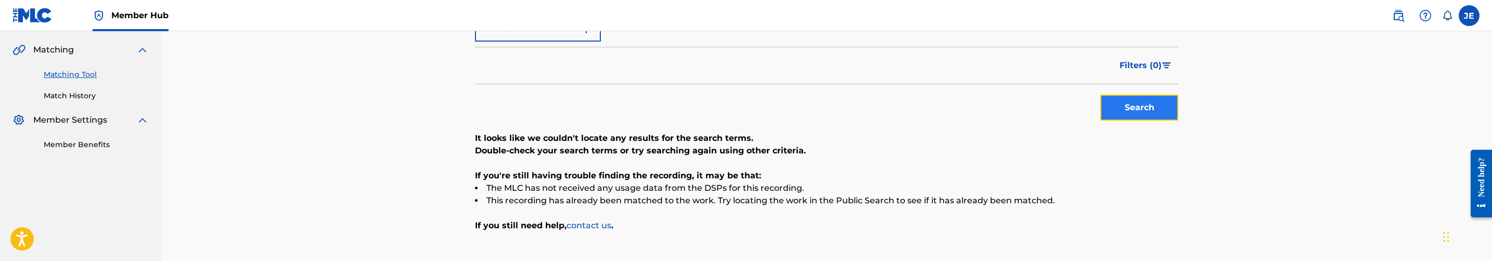
click at [1139, 108] on button "Search" at bounding box center [1139, 108] width 78 height 26
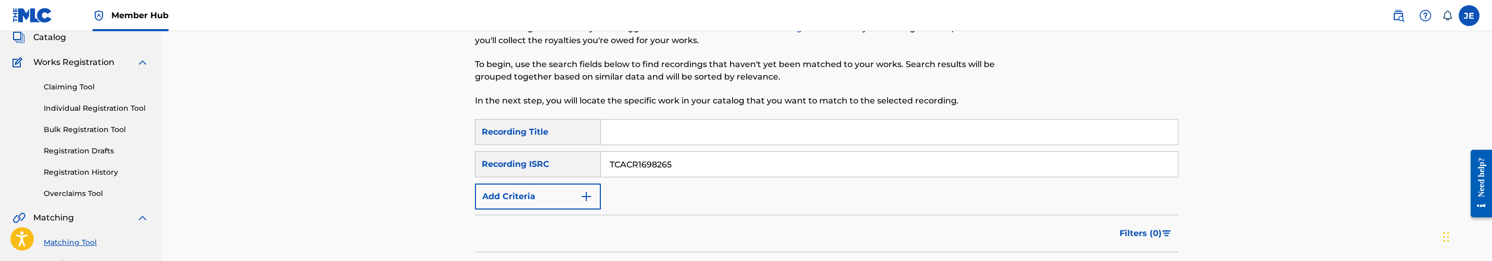
scroll to position [0, 0]
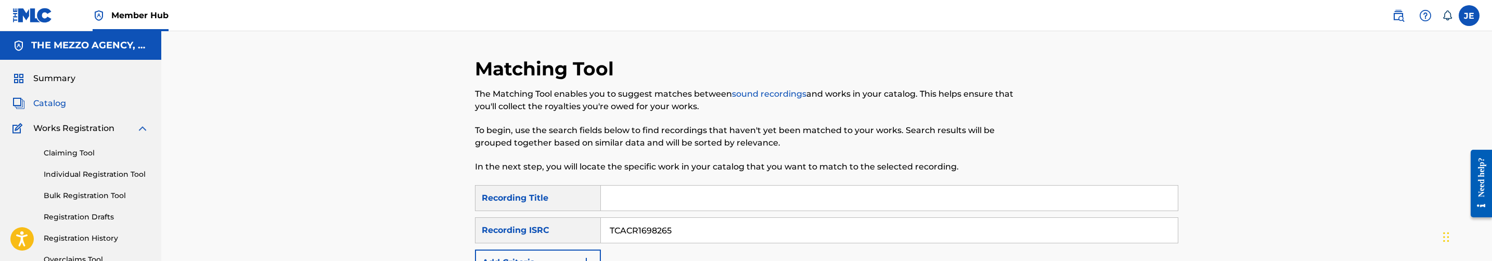
click at [60, 101] on span "Catalog" at bounding box center [49, 103] width 33 height 12
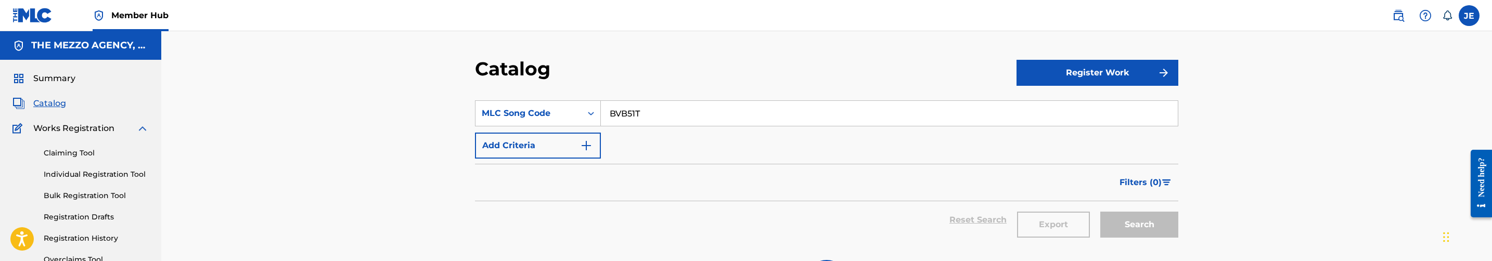
click at [654, 118] on input "BVB51T" at bounding box center [889, 113] width 577 height 25
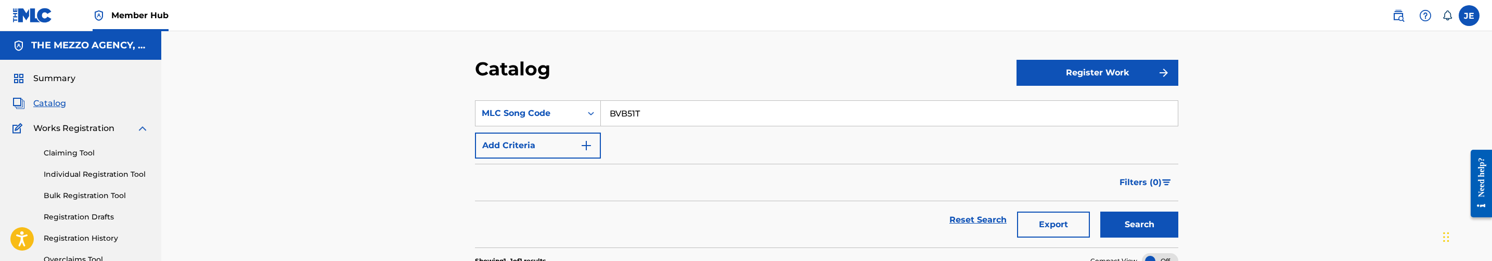
click at [654, 118] on input "BVB51T" at bounding box center [889, 113] width 577 height 25
paste input "R"
type input "BVB51R"
click at [1163, 222] on button "Search" at bounding box center [1139, 225] width 78 height 26
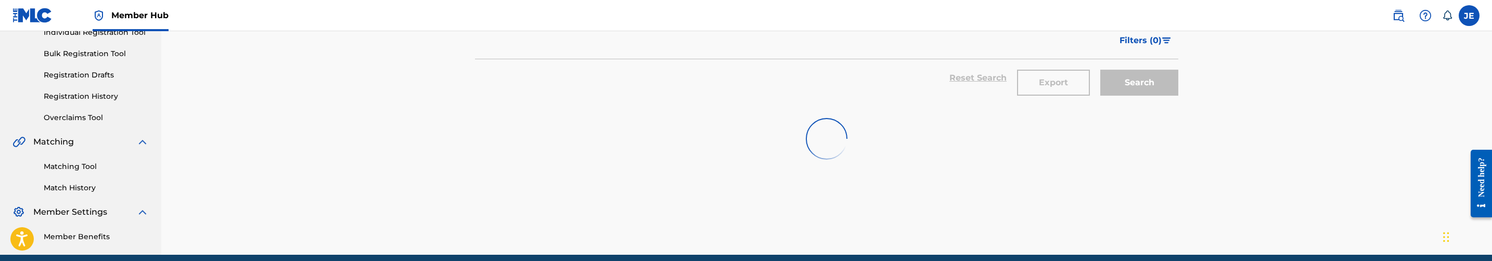
scroll to position [156, 0]
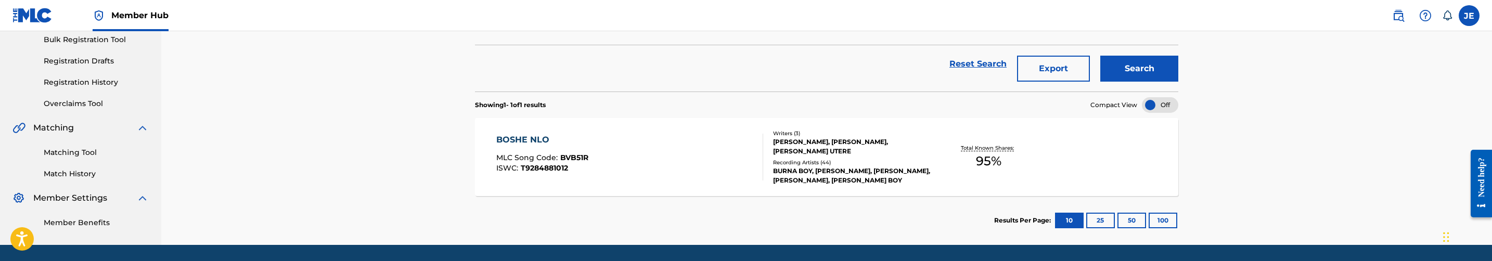
click at [697, 158] on div "BOSHE NLO MLC Song Code : BVB51R ISWC : T9284881012" at bounding box center [629, 157] width 267 height 47
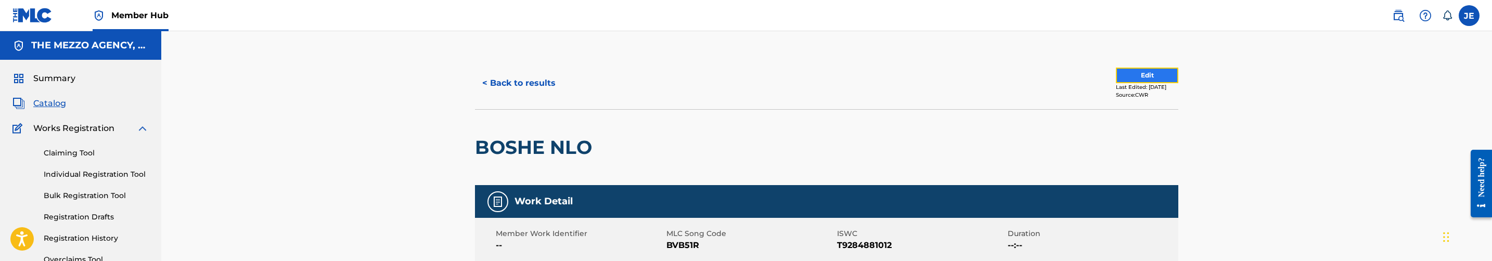
click at [1127, 68] on button "Edit" at bounding box center [1147, 76] width 62 height 16
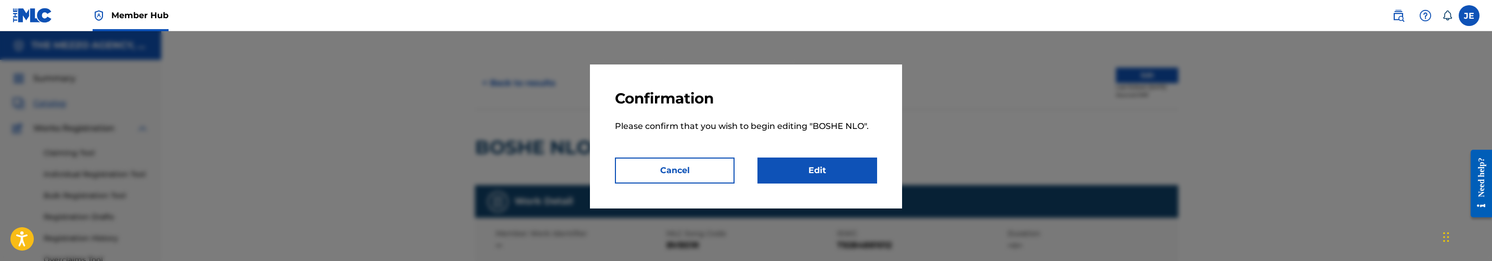
click at [799, 185] on div "Confirmation Please confirm that you wish to begin editing " BOSHE NLO ". Cance…" at bounding box center [746, 137] width 312 height 144
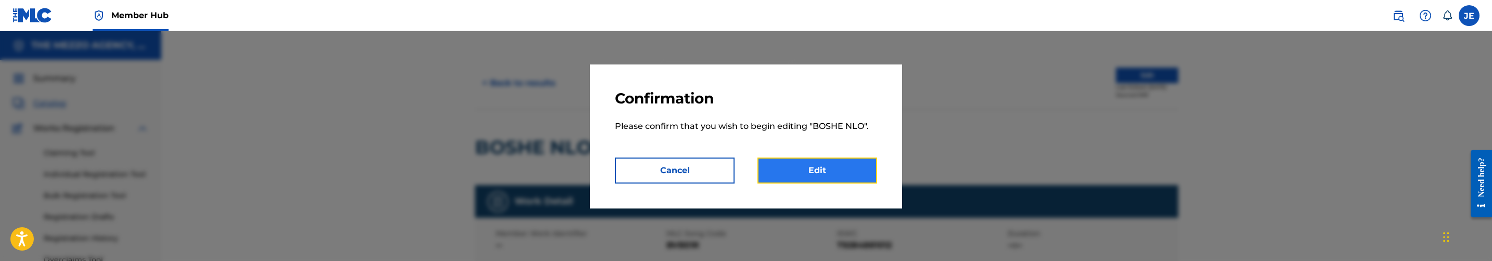
click at [843, 169] on link "Edit" at bounding box center [817, 171] width 120 height 26
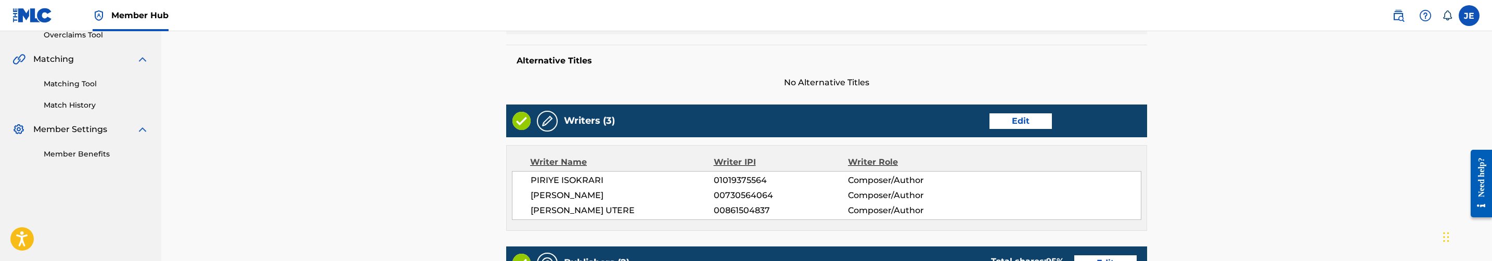
scroll to position [234, 0]
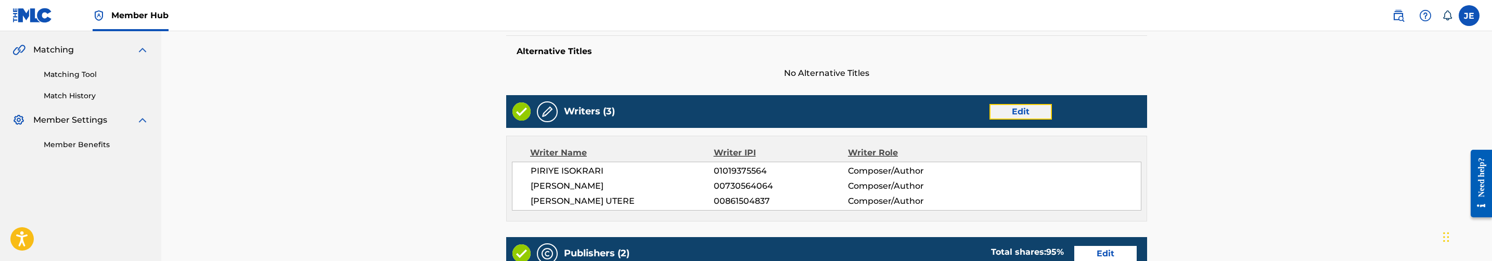
click at [1021, 111] on link "Edit" at bounding box center [1020, 112] width 62 height 16
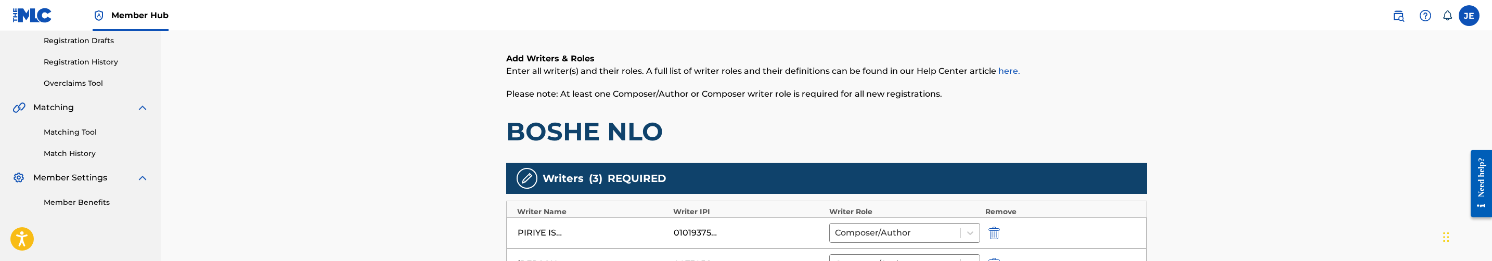
scroll to position [234, 0]
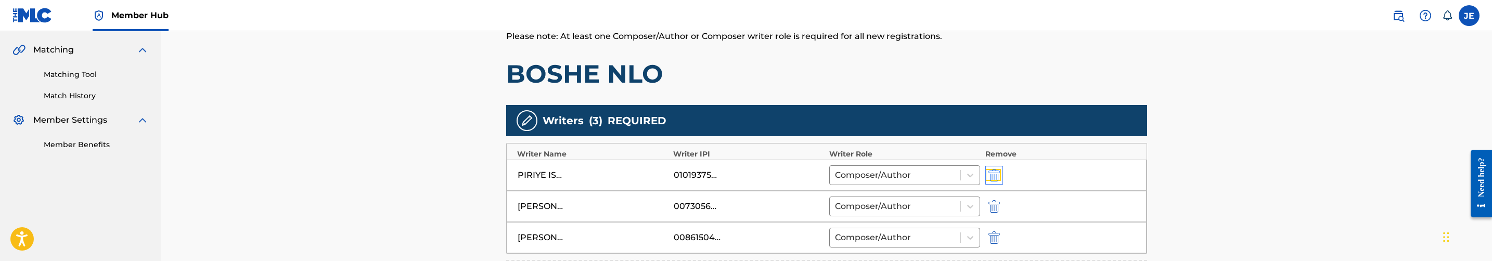
click at [999, 180] on img "submit" at bounding box center [993, 175] width 11 height 12
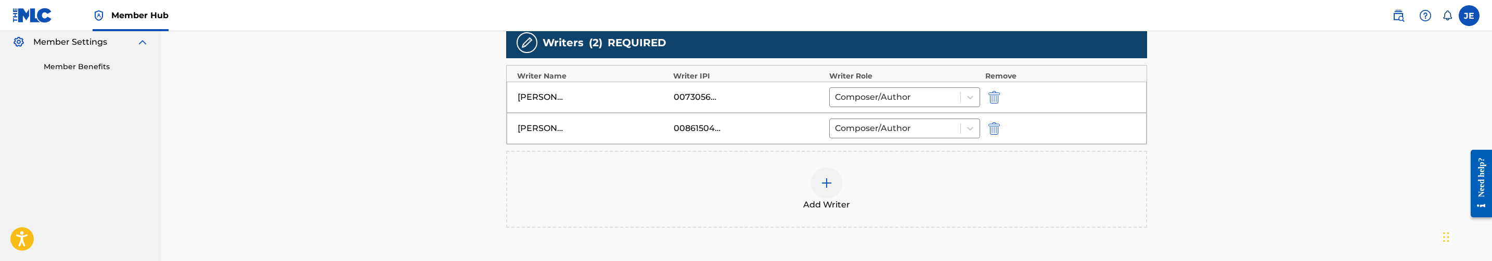
click at [826, 194] on div at bounding box center [826, 183] width 31 height 31
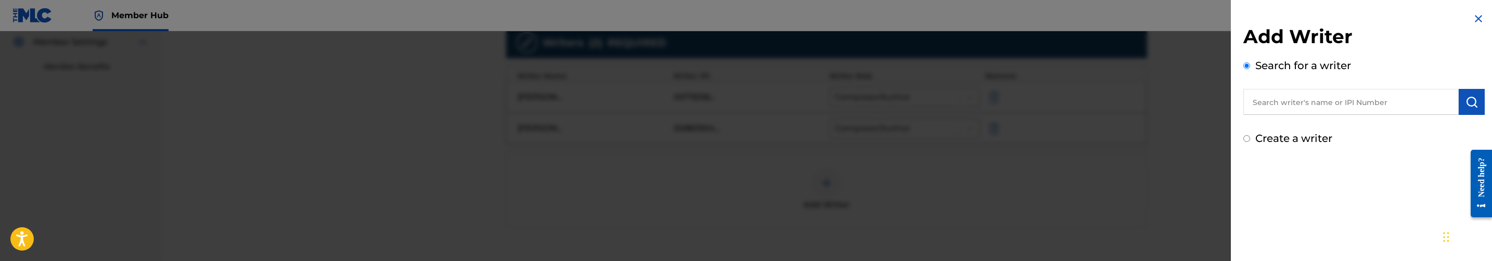
click at [1311, 142] on label "Create a writer" at bounding box center [1293, 138] width 77 height 12
radio input "true"
click at [1250, 142] on input "Create a writer" at bounding box center [1246, 138] width 7 height 7
radio input "false"
radio input "true"
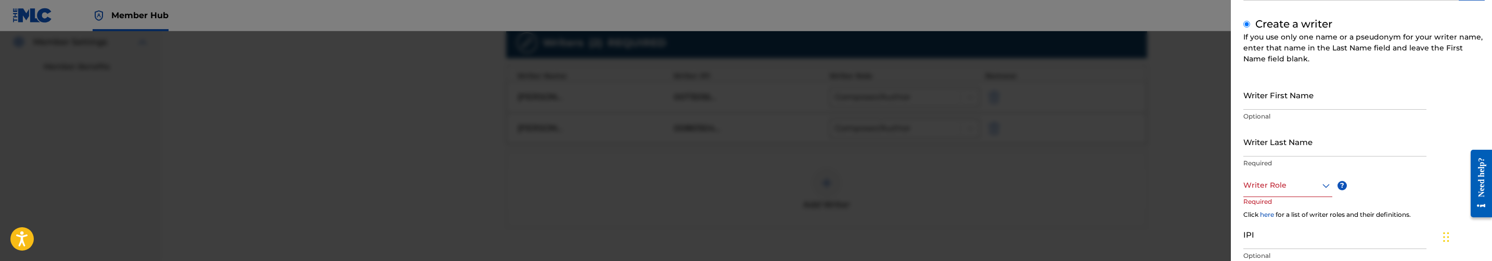
scroll to position [156, 0]
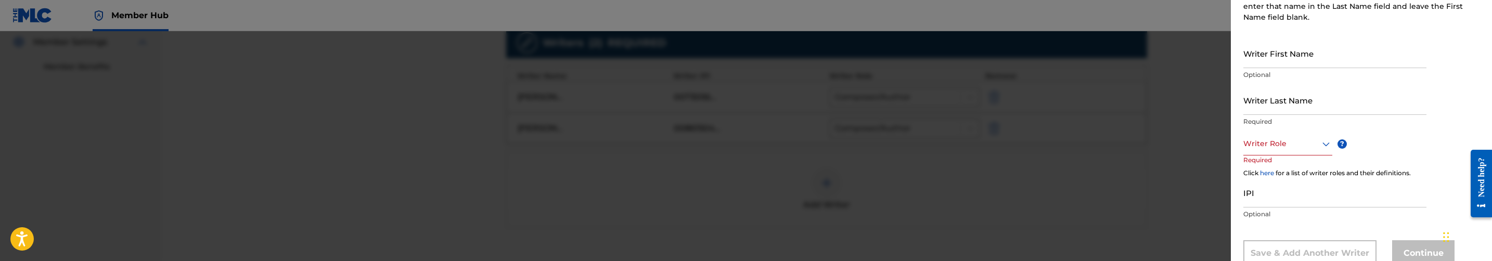
click at [1325, 72] on p "Optional" at bounding box center [1334, 74] width 183 height 9
click at [1327, 60] on input "Writer First Name" at bounding box center [1334, 53] width 183 height 30
paste input "PIRIYE ISOKRARI"
click at [1282, 61] on input "PIRIYE ISOKRARI" at bounding box center [1334, 53] width 183 height 30
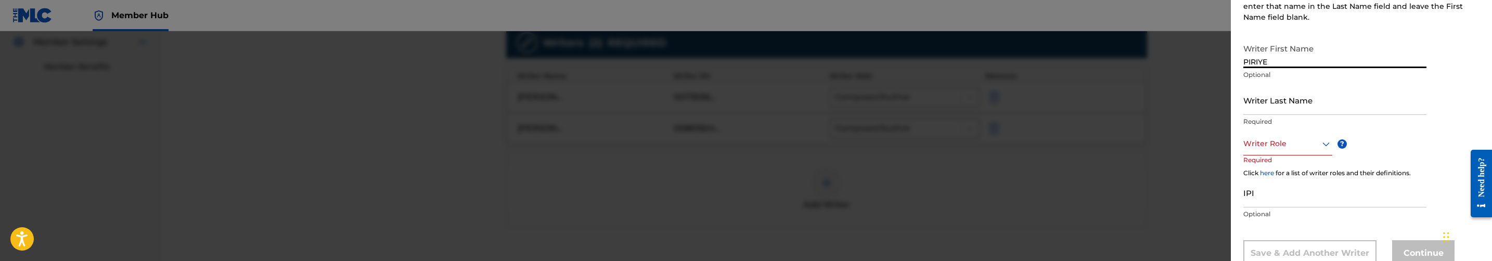
type input "PIRIYE"
click at [1280, 117] on p "Required" at bounding box center [1334, 121] width 183 height 9
click at [1284, 108] on input "Writer Last Name" at bounding box center [1334, 100] width 183 height 30
paste input "ISOKRARI"
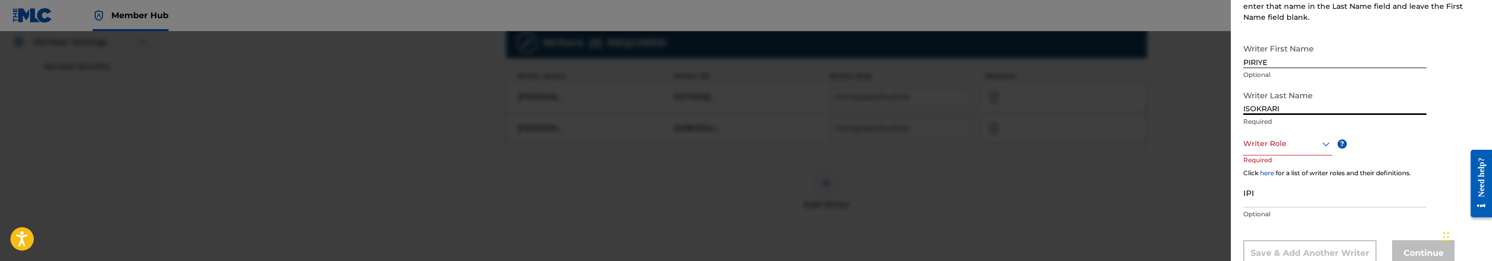
type input "ISOKRARI"
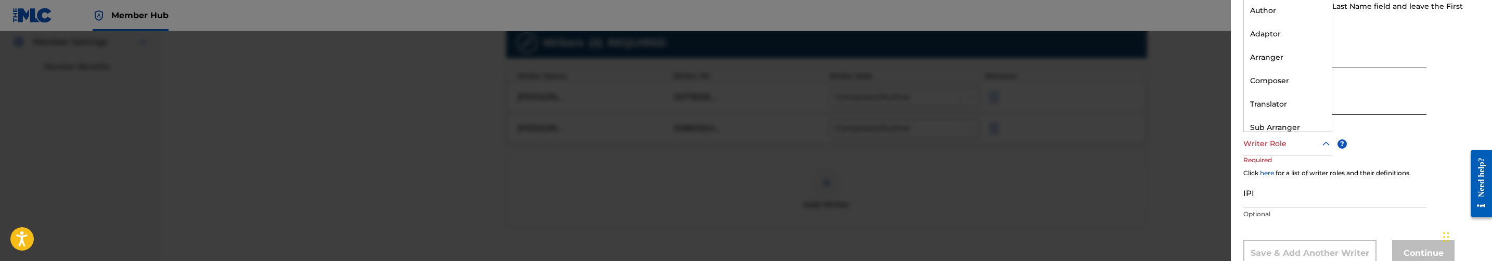
click at [1285, 139] on div at bounding box center [1287, 143] width 89 height 13
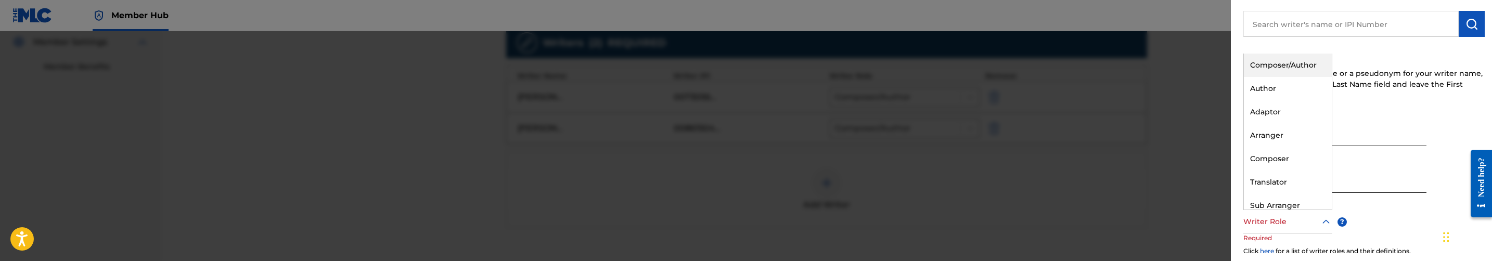
click at [1293, 55] on div "Composer/Author" at bounding box center [1288, 65] width 88 height 23
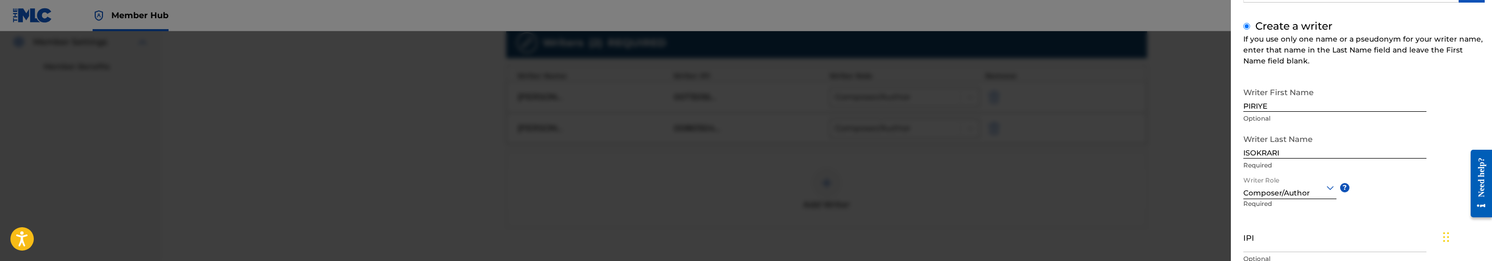
scroll to position [190, 0]
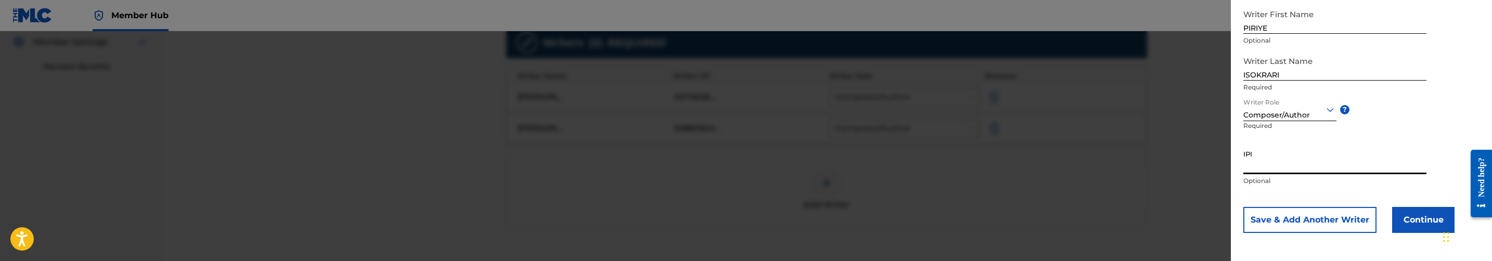
click at [1291, 159] on input "IPI" at bounding box center [1334, 160] width 183 height 30
paste input "1239578221"
click at [1246, 168] on input "1239578221" at bounding box center [1334, 160] width 183 height 30
type input "01239578221"
click at [1418, 221] on button "Continue" at bounding box center [1423, 220] width 62 height 26
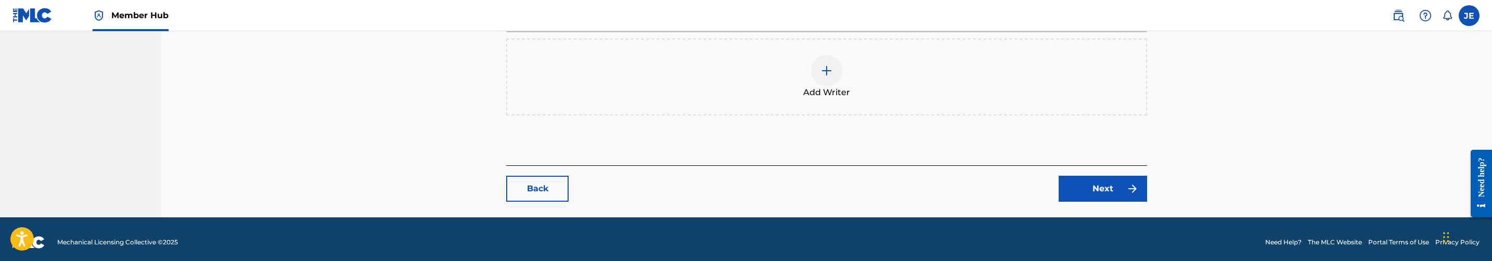
scroll to position [464, 0]
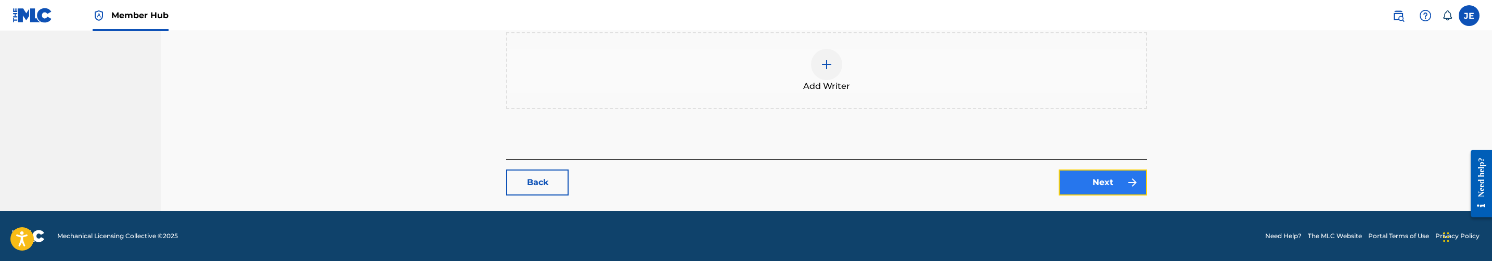
click at [1084, 172] on link "Next" at bounding box center [1103, 183] width 88 height 26
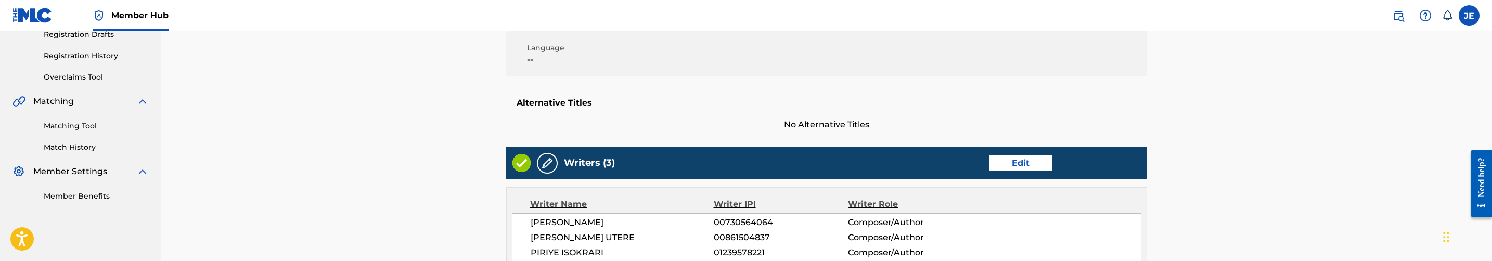
scroll to position [234, 0]
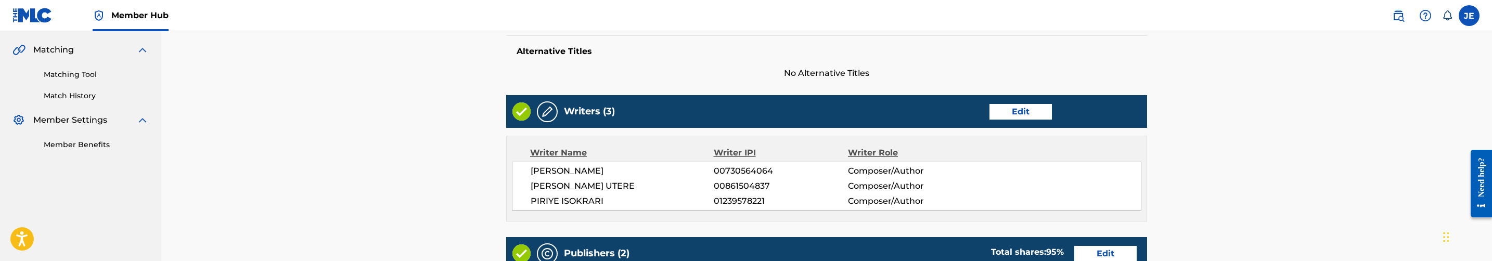
click at [754, 199] on span "01239578221" at bounding box center [781, 201] width 134 height 12
click at [747, 201] on span "01239578221" at bounding box center [781, 201] width 134 height 12
click at [737, 200] on span "01239578221" at bounding box center [781, 201] width 134 height 12
click at [728, 200] on span "01239578221" at bounding box center [781, 201] width 134 height 12
click at [718, 200] on span "01239578221" at bounding box center [781, 201] width 134 height 12
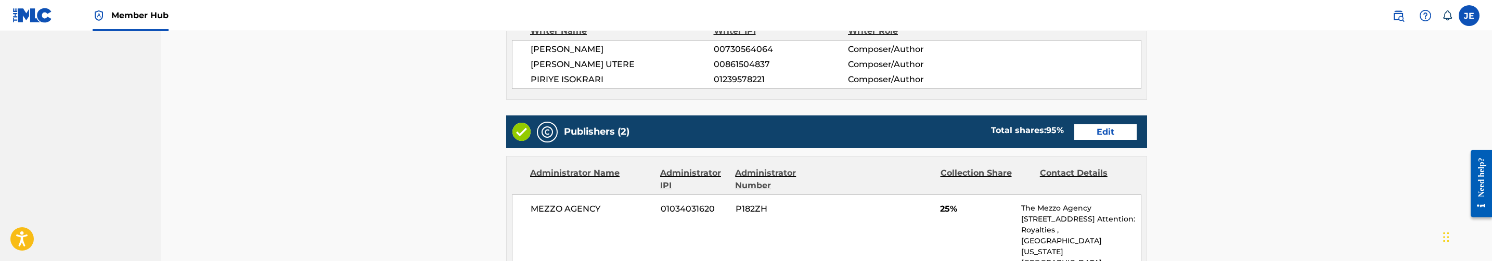
scroll to position [312, 0]
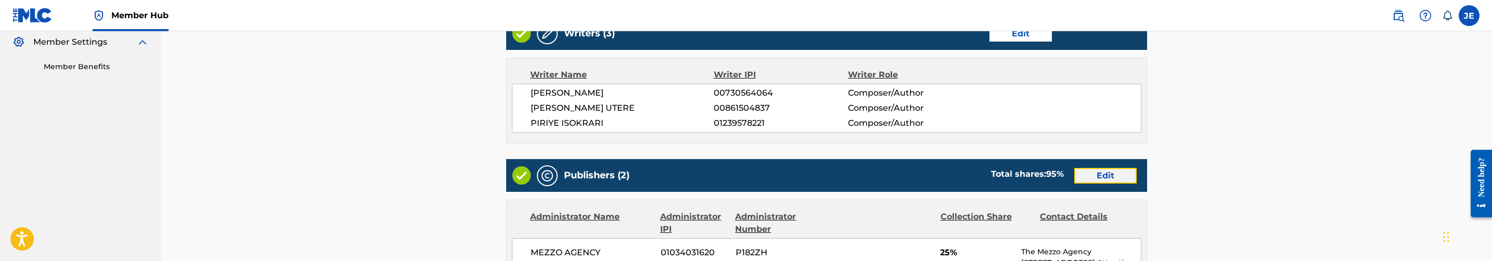
click at [1110, 178] on link "Edit" at bounding box center [1105, 176] width 62 height 16
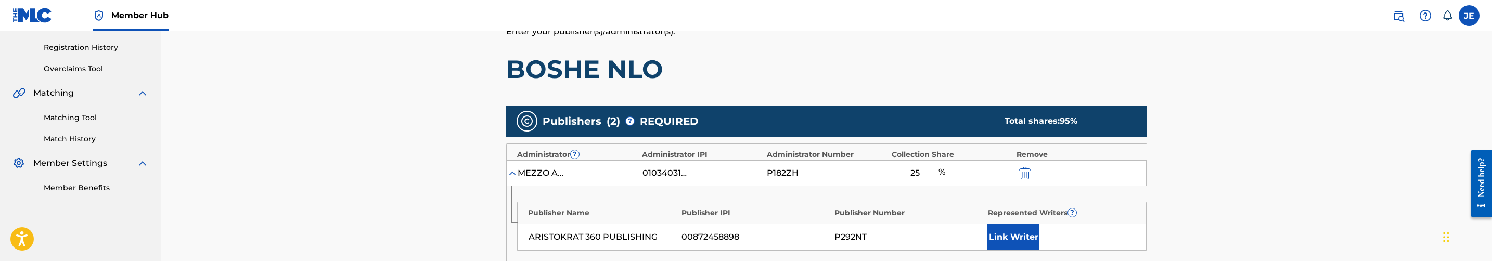
scroll to position [234, 0]
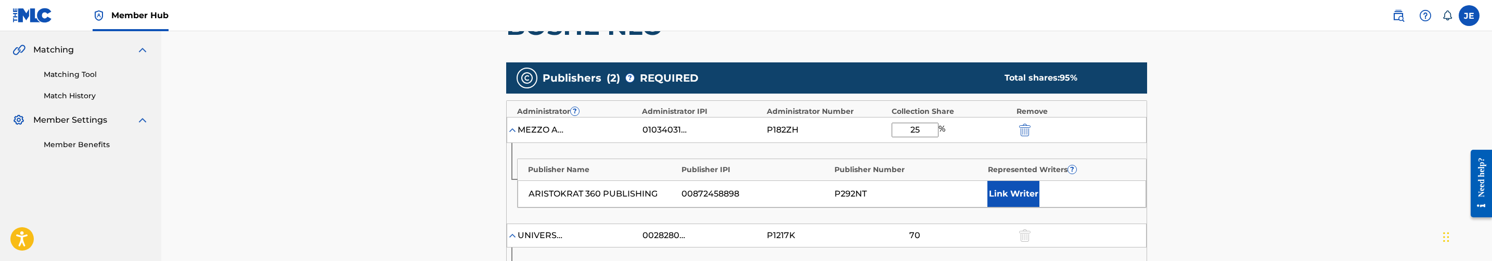
click at [1032, 133] on div at bounding box center [1039, 130] width 47 height 12
click at [1028, 130] on img "submit" at bounding box center [1024, 130] width 11 height 12
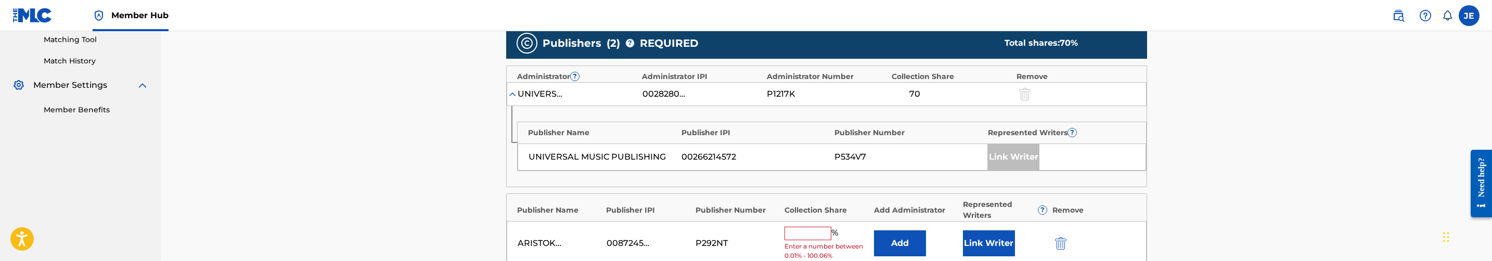
scroll to position [312, 0]
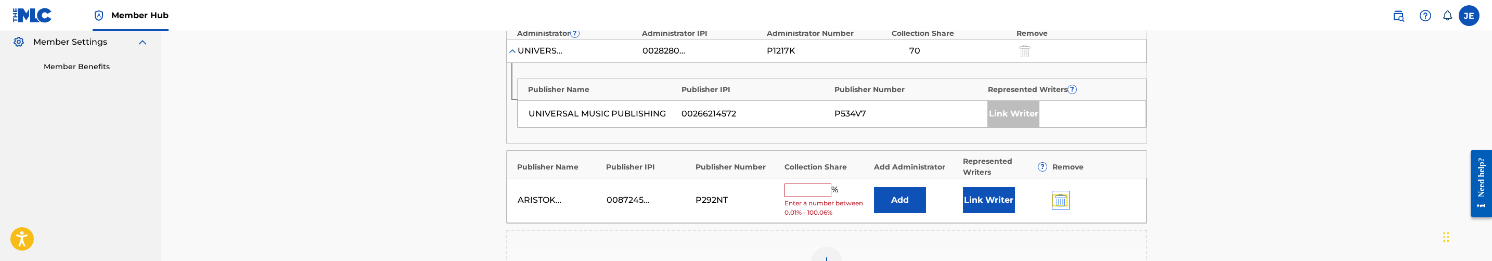
click at [1055, 199] on img "submit" at bounding box center [1060, 200] width 11 height 12
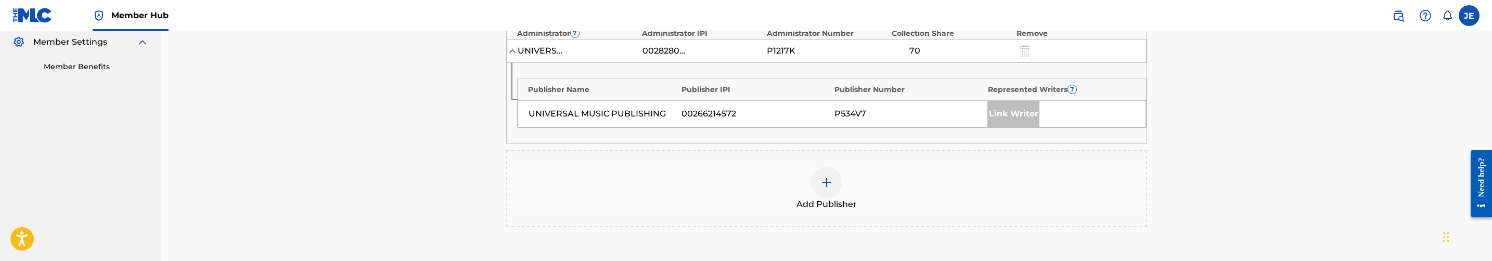
click at [832, 184] on img at bounding box center [826, 182] width 12 height 12
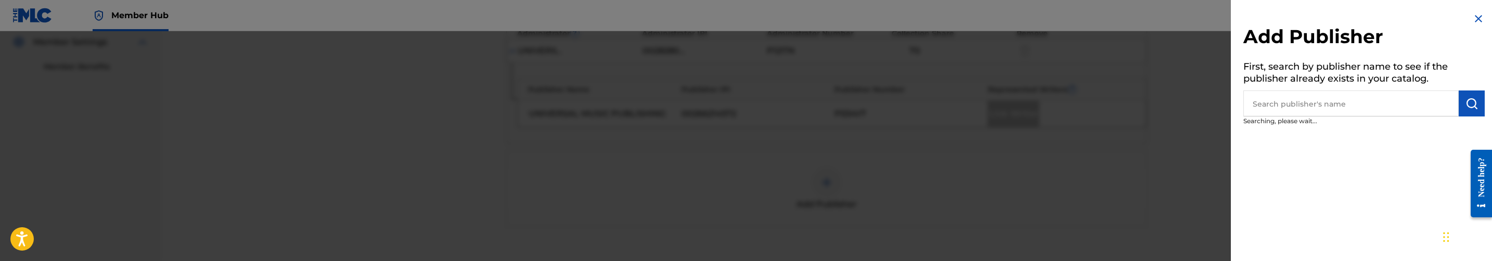
click at [1353, 105] on input "text" at bounding box center [1350, 104] width 215 height 26
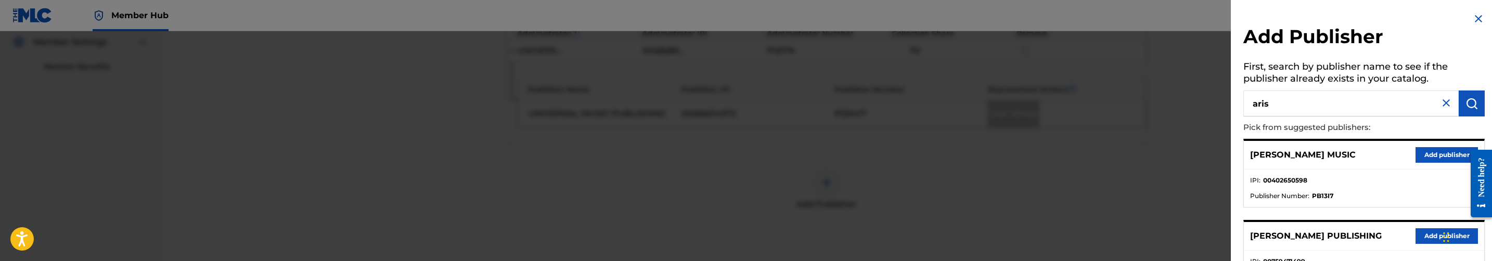
type input "aris"
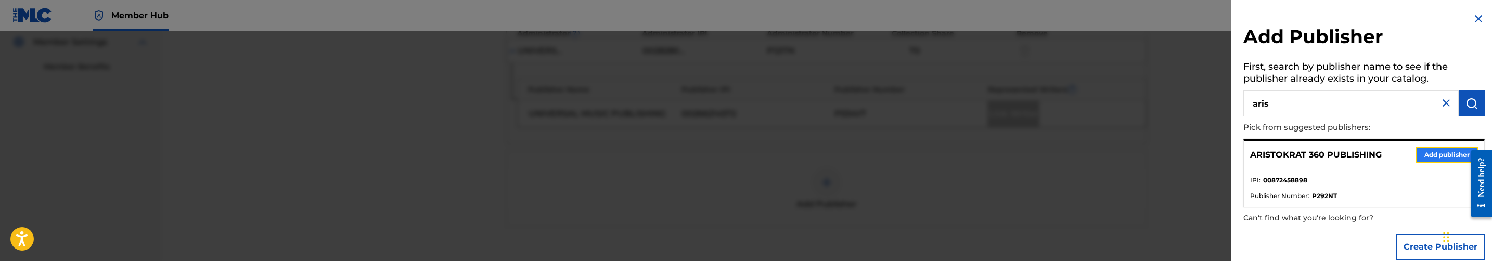
click at [1424, 150] on button "Add publisher" at bounding box center [1447, 155] width 62 height 16
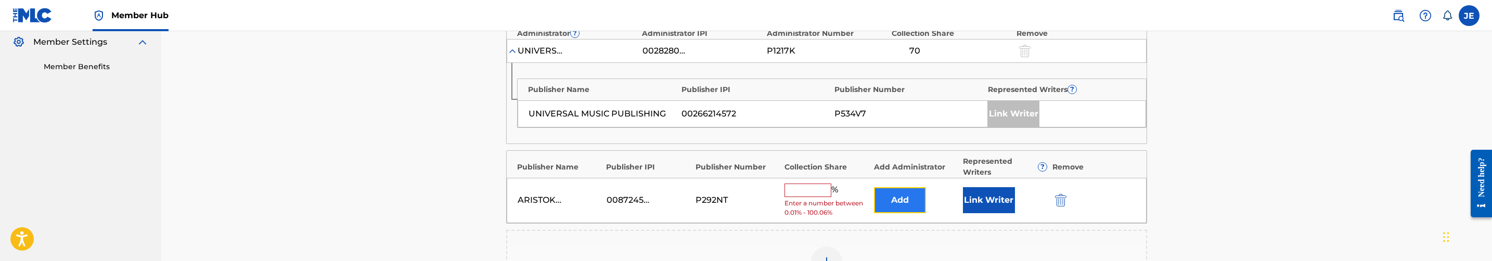
click at [898, 201] on button "Add" at bounding box center [900, 200] width 52 height 26
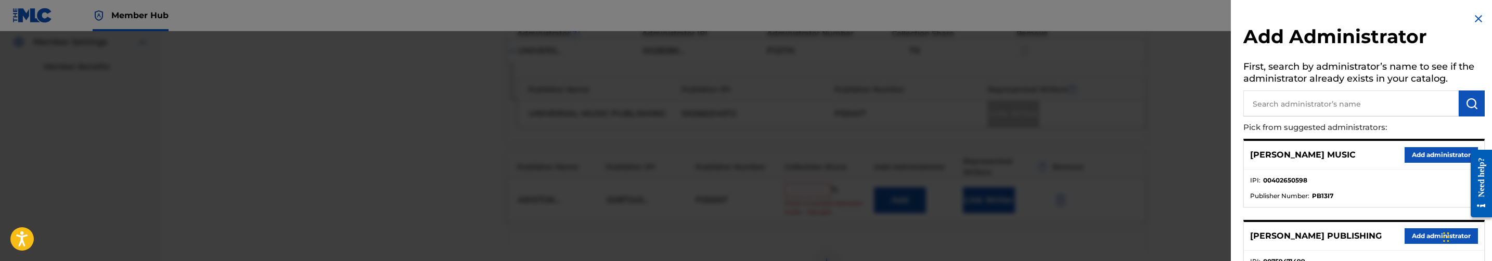
click at [1346, 108] on input "text" at bounding box center [1350, 104] width 215 height 26
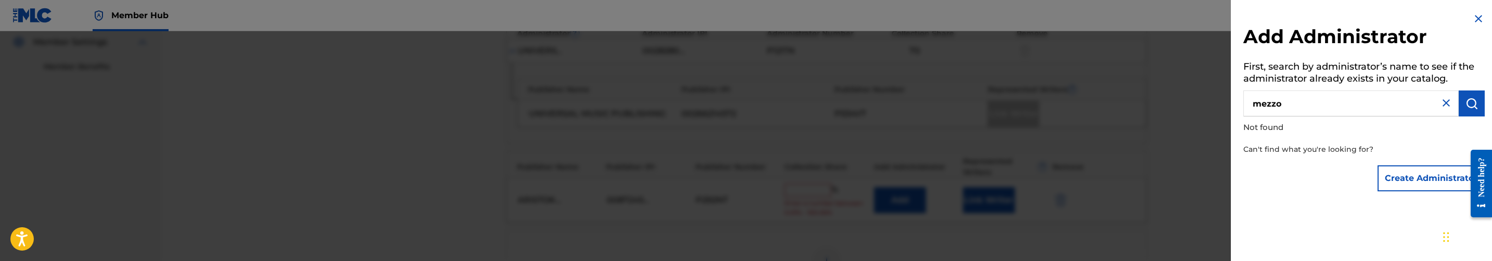
type input "mezzo"
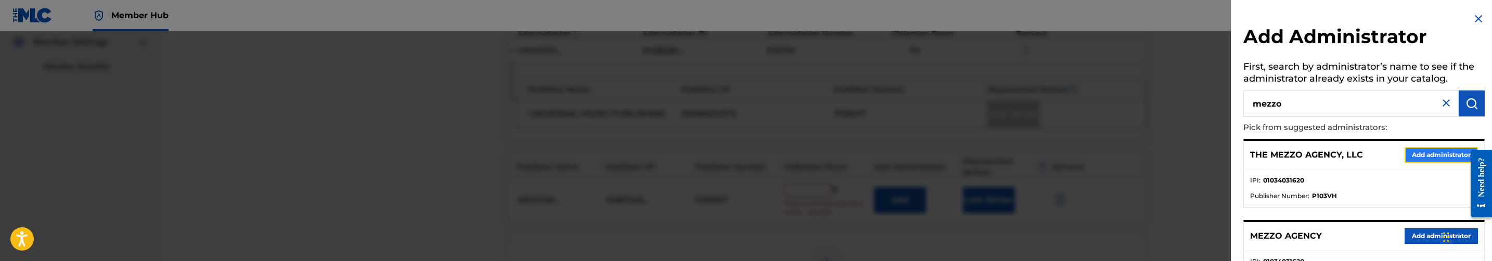
click at [1454, 156] on button "Add administrator" at bounding box center [1441, 155] width 73 height 16
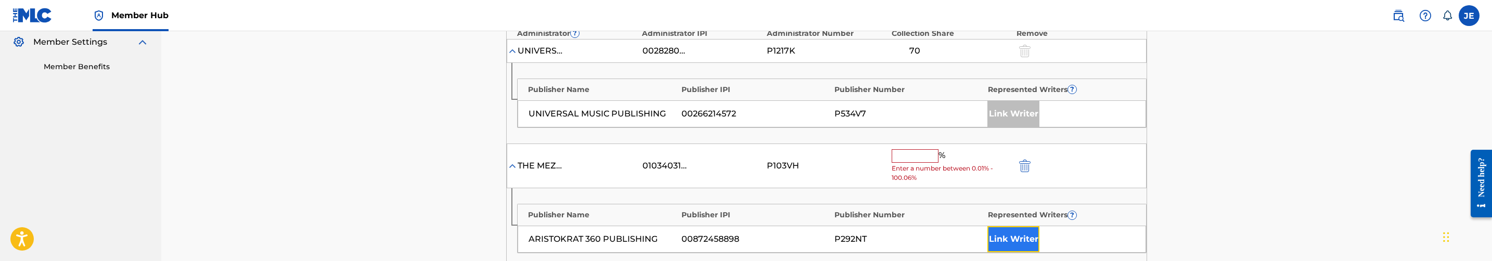
click at [1027, 234] on button "Link Writer" at bounding box center [1013, 239] width 52 height 26
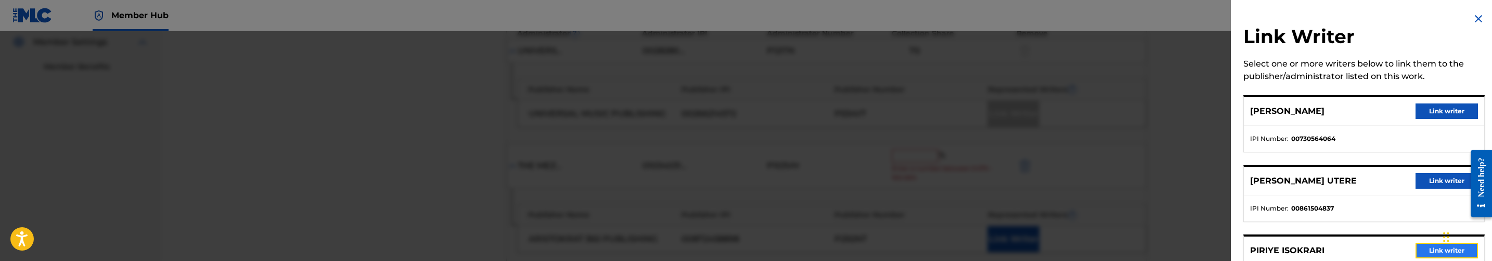
click at [1428, 250] on button "Link writer" at bounding box center [1447, 251] width 62 height 16
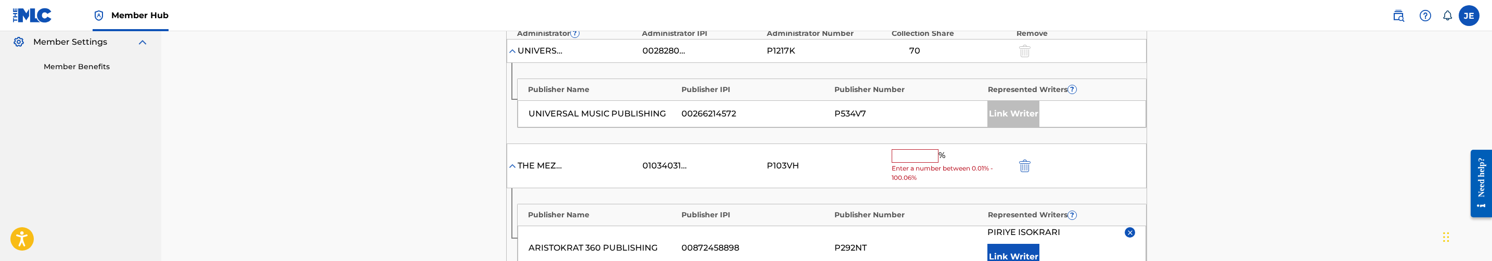
click at [896, 158] on input "text" at bounding box center [915, 156] width 47 height 14
type input "25"
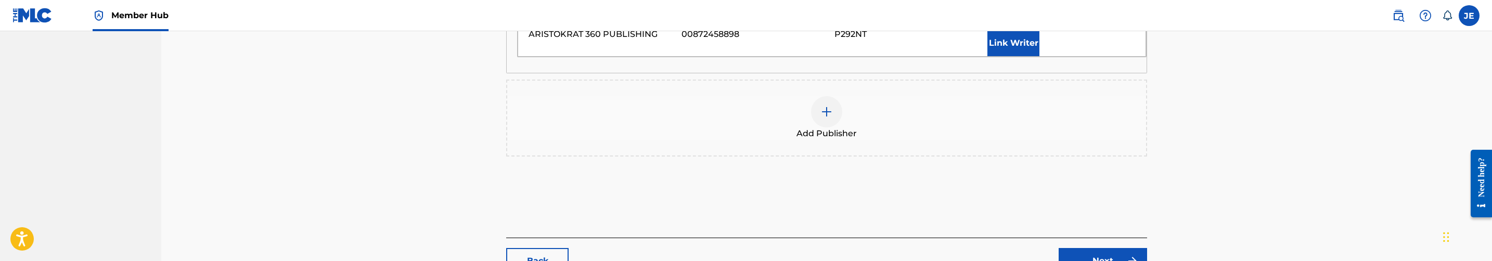
scroll to position [546, 0]
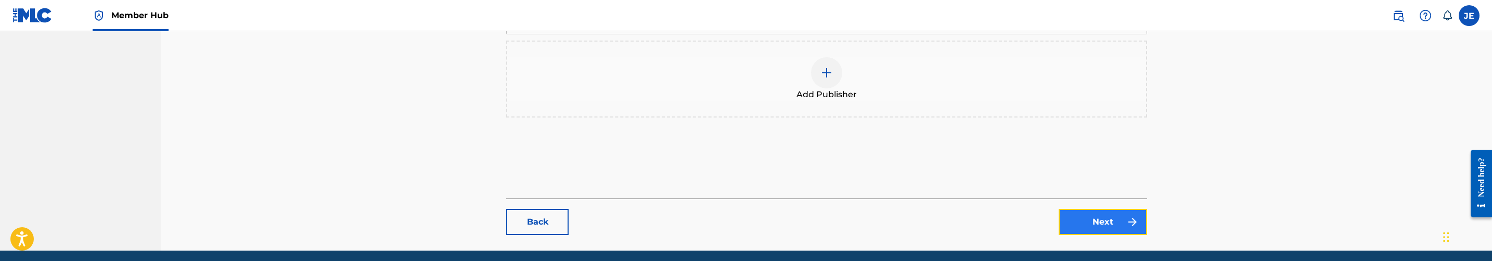
click at [1087, 224] on link "Next" at bounding box center [1103, 222] width 88 height 26
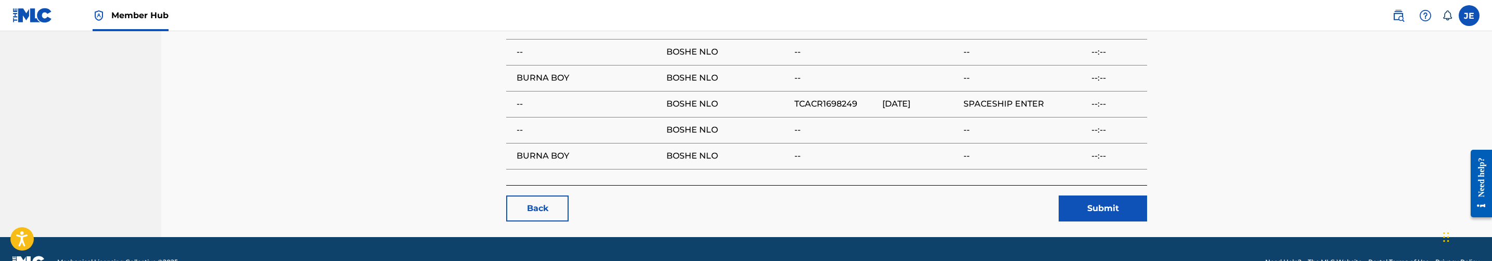
scroll to position [965, 0]
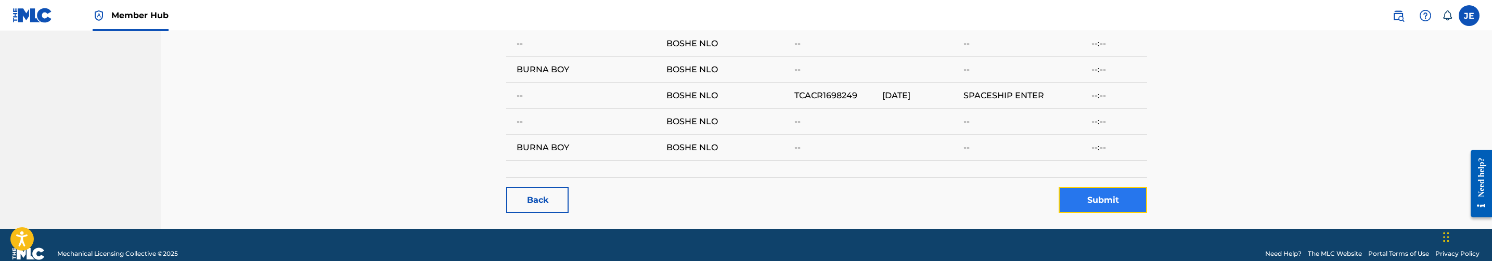
click at [1095, 187] on button "Submit" at bounding box center [1103, 200] width 88 height 26
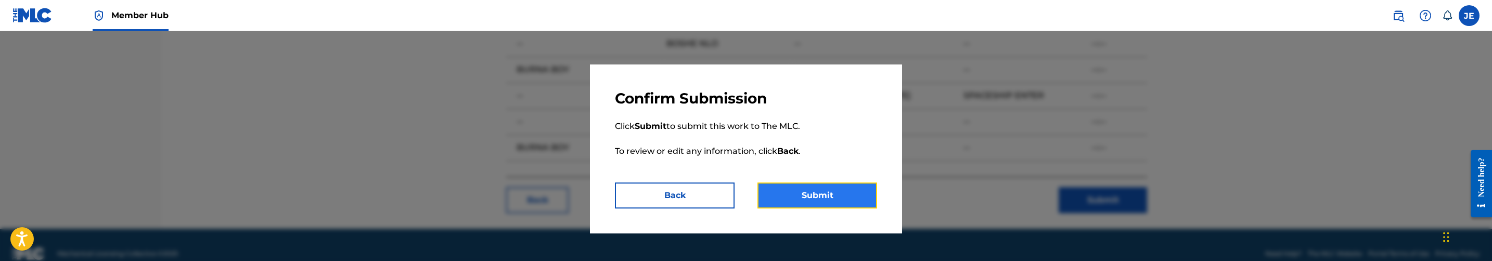
click at [848, 190] on button "Submit" at bounding box center [817, 196] width 120 height 26
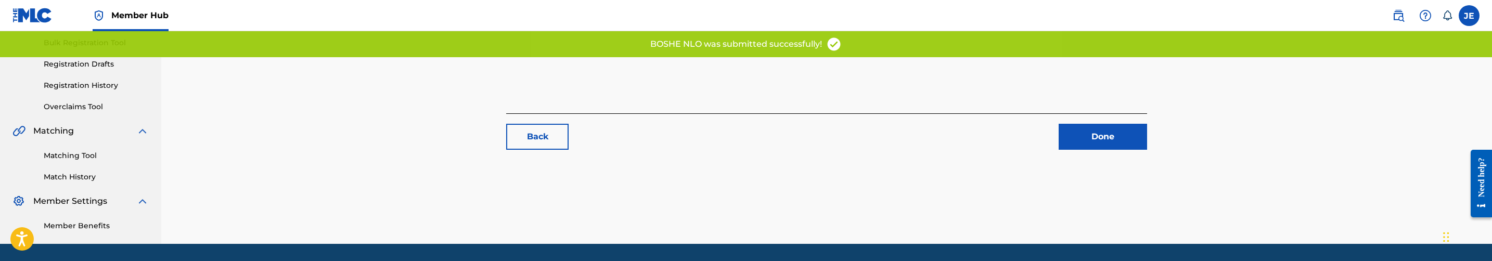
scroll to position [185, 0]
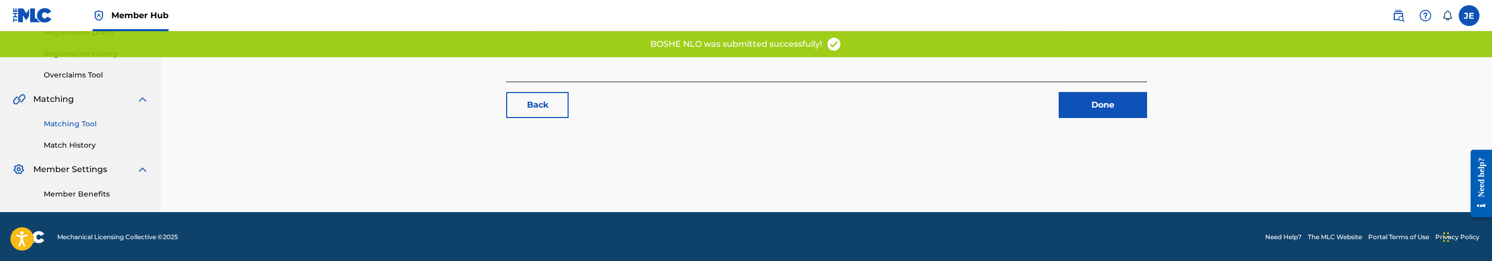
click at [75, 127] on link "Matching Tool" at bounding box center [96, 124] width 105 height 11
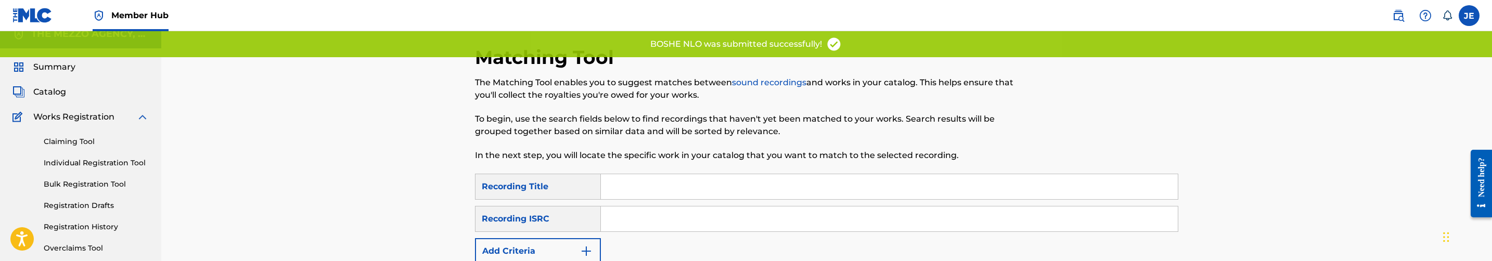
scroll to position [78, 0]
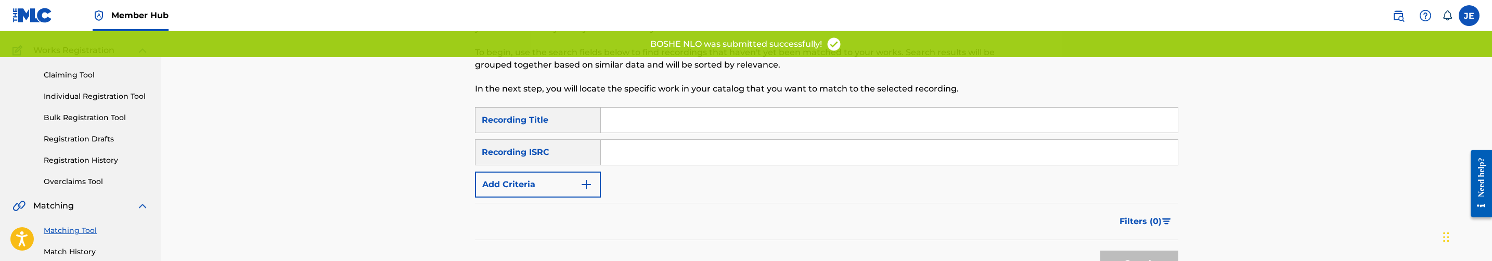
click at [668, 155] on input "Search Form" at bounding box center [889, 152] width 577 height 25
paste input "TCACR1698249"
type input "TCACR1698249"
click at [1100, 251] on button "Search" at bounding box center [1139, 264] width 78 height 26
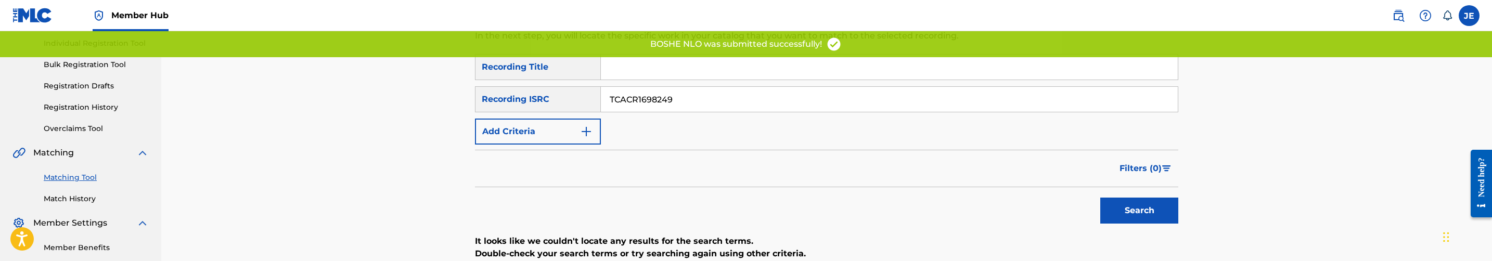
scroll to position [234, 0]
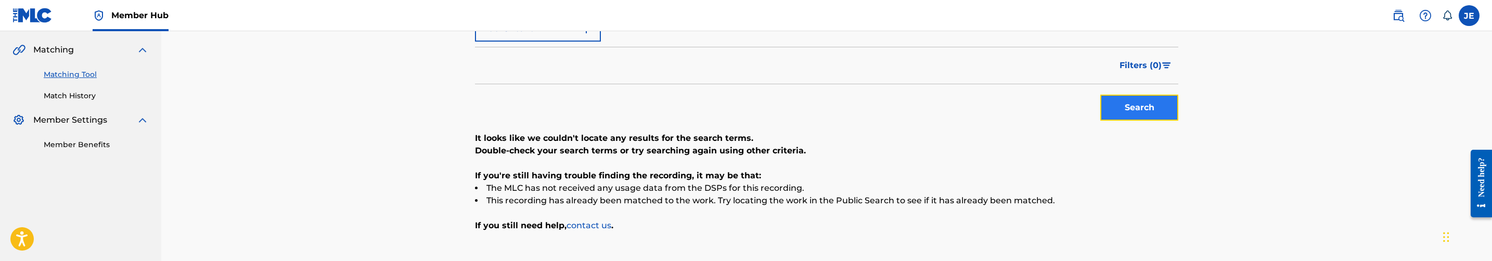
click at [1130, 114] on button "Search" at bounding box center [1139, 108] width 78 height 26
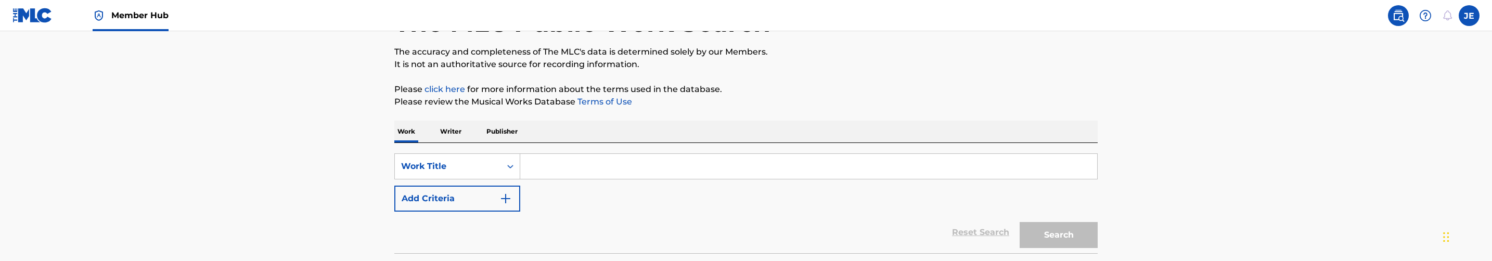
click at [656, 156] on input "Search Form" at bounding box center [808, 166] width 577 height 25
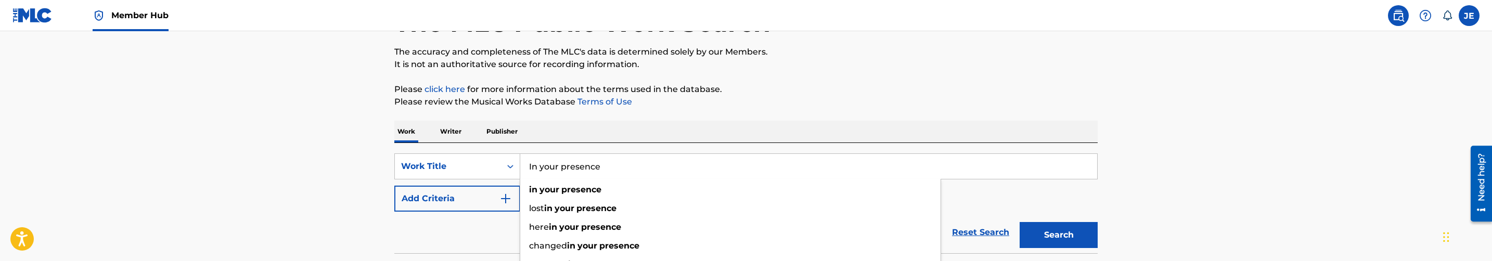
type input "In your presence"
click at [1020, 222] on button "Search" at bounding box center [1059, 235] width 78 height 26
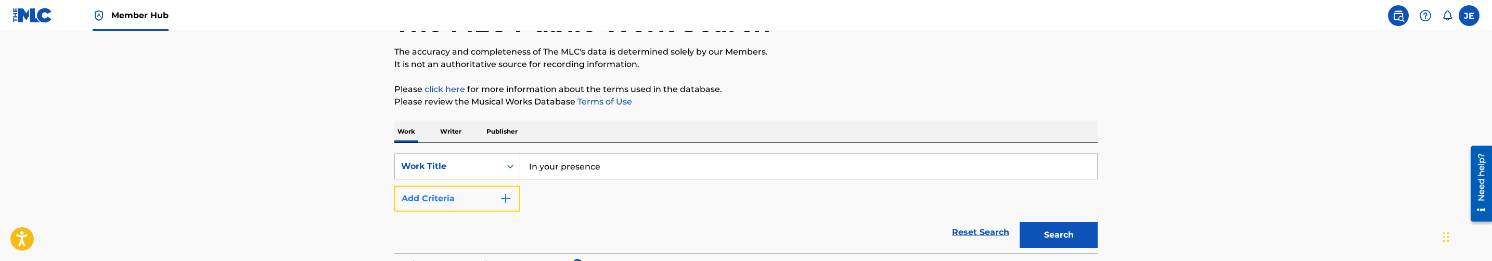
click at [514, 200] on button "Add Criteria" at bounding box center [457, 199] width 126 height 26
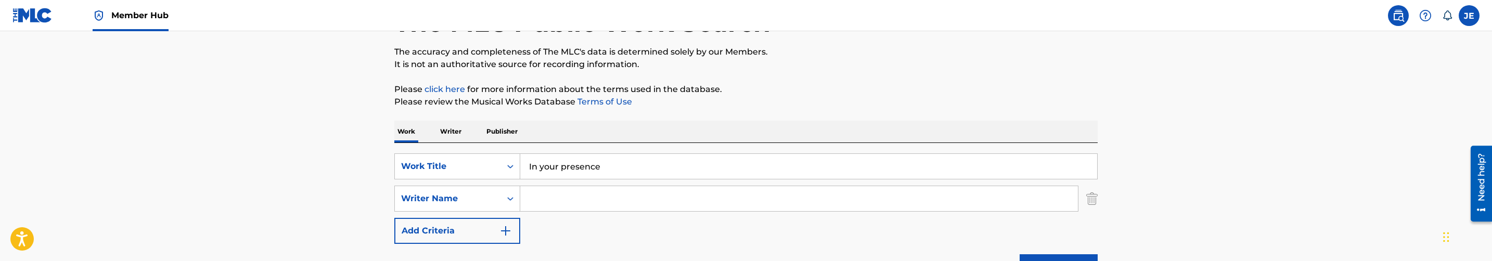
click at [559, 207] on input "Search Form" at bounding box center [799, 198] width 558 height 25
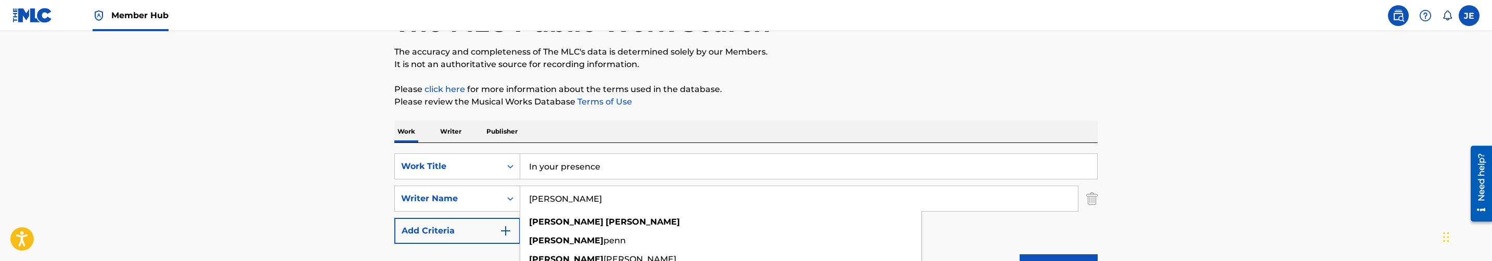
type input "earnest Pugh"
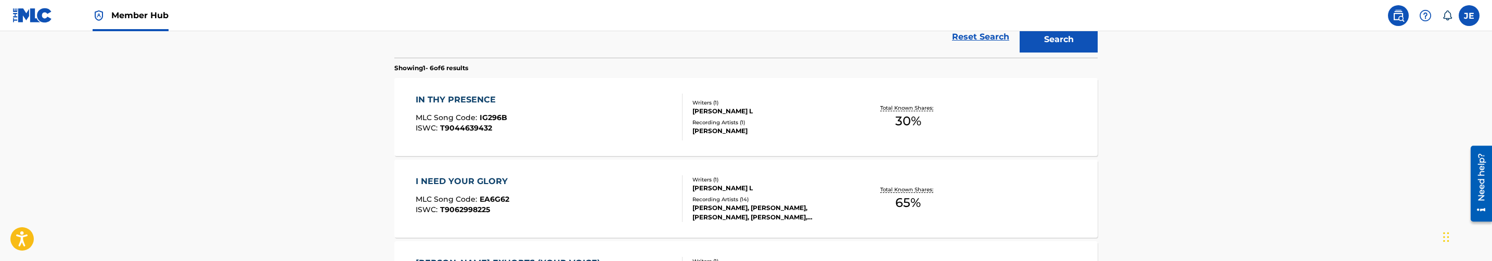
scroll to position [312, 0]
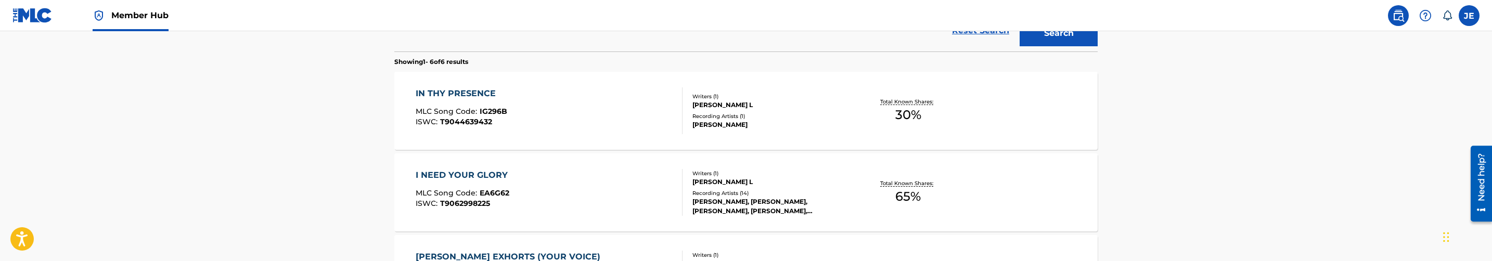
click at [559, 115] on div "IN THY PRESENCE MLC Song Code : IG296B ISWC : T9044639432" at bounding box center [549, 110] width 267 height 47
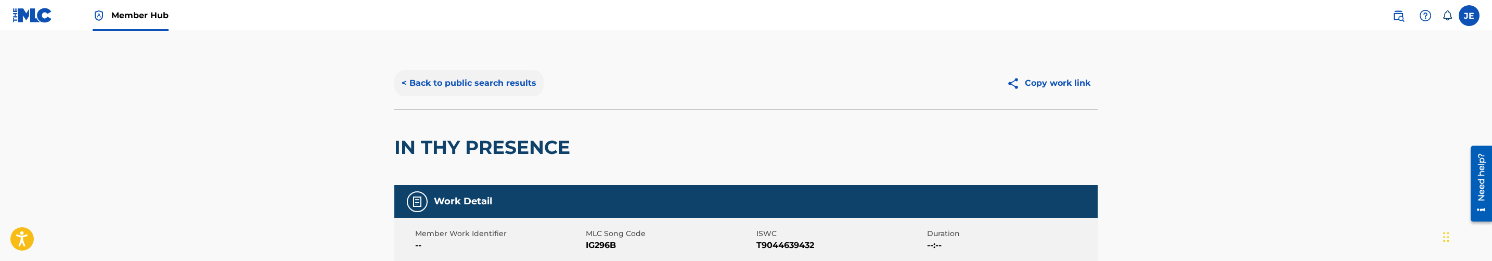
click at [510, 72] on button "< Back to public search results" at bounding box center [468, 83] width 149 height 26
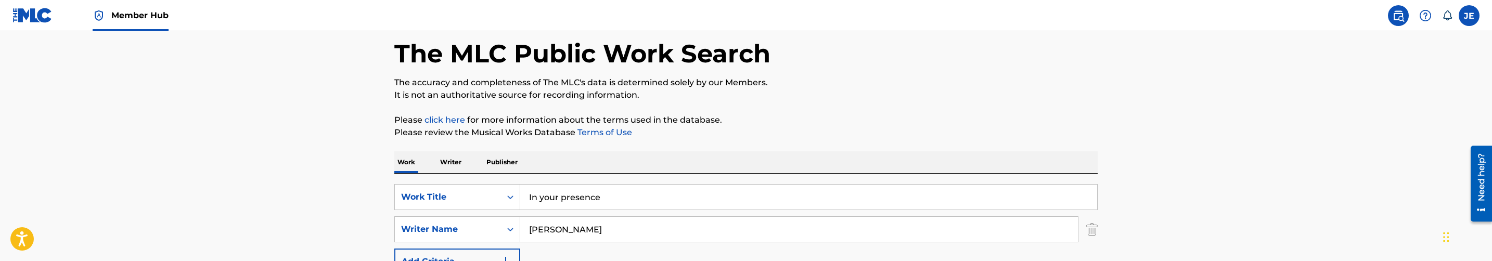
scroll to position [234, 0]
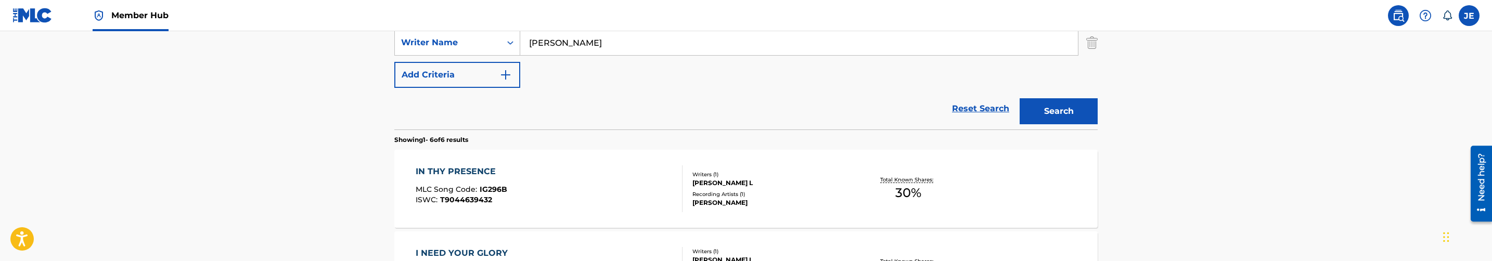
click at [589, 189] on div "IN THY PRESENCE MLC Song Code : IG296B ISWC : T9044639432" at bounding box center [549, 188] width 267 height 47
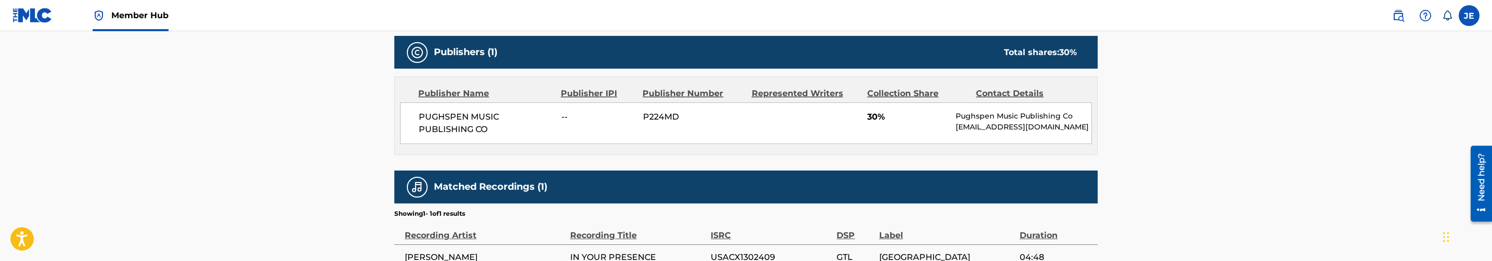
scroll to position [448, 0]
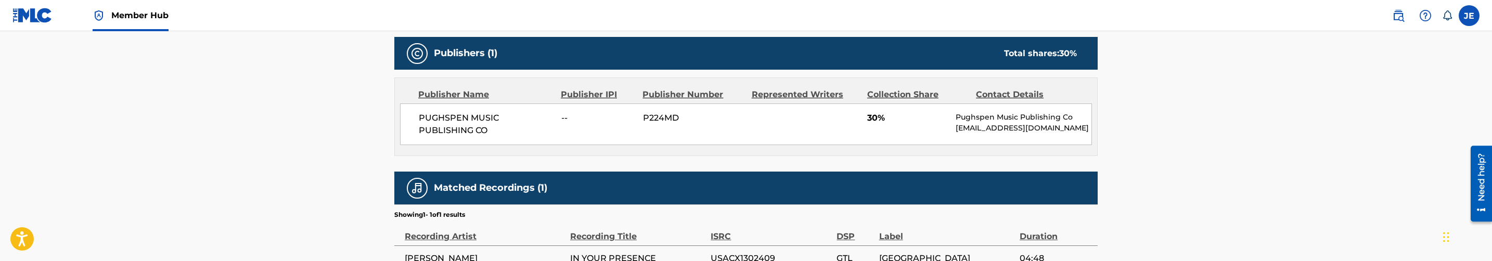
click at [471, 119] on span "PUGHSPEN MUSIC PUBLISHING CO" at bounding box center [486, 124] width 135 height 25
click at [656, 119] on span "P224MD" at bounding box center [693, 118] width 101 height 12
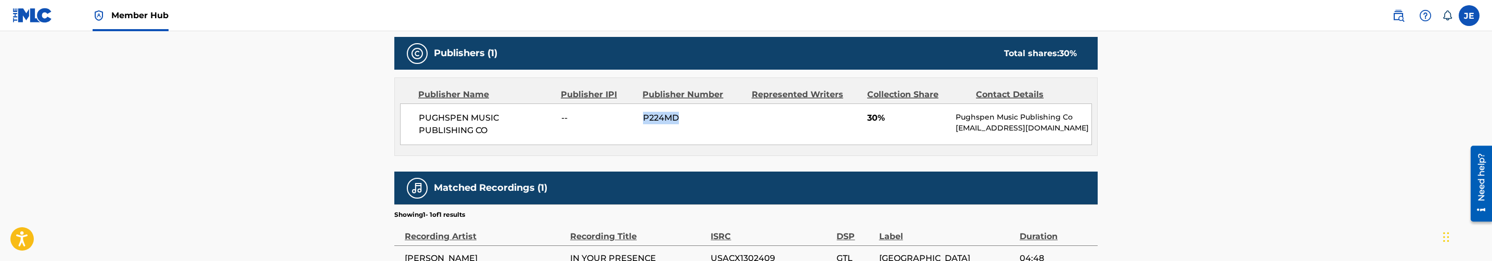
copy span "P224MD"
click at [448, 127] on span "PUGHSPEN MUSIC PUBLISHING CO" at bounding box center [486, 124] width 135 height 25
click at [473, 128] on span "PUGHSPEN MUSIC PUBLISHING CO" at bounding box center [486, 124] width 135 height 25
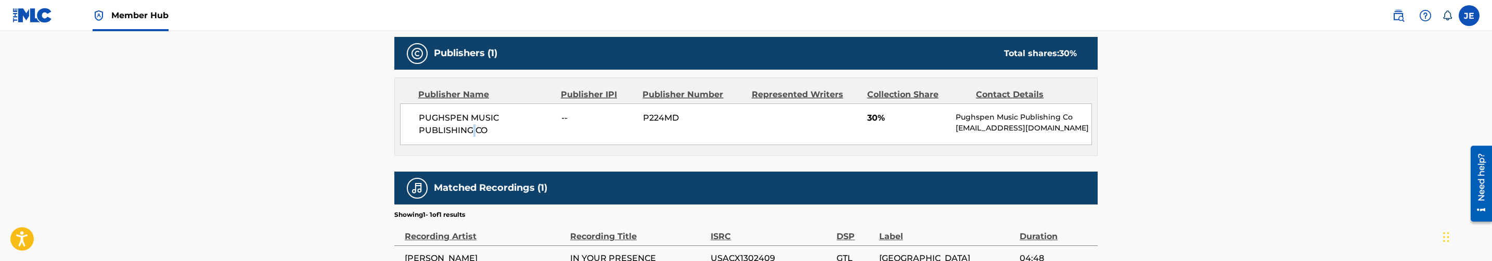
click at [473, 128] on span "PUGHSPEN MUSIC PUBLISHING CO" at bounding box center [486, 124] width 135 height 25
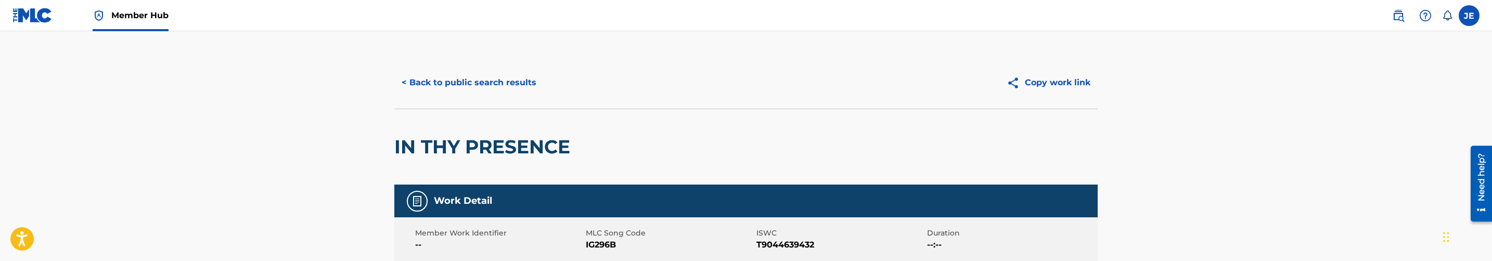
scroll to position [0, 0]
click at [473, 89] on button "< Back to public search results" at bounding box center [468, 83] width 149 height 26
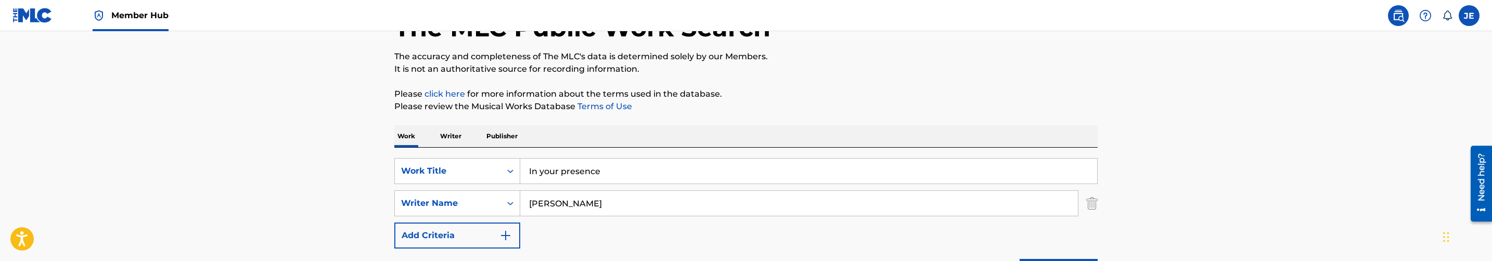
scroll to position [150, 0]
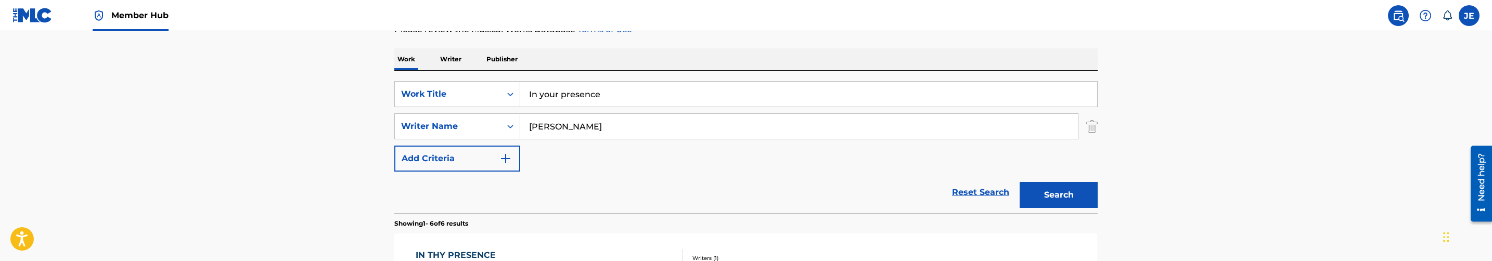
click at [565, 92] on input "In your presence" at bounding box center [808, 94] width 577 height 25
paste input "Bigger Better Best"
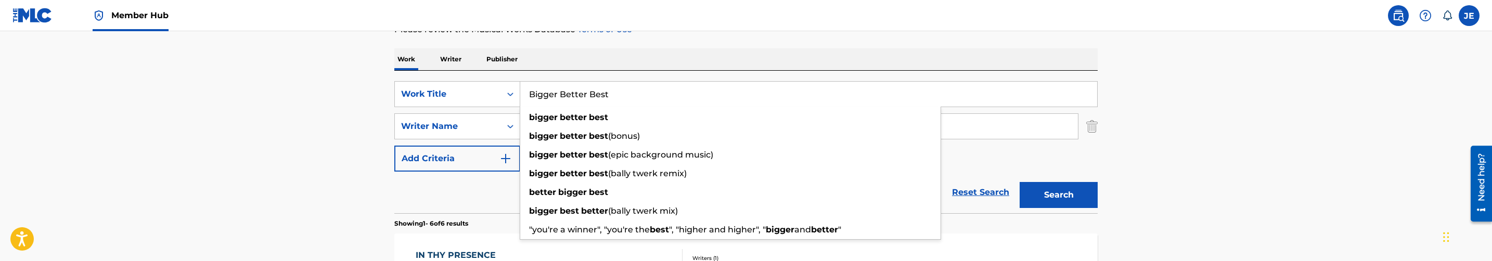
type input "Bigger Better Best"
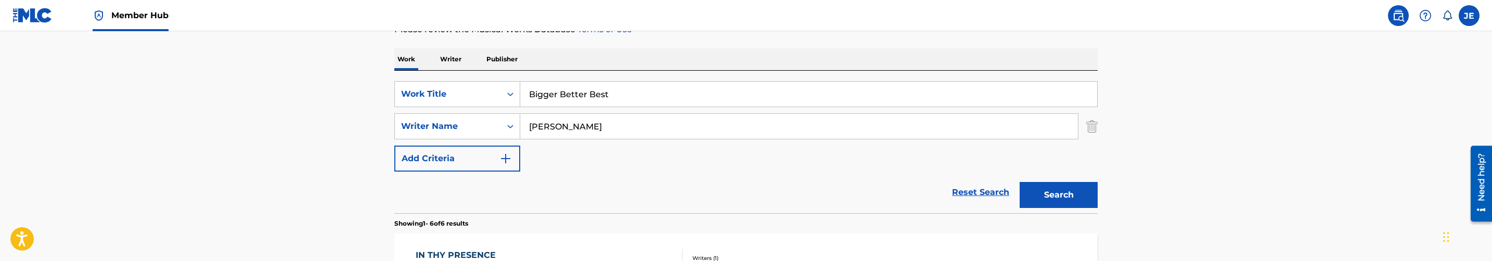
click at [625, 123] on input "earnest Pugh" at bounding box center [799, 126] width 558 height 25
paste input "Utere [PERSON_NAME]"
click at [583, 128] on input "Utere [PERSON_NAME]" at bounding box center [799, 126] width 558 height 25
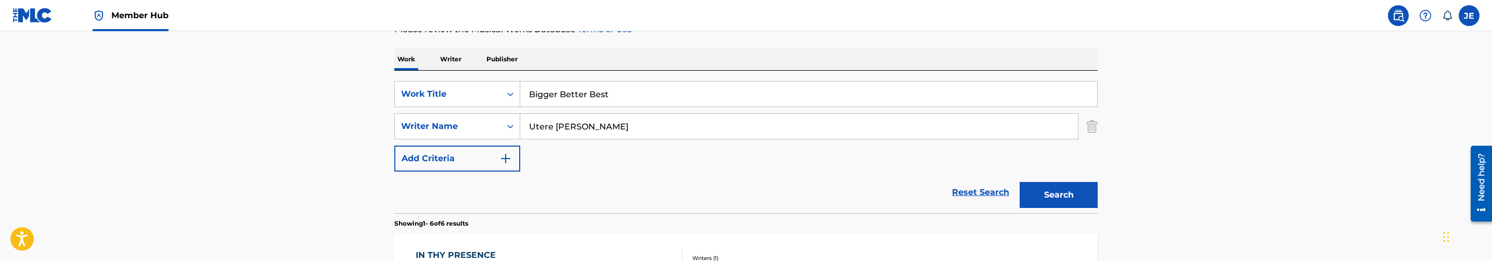
click at [583, 128] on input "Utere [PERSON_NAME]" at bounding box center [799, 126] width 558 height 25
type input "[PERSON_NAME]"
click at [1020, 182] on button "Search" at bounding box center [1059, 195] width 78 height 26
click at [1057, 190] on button "Search" at bounding box center [1059, 195] width 78 height 26
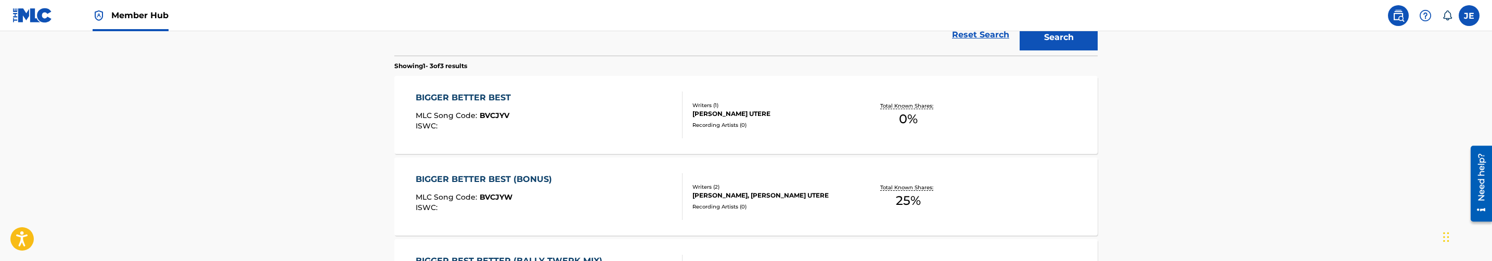
scroll to position [306, 0]
click at [606, 130] on div "BIGGER BETTER BEST MLC Song Code : BVCJYV ISWC :" at bounding box center [549, 116] width 267 height 47
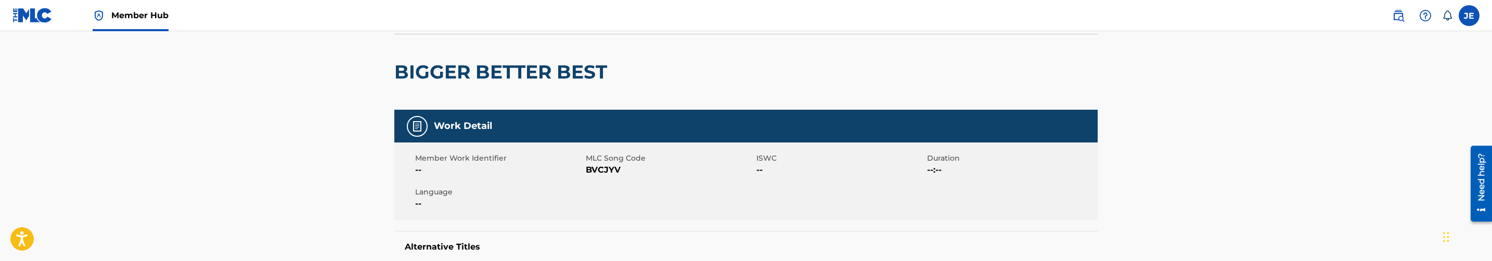
scroll to position [78, 0]
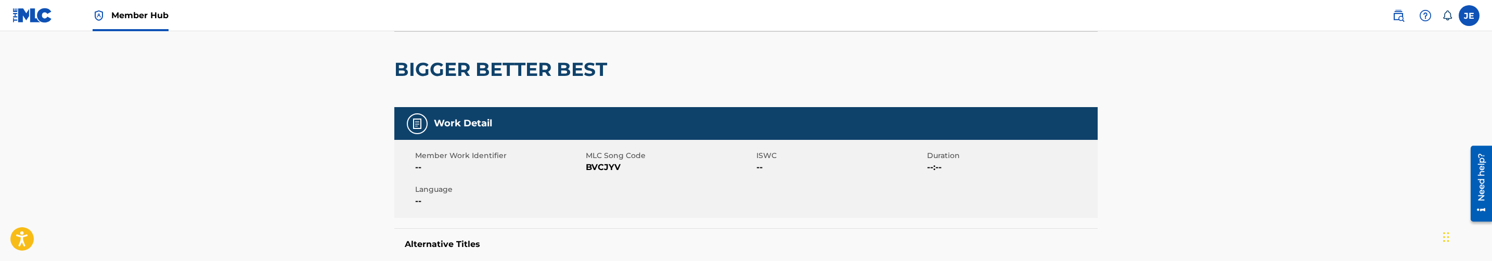
click at [609, 167] on span "BVCJYV" at bounding box center [670, 167] width 168 height 12
copy span "BVCJYV"
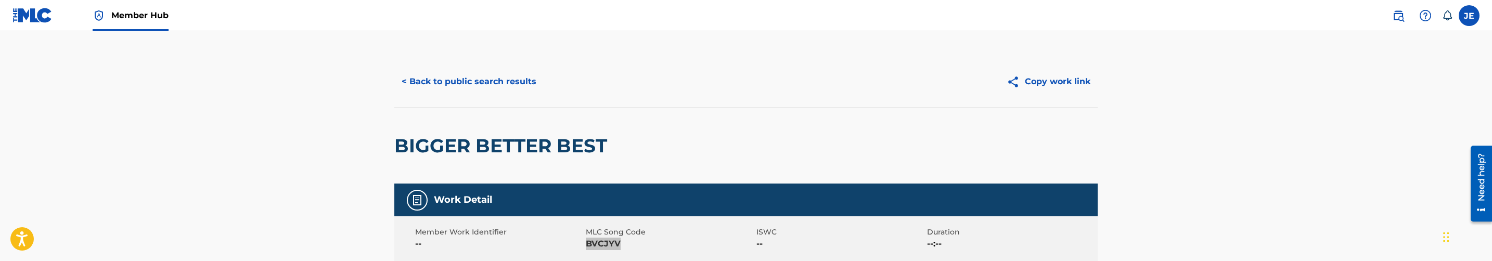
scroll to position [0, 0]
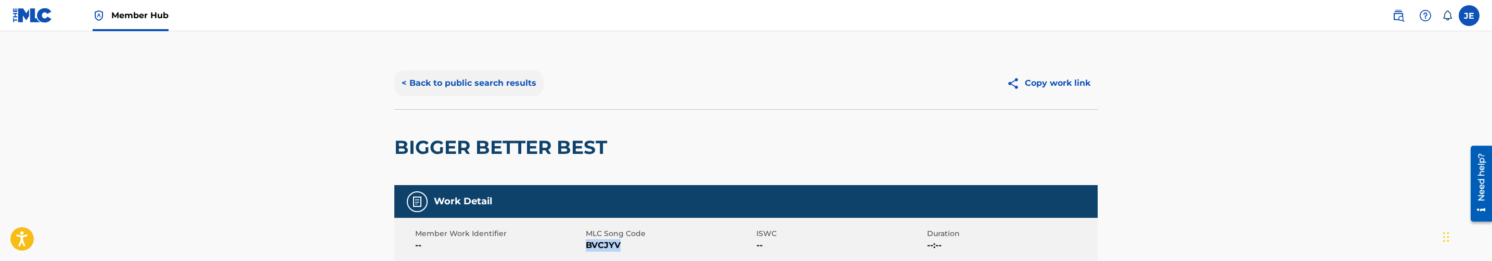
click at [456, 72] on button "< Back to public search results" at bounding box center [468, 83] width 149 height 26
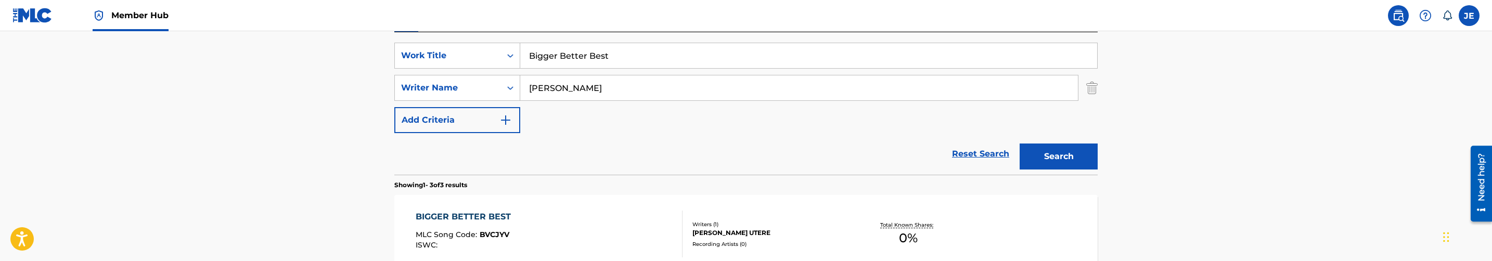
scroll to position [132, 0]
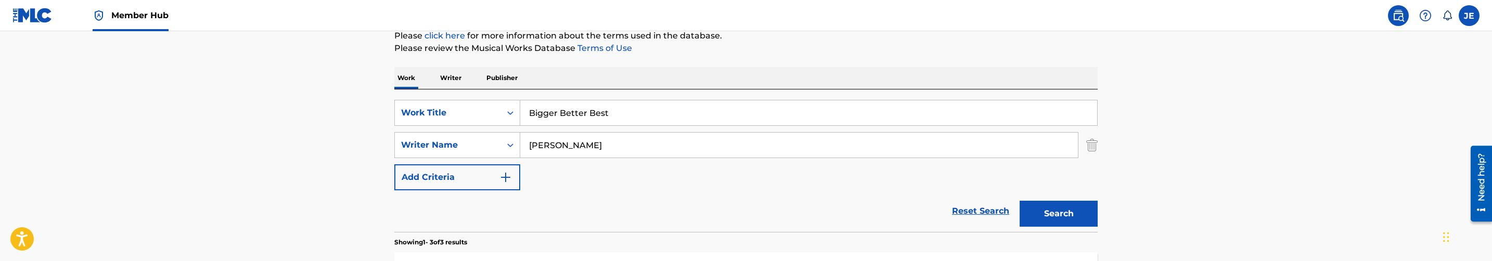
click at [642, 147] on input "[PERSON_NAME]" at bounding box center [799, 145] width 558 height 25
paste input "Piriye Isokrari"
type input "Piriye Isokrari"
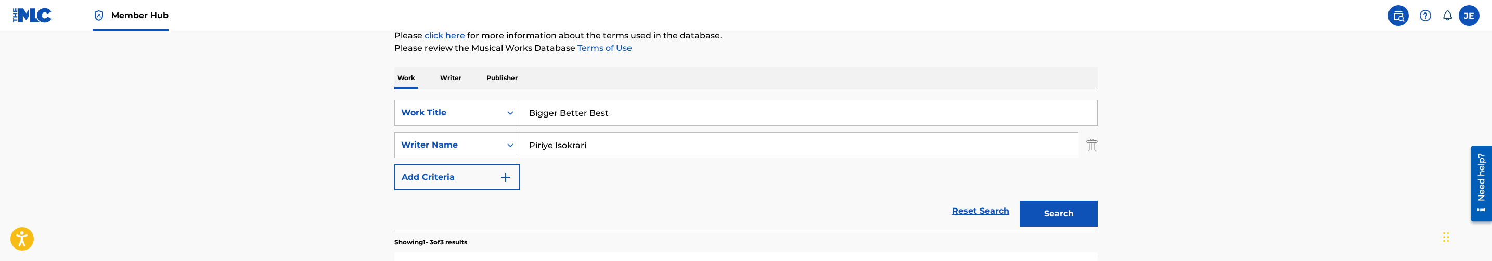
click at [1020, 201] on button "Search" at bounding box center [1059, 214] width 78 height 26
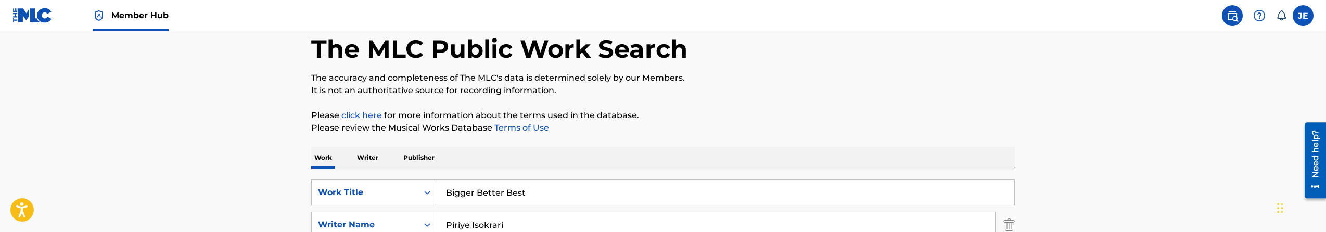
scroll to position [121, 0]
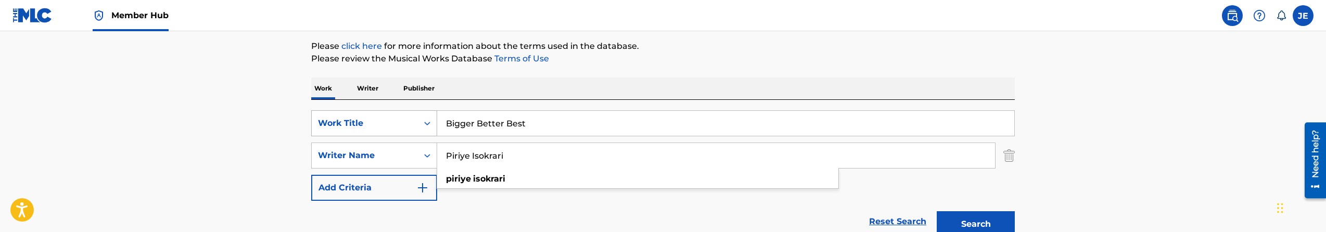
click at [379, 127] on div "Work Title" at bounding box center [365, 123] width 94 height 12
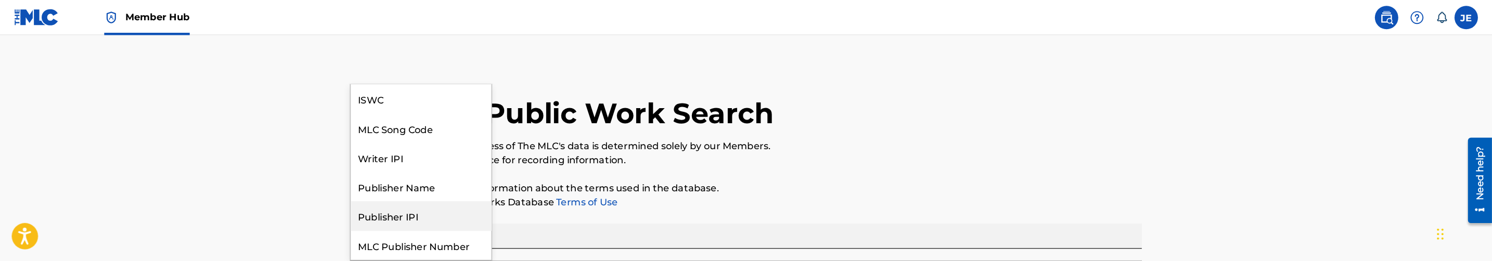
scroll to position [25, 0]
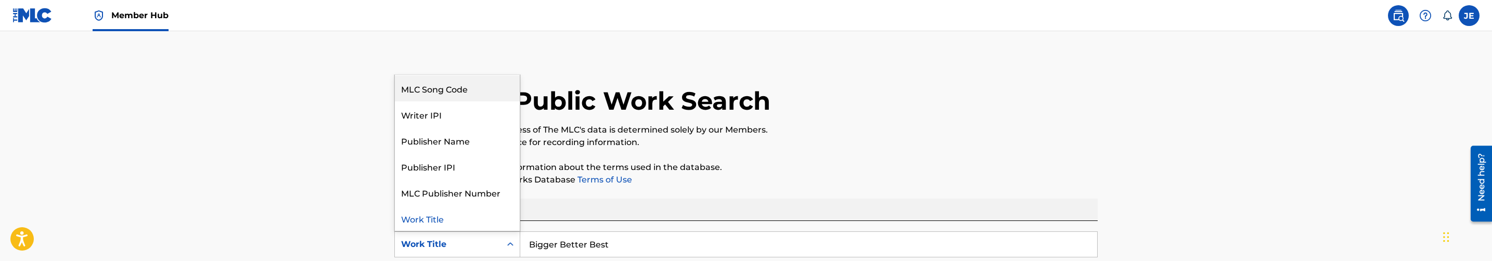
click at [458, 92] on div "MLC Song Code" at bounding box center [457, 88] width 125 height 26
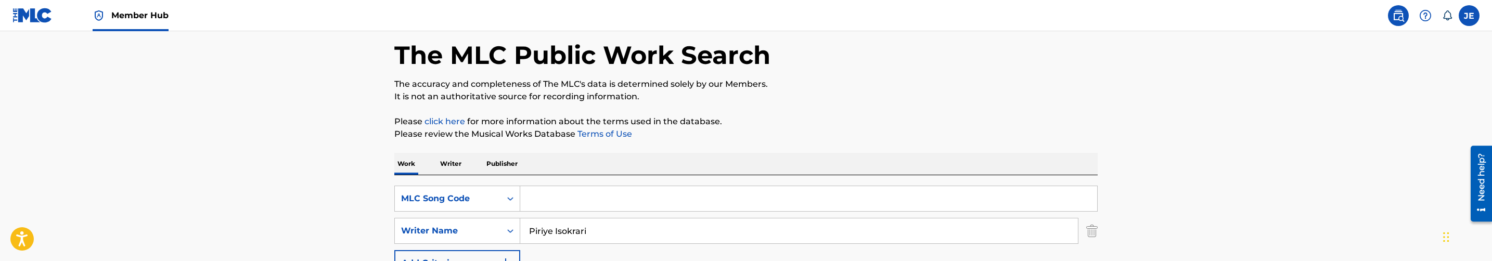
scroll to position [78, 0]
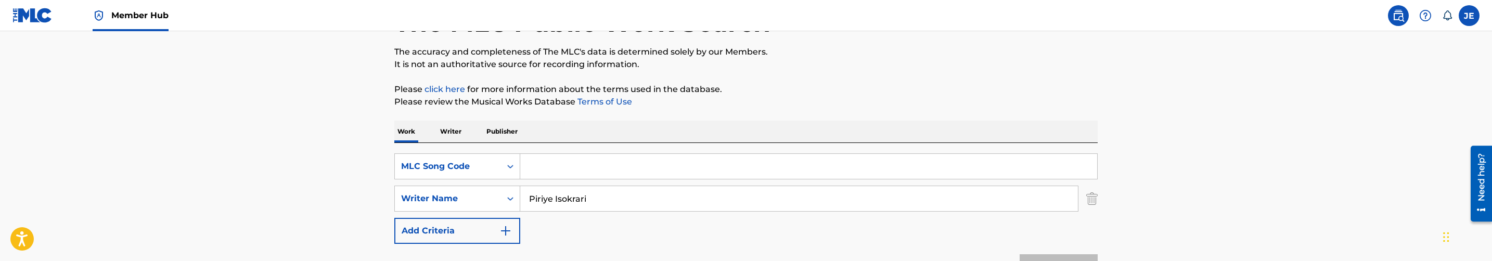
click at [648, 164] on input "Search Form" at bounding box center [808, 166] width 577 height 25
paste input "BD4439"
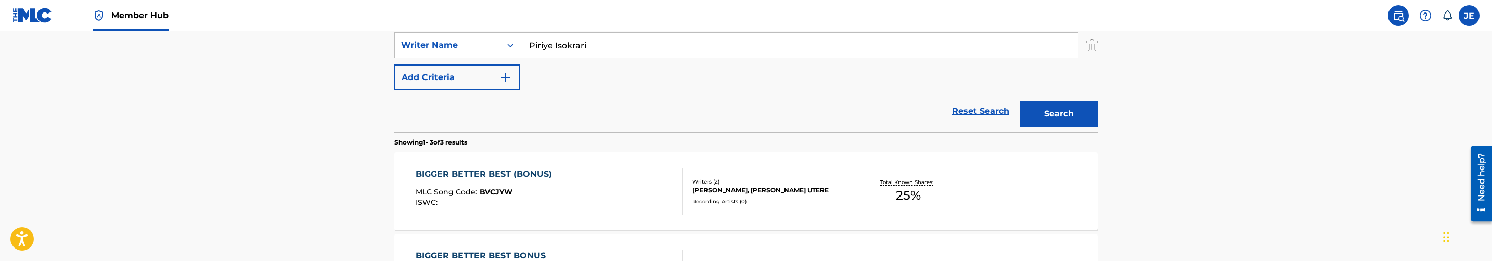
scroll to position [234, 0]
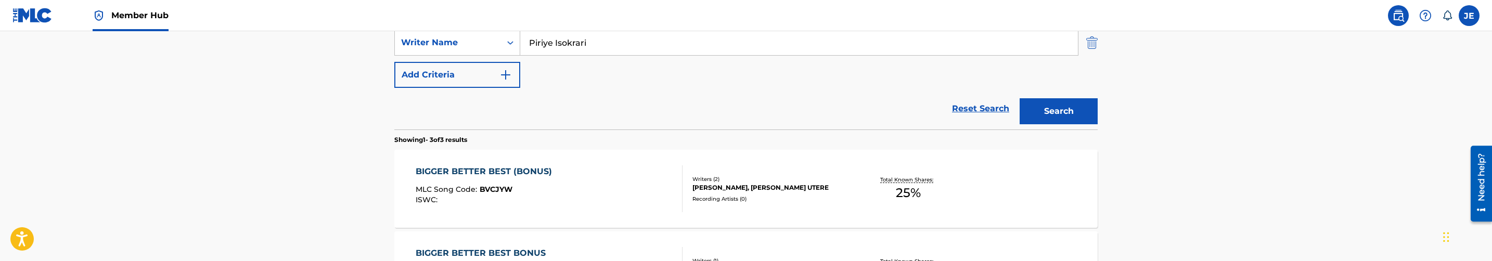
click at [1093, 47] on img "Search Form" at bounding box center [1091, 43] width 11 height 26
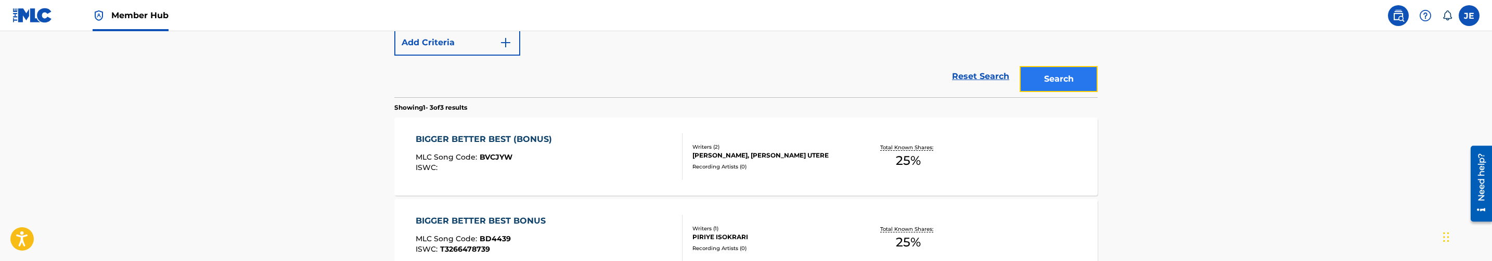
click at [1068, 84] on button "Search" at bounding box center [1059, 79] width 78 height 26
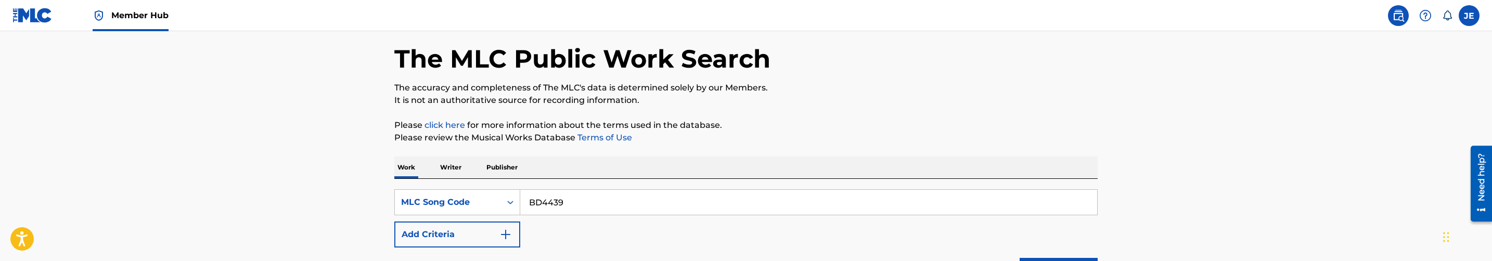
scroll to position [39, 0]
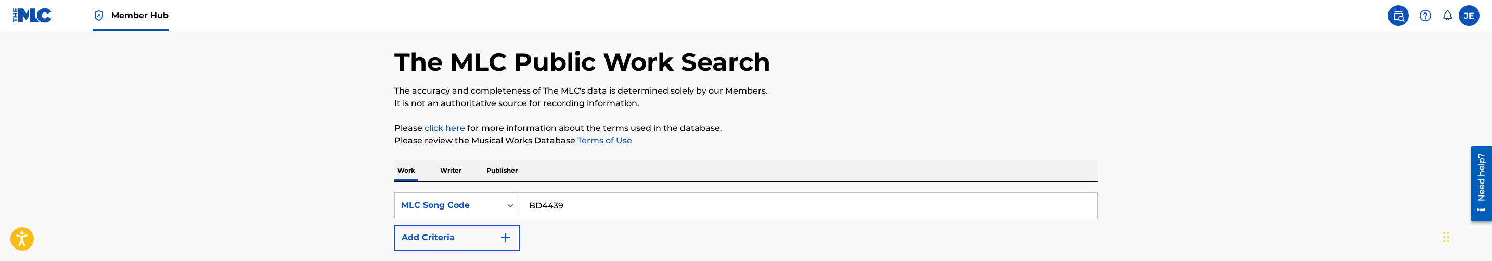
click at [585, 204] on input "BD4439" at bounding box center [808, 205] width 577 height 25
paste input "VCJYW"
type input "BVCJYW"
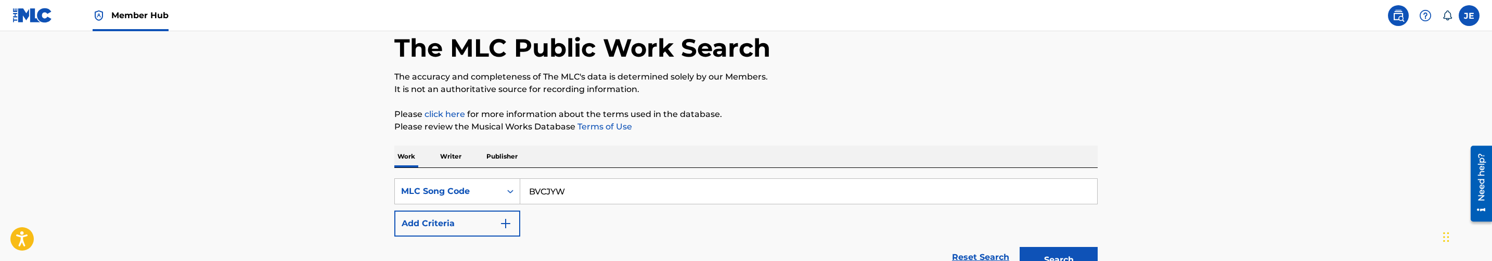
scroll to position [156, 0]
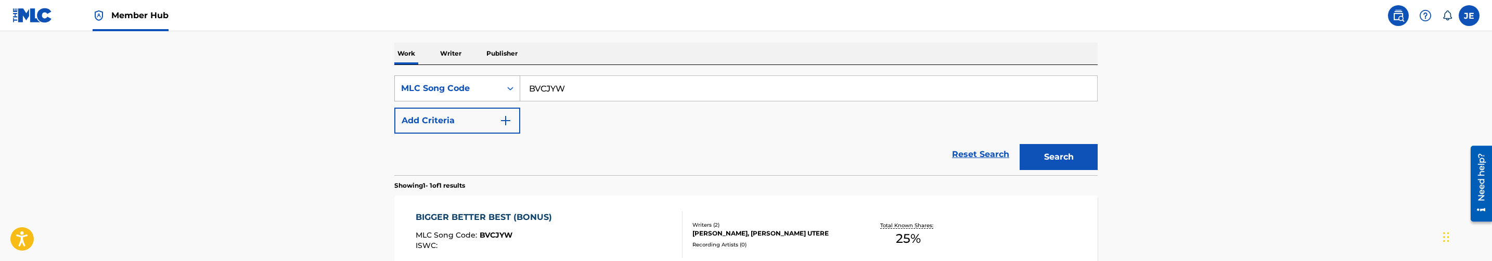
click at [481, 91] on div "MLC Song Code" at bounding box center [448, 88] width 94 height 12
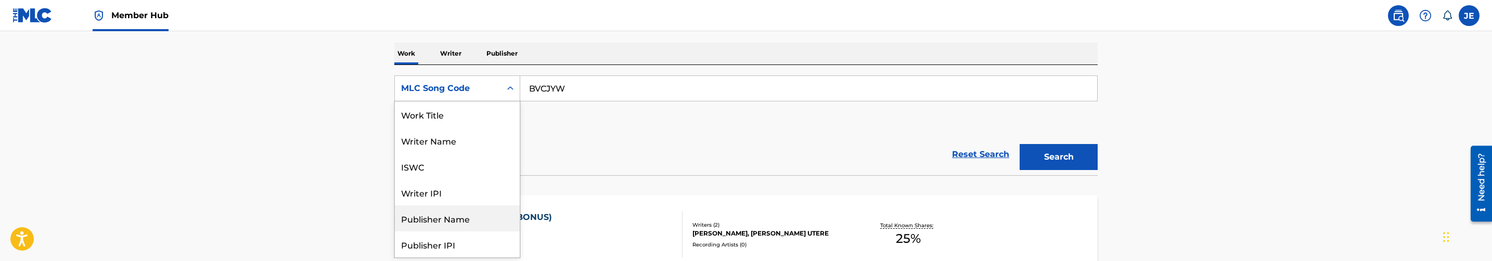
scroll to position [0, 0]
drag, startPoint x: 457, startPoint y: 108, endPoint x: 466, endPoint y: 108, distance: 8.3
click at [457, 108] on div "Work Title" at bounding box center [457, 114] width 125 height 26
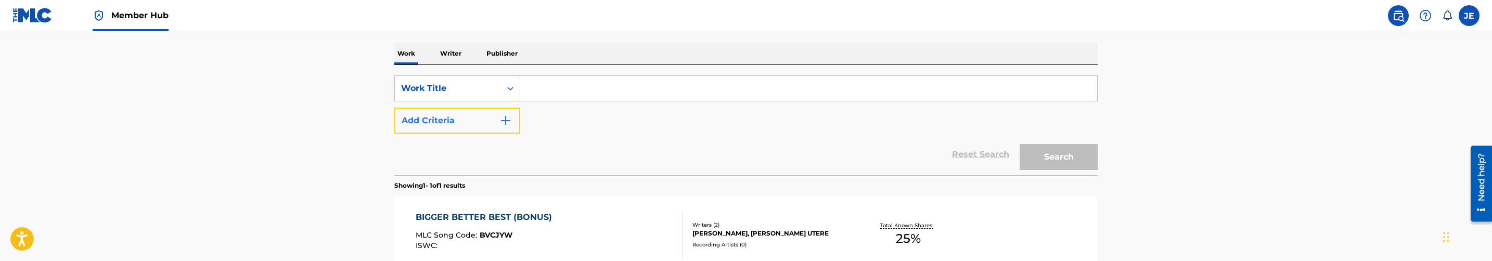
click at [479, 117] on button "Add Criteria" at bounding box center [457, 121] width 126 height 26
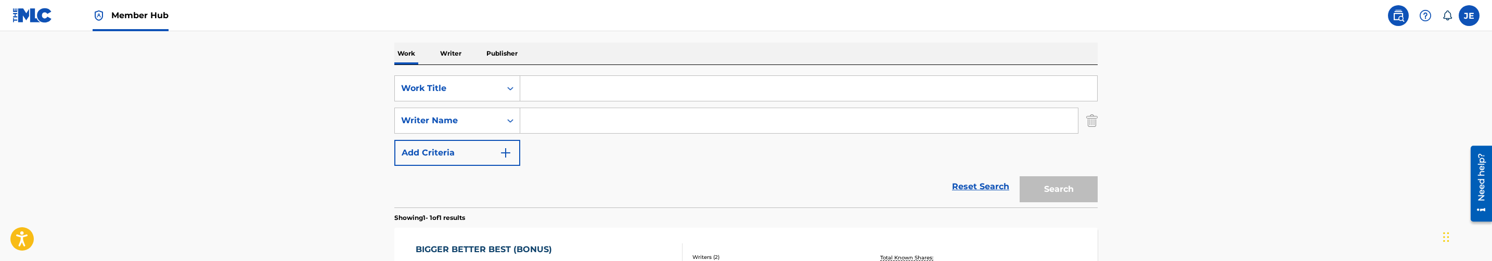
click at [565, 94] on input "Search Form" at bounding box center [808, 88] width 577 height 25
paste input "Body to Body YCD"
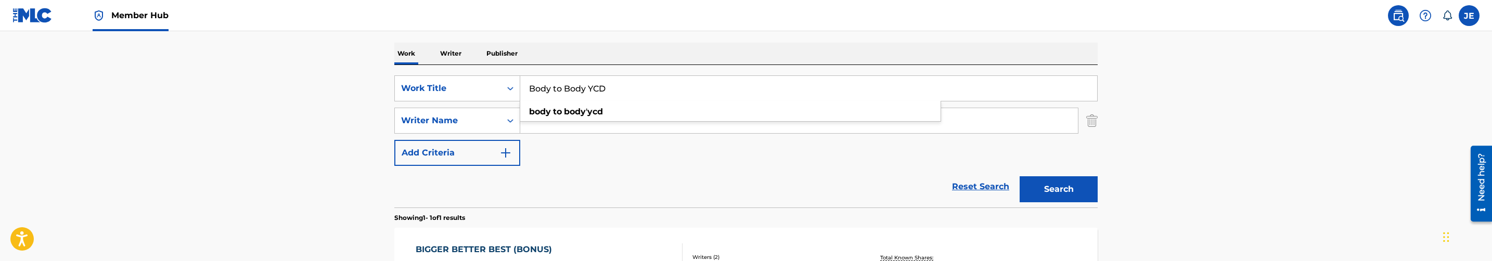
type input "Body to Body YCD"
click at [616, 121] on input "Search Form" at bounding box center [799, 120] width 558 height 25
paste input "Utere [PERSON_NAME]"
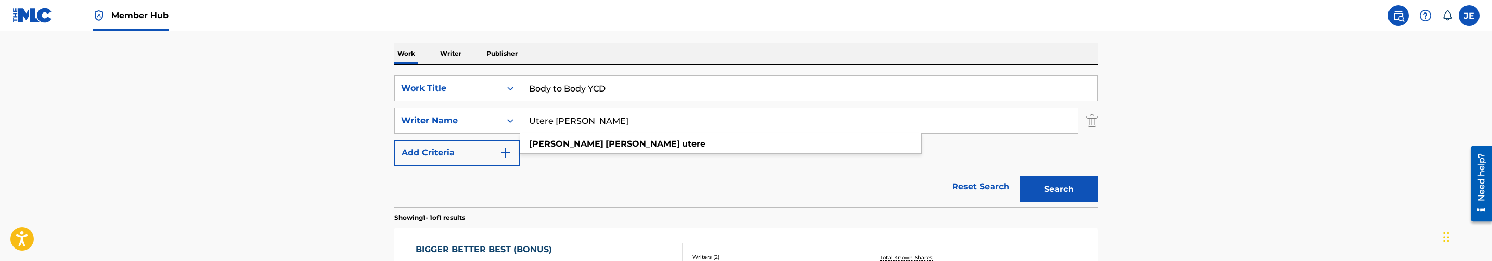
click at [578, 122] on input "Utere [PERSON_NAME]" at bounding box center [799, 120] width 558 height 25
click at [1020, 176] on button "Search" at bounding box center [1059, 189] width 78 height 26
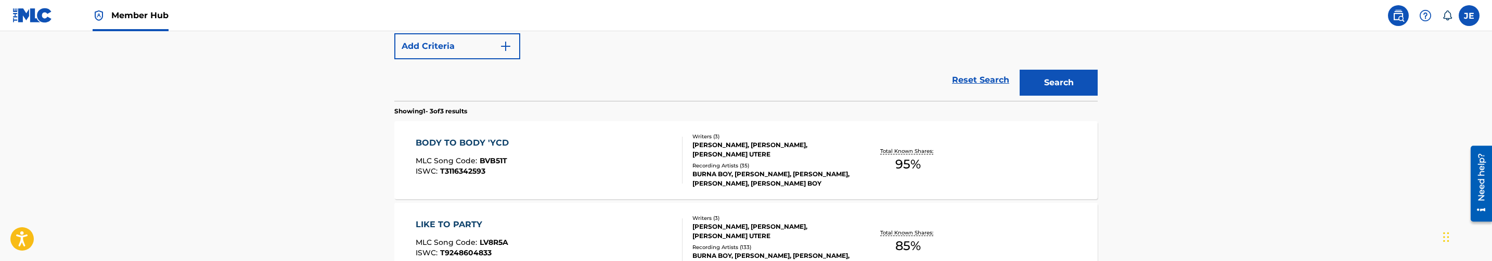
scroll to position [234, 0]
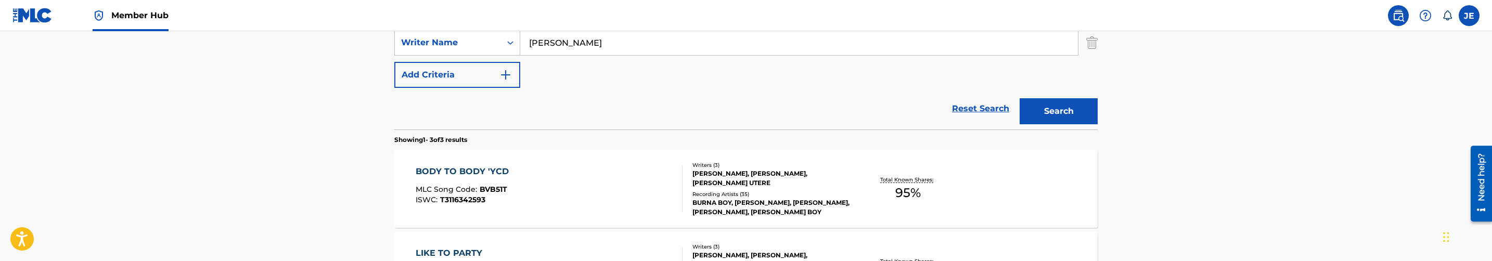
click at [610, 43] on input "[PERSON_NAME]" at bounding box center [799, 42] width 558 height 25
paste input "Ogulu Damini Ebunoluwa"
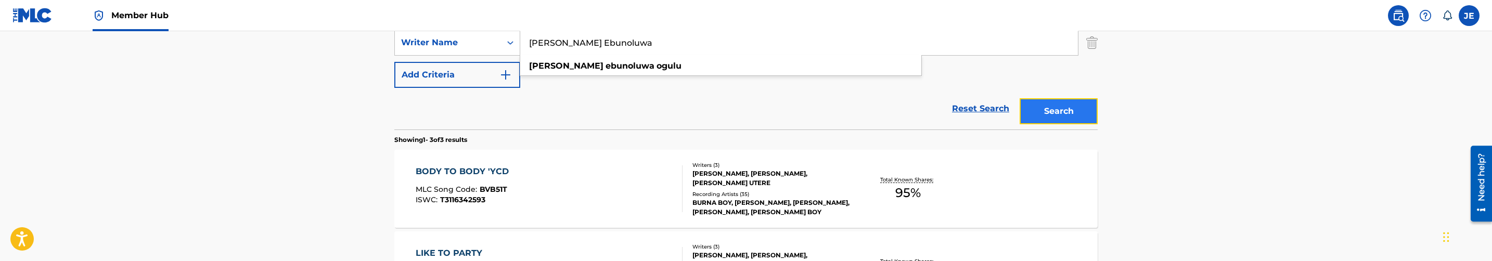
click at [1046, 108] on button "Search" at bounding box center [1059, 111] width 78 height 26
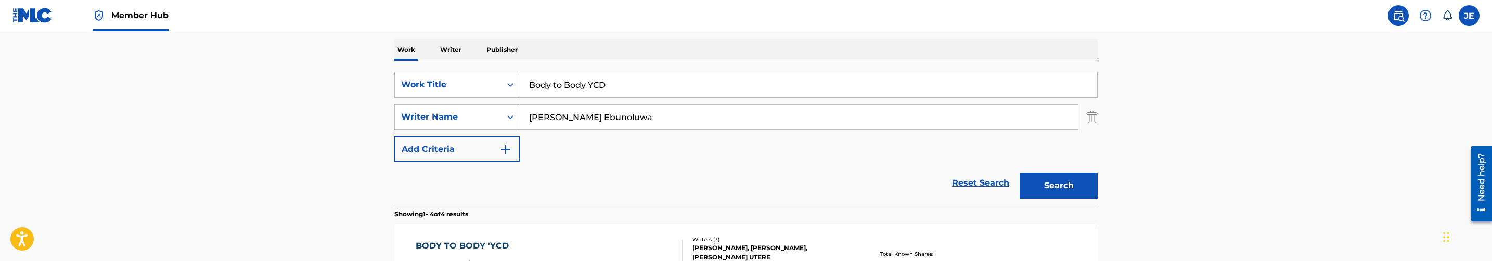
scroll to position [156, 0]
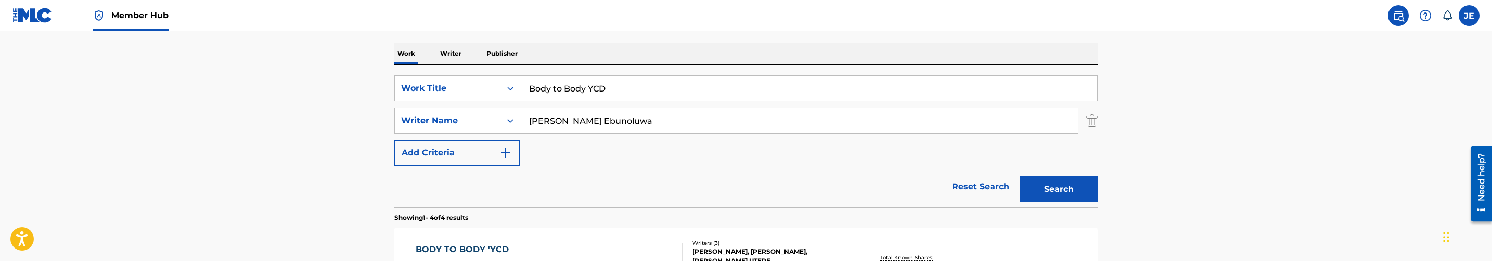
click at [643, 131] on input "Ogulu Damini Ebunoluwa" at bounding box center [799, 120] width 558 height 25
paste input "Piriye Isokrari"
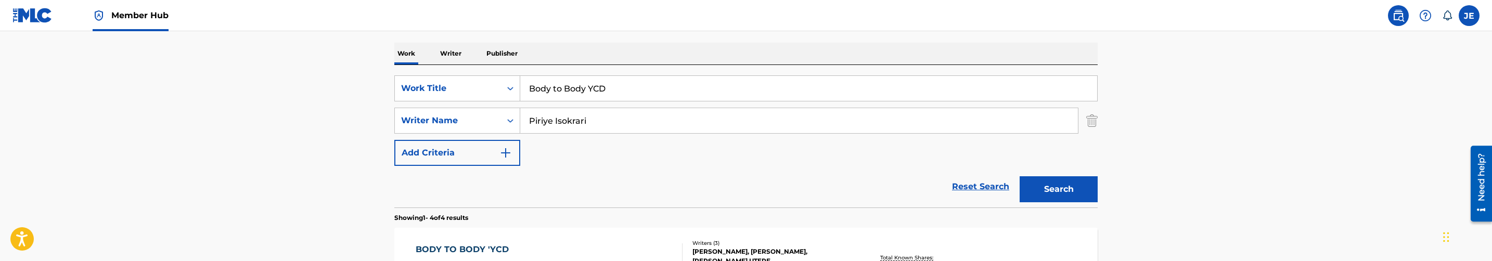
type input "Piriye Isokrari"
click at [1020, 176] on button "Search" at bounding box center [1059, 189] width 78 height 26
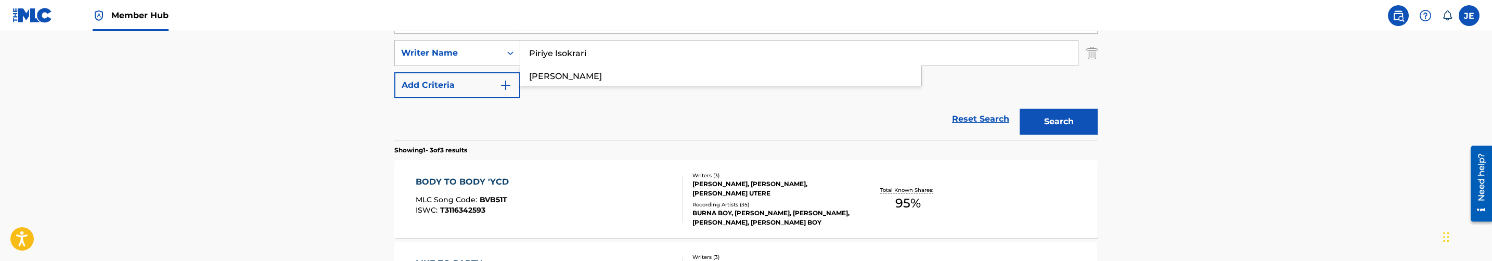
scroll to position [302, 0]
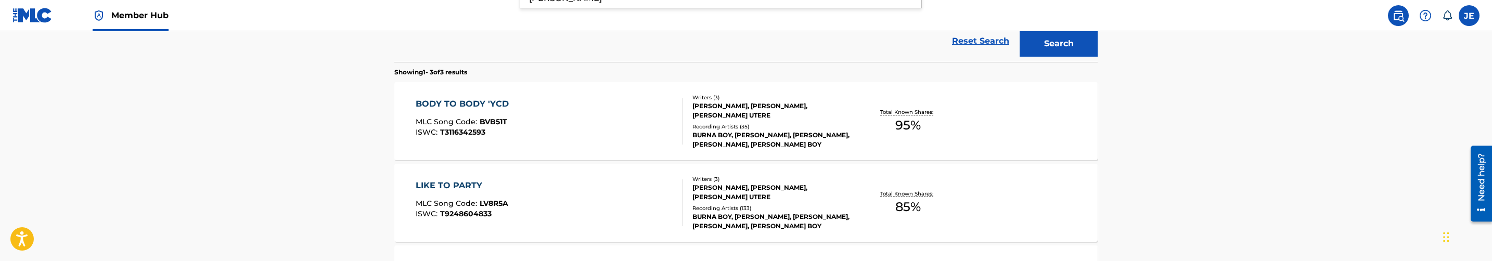
click at [601, 121] on div "BODY TO BODY 'YCD MLC Song Code : BVB51T ISWC : T3116342593" at bounding box center [549, 121] width 267 height 47
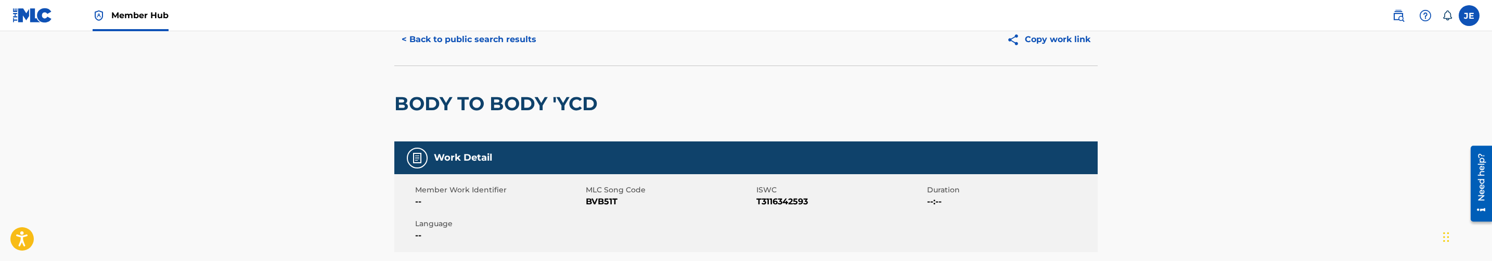
scroll to position [78, 0]
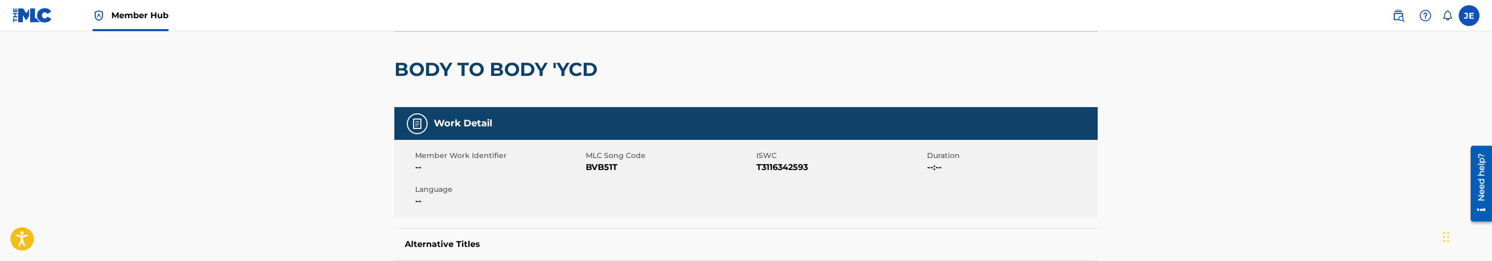
click at [599, 167] on span "BVB51T" at bounding box center [670, 167] width 168 height 12
copy span "BVB51T"
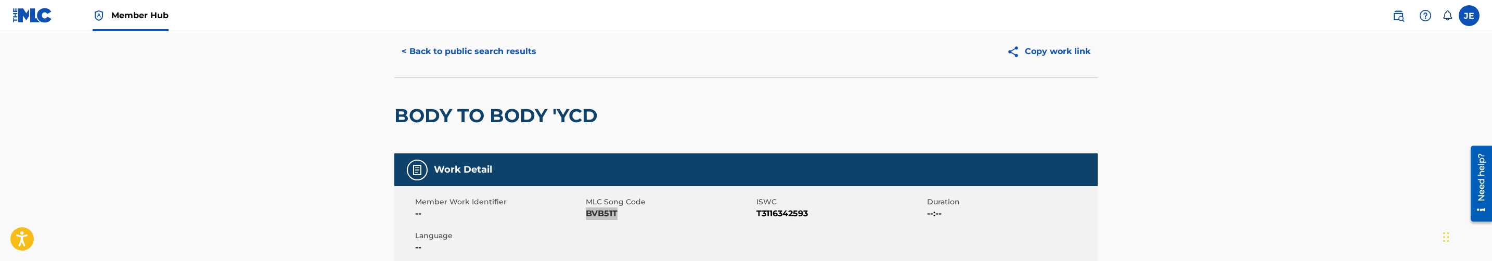
scroll to position [0, 0]
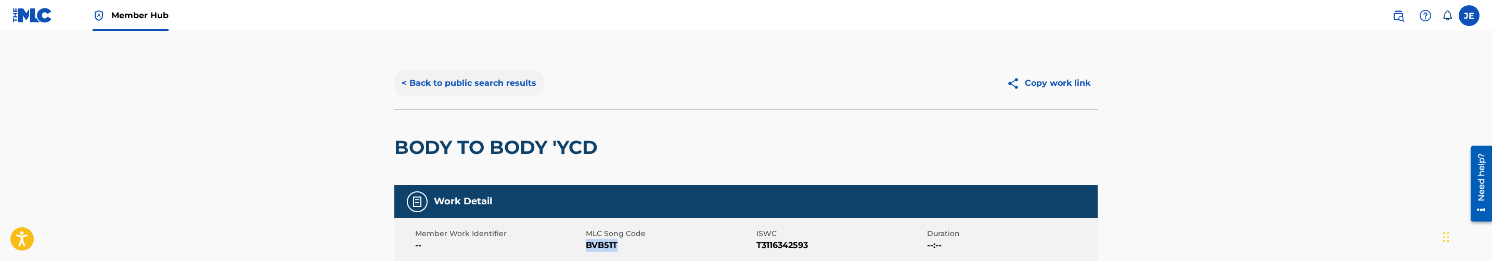
click at [488, 88] on button "< Back to public search results" at bounding box center [468, 83] width 149 height 26
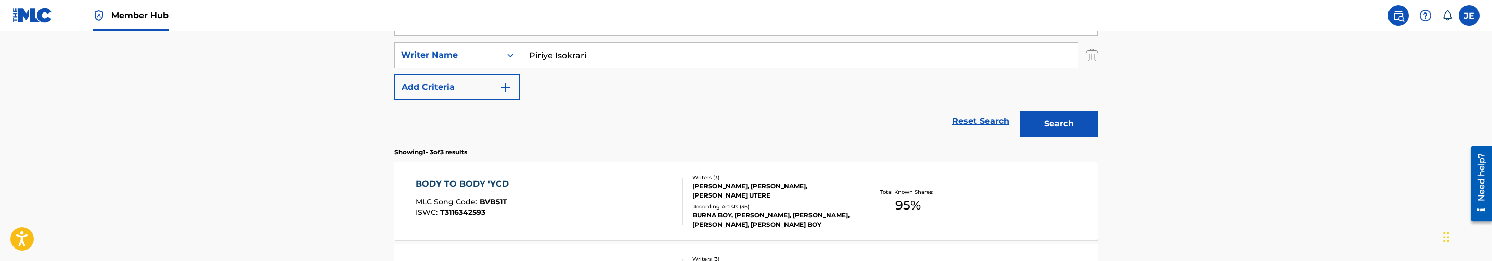
scroll to position [205, 0]
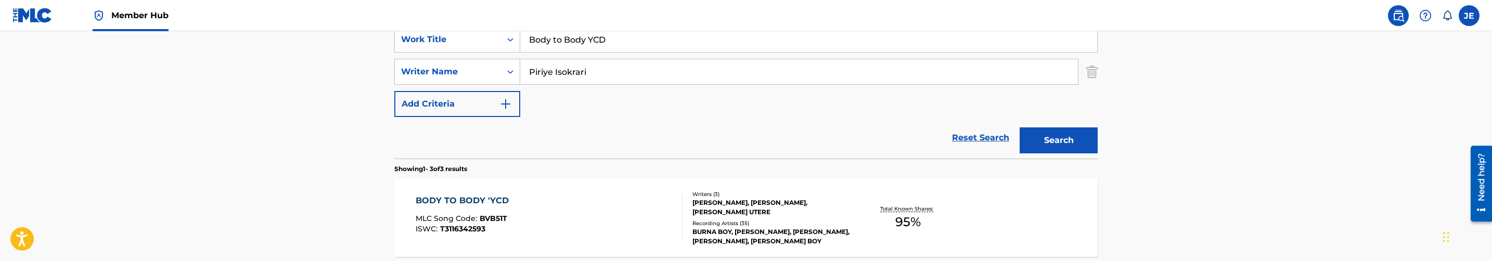
click at [601, 40] on input "Body to Body YCD" at bounding box center [808, 39] width 577 height 25
paste input "om Boom Boom"
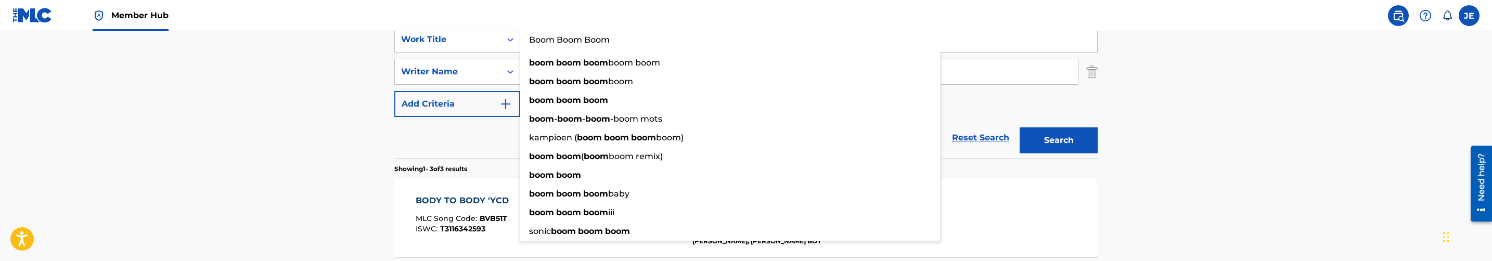
type input "Boom Boom Boom"
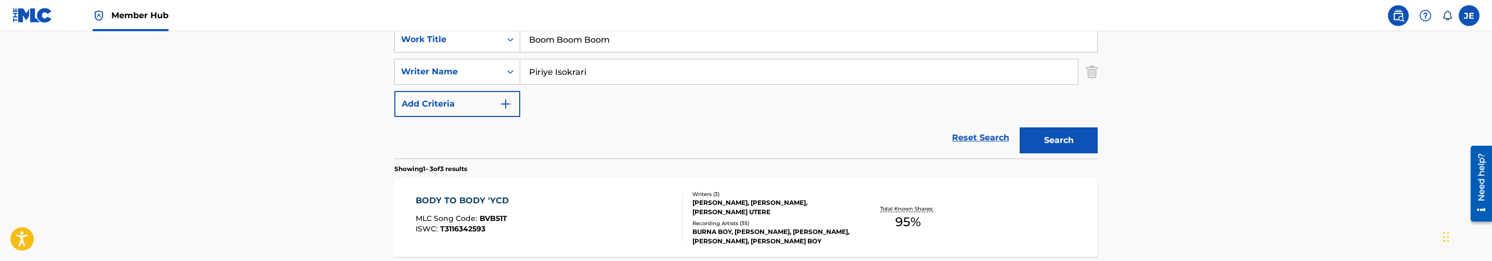
click at [662, 66] on input "Piriye Isokrari" at bounding box center [799, 71] width 558 height 25
paste input "Utere [PERSON_NAME]"
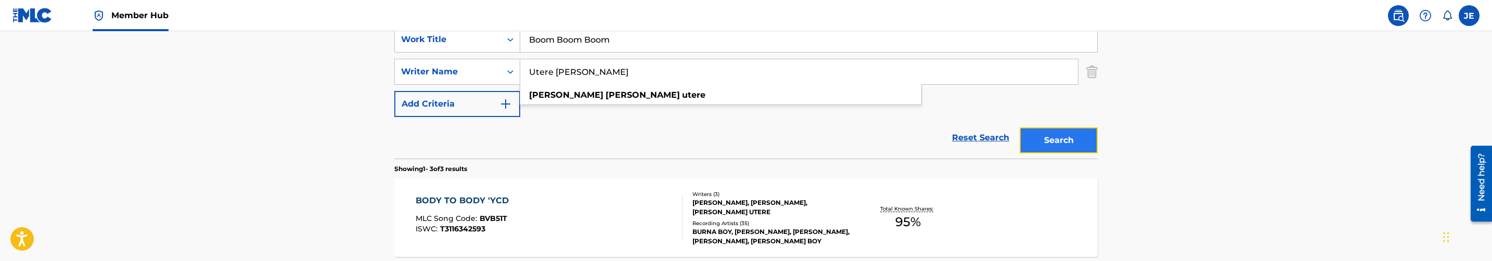
click at [1038, 147] on button "Search" at bounding box center [1059, 140] width 78 height 26
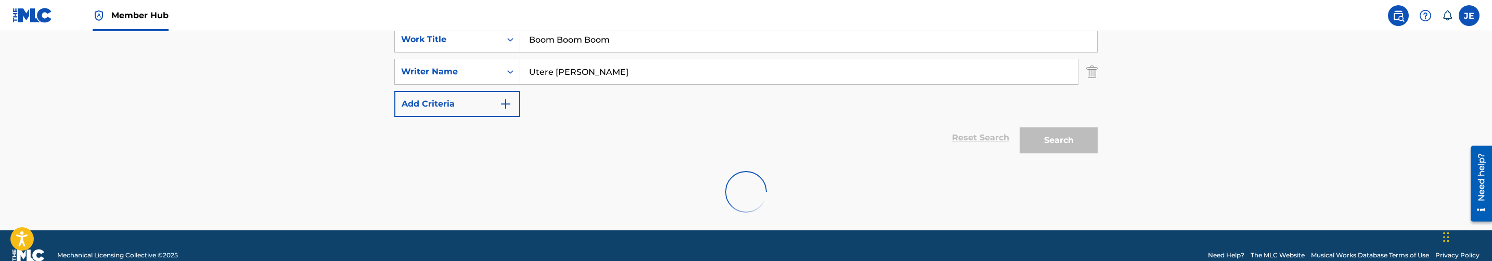
scroll to position [190, 0]
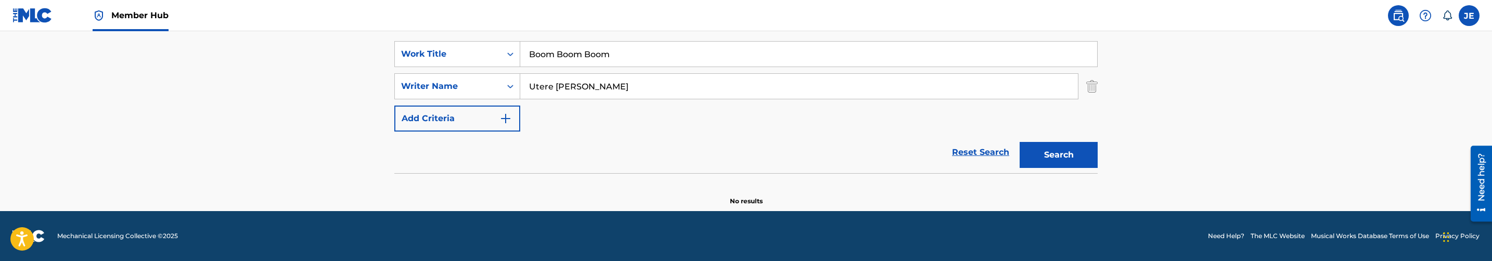
click at [581, 86] on input "Utere [PERSON_NAME]" at bounding box center [799, 86] width 558 height 25
click at [1020, 142] on button "Search" at bounding box center [1059, 155] width 78 height 26
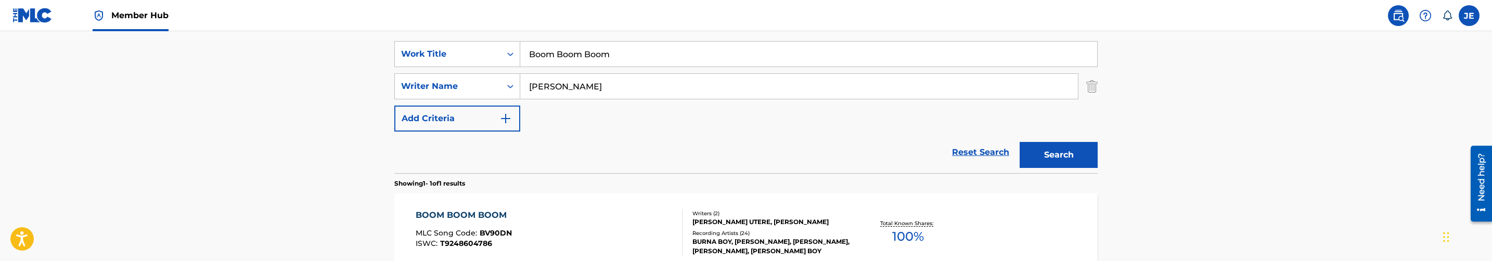
click at [637, 86] on input "[PERSON_NAME]" at bounding box center [799, 86] width 558 height 25
paste input "Ogulu Damini Ebunoluwa"
click at [637, 86] on input "Utere Ogulu Damini Ebunoluwa" at bounding box center [799, 86] width 558 height 25
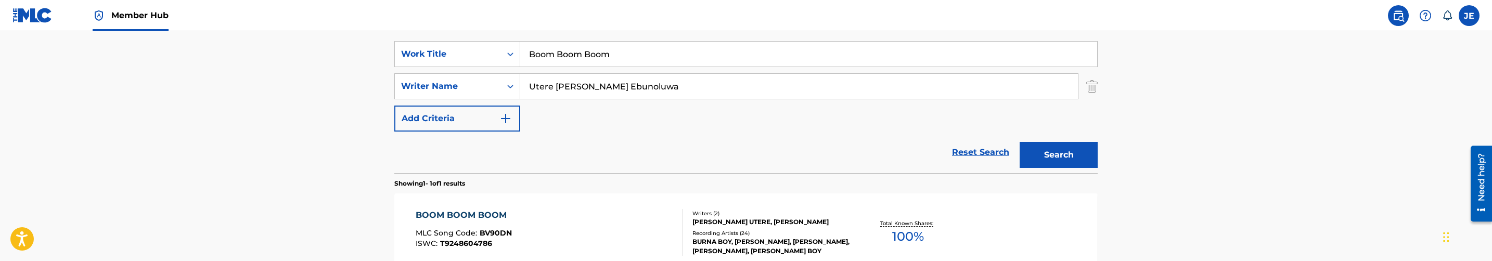
click at [637, 86] on input "Utere Ogulu Damini Ebunoluwa" at bounding box center [799, 86] width 558 height 25
paste input "Search Form"
click at [1020, 142] on button "Search" at bounding box center [1059, 155] width 78 height 26
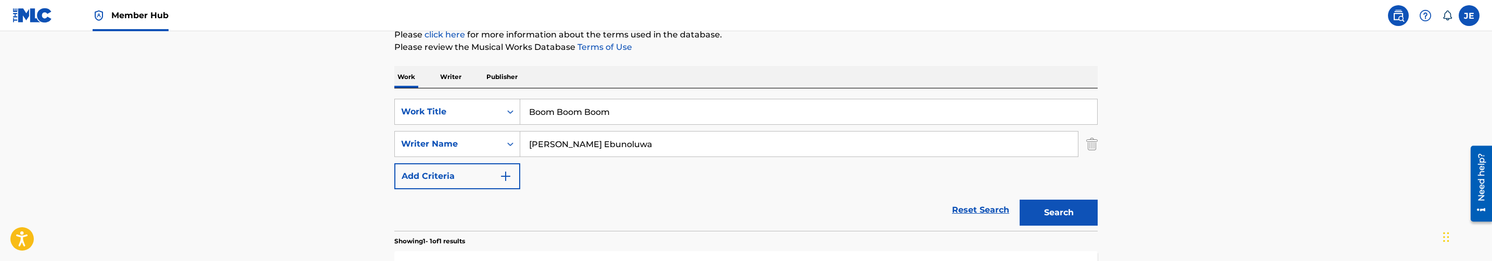
scroll to position [112, 0]
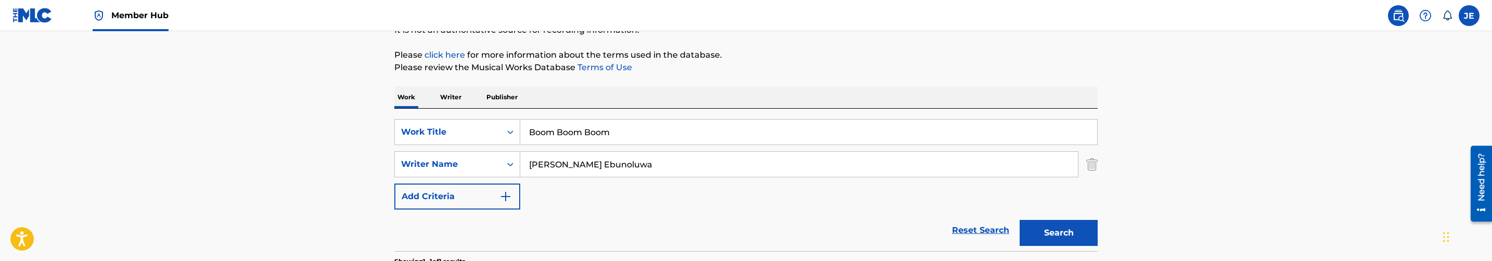
click at [601, 161] on input "Ogulu Damini Ebunoluwa" at bounding box center [799, 164] width 558 height 25
paste input "Piriye Isokrari"
type input "Piriye Isokrari"
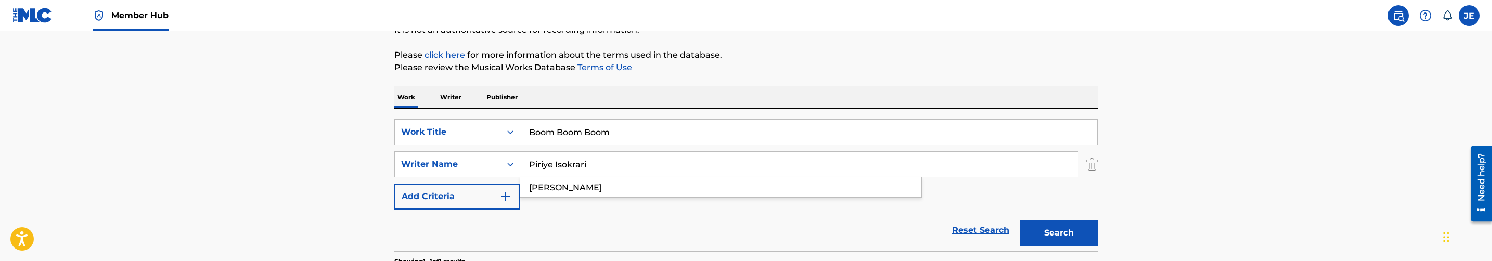
click at [1020, 220] on button "Search" at bounding box center [1059, 233] width 78 height 26
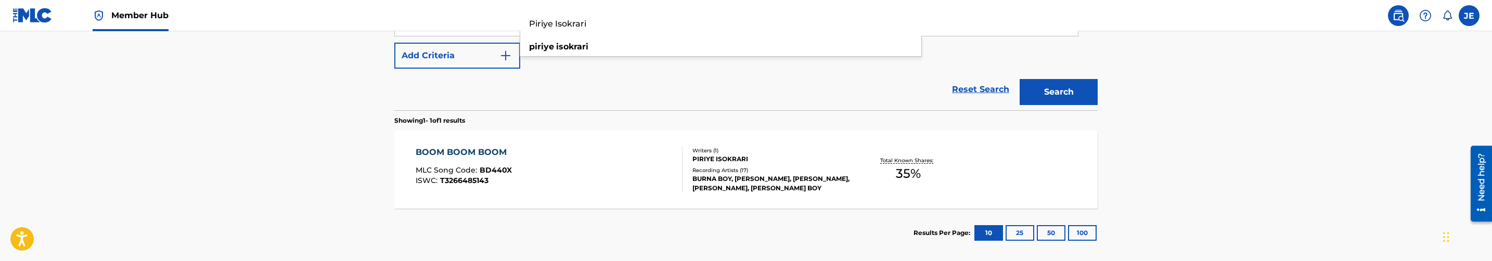
scroll to position [268, 0]
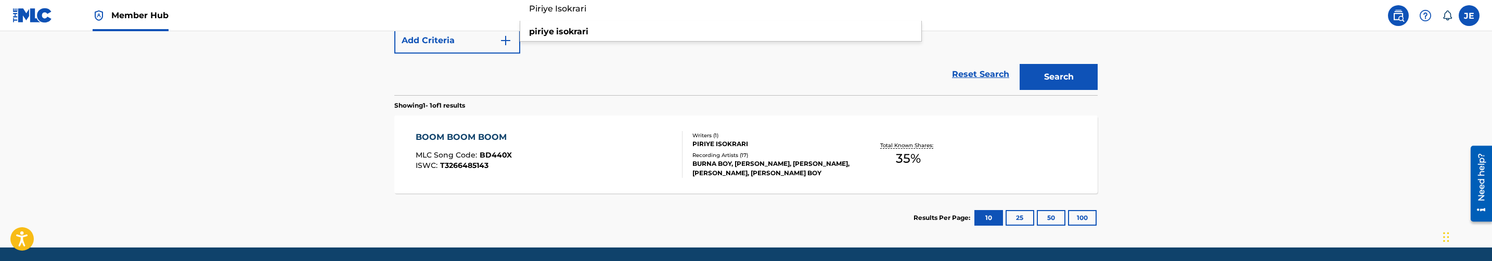
click at [609, 130] on div "BOOM BOOM BOOM MLC Song Code : BD440X ISWC : T3266485143 Writers ( 1 ) PIRIYE I…" at bounding box center [745, 154] width 703 height 78
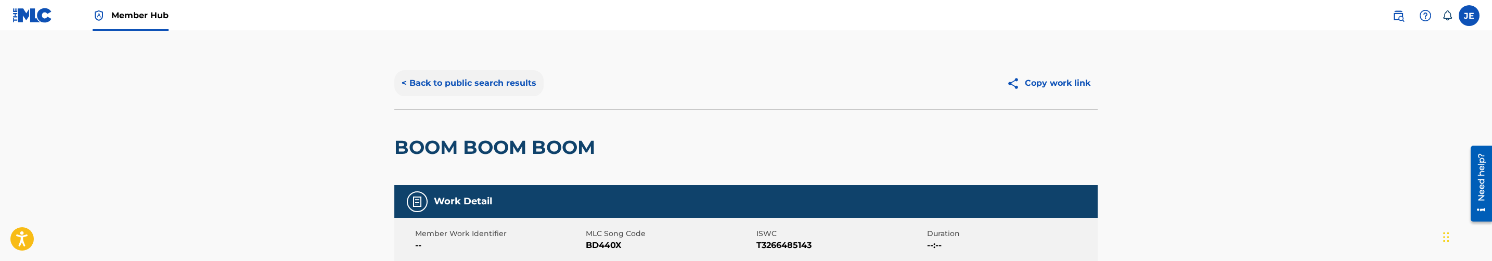
click at [499, 93] on button "< Back to public search results" at bounding box center [468, 83] width 149 height 26
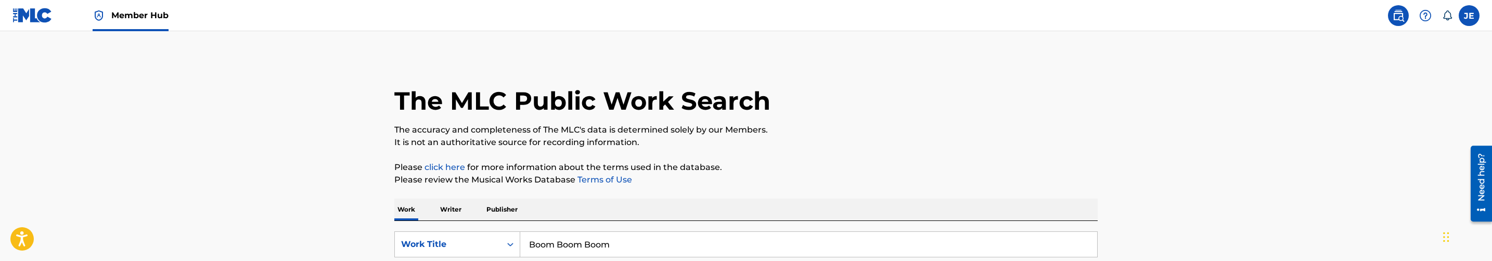
scroll to position [305, 0]
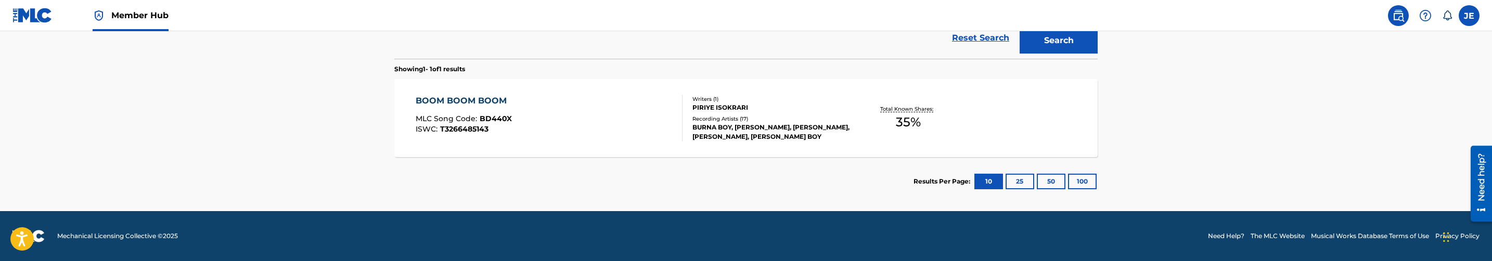
click at [582, 107] on div "BOOM BOOM BOOM MLC Song Code : BD440X ISWC : T3266485143" at bounding box center [549, 118] width 267 height 47
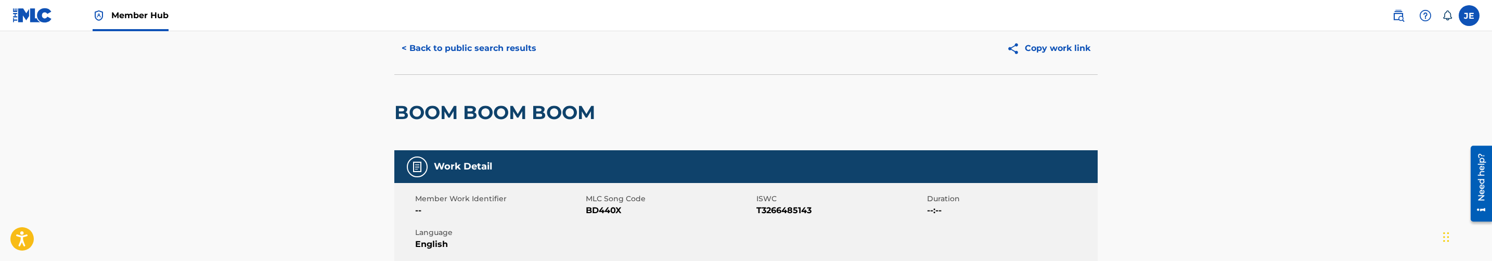
scroll to position [78, 0]
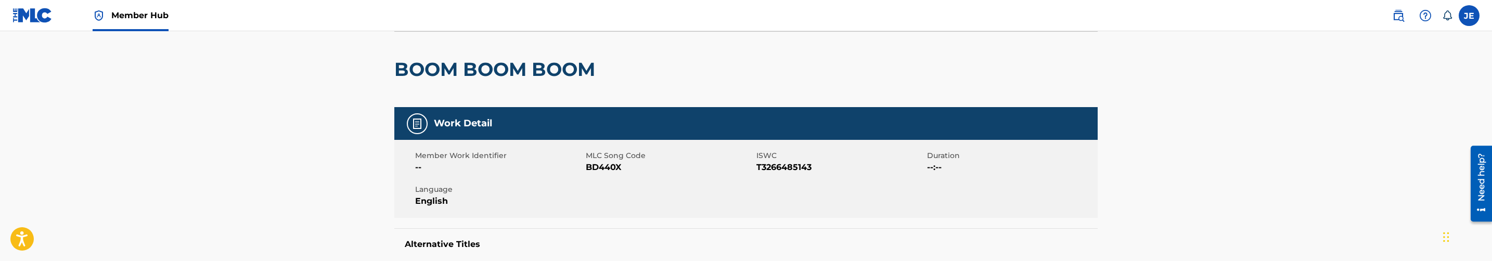
click at [611, 167] on span "BD440X" at bounding box center [670, 167] width 168 height 12
copy span "BD440X"
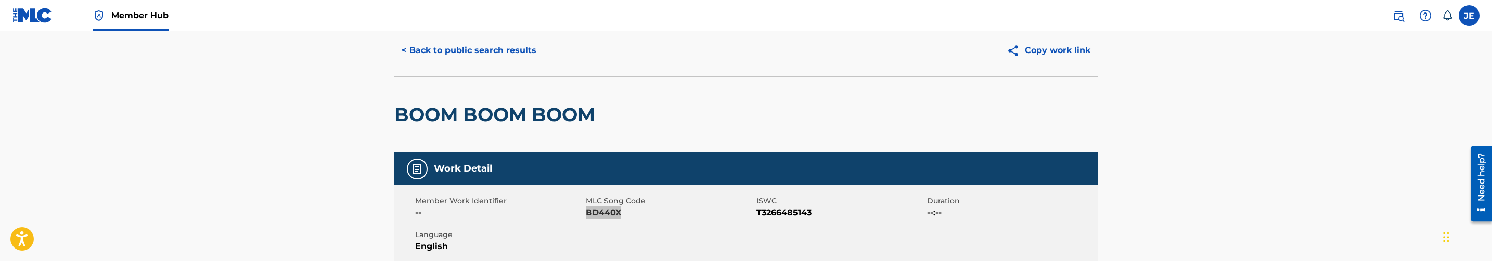
scroll to position [0, 0]
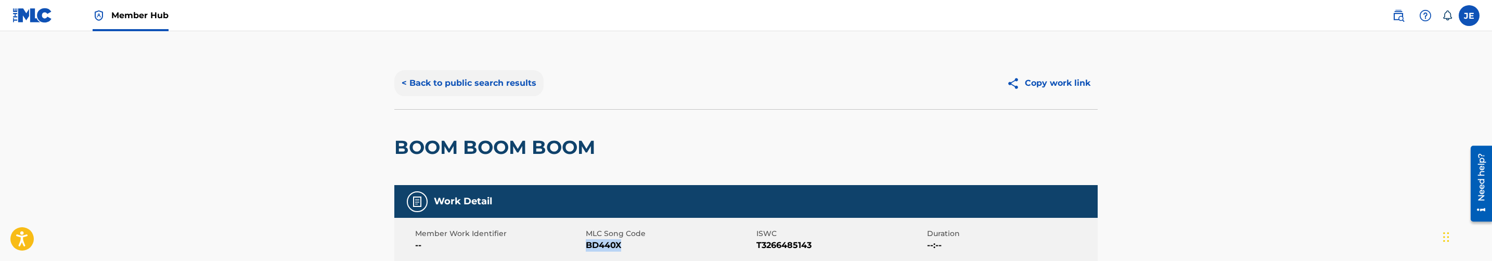
click at [487, 91] on button "< Back to public search results" at bounding box center [468, 83] width 149 height 26
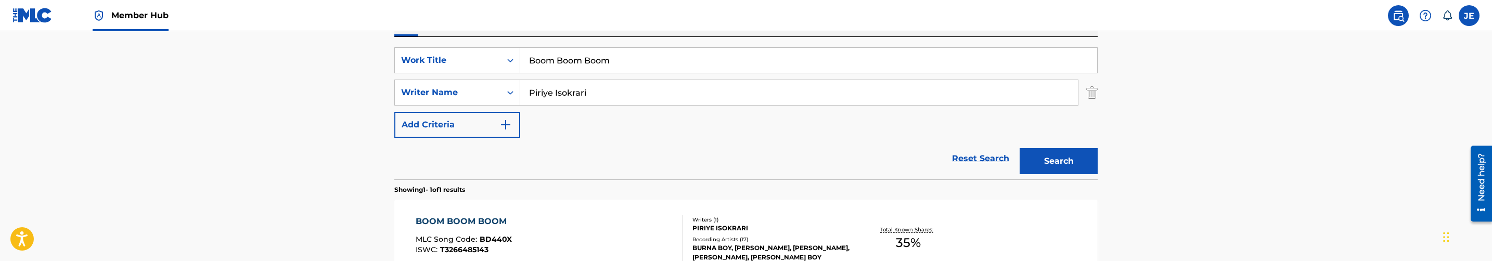
scroll to position [149, 0]
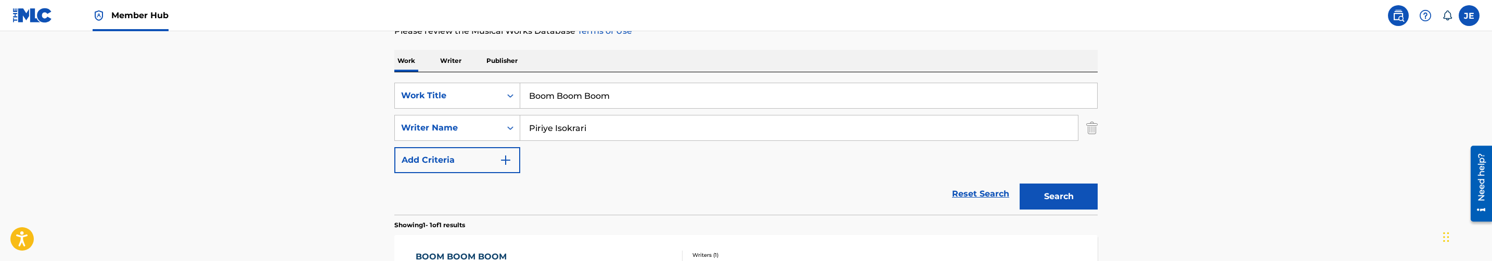
click at [670, 127] on input "Piriye Isokrari" at bounding box center [799, 127] width 558 height 25
paste input "Utere [PERSON_NAME]"
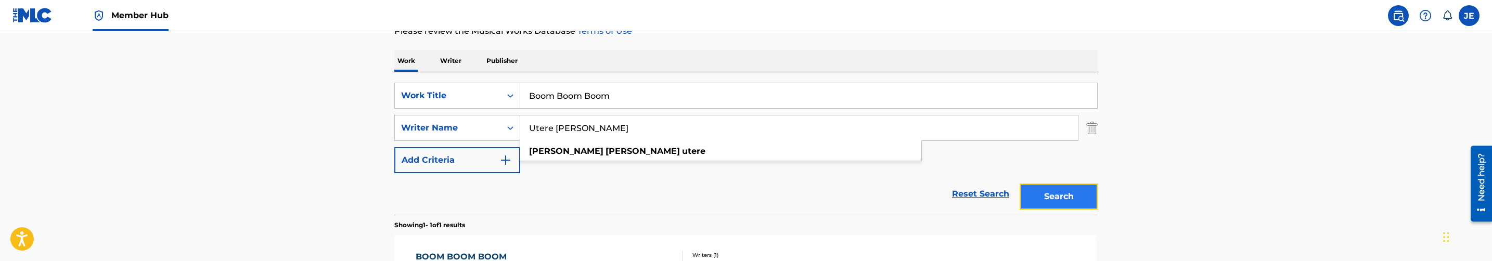
click at [1027, 201] on button "Search" at bounding box center [1059, 197] width 78 height 26
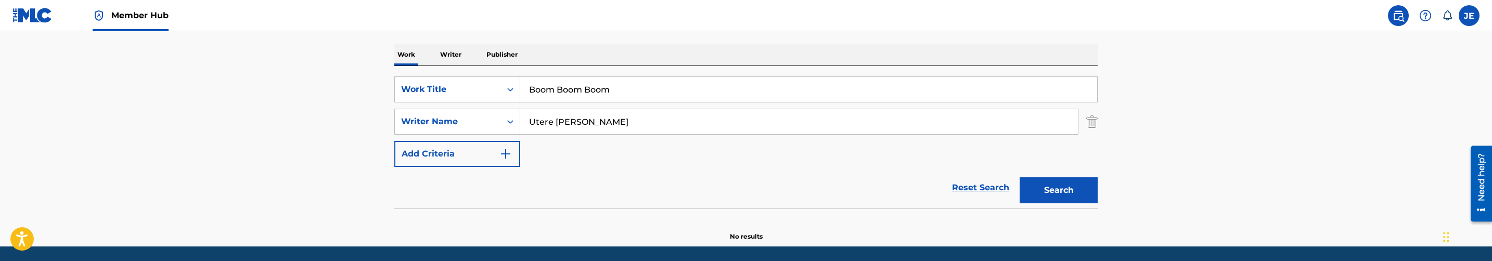
scroll to position [190, 0]
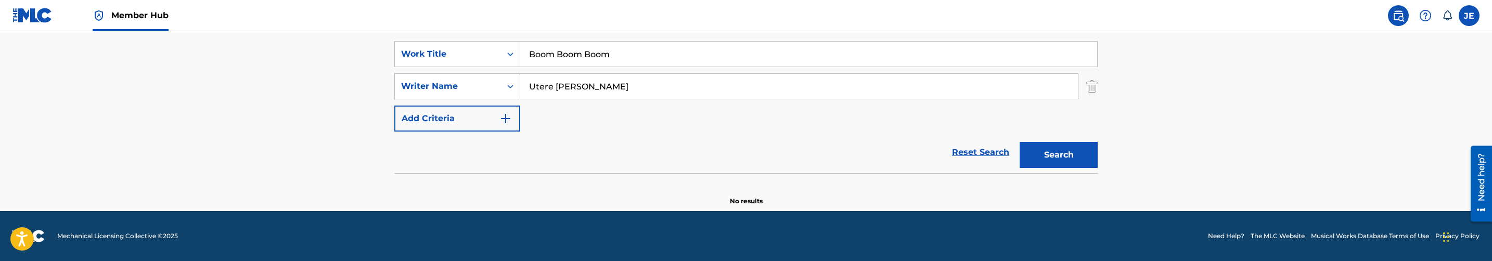
click at [585, 91] on input "Utere [PERSON_NAME]" at bounding box center [799, 86] width 558 height 25
type input "[PERSON_NAME]"
click at [1020, 142] on button "Search" at bounding box center [1059, 155] width 78 height 26
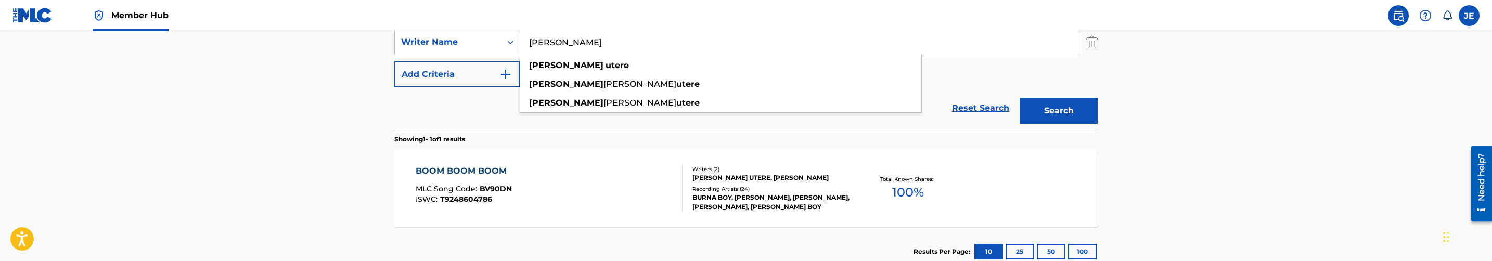
scroll to position [268, 0]
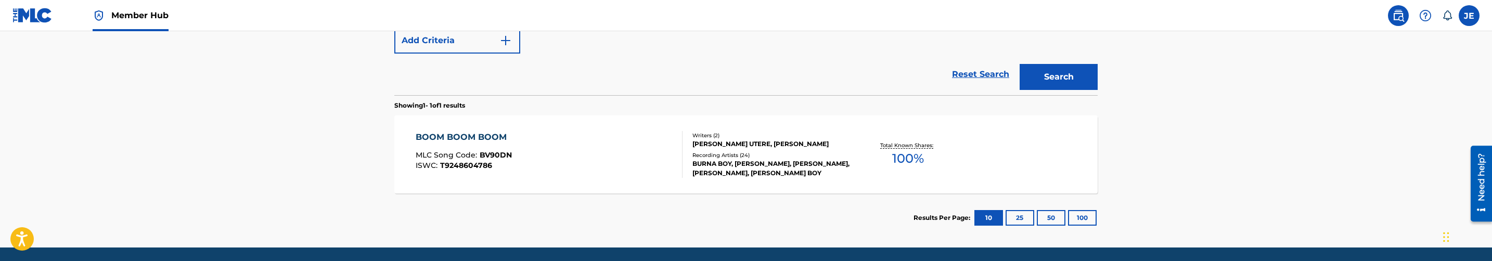
click at [558, 147] on div "BOOM BOOM BOOM MLC Song Code : BV90DN ISWC : T9248604786" at bounding box center [549, 154] width 267 height 47
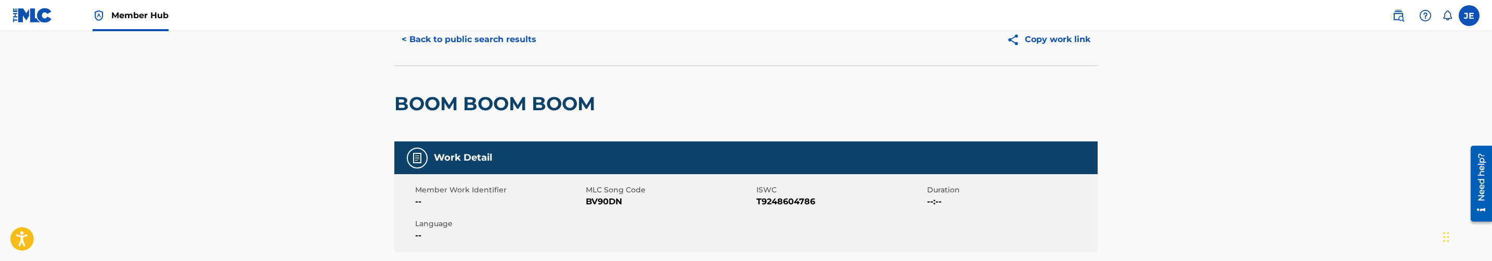
scroll to position [78, 0]
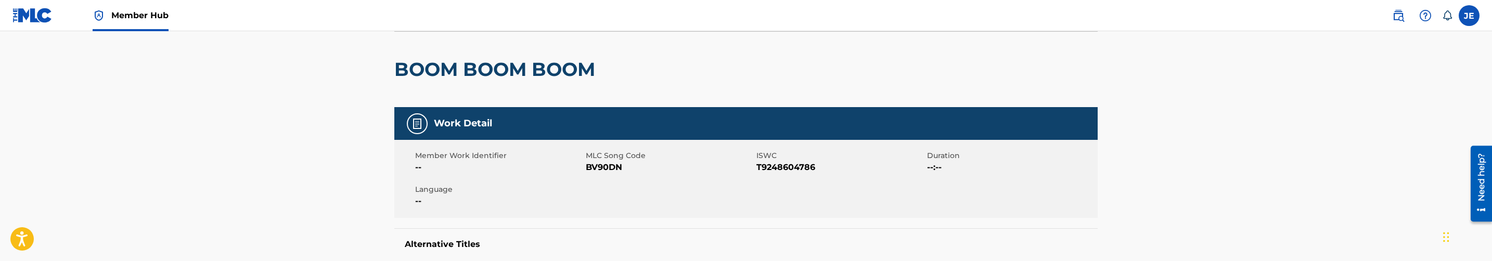
click at [611, 167] on span "BV90DN" at bounding box center [670, 167] width 168 height 12
copy span "BV90DN"
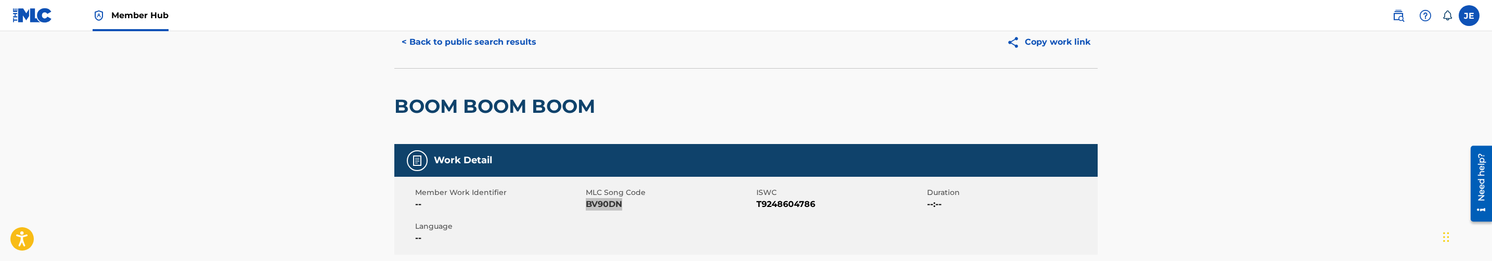
scroll to position [0, 0]
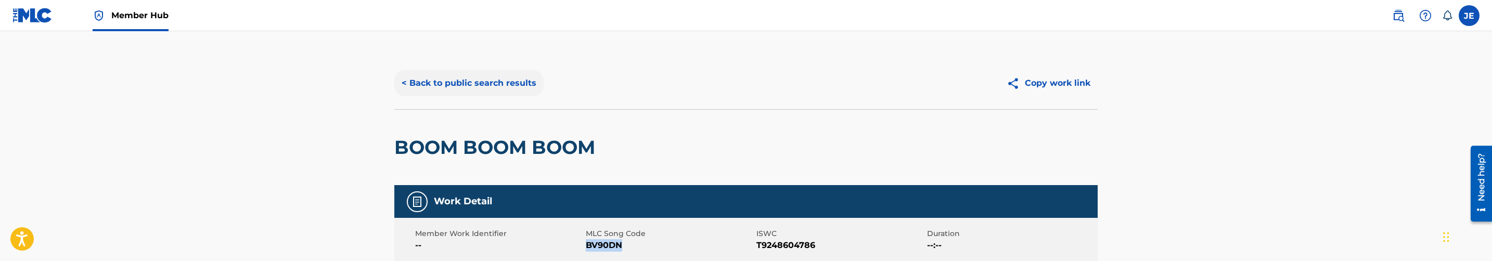
click at [458, 83] on button "< Back to public search results" at bounding box center [468, 83] width 149 height 26
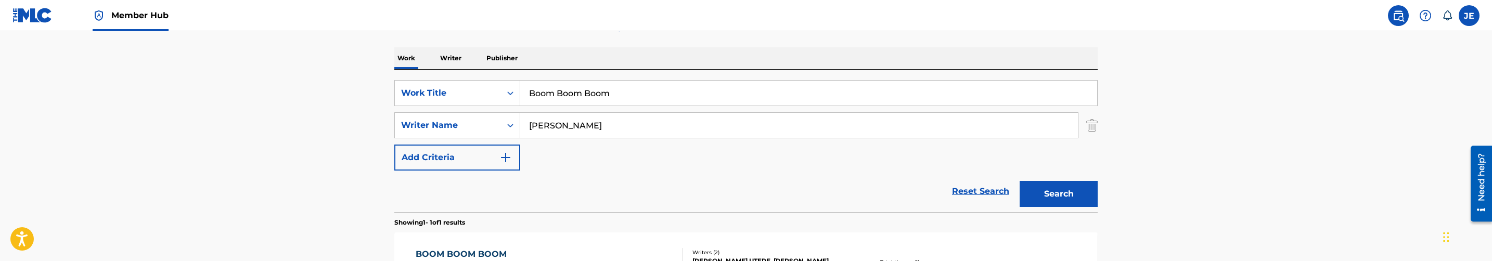
scroll to position [149, 0]
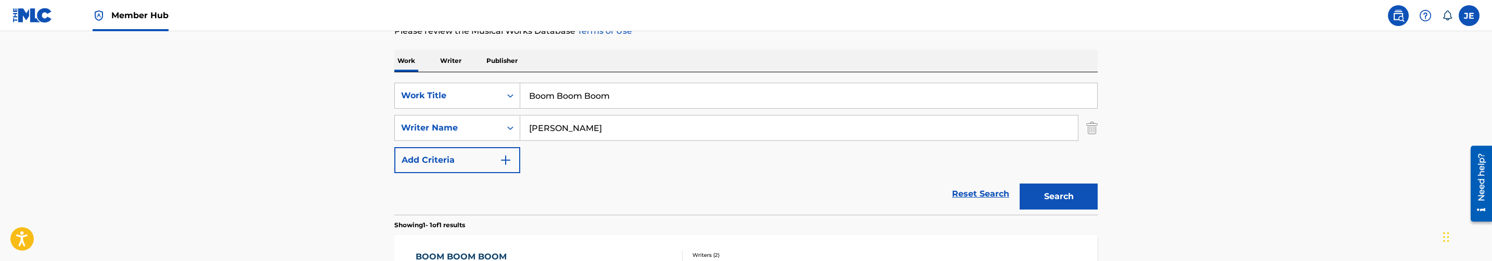
click at [687, 86] on input "Boom Boom Boom" at bounding box center [808, 95] width 577 height 25
paste input "dy to Body YCD"
type input "Body to Body YCD"
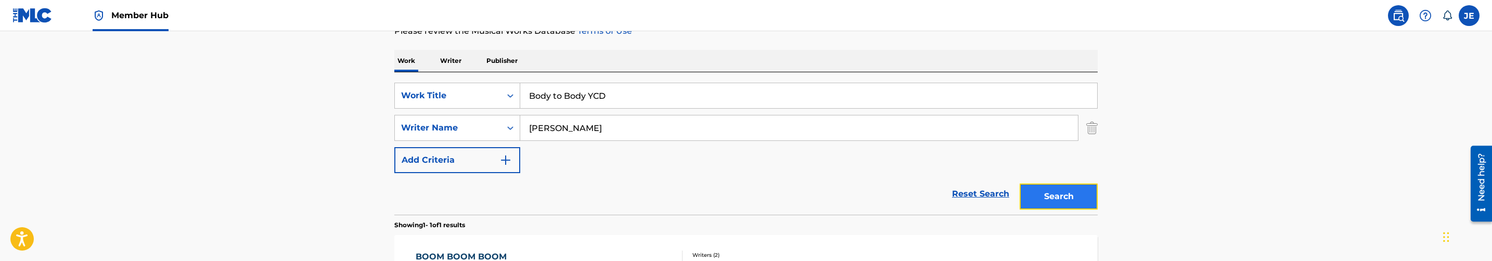
click at [1038, 198] on button "Search" at bounding box center [1059, 197] width 78 height 26
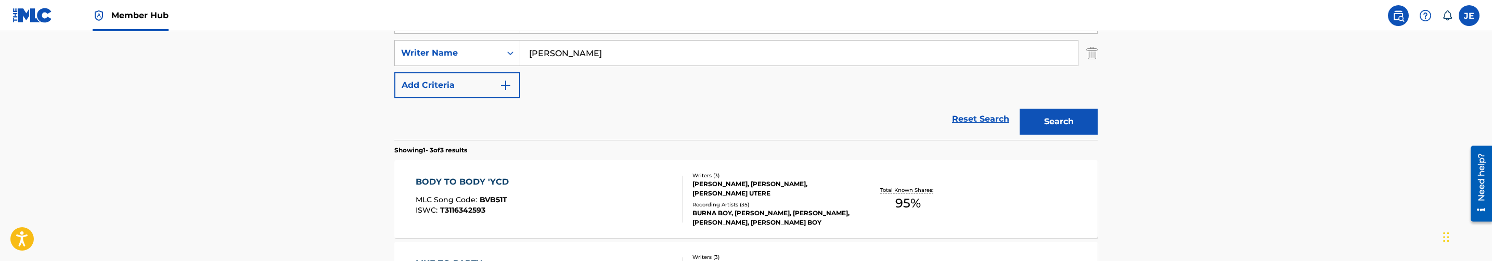
scroll to position [302, 0]
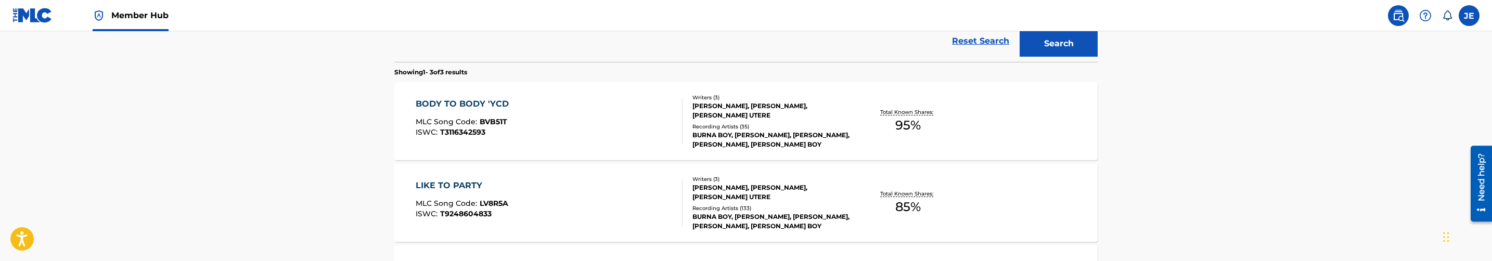
click at [579, 126] on div "BODY TO BODY 'YCD MLC Song Code : BVB51T ISWC : T3116342593" at bounding box center [549, 121] width 267 height 47
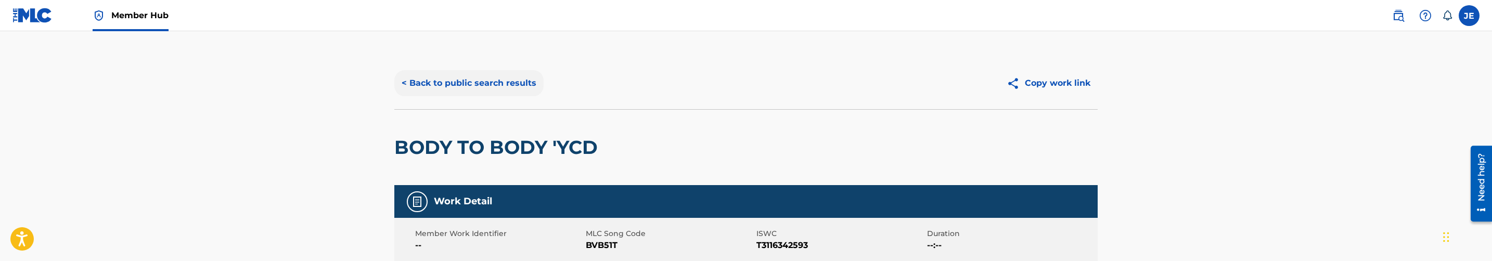
click at [503, 89] on button "< Back to public search results" at bounding box center [468, 83] width 149 height 26
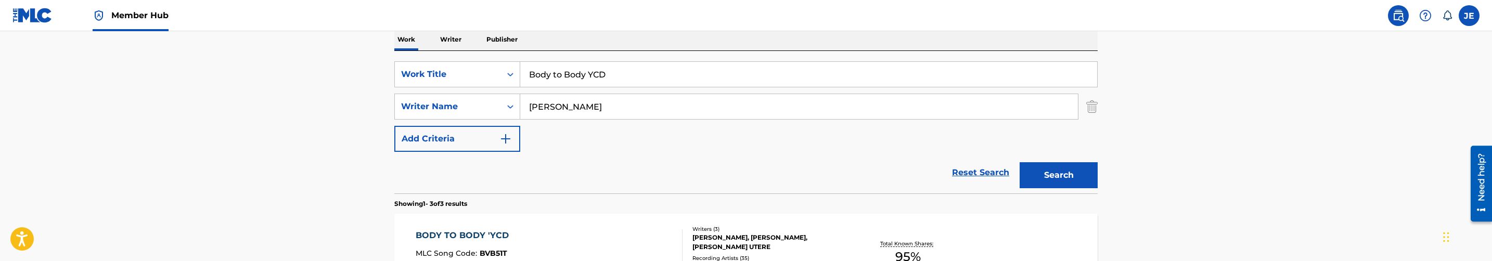
scroll to position [127, 0]
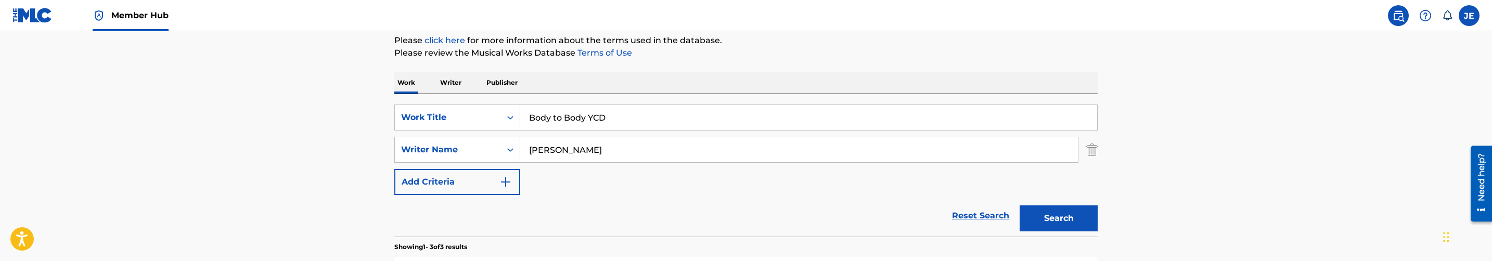
click at [637, 128] on input "Body to Body YCD" at bounding box center [808, 117] width 577 height 25
paste input "she NLO"
type input "Boshe NLO"
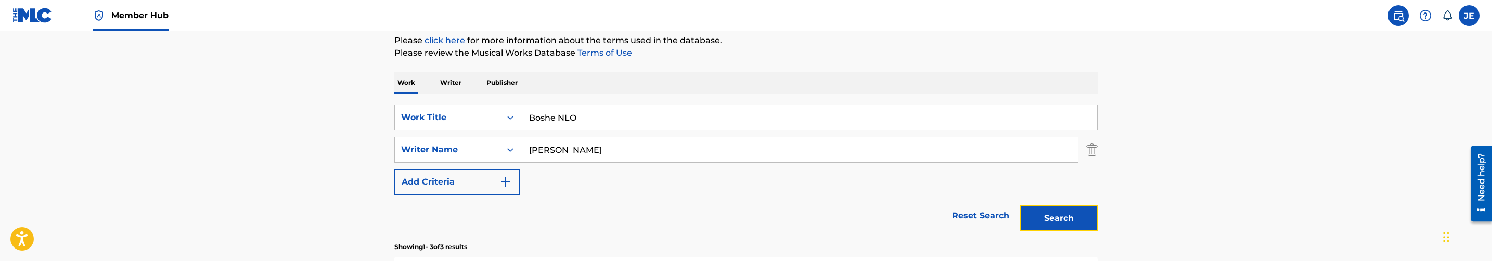
click at [1063, 212] on button "Search" at bounding box center [1059, 218] width 78 height 26
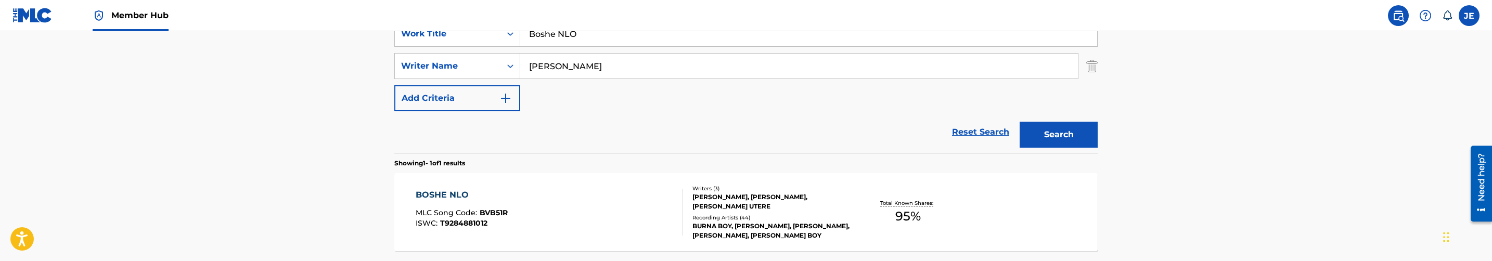
scroll to position [205, 0]
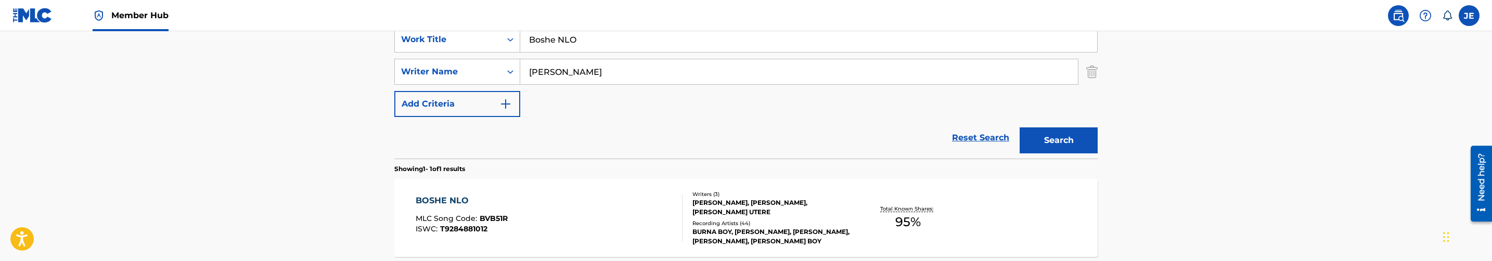
click at [653, 75] on input "[PERSON_NAME]" at bounding box center [799, 71] width 558 height 25
paste input "Ogulu Damini Ebunoluwa"
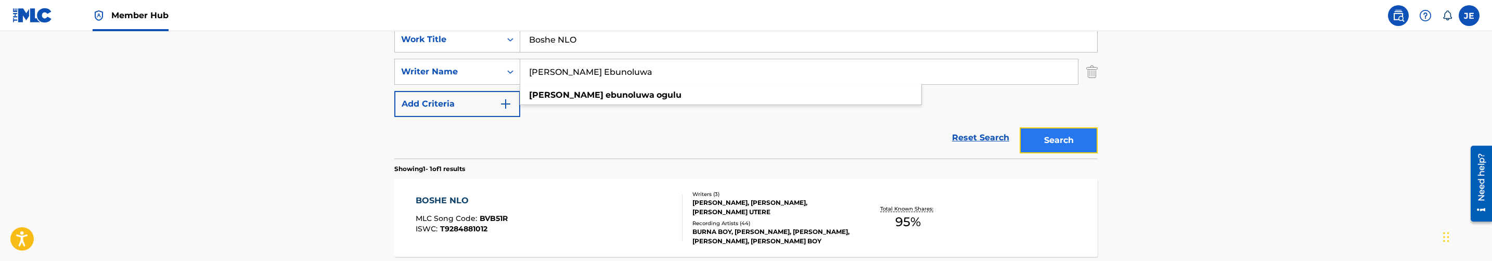
click at [1032, 144] on button "Search" at bounding box center [1059, 140] width 78 height 26
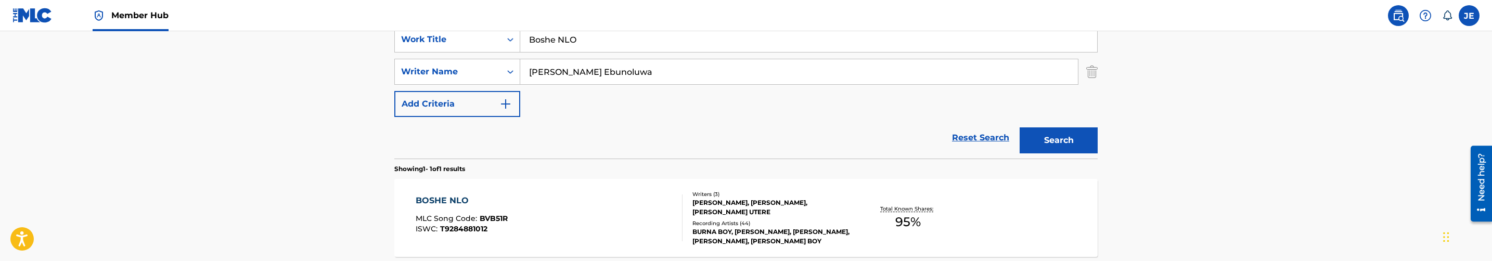
click at [650, 69] on input "Ogulu Damini Ebunoluwa" at bounding box center [799, 71] width 558 height 25
paste input "Piriye Isokrari"
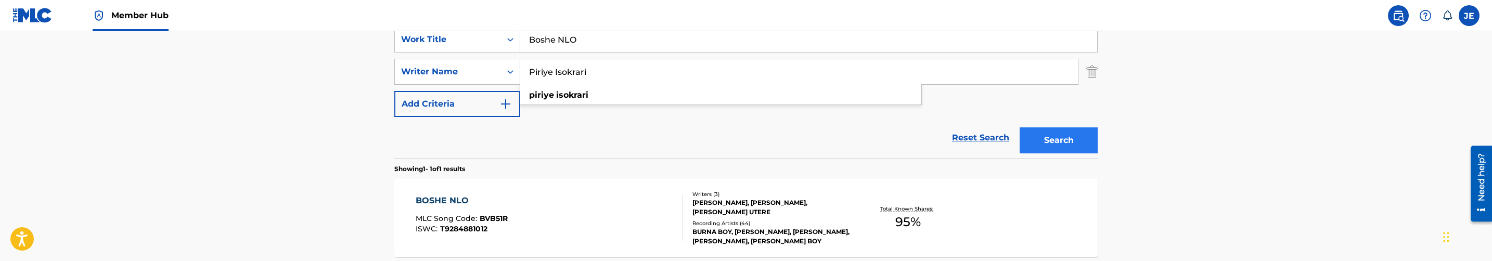
type input "Piriye Isokrari"
click at [1074, 142] on button "Search" at bounding box center [1059, 140] width 78 height 26
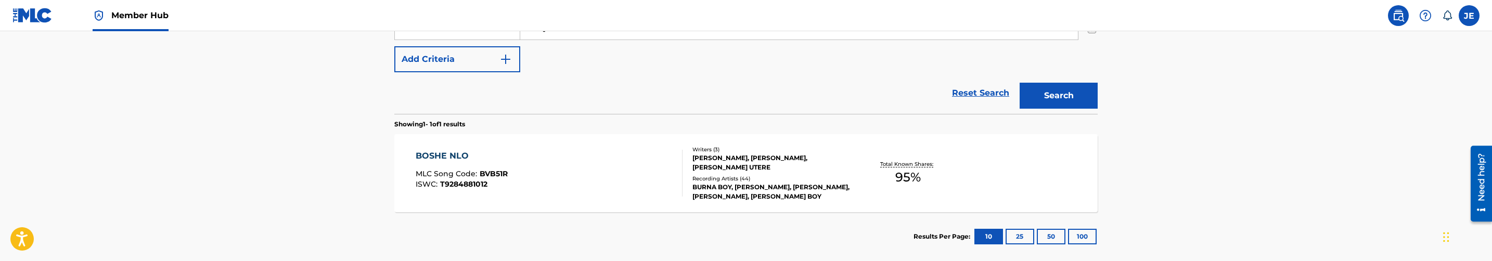
scroll to position [283, 0]
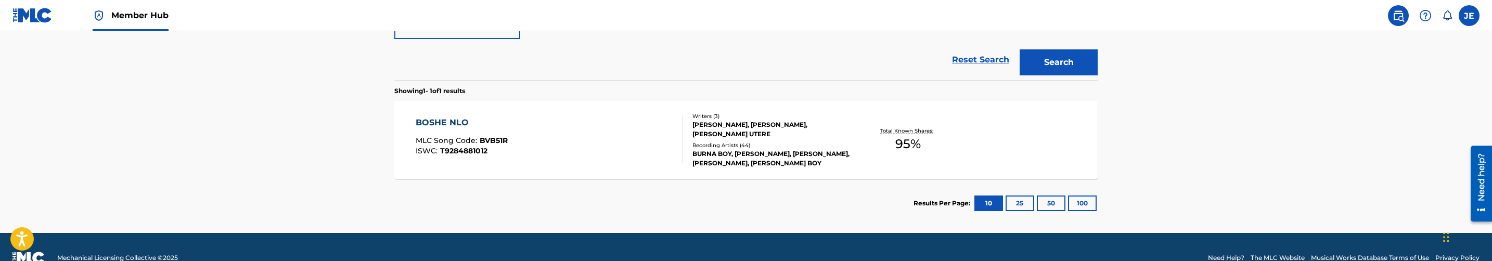
click at [601, 140] on div "BOSHE NLO MLC Song Code : BVB51R ISWC : T9284881012" at bounding box center [549, 140] width 267 height 47
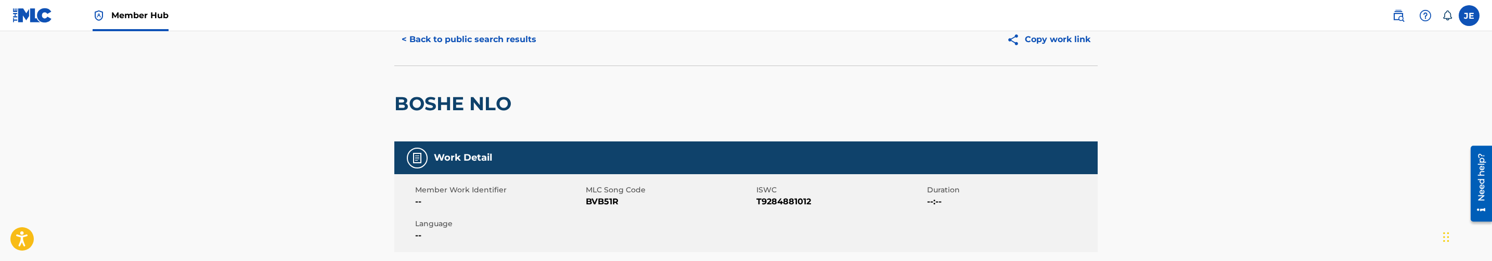
scroll to position [78, 0]
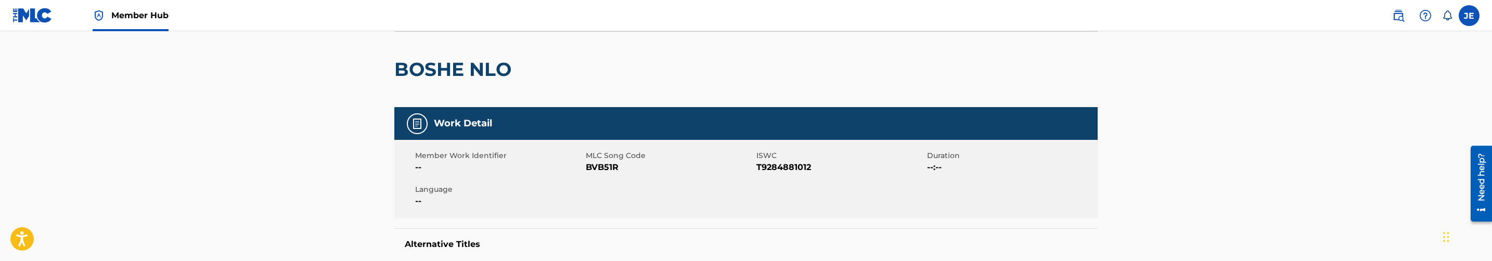
click at [603, 163] on span "BVB51R" at bounding box center [670, 167] width 168 height 12
copy span "BVB51R"
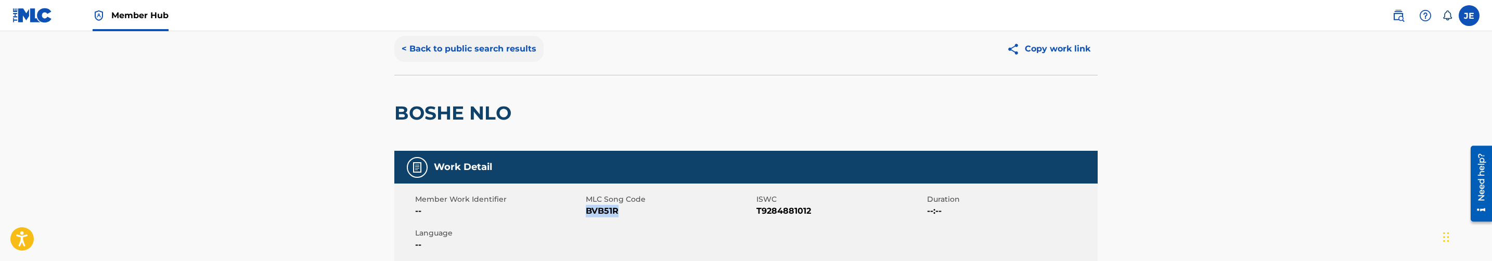
scroll to position [0, 0]
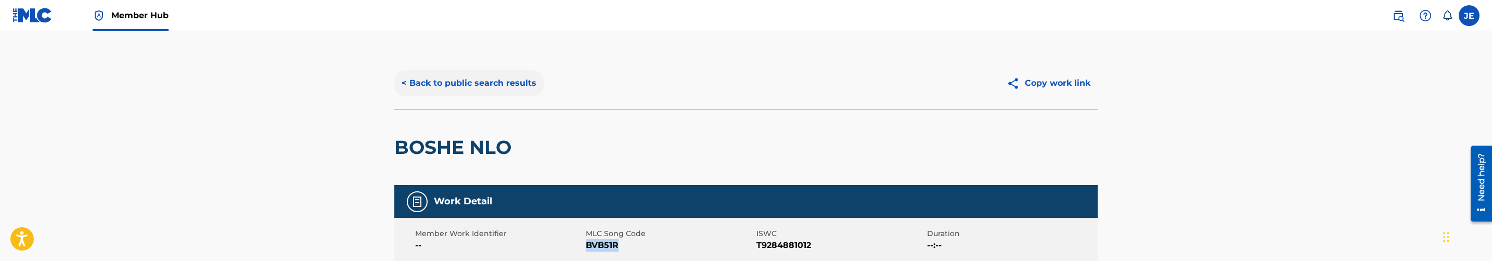
click at [503, 92] on button "< Back to public search results" at bounding box center [468, 83] width 149 height 26
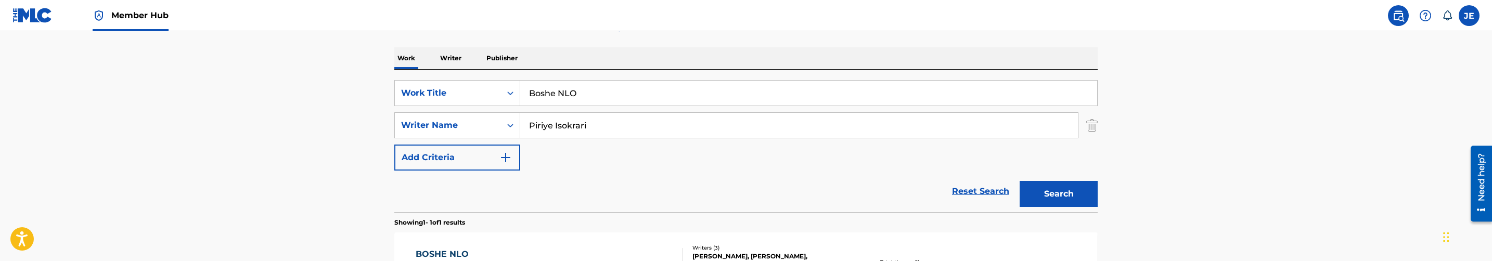
scroll to position [149, 0]
click at [591, 91] on input "Boshe NLO" at bounding box center [808, 95] width 577 height 25
paste input "Carpe Diem"
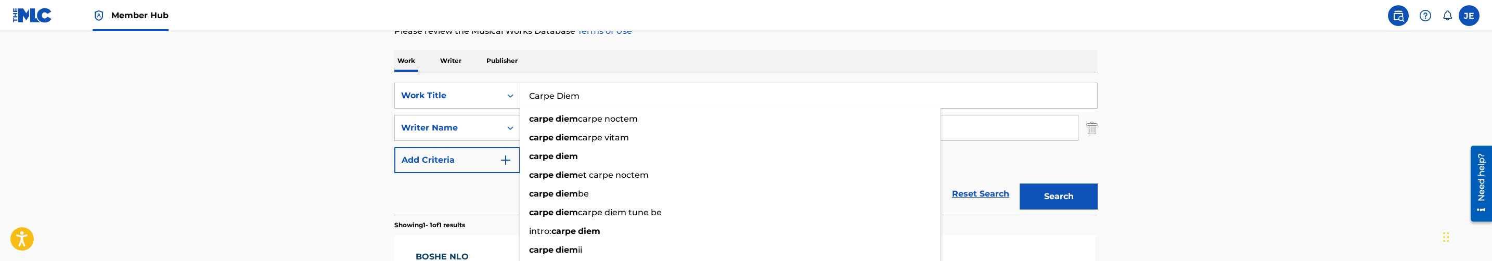
type input "Carpe Diem"
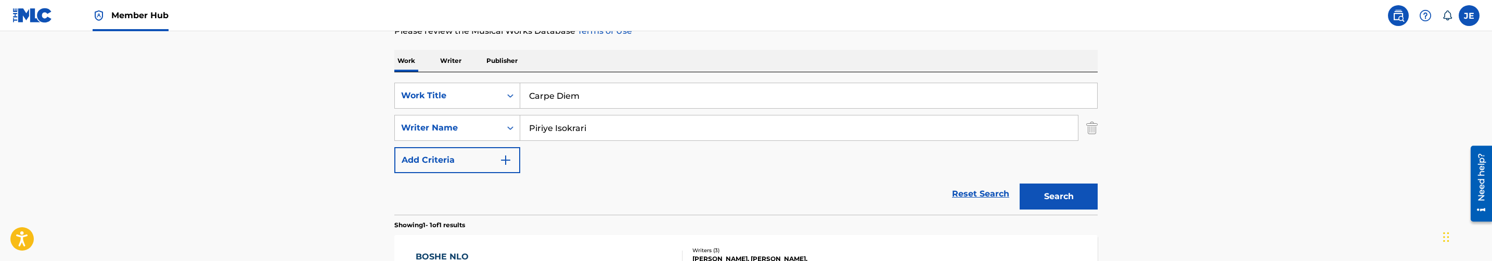
click at [616, 120] on input "Piriye Isokrari" at bounding box center [799, 127] width 558 height 25
paste input "Utere [PERSON_NAME]"
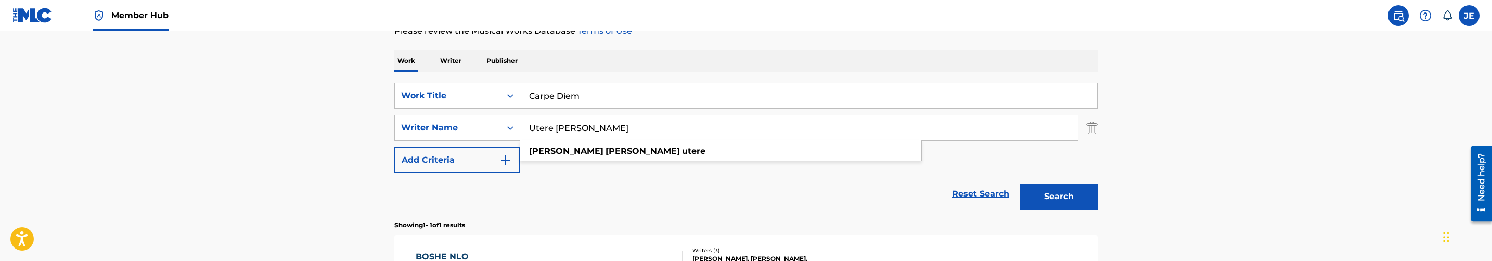
click at [579, 128] on input "Utere [PERSON_NAME]" at bounding box center [799, 127] width 558 height 25
click at [1020, 184] on button "Search" at bounding box center [1059, 197] width 78 height 26
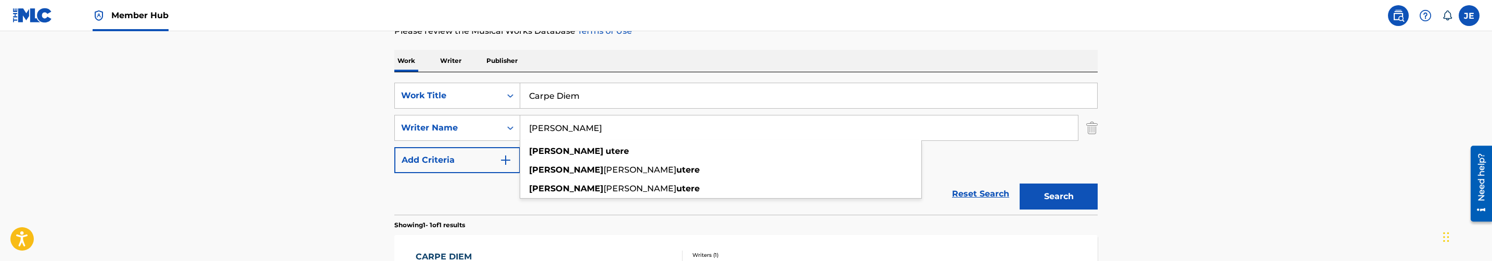
click at [1188, 155] on main "The MLC Public Work Search The accuracy and completeness of The MLC's data is d…" at bounding box center [746, 124] width 1492 height 485
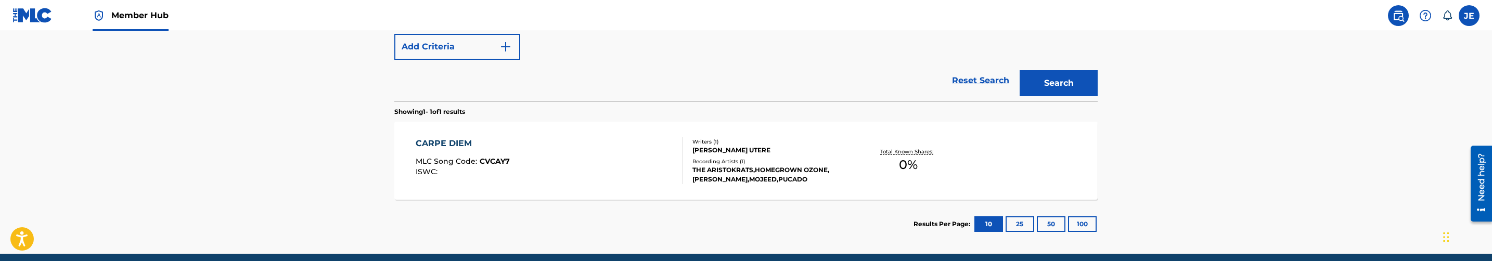
scroll to position [227, 0]
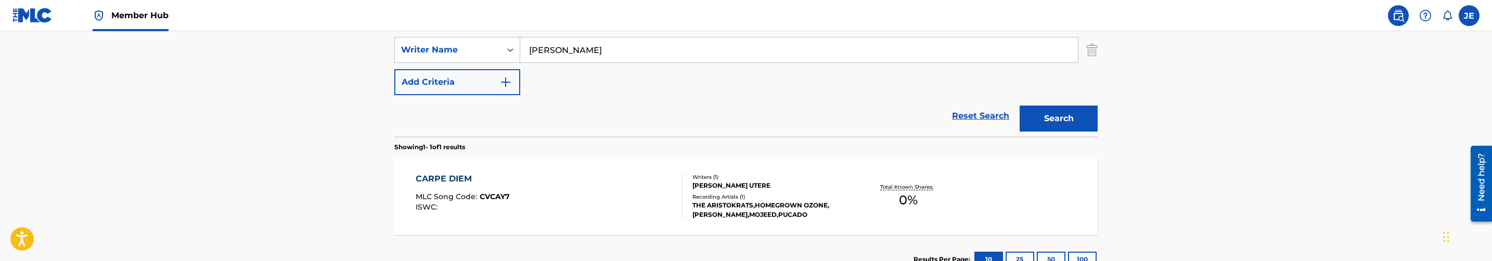
click at [579, 55] on input "[PERSON_NAME]" at bounding box center [799, 49] width 558 height 25
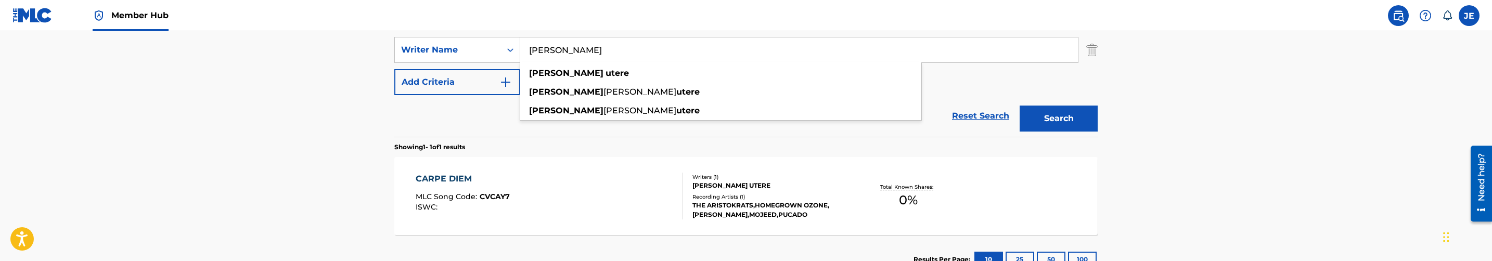
paste input "Piriye Isokrari"
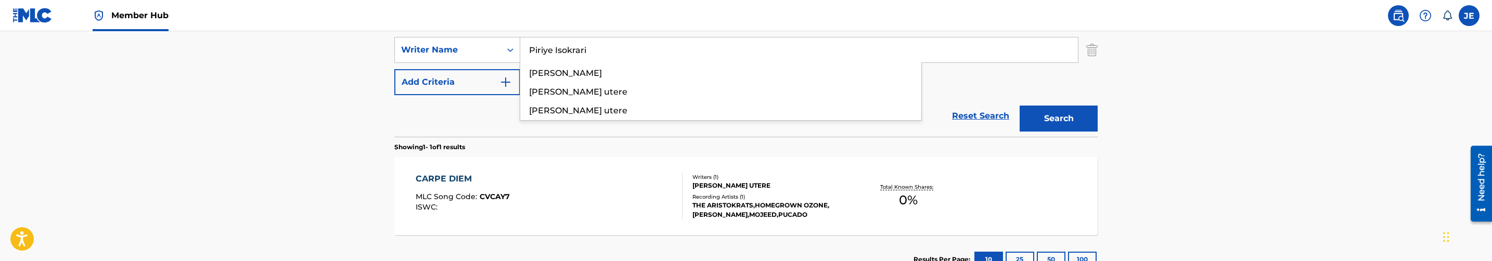
type input "Piriye Isokrari"
click at [1020, 106] on button "Search" at bounding box center [1059, 119] width 78 height 26
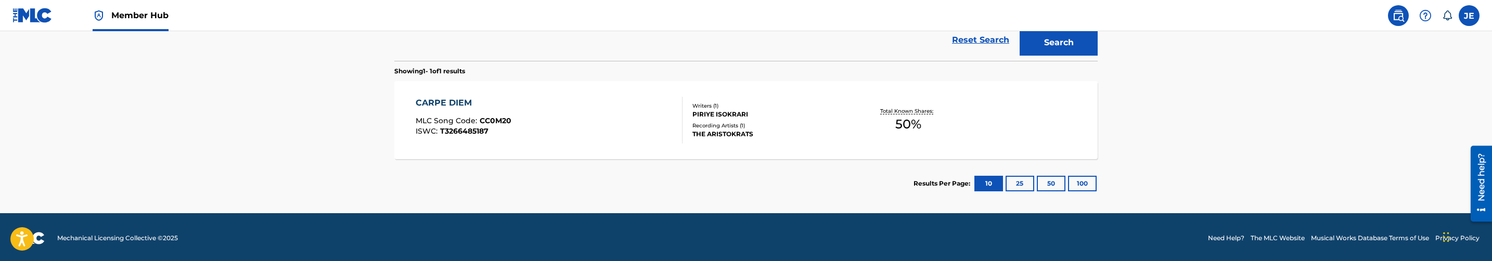
scroll to position [305, 0]
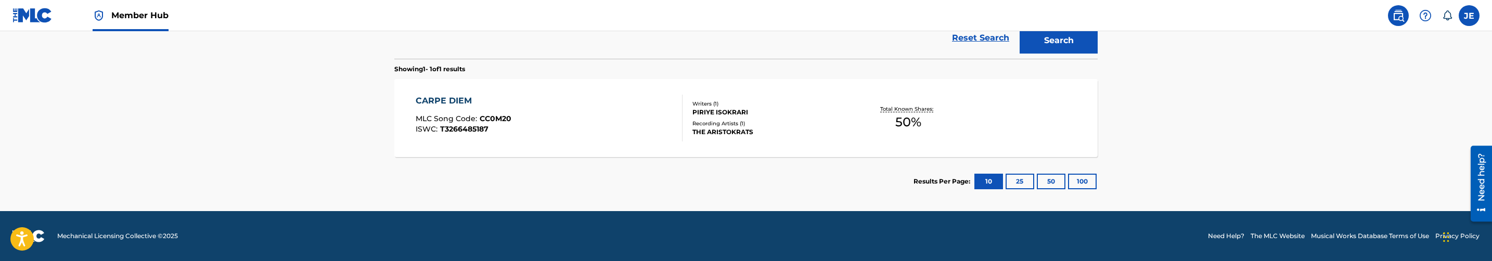
click at [613, 134] on div "CARPE DIEM MLC Song Code : CC0M20 ISWC : T3266485187" at bounding box center [549, 118] width 267 height 47
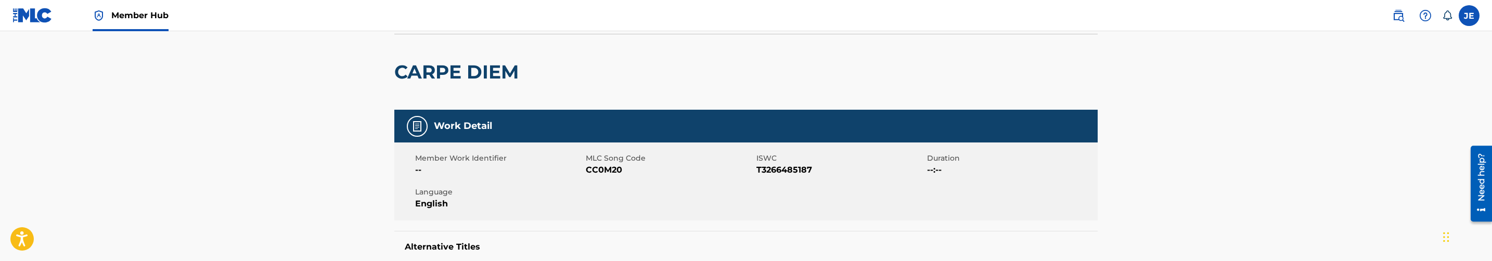
scroll to position [78, 0]
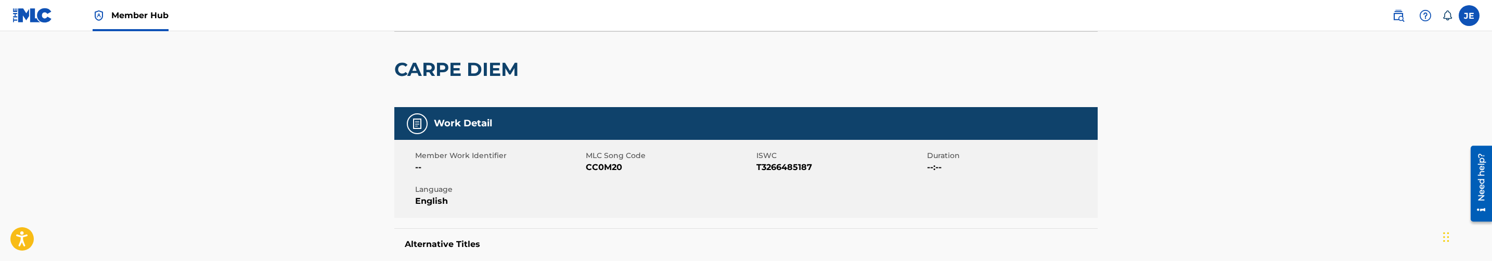
click at [607, 169] on span "CC0M20" at bounding box center [670, 167] width 168 height 12
copy span "CC0M20"
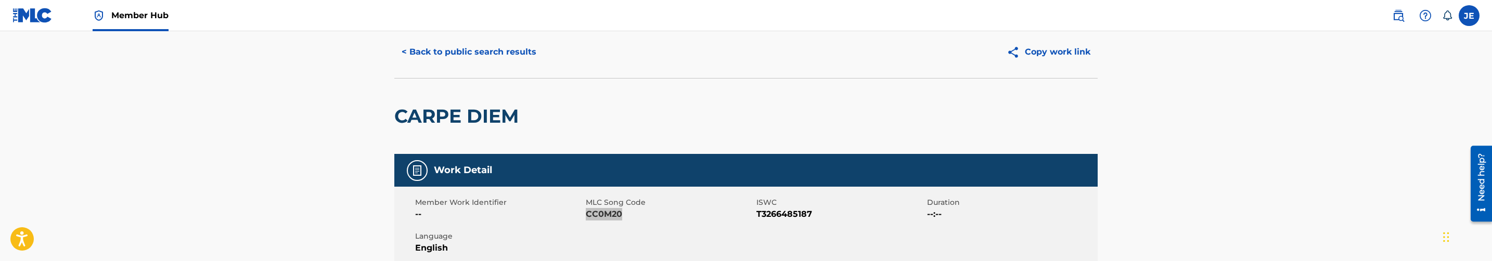
scroll to position [0, 0]
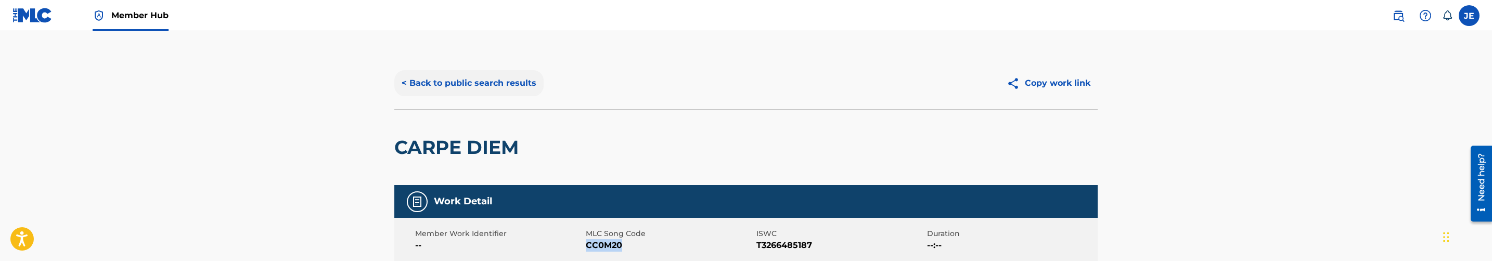
click at [514, 89] on button "< Back to public search results" at bounding box center [468, 83] width 149 height 26
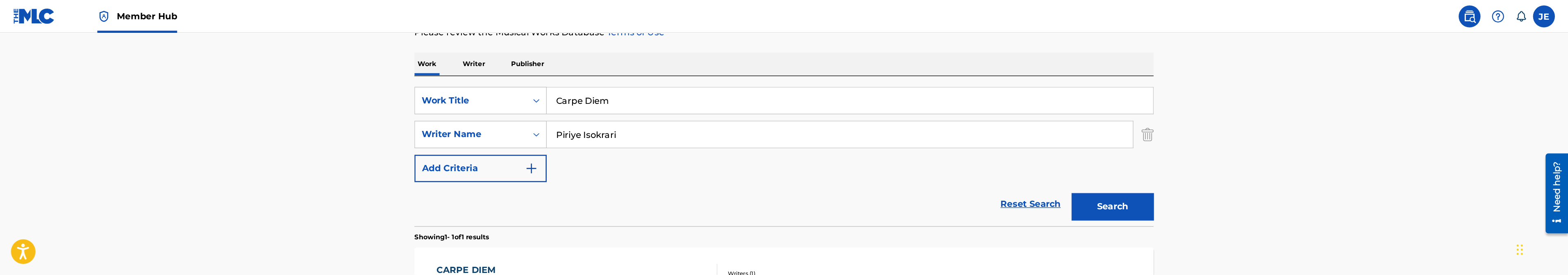
scroll to position [172, 0]
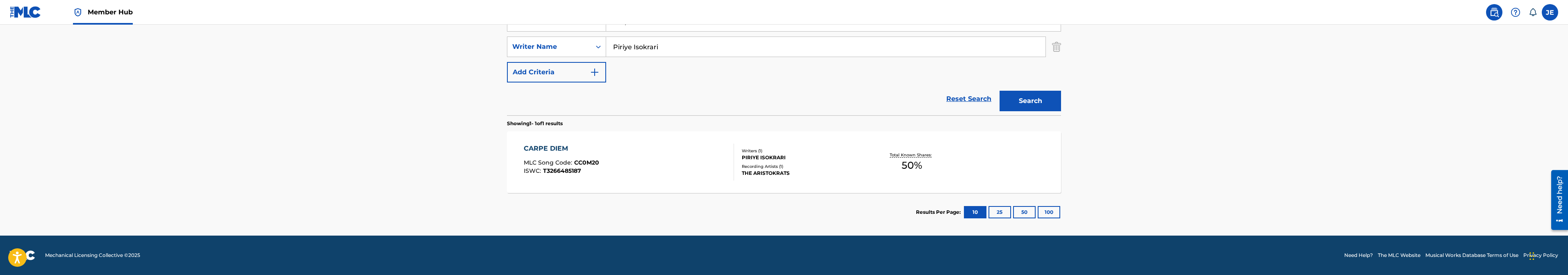
click at [667, 162] on div "CARPE DIEM MLC Song Code : CC0M20 ISWC : T3266485187" at bounding box center [629, 162] width 210 height 37
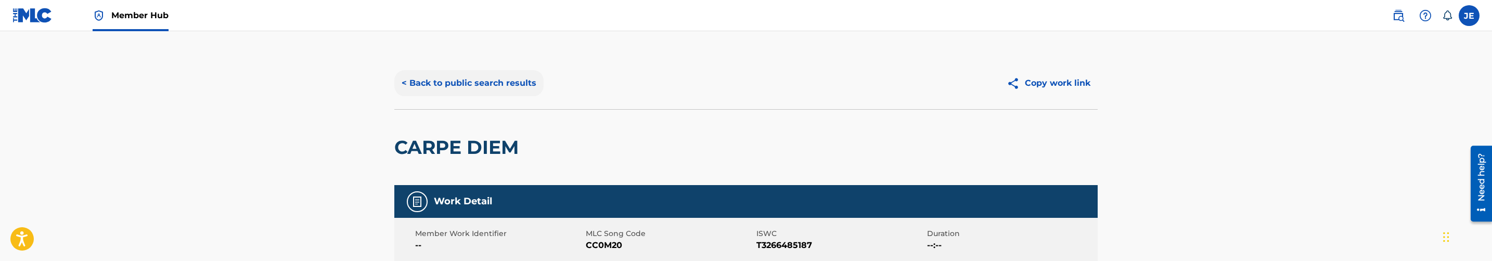
click at [514, 87] on button "< Back to public search results" at bounding box center [468, 83] width 149 height 26
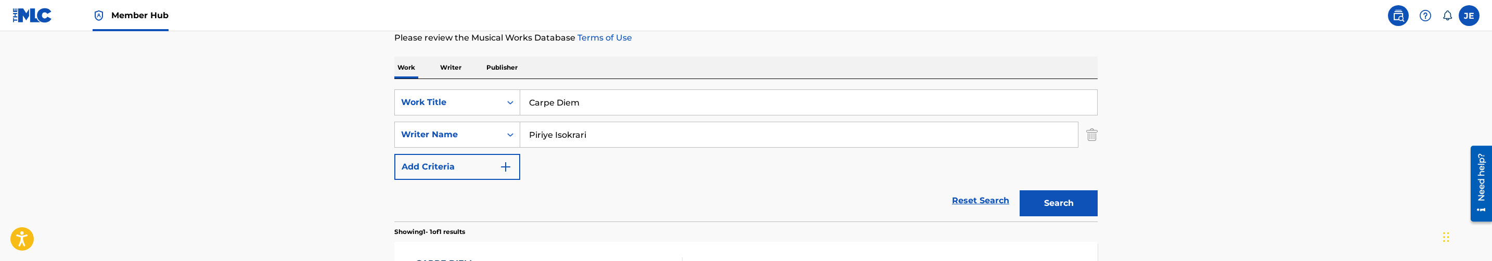
scroll to position [156, 0]
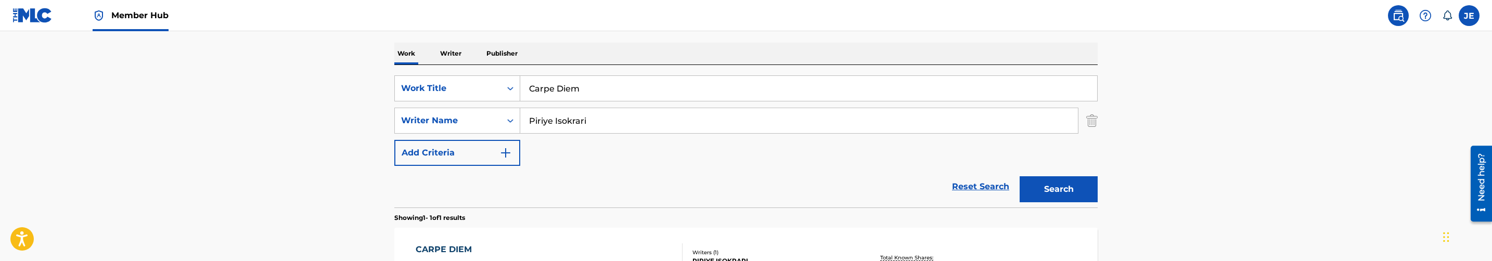
click at [601, 125] on input "Piriye Isokrari" at bounding box center [799, 120] width 558 height 25
paste input "Utere [PERSON_NAME]"
click at [580, 122] on input "Utere [PERSON_NAME]" at bounding box center [799, 120] width 558 height 25
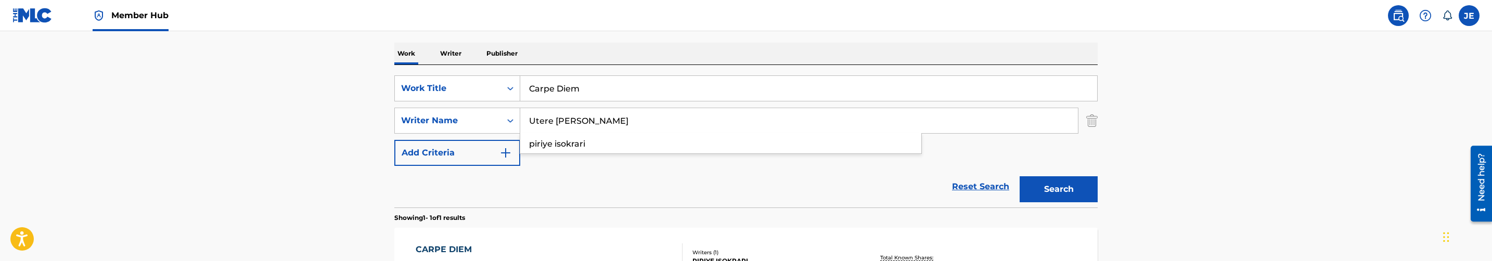
click at [580, 122] on input "Utere [PERSON_NAME]" at bounding box center [799, 120] width 558 height 25
type input "[PERSON_NAME]"
click at [1020, 176] on button "Search" at bounding box center [1059, 189] width 78 height 26
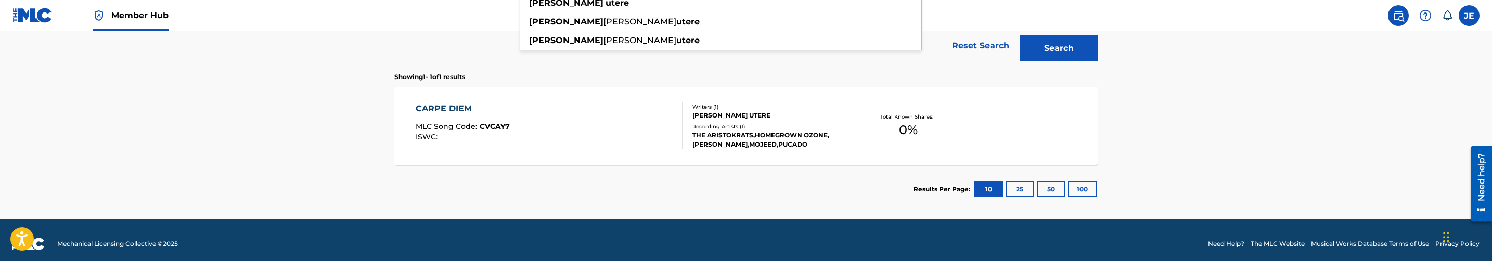
scroll to position [305, 0]
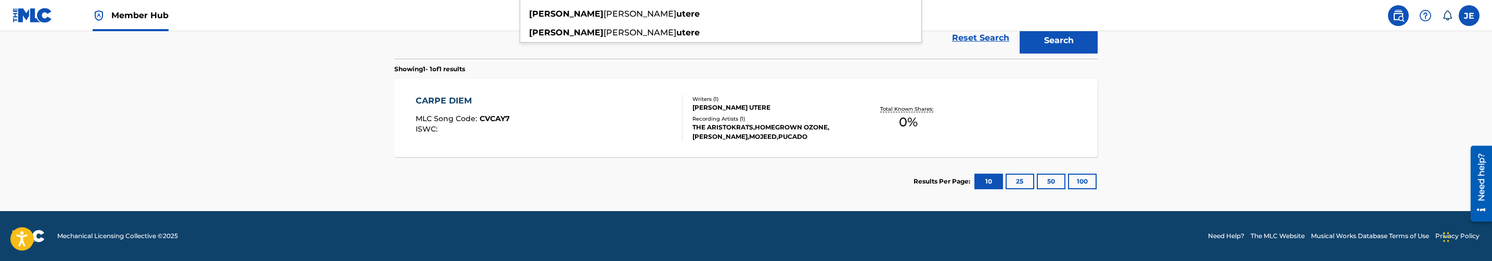
click at [646, 128] on div "CARPE DIEM MLC Song Code : CVCAY7 ISWC :" at bounding box center [549, 118] width 267 height 47
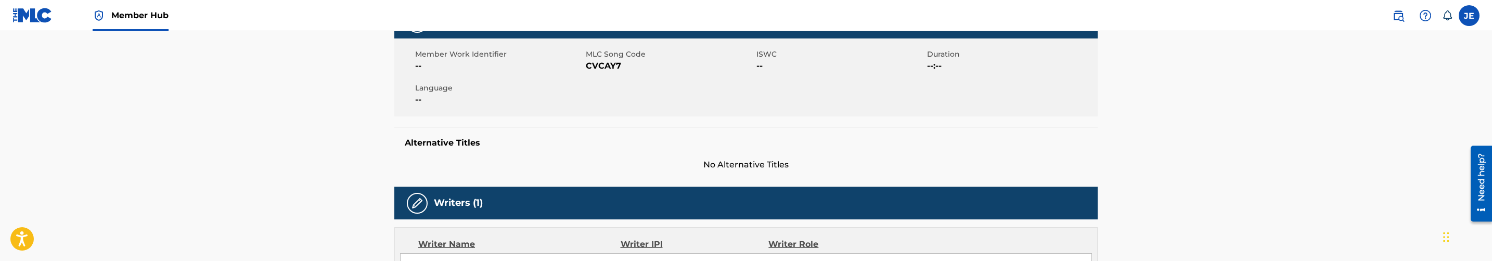
scroll to position [172, 0]
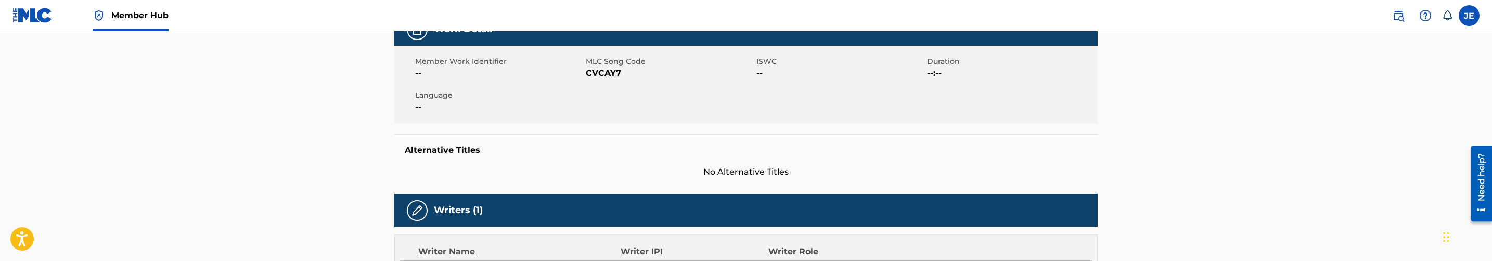
click at [605, 77] on span "CVCAY7" at bounding box center [670, 73] width 168 height 12
copy span "CVCAY7"
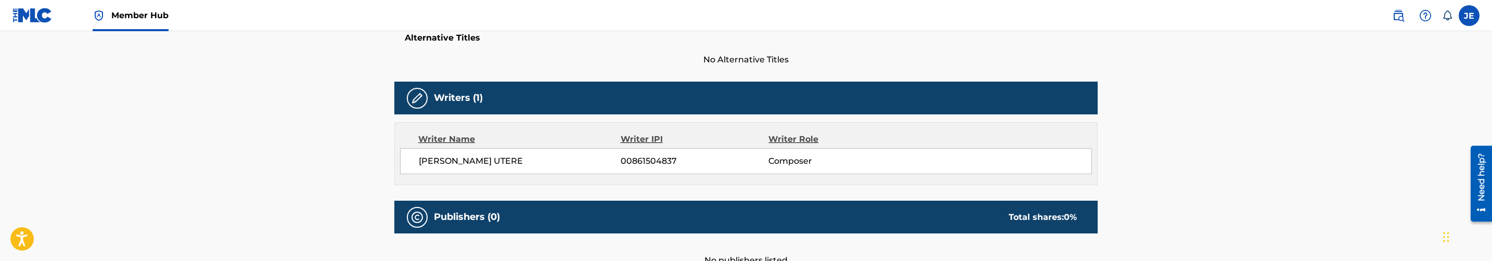
scroll to position [250, 0]
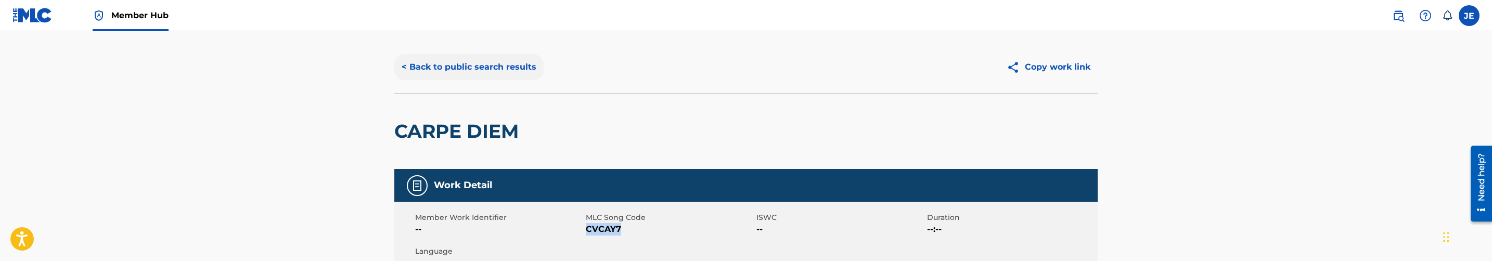
click at [466, 66] on button "< Back to public search results" at bounding box center [468, 67] width 149 height 26
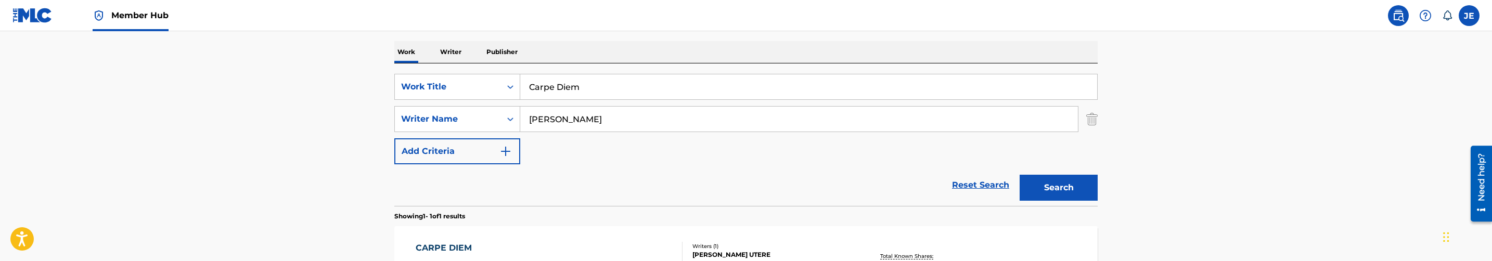
scroll to position [149, 0]
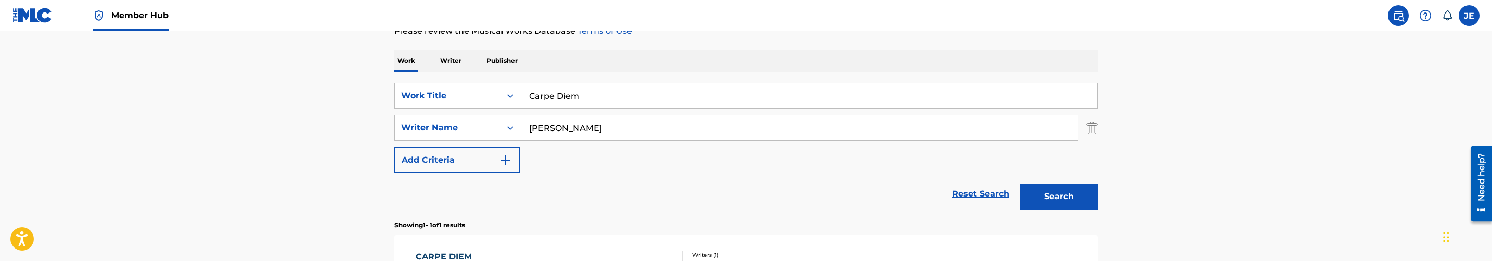
click at [562, 100] on input "Carpe Diem" at bounding box center [808, 95] width 577 height 25
paste input "sh 'n' Carry"
type input "Cash 'n' Carry"
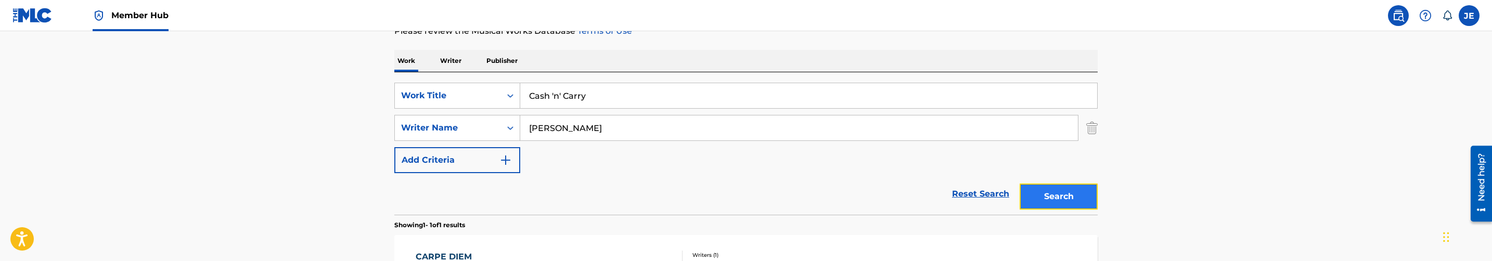
click at [1066, 199] on button "Search" at bounding box center [1059, 197] width 78 height 26
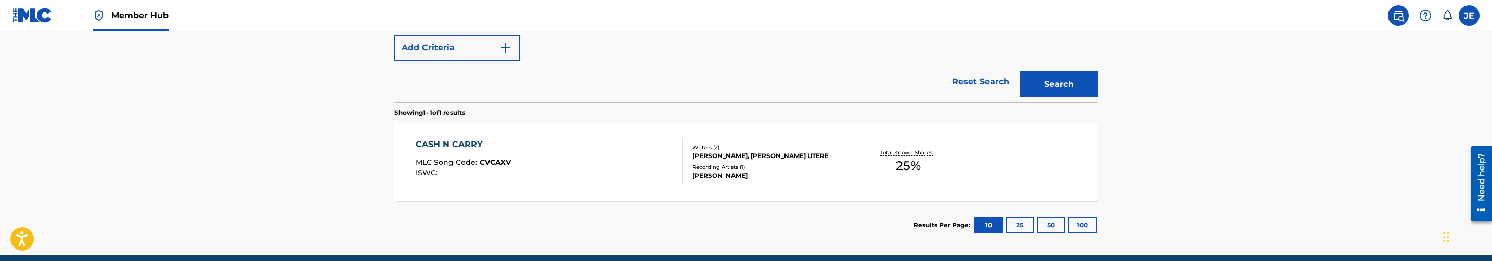
scroll to position [227, 0]
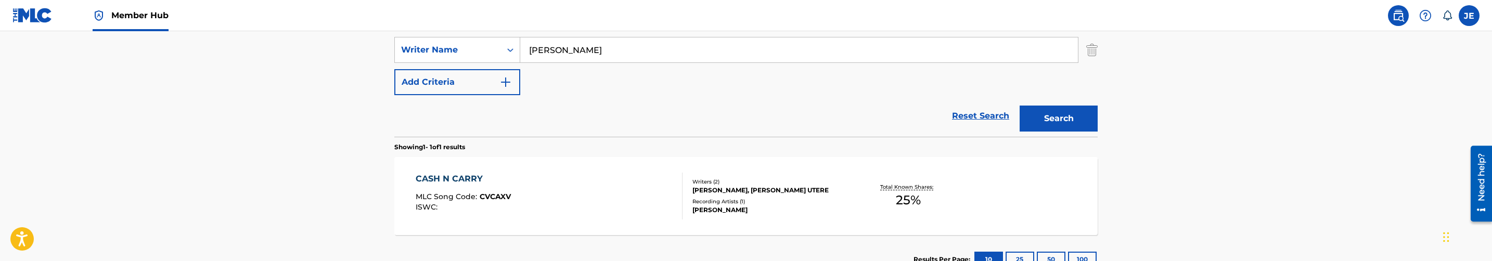
click at [610, 58] on input "[PERSON_NAME]" at bounding box center [799, 49] width 558 height 25
paste input "Piriye Isokrari"
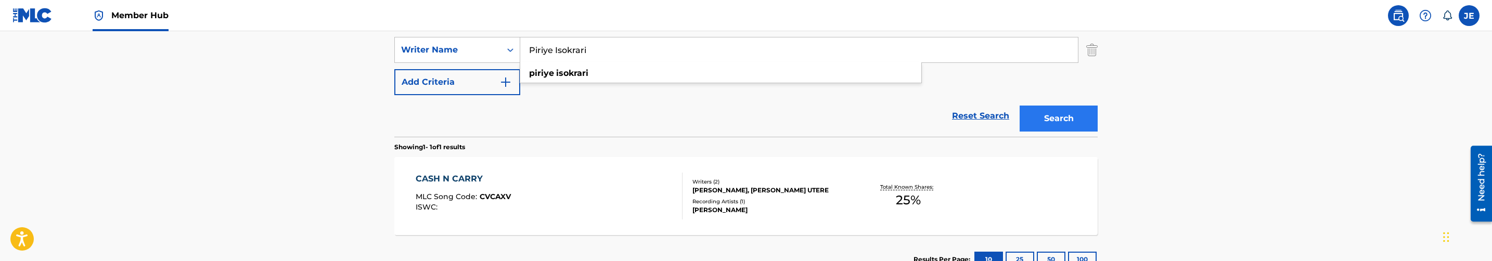
type input "Piriye Isokrari"
click at [1048, 118] on button "Search" at bounding box center [1059, 119] width 78 height 26
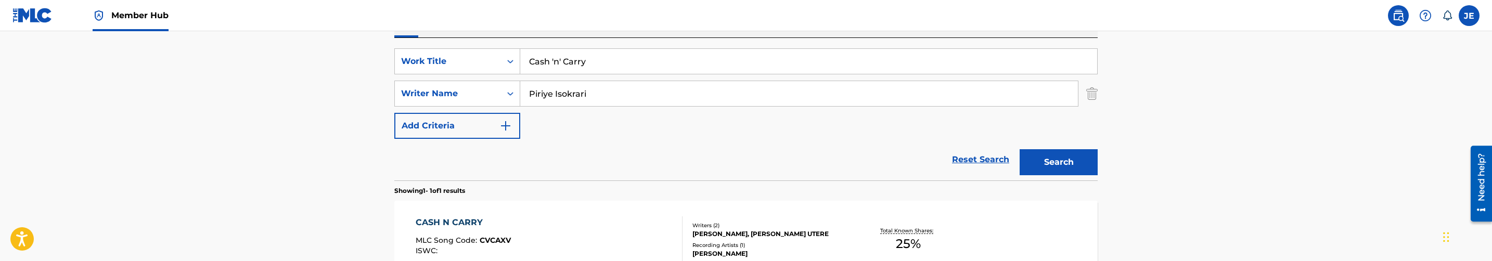
scroll to position [149, 0]
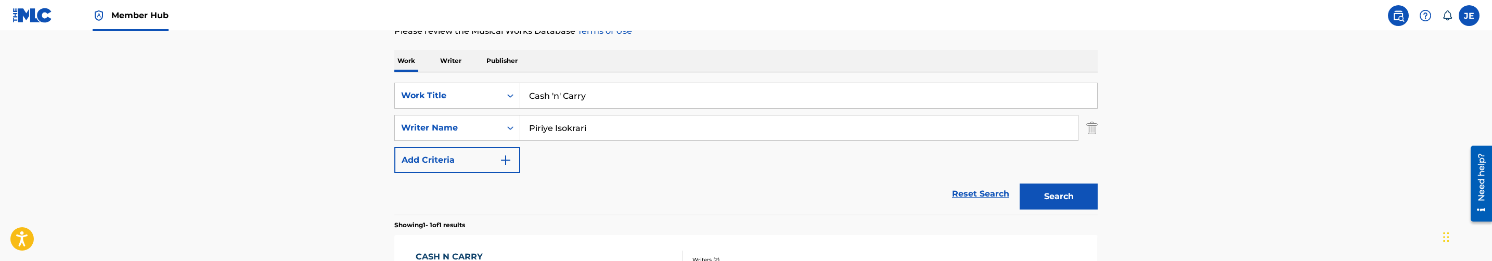
click at [609, 132] on input "Piriye Isokrari" at bounding box center [799, 127] width 558 height 25
click at [837, 47] on div "The MLC Public Work Search The accuracy and completeness of The MLC's data is d…" at bounding box center [746, 135] width 728 height 454
